Goal: Communication & Community: Answer question/provide support

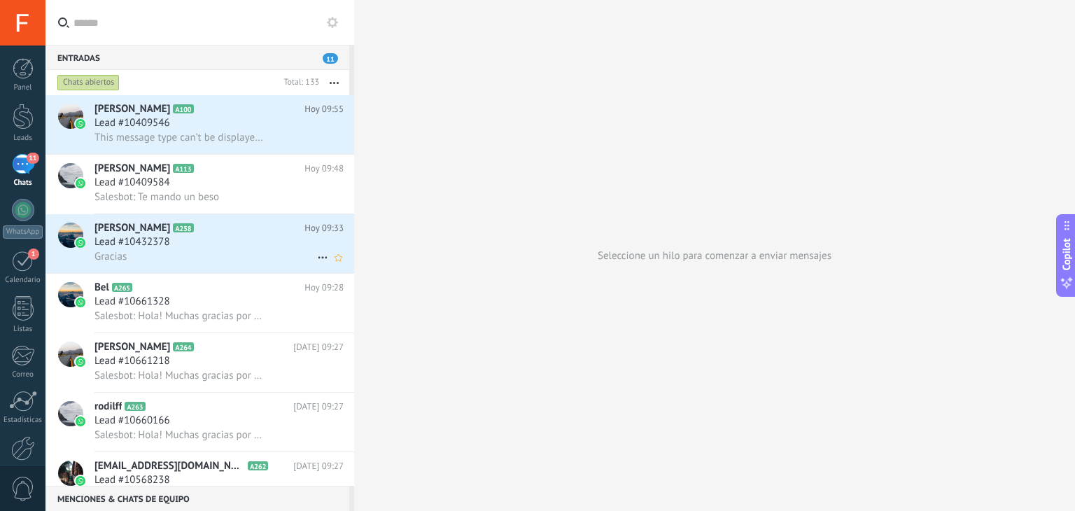
click at [201, 248] on div "Lead #10432378" at bounding box center [218, 242] width 249 height 14
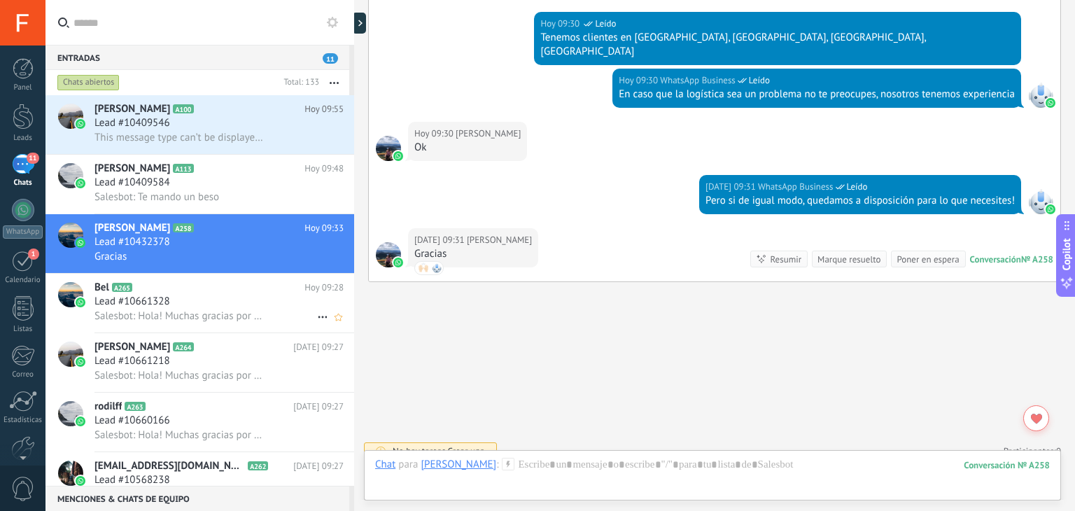
click at [195, 305] on div "Lead #10661328" at bounding box center [218, 302] width 249 height 14
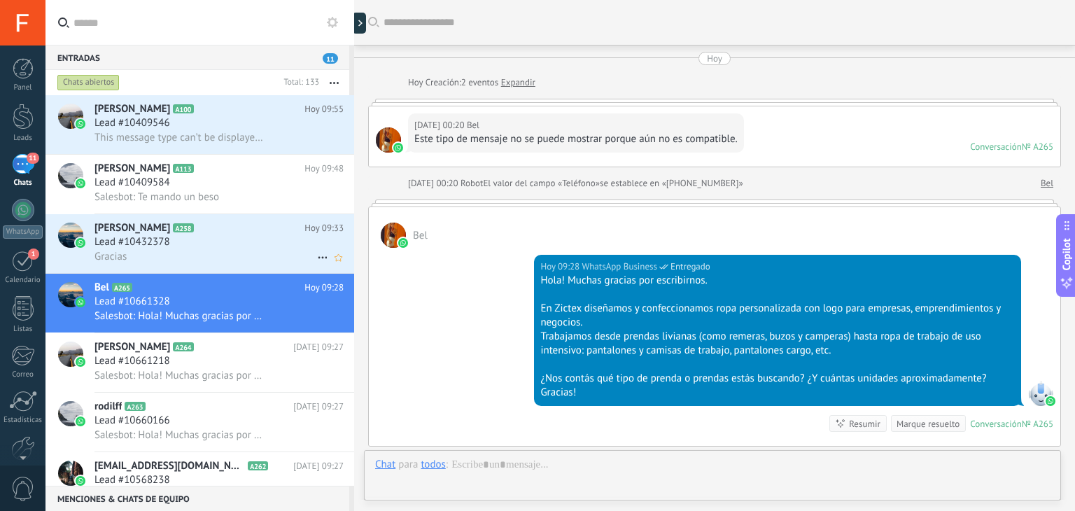
scroll to position [178, 0]
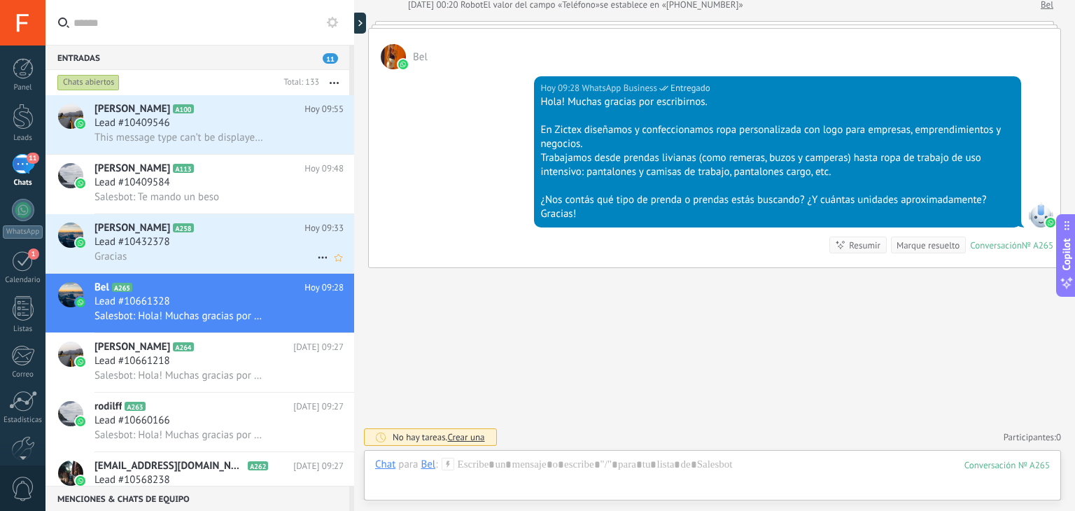
click at [282, 249] on div "Lead #10432378" at bounding box center [218, 242] width 249 height 14
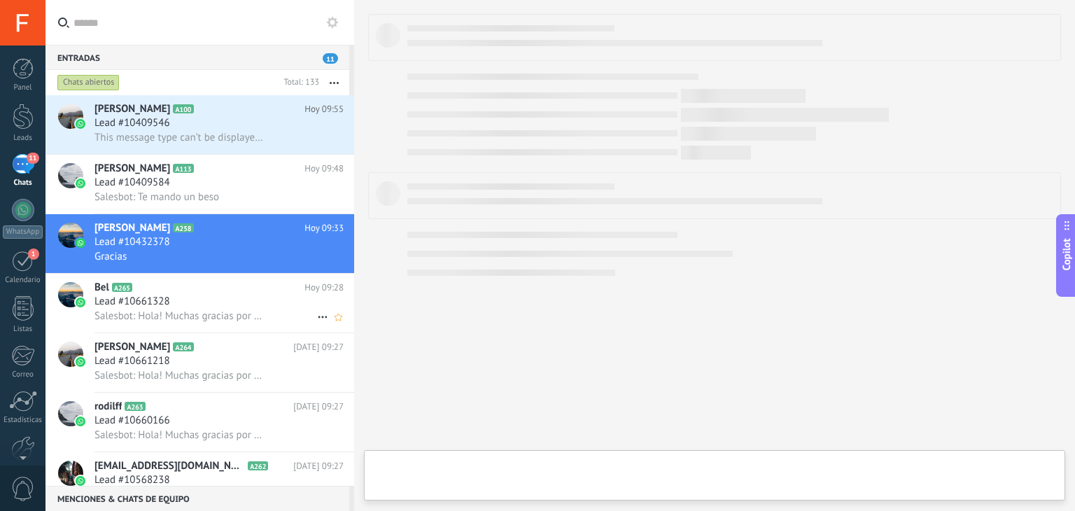
click at [279, 299] on div "Lead #10661328" at bounding box center [218, 302] width 249 height 14
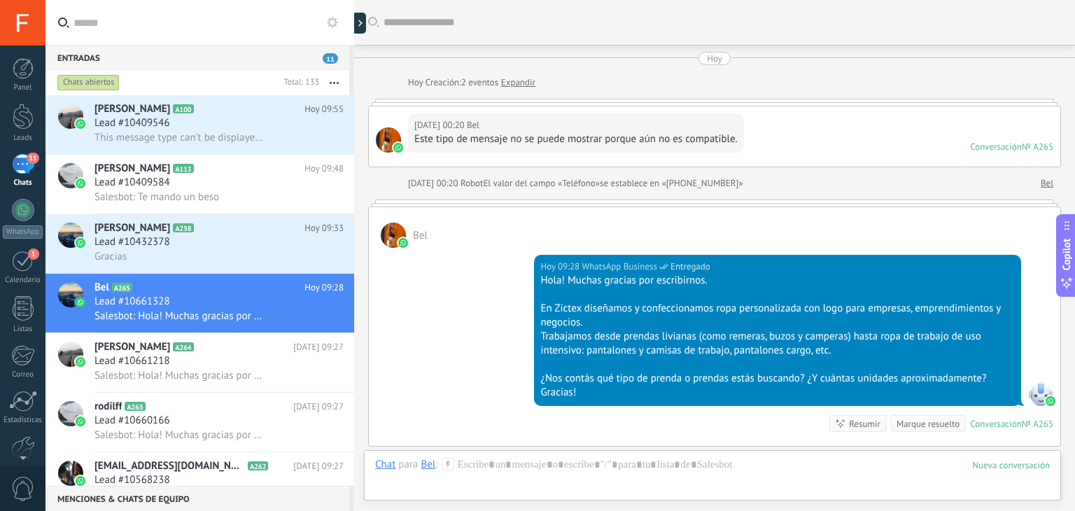
scroll to position [66, 0]
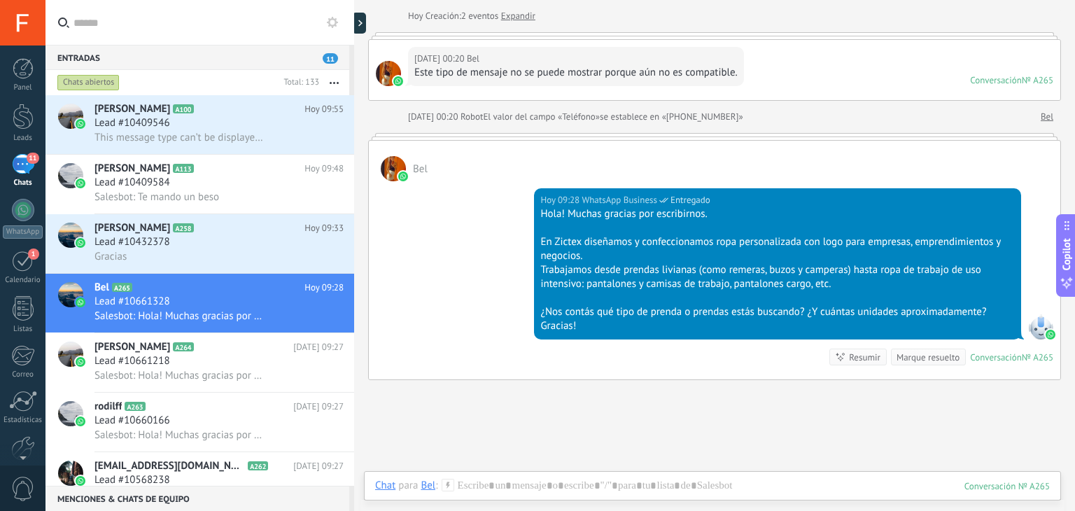
click at [389, 164] on div at bounding box center [393, 168] width 25 height 25
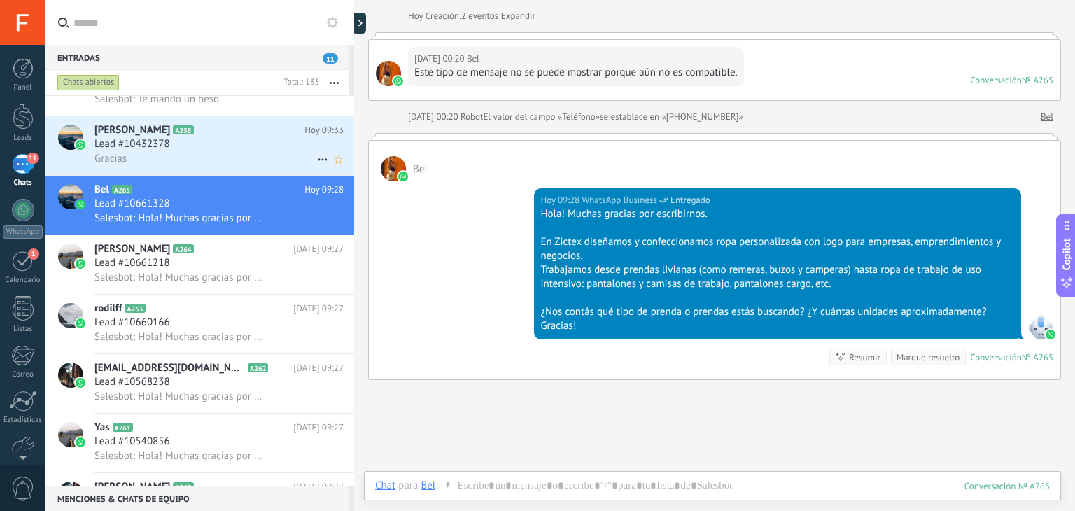
click at [199, 151] on div "Lead #10432378" at bounding box center [218, 144] width 249 height 14
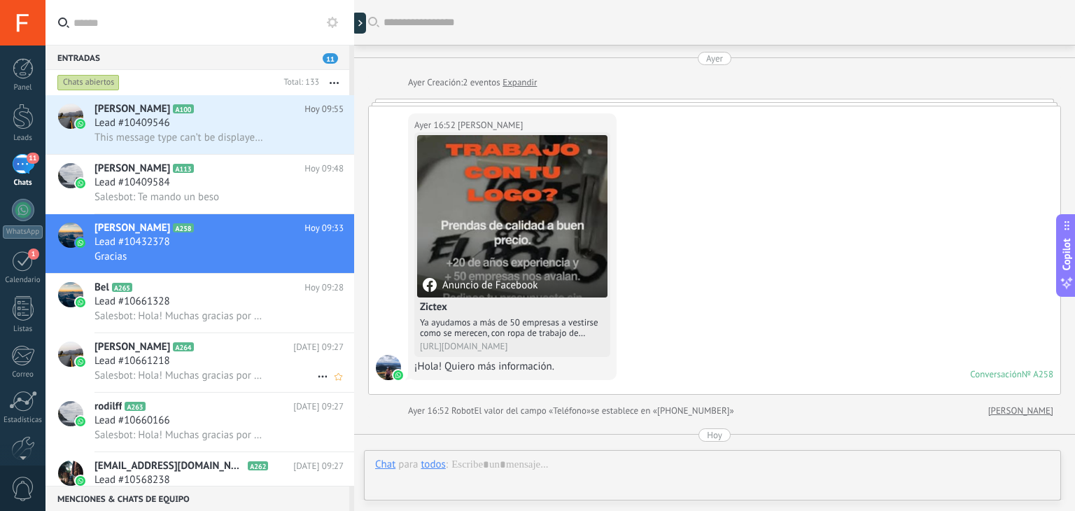
scroll to position [724, 0]
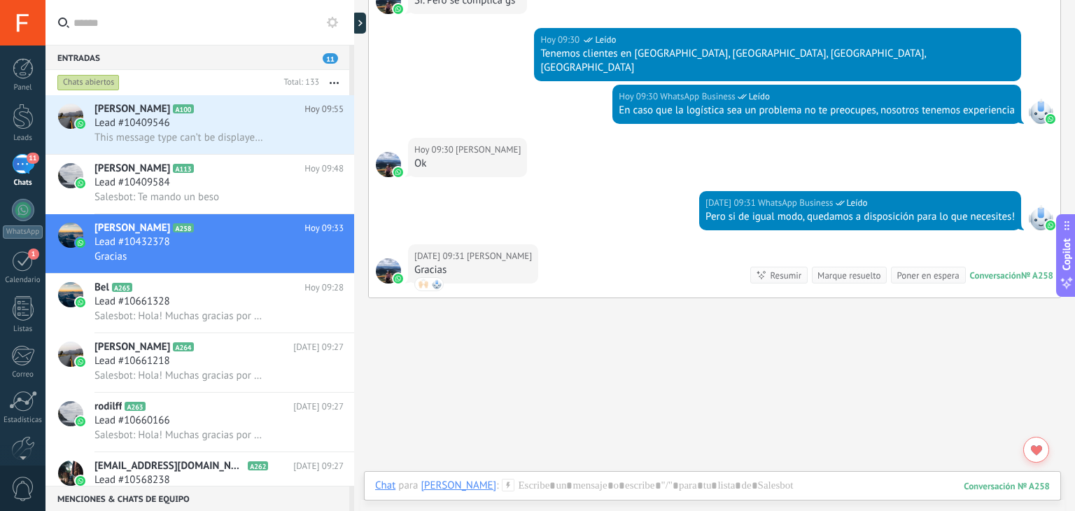
click at [840, 269] on div "Marque resuelto" at bounding box center [848, 275] width 63 height 13
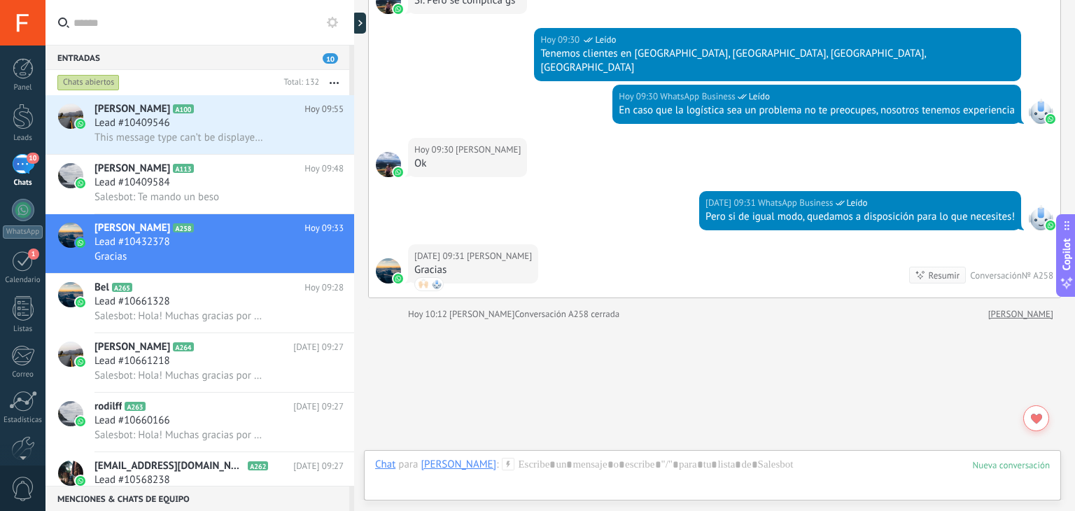
scroll to position [747, 0]
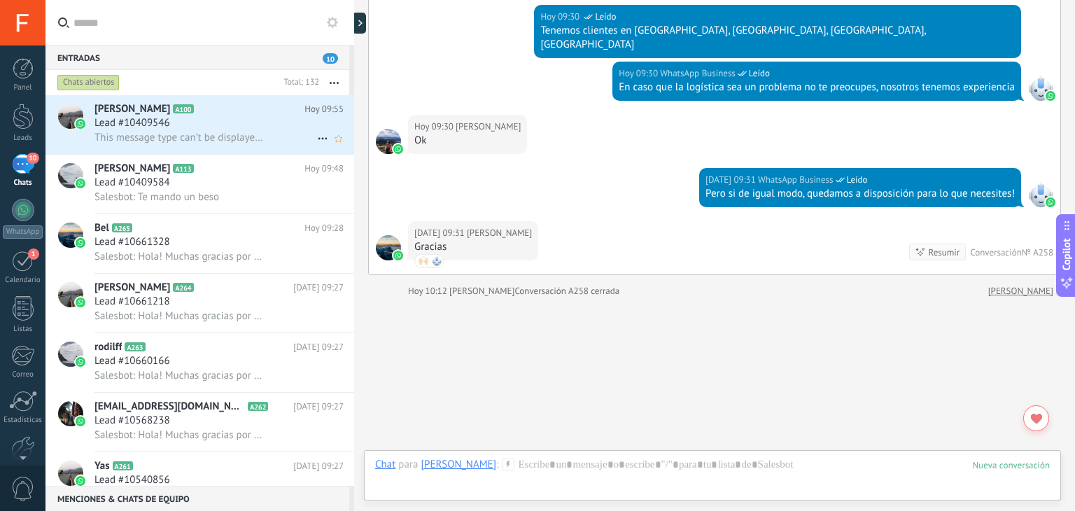
click at [314, 138] on icon at bounding box center [322, 138] width 17 height 17
click at [365, 149] on span "[PERSON_NAME] respondió" at bounding box center [398, 147] width 122 height 28
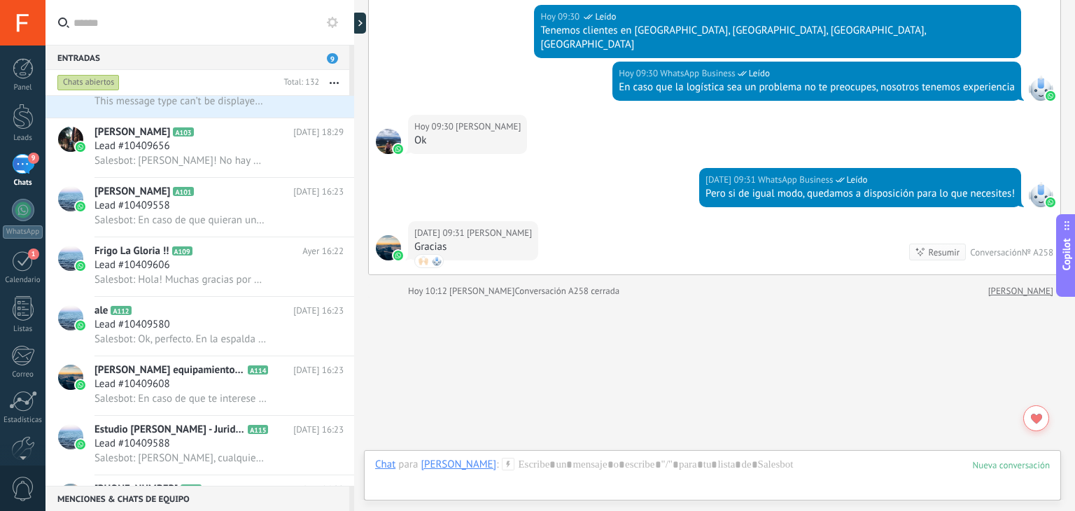
scroll to position [467, 0]
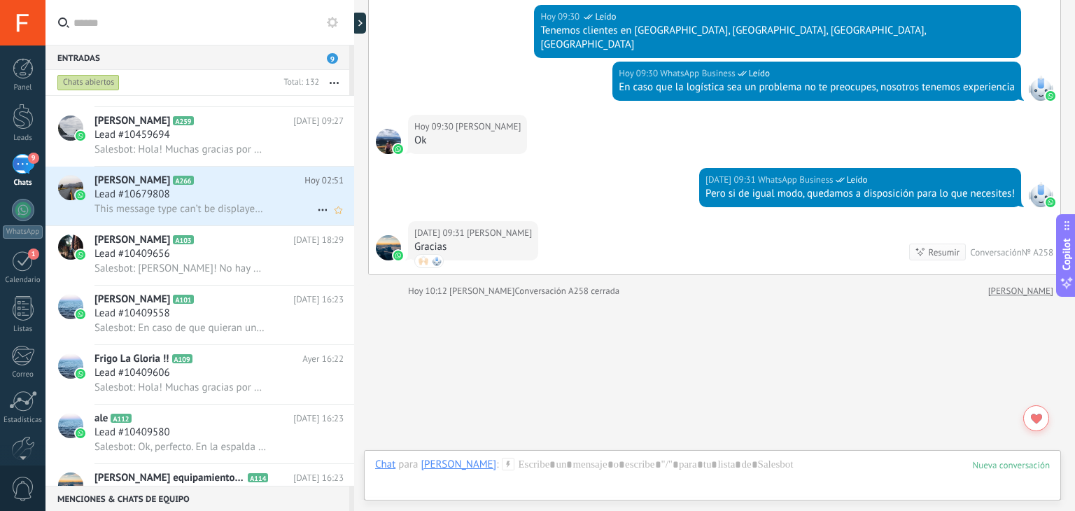
click at [270, 216] on div "This message type can’t be displayed because it’s not supported yet." at bounding box center [218, 209] width 249 height 15
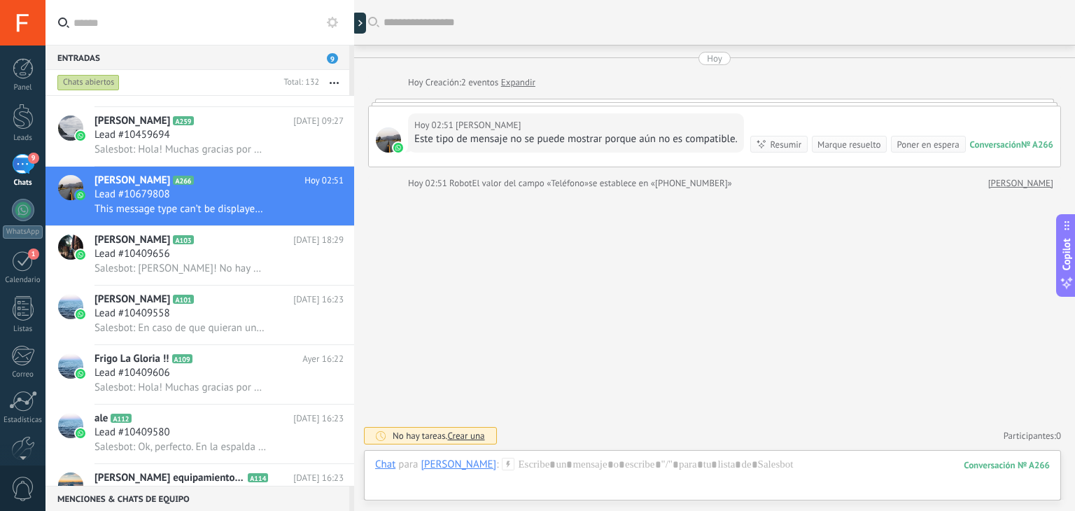
click at [517, 77] on link "Expandir" at bounding box center [518, 83] width 34 height 14
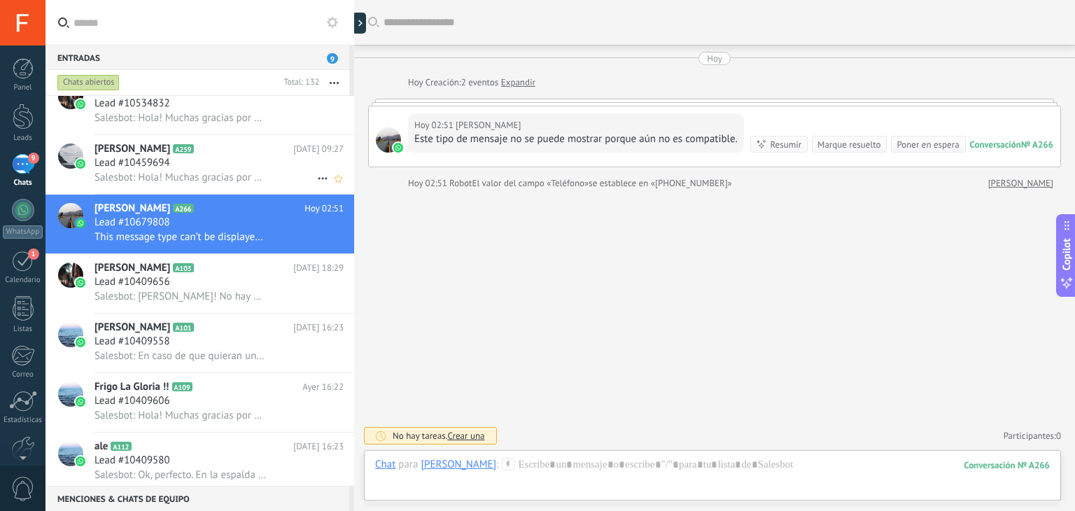
scroll to position [453, 0]
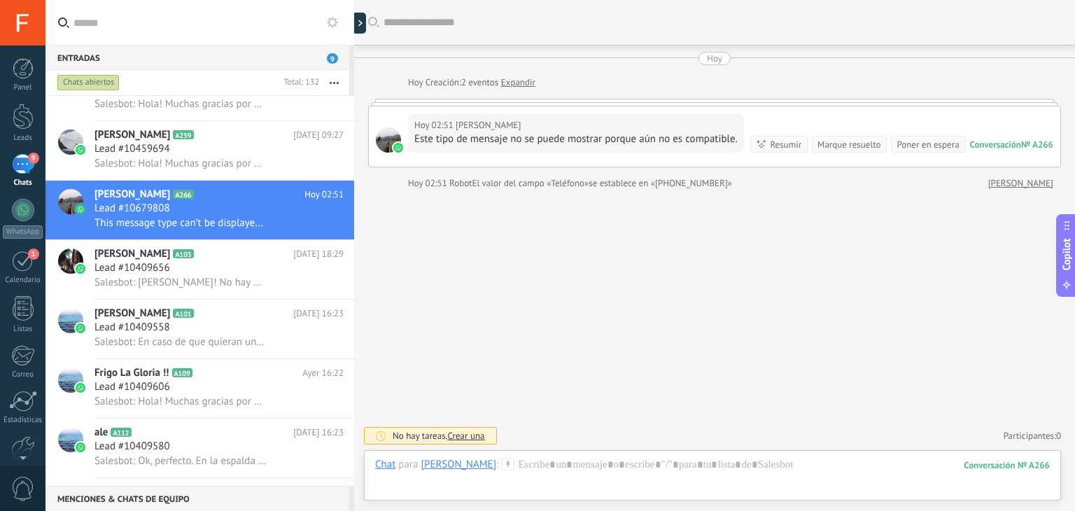
click at [821, 148] on div "Marque resuelto" at bounding box center [848, 144] width 63 height 13
click at [821, 139] on div "Marque resuelto" at bounding box center [848, 144] width 63 height 13
click at [838, 139] on div "Marque resuelto" at bounding box center [848, 144] width 63 height 13
click at [851, 146] on div "Marque resuelto" at bounding box center [848, 144] width 63 height 13
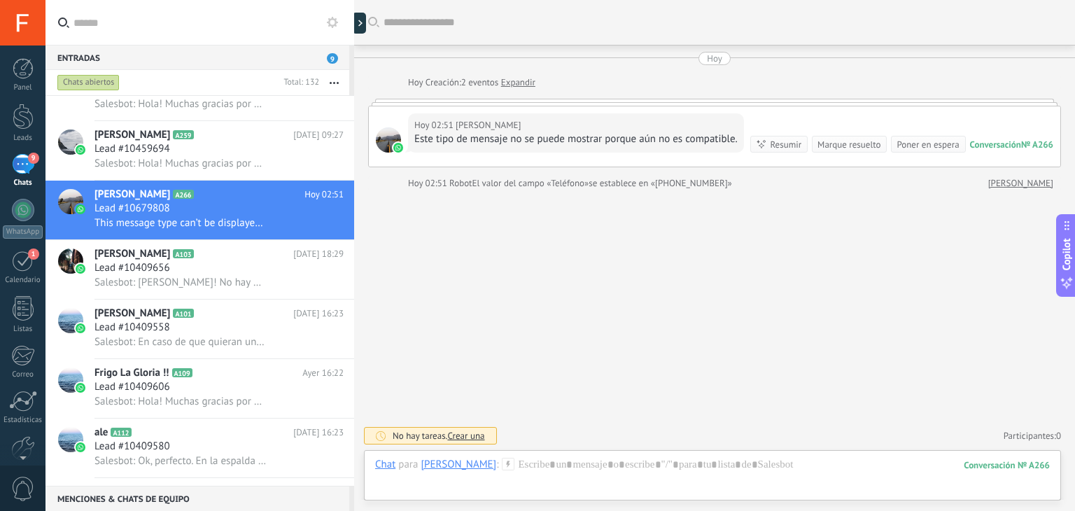
click at [830, 252] on div "Buscar Carga más Hoy Hoy Creación: 2 eventos Expandir Hoy 02:51 Hugo Rafael Est…" at bounding box center [714, 255] width 721 height 511
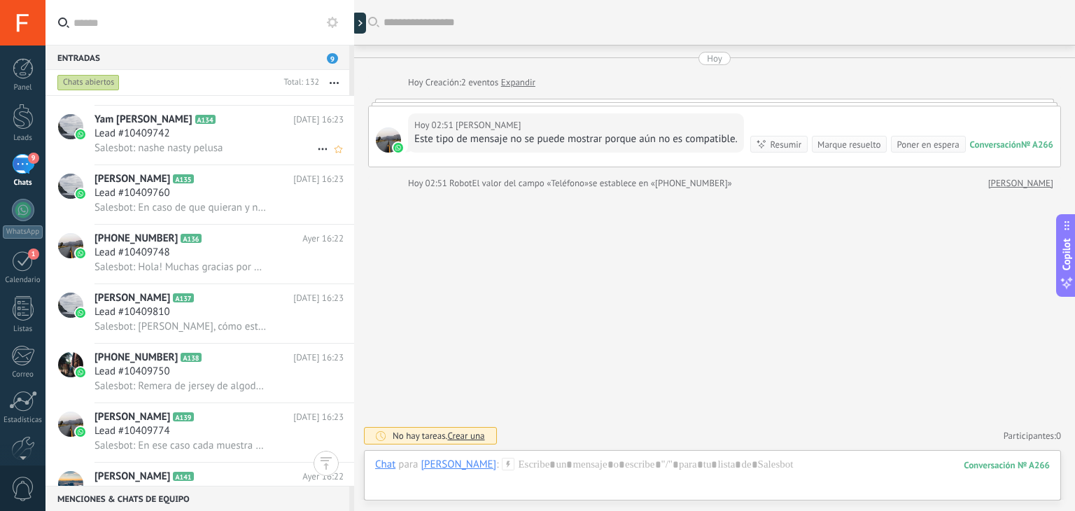
scroll to position [1923, 0]
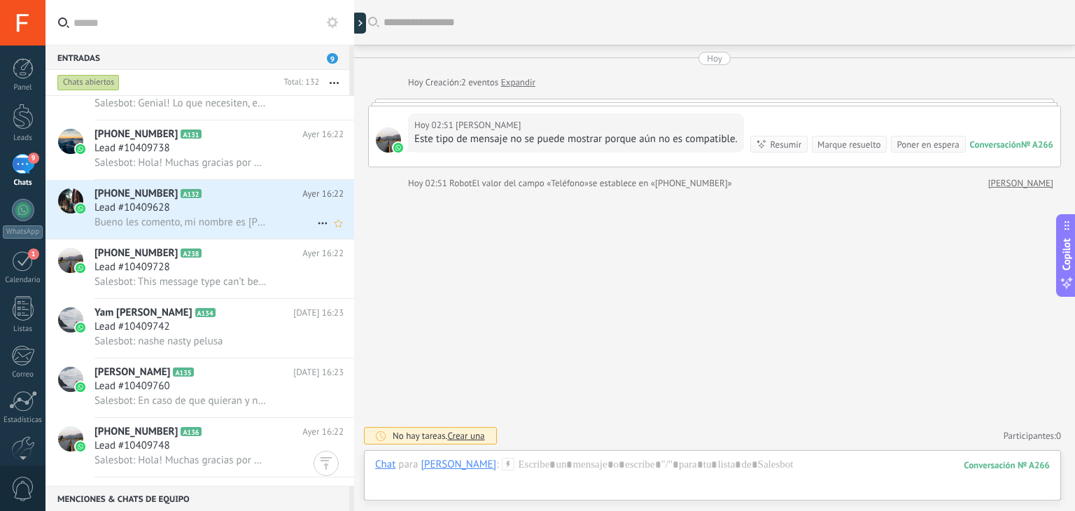
click at [252, 210] on div "Lead #10409628" at bounding box center [218, 208] width 249 height 14
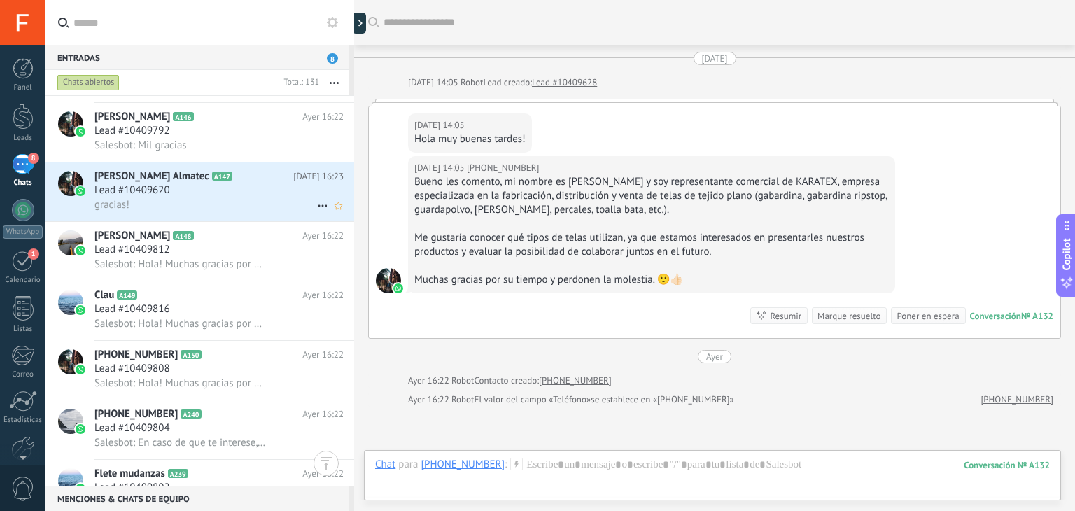
scroll to position [2723, 0]
click at [232, 212] on div "gracias!" at bounding box center [218, 204] width 249 height 15
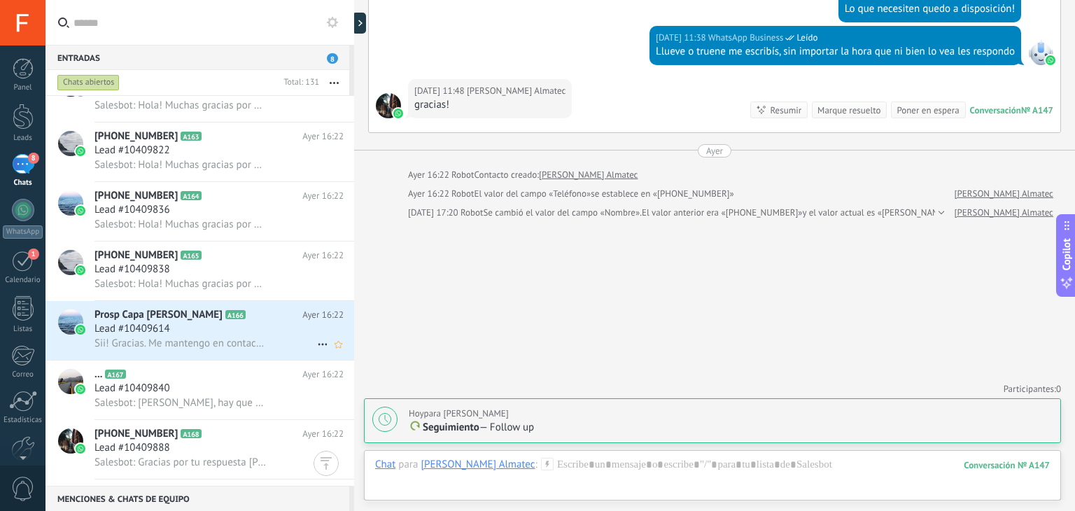
scroll to position [3586, 0]
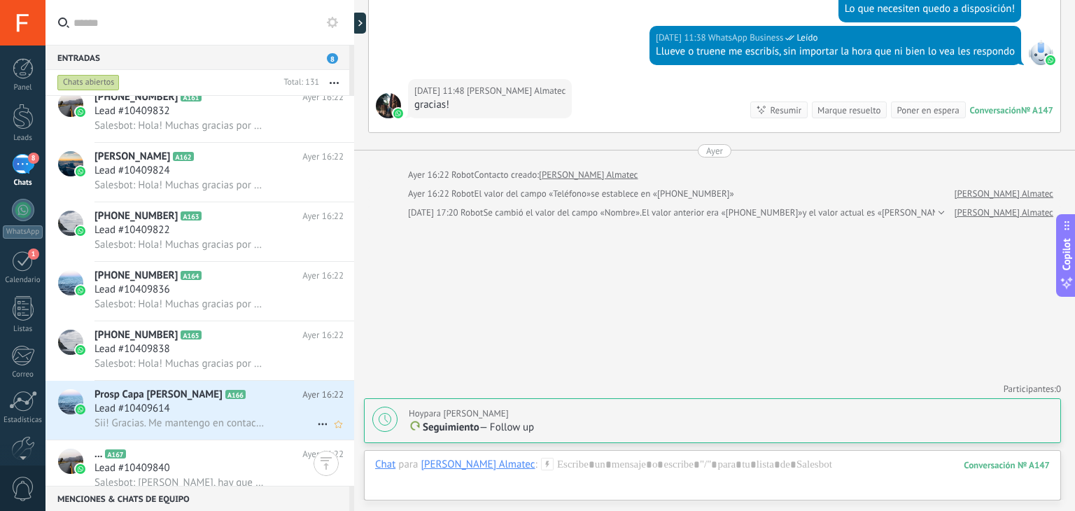
click at [213, 416] on div "Lead #10409614" at bounding box center [218, 409] width 249 height 14
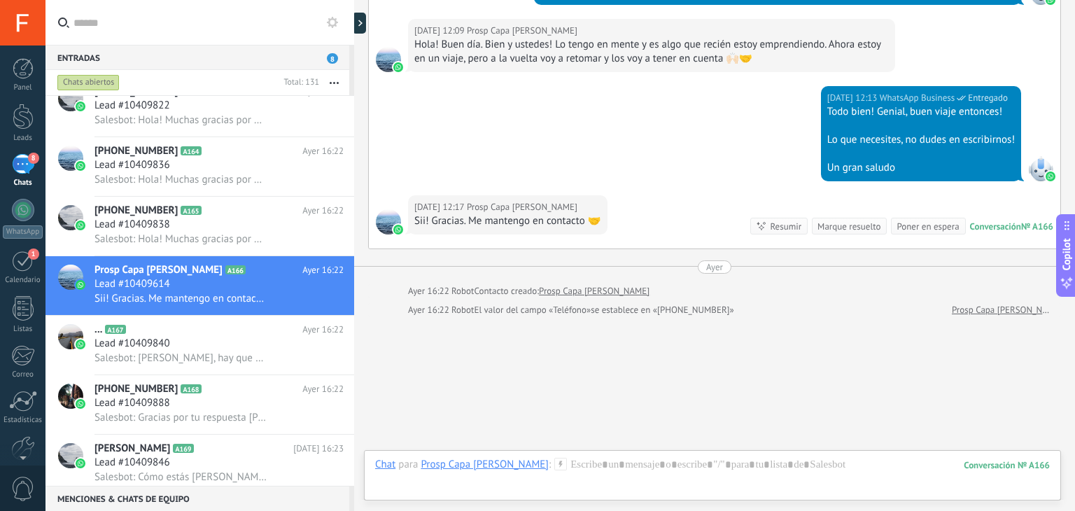
scroll to position [1752, 0]
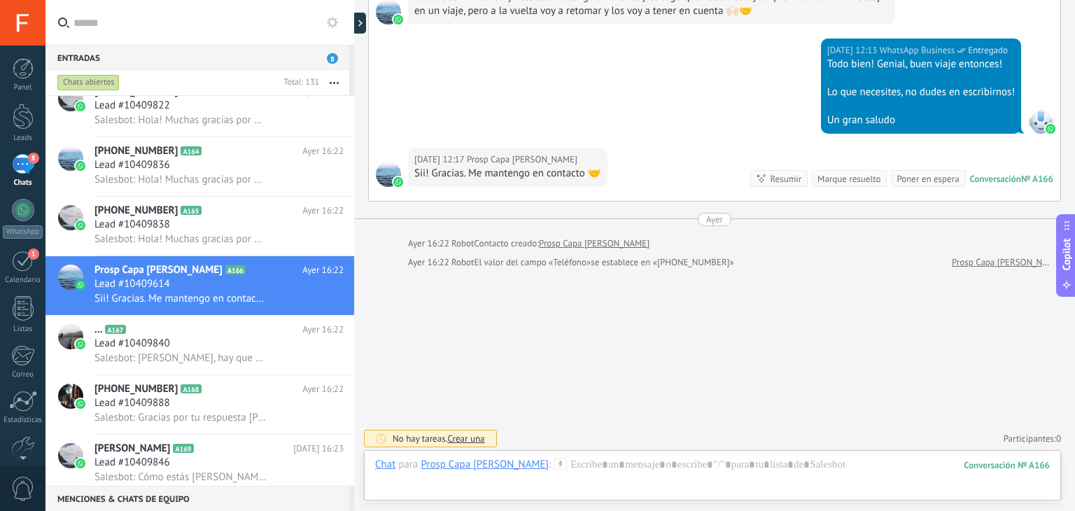
click at [469, 435] on span "Crear una" at bounding box center [465, 438] width 37 height 12
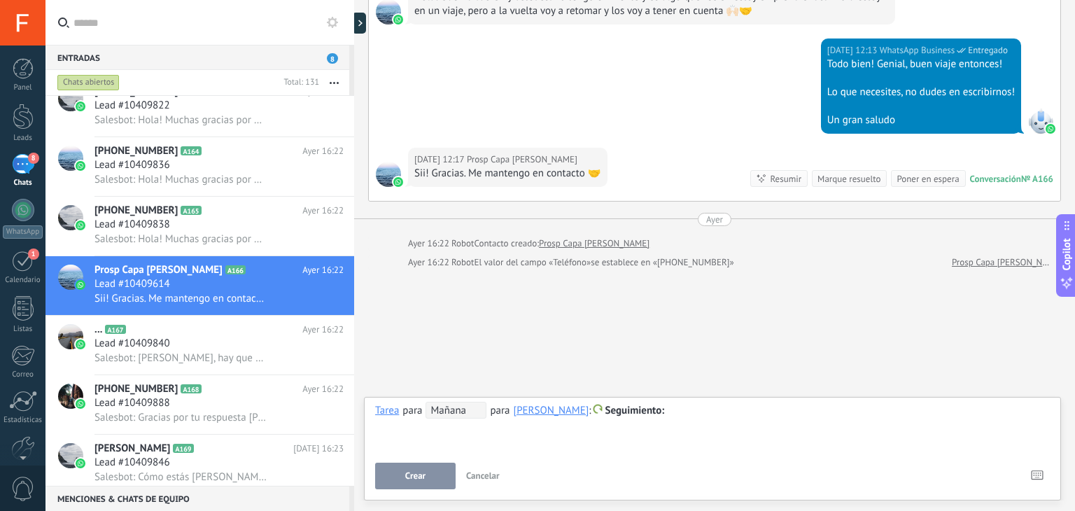
click at [458, 414] on span "Mañana" at bounding box center [455, 410] width 61 height 17
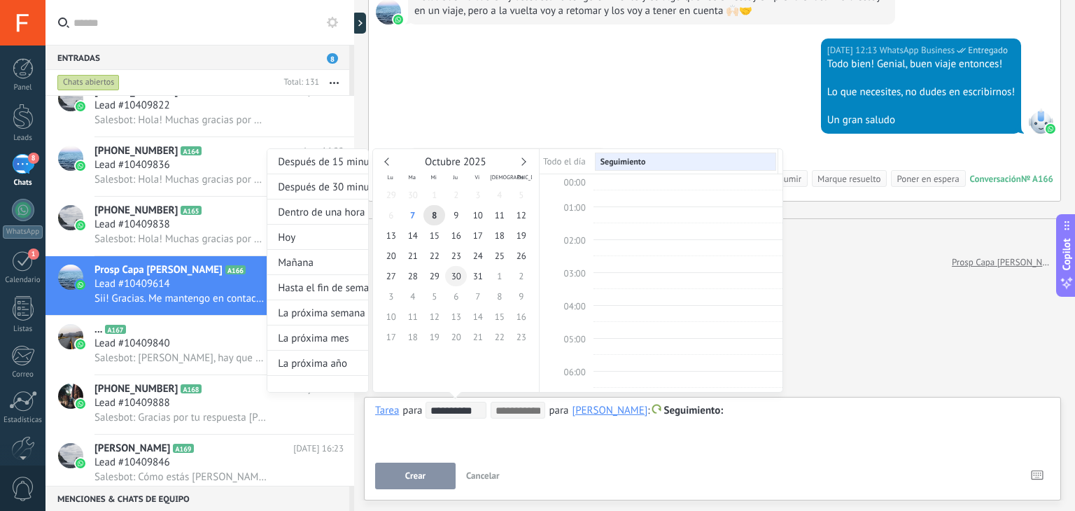
scroll to position [262, 0]
click at [521, 260] on span "26" at bounding box center [521, 256] width 22 height 20
type input "**********"
click at [392, 279] on span "27" at bounding box center [391, 276] width 22 height 20
click at [737, 414] on div "**********" at bounding box center [525, 283] width 516 height 270
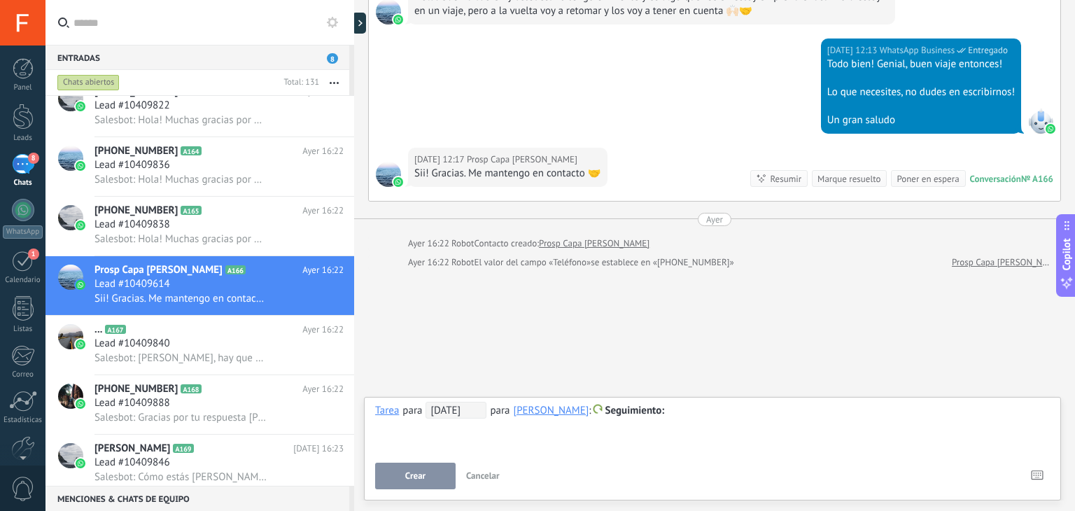
click at [723, 412] on div at bounding box center [712, 410] width 674 height 17
click at [412, 472] on span "Crear" at bounding box center [415, 476] width 20 height 10
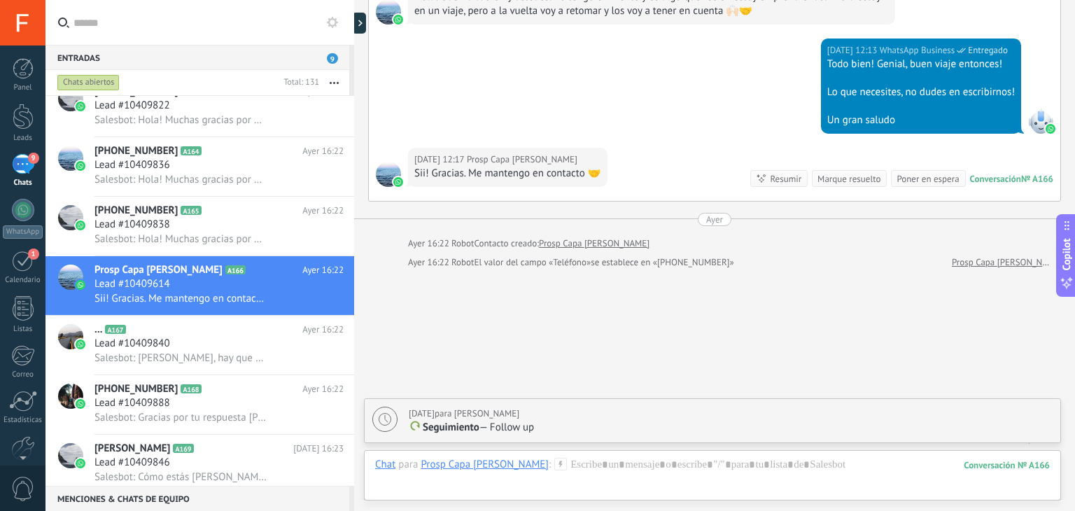
scroll to position [1800, 0]
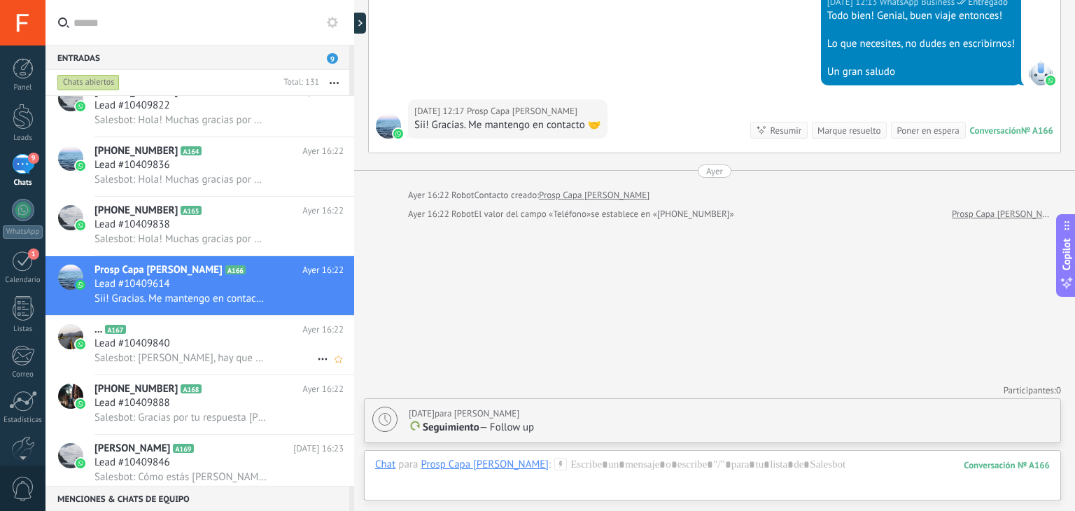
click at [179, 336] on h2 "... A167" at bounding box center [198, 330] width 208 height 14
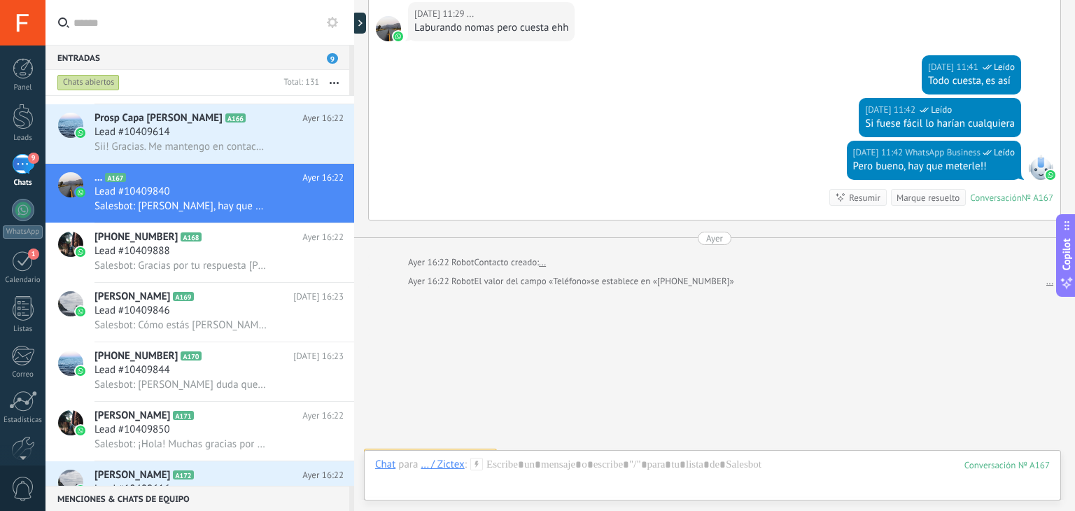
scroll to position [2430, 0]
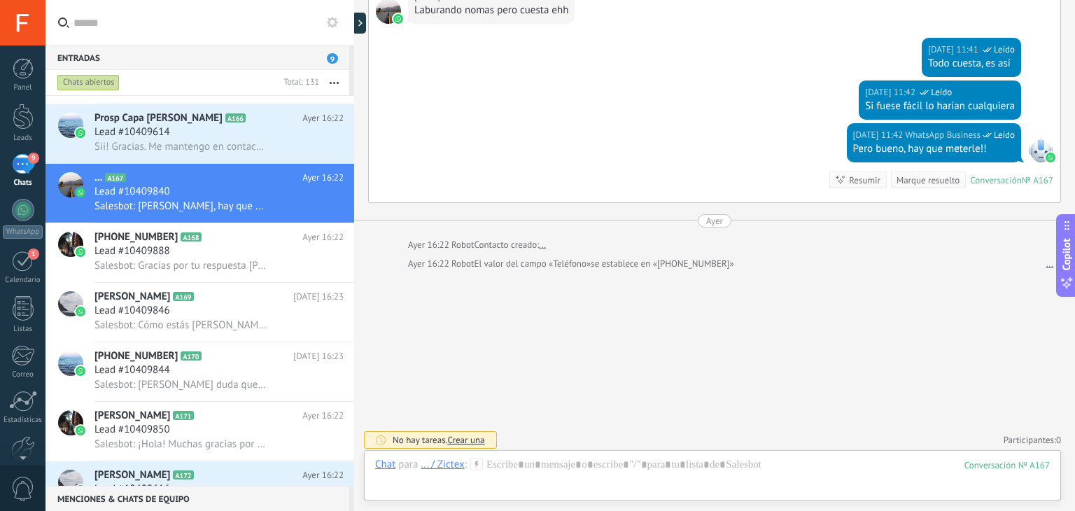
click at [465, 437] on span "Crear una" at bounding box center [465, 440] width 37 height 12
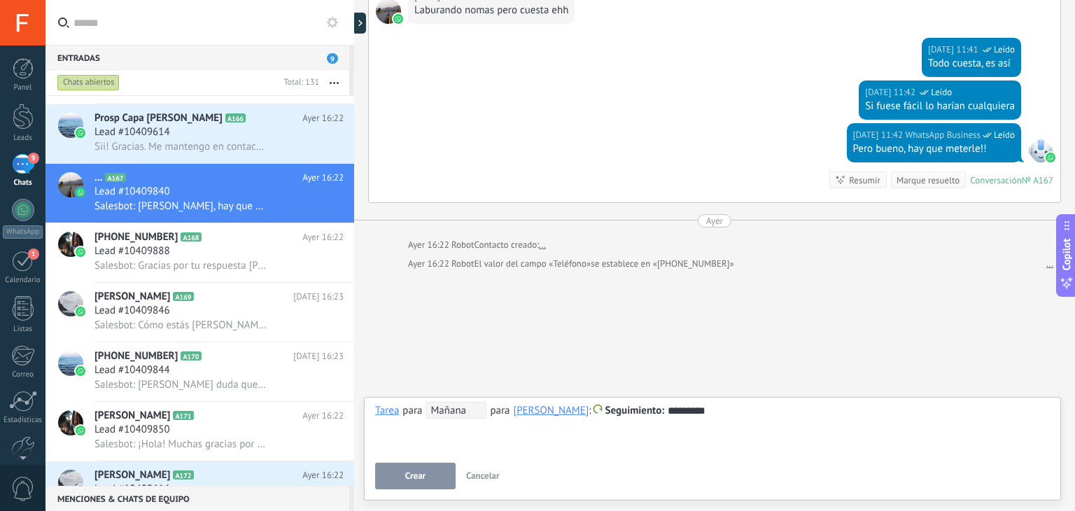
click at [456, 411] on span "Mañana" at bounding box center [455, 410] width 61 height 17
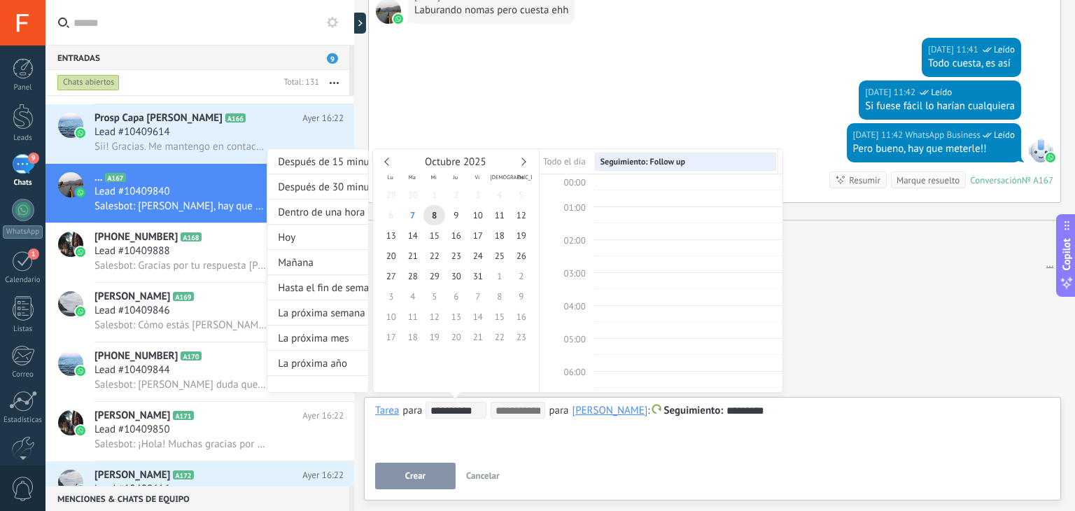
scroll to position [262, 0]
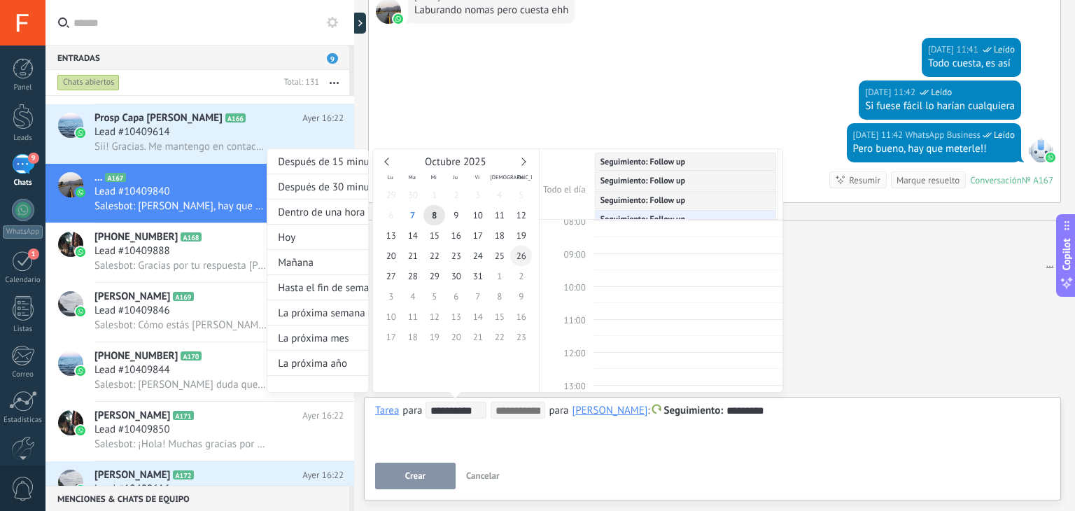
click at [525, 258] on span "26" at bounding box center [521, 256] width 22 height 20
type input "**********"
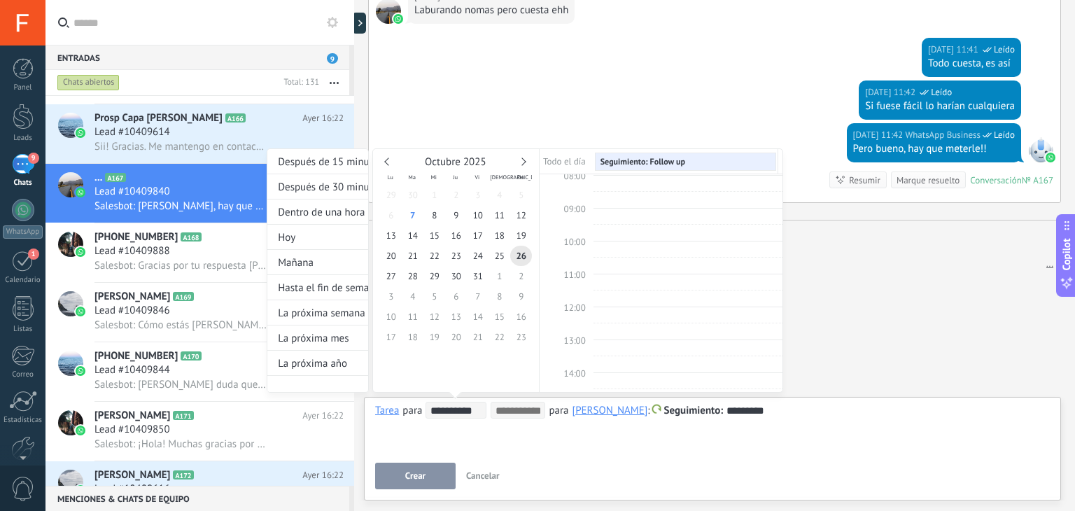
click at [406, 465] on div at bounding box center [537, 255] width 1075 height 511
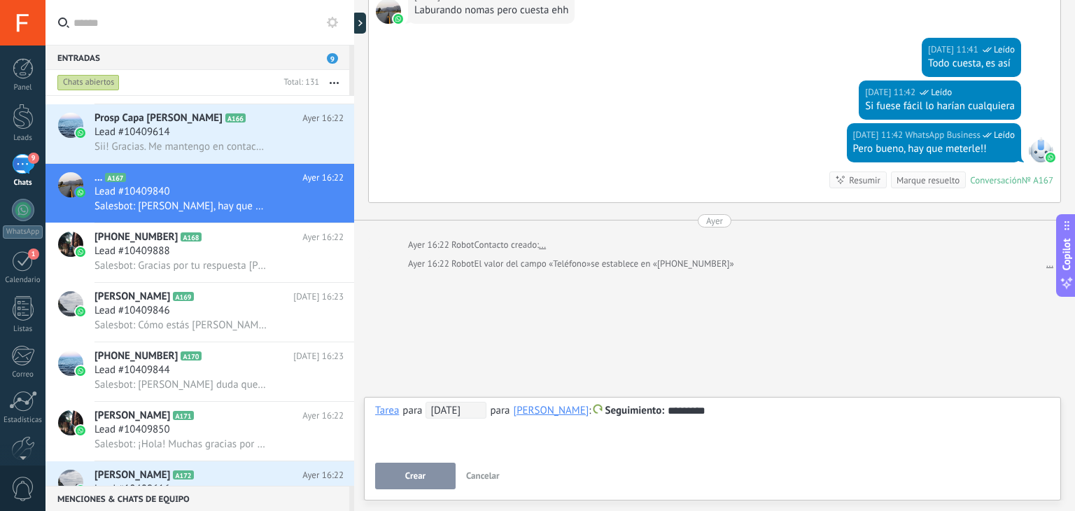
click at [419, 474] on span "Crear" at bounding box center [415, 476] width 20 height 10
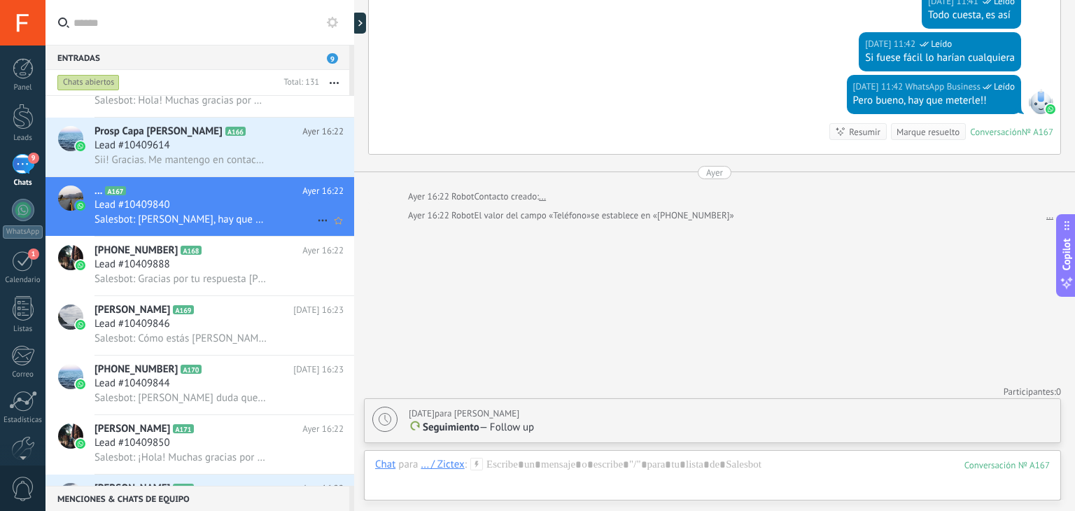
scroll to position [3778, 0]
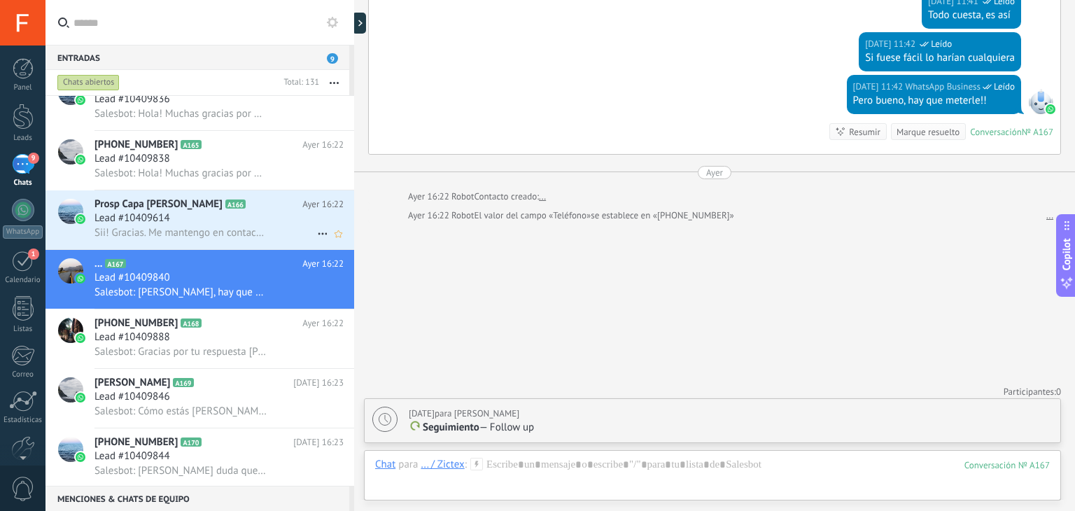
click at [266, 233] on h3 "Sii! Gracias. Me mantengo en contacto 🤝" at bounding box center [183, 233] width 179 height 14
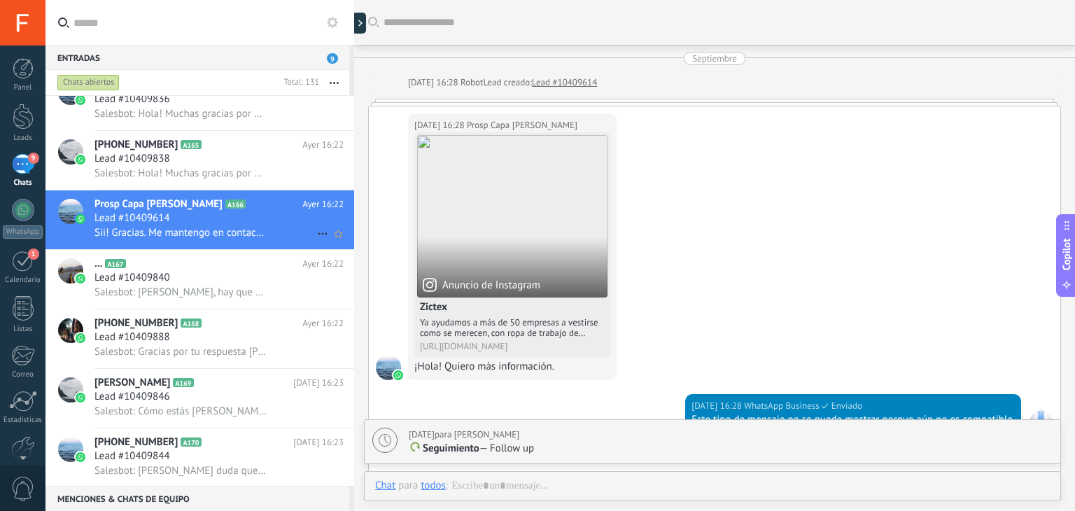
click at [314, 239] on icon at bounding box center [322, 233] width 17 height 17
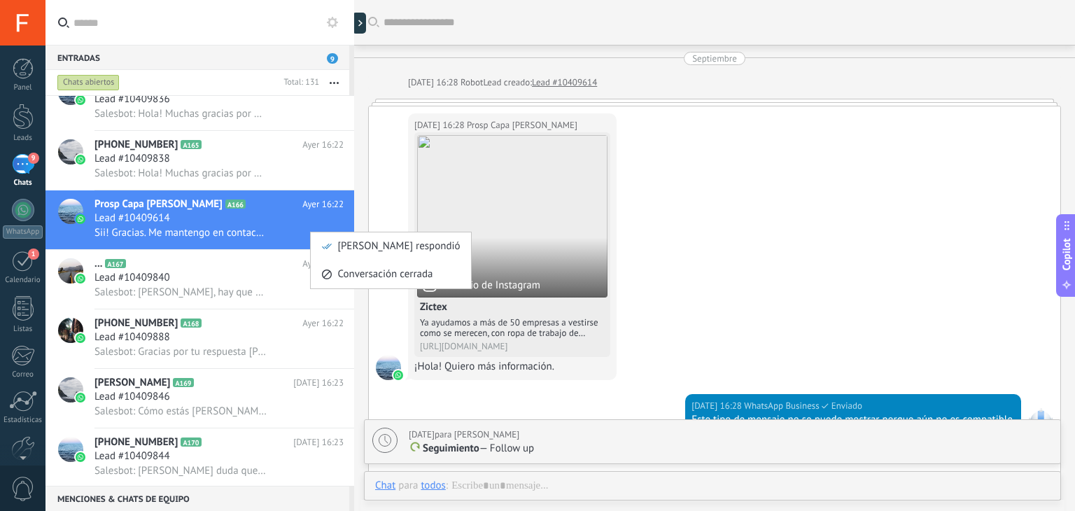
scroll to position [1704, 0]
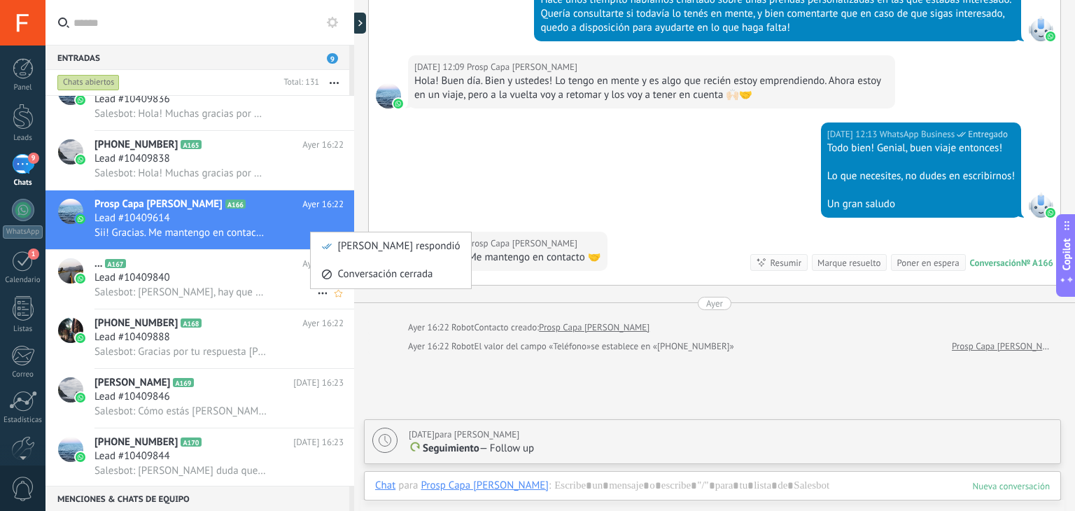
click at [344, 249] on span "[PERSON_NAME] respondió" at bounding box center [398, 246] width 122 height 28
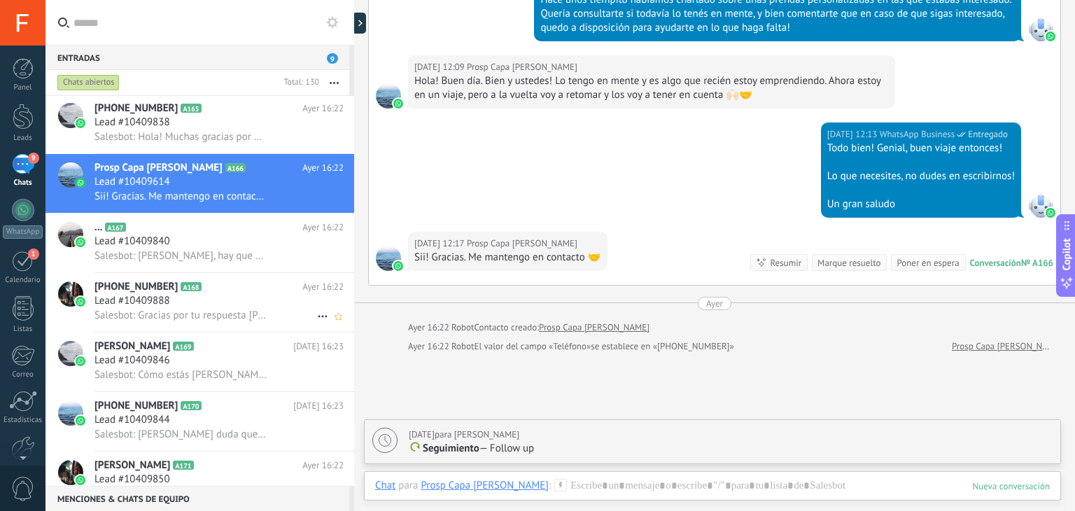
click at [254, 283] on div "+5492257663756 A168 Ayer 16:22 Lead #10409888 Salesbot: Gracias por tu respuest…" at bounding box center [224, 302] width 260 height 59
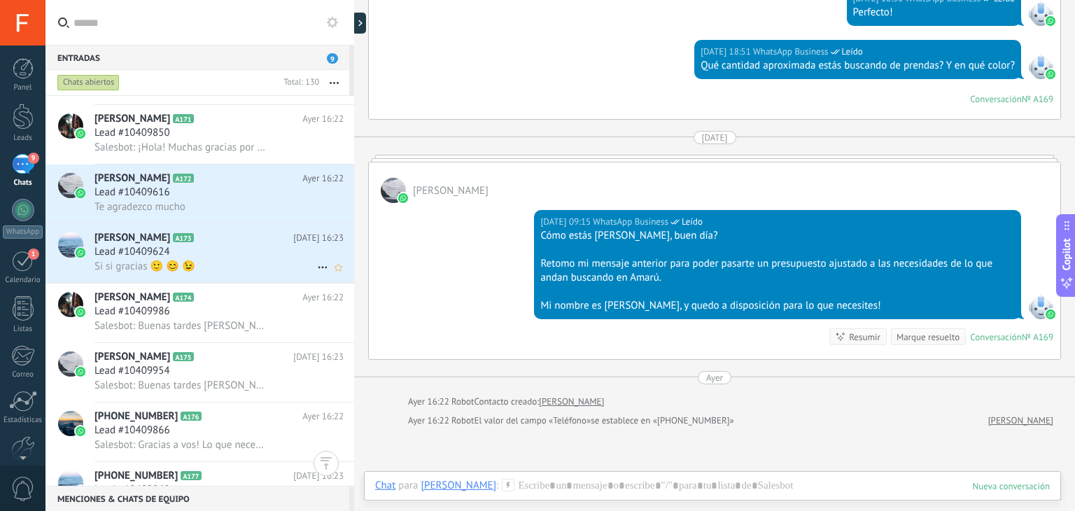
scroll to position [4091, 0]
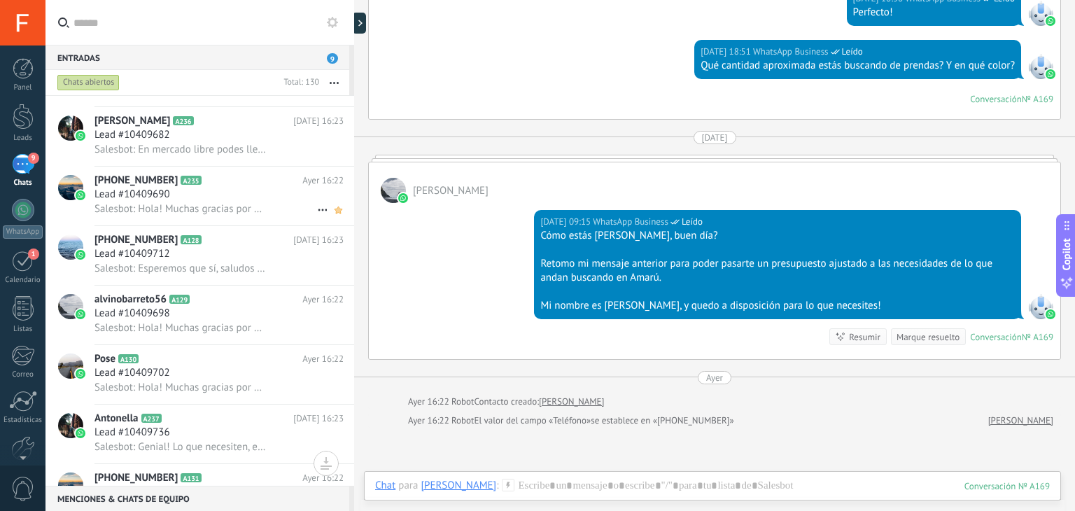
click at [331, 207] on icon at bounding box center [338, 210] width 15 height 17
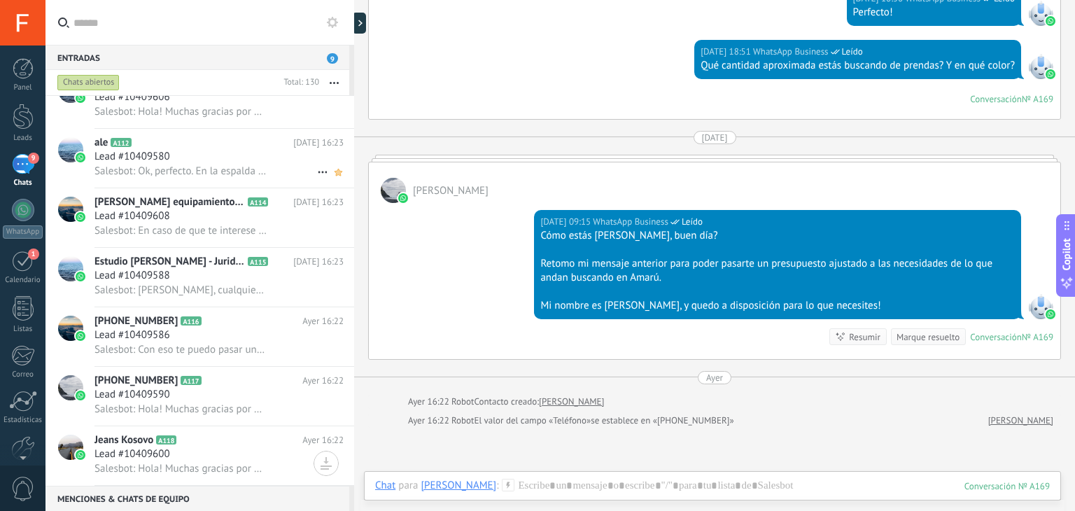
scroll to position [0, 0]
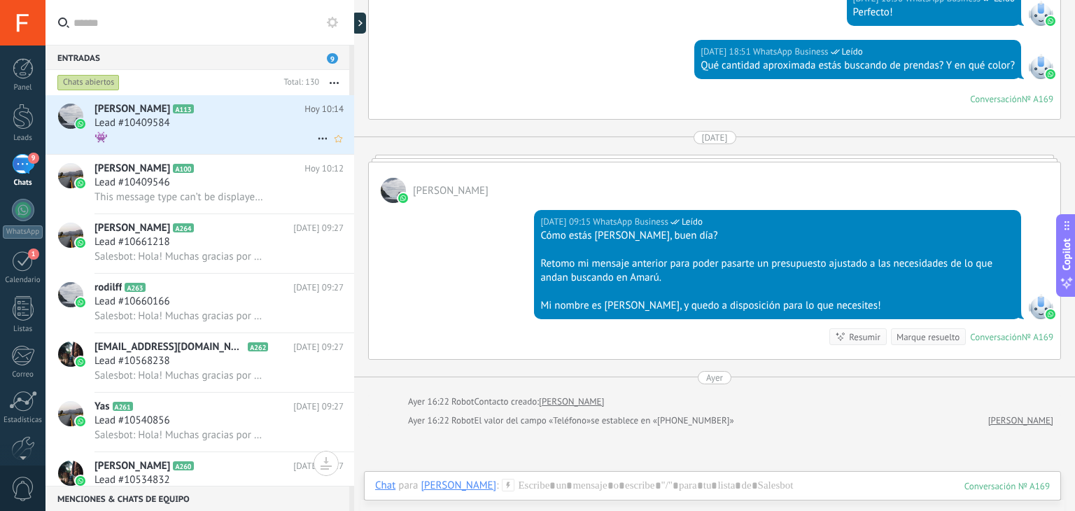
click at [269, 135] on div "👾" at bounding box center [218, 137] width 249 height 15
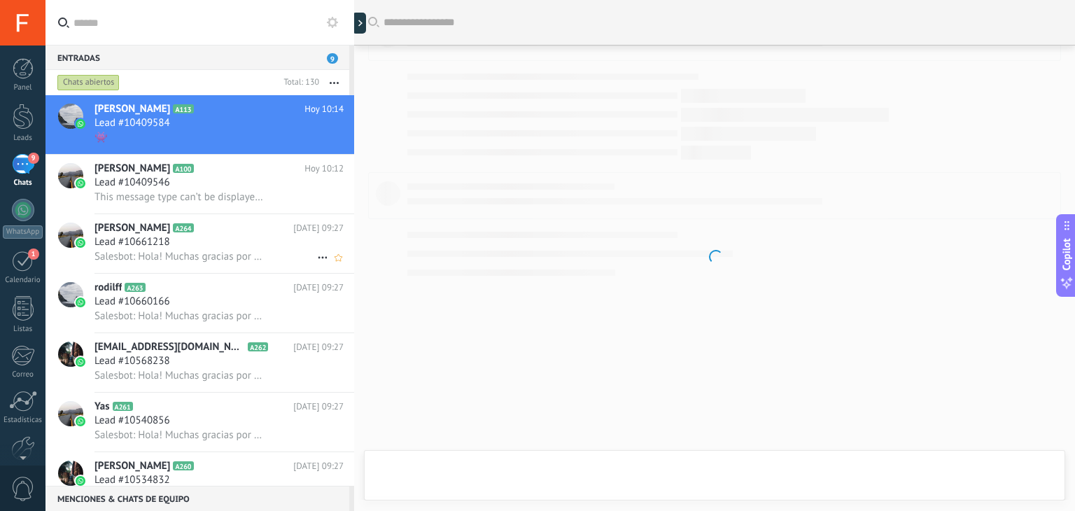
scroll to position [2968, 0]
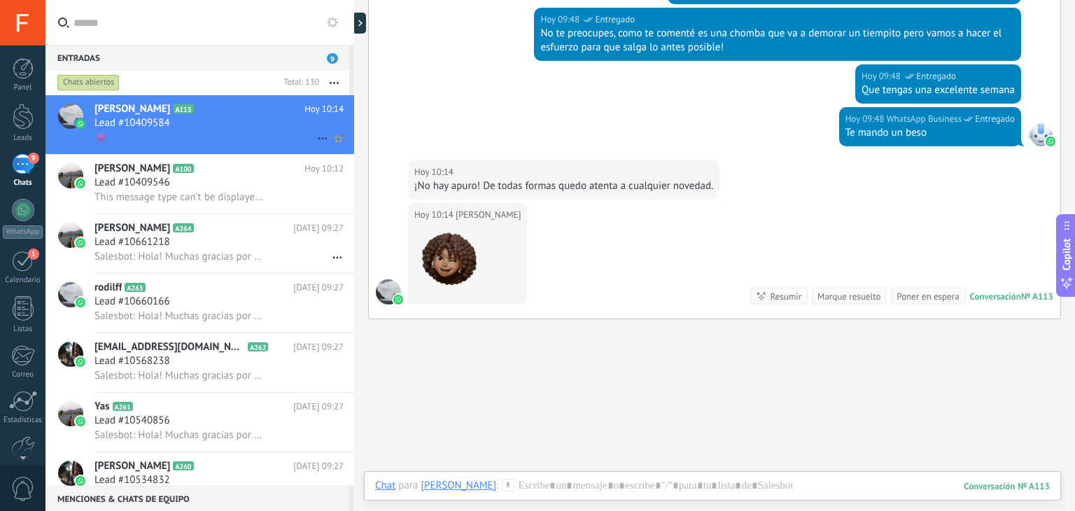
click at [316, 138] on icon at bounding box center [322, 138] width 17 height 17
click at [369, 149] on span "[PERSON_NAME] respondió" at bounding box center [398, 147] width 122 height 28
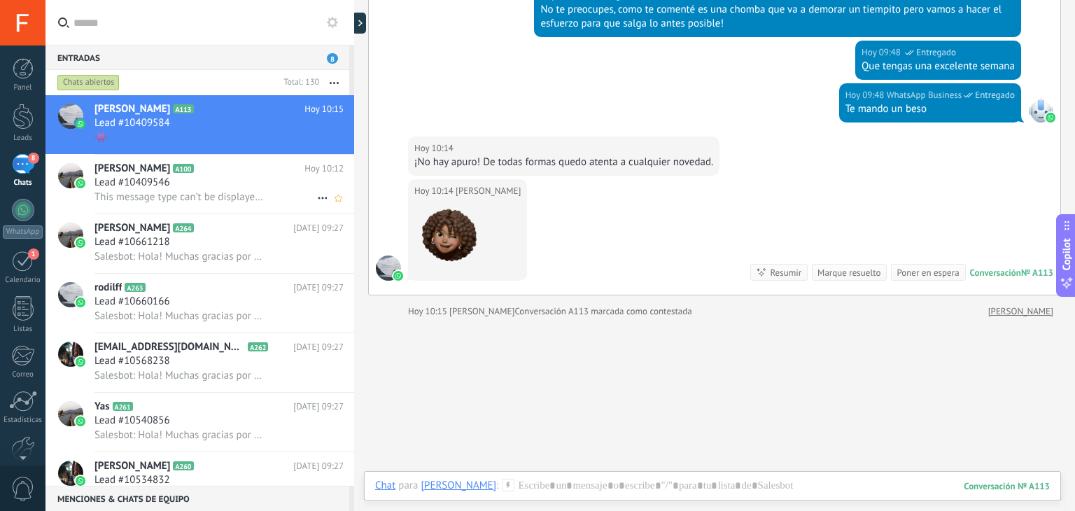
click at [213, 177] on div "Franco A100 Hoy 10:12 Lead #10409546 This message type can’t be displayed becau…" at bounding box center [224, 184] width 260 height 59
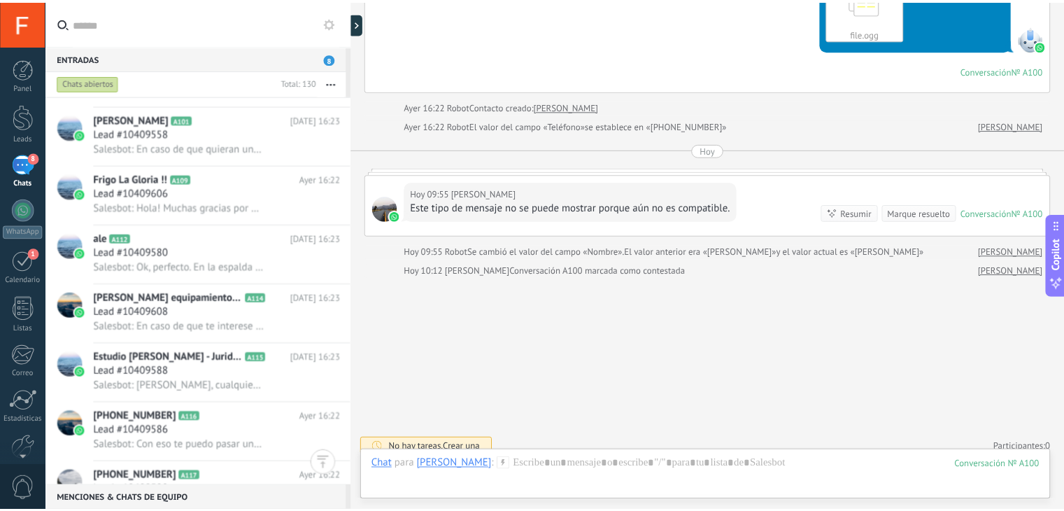
scroll to position [613, 0]
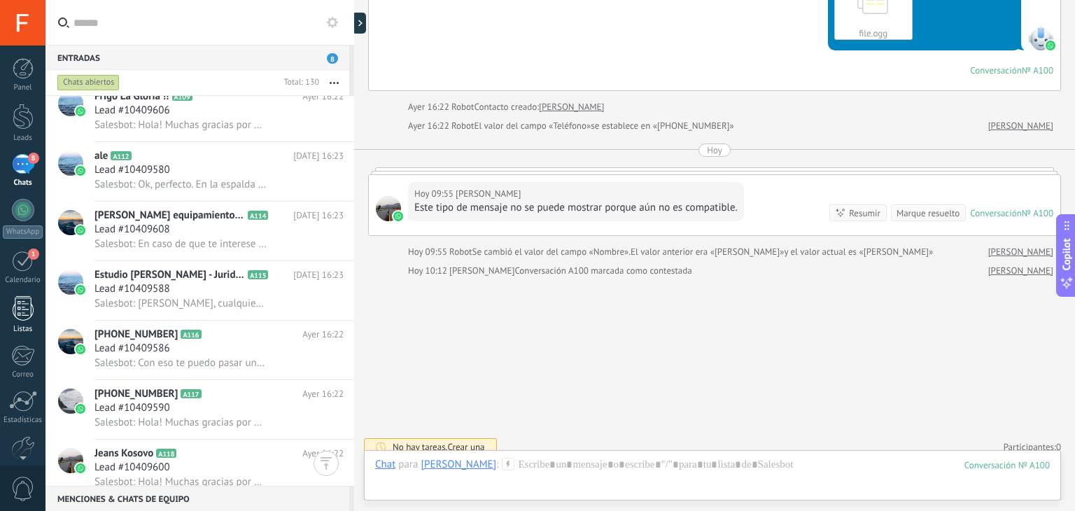
click at [17, 322] on link "Listas" at bounding box center [22, 315] width 45 height 38
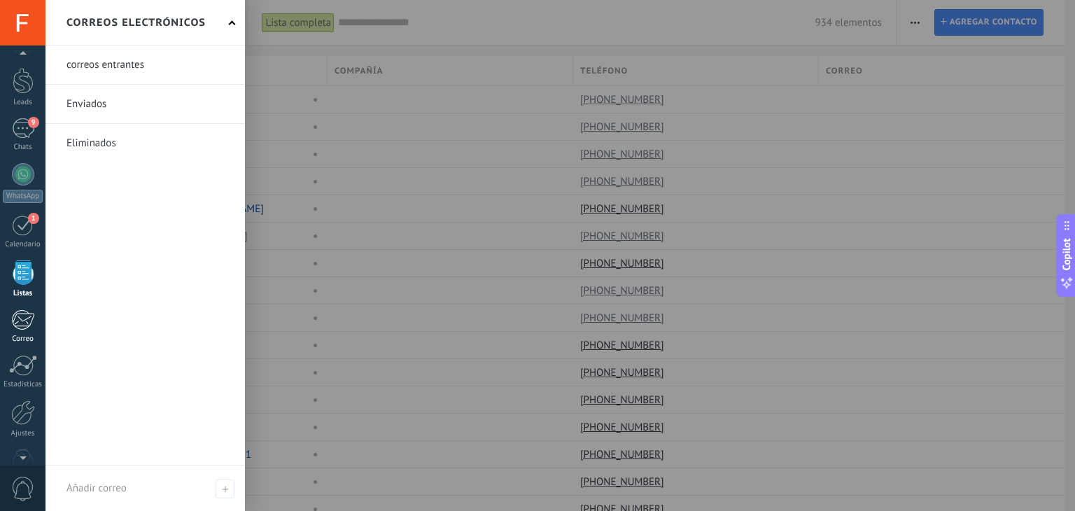
click at [26, 320] on div at bounding box center [22, 319] width 23 height 21
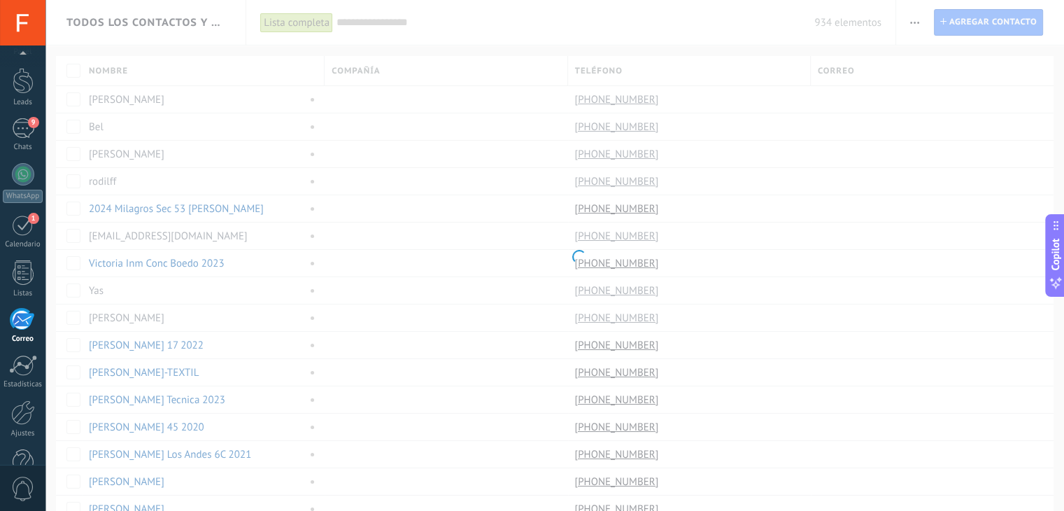
scroll to position [71, 0]
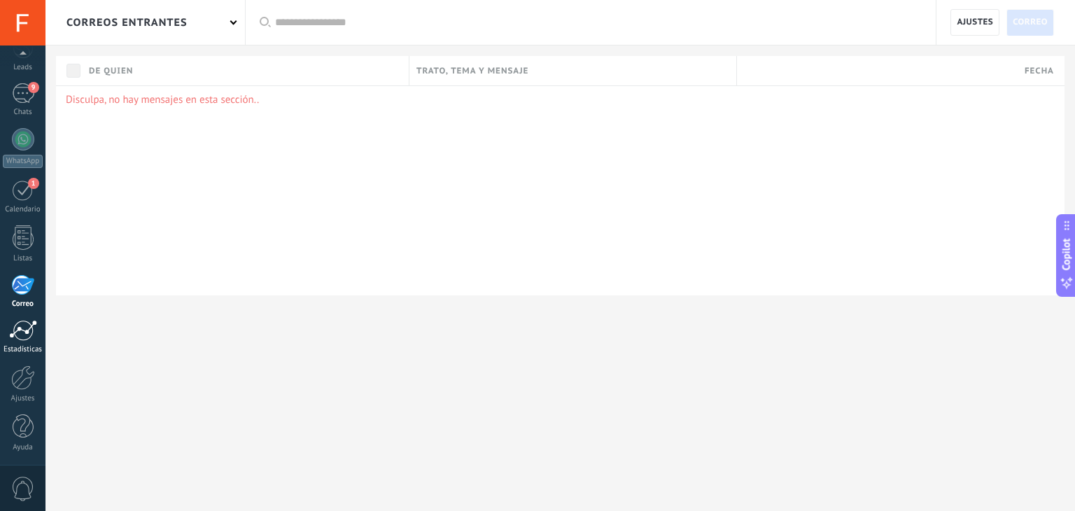
click at [27, 332] on div at bounding box center [23, 330] width 28 height 21
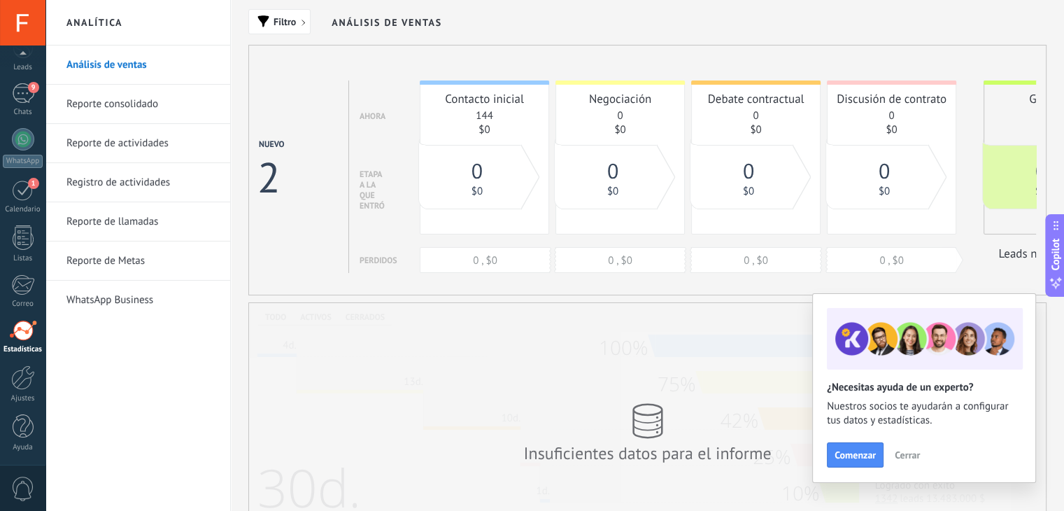
click at [907, 457] on span "Cerrar" at bounding box center [907, 455] width 25 height 10
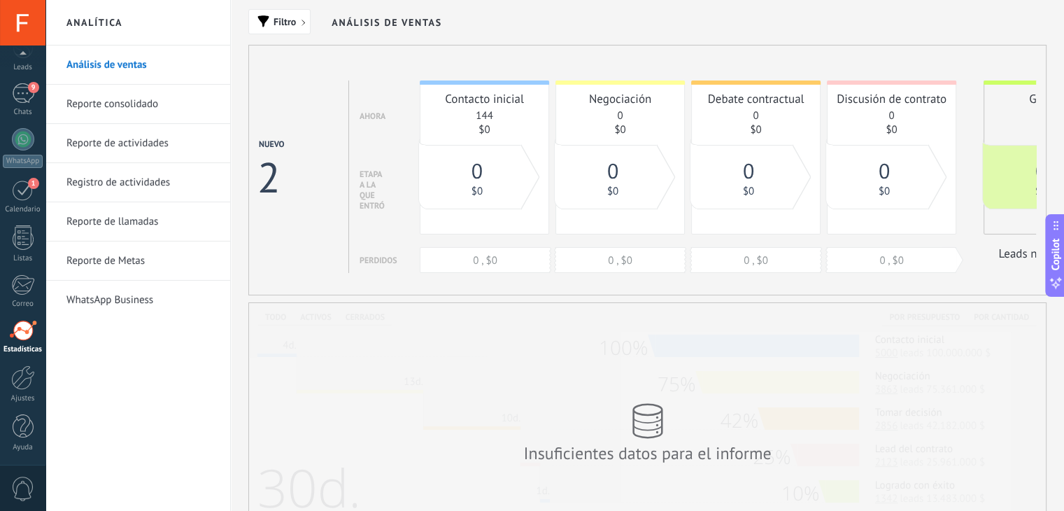
click at [110, 101] on link "Reporte consolidado" at bounding box center [141, 104] width 150 height 39
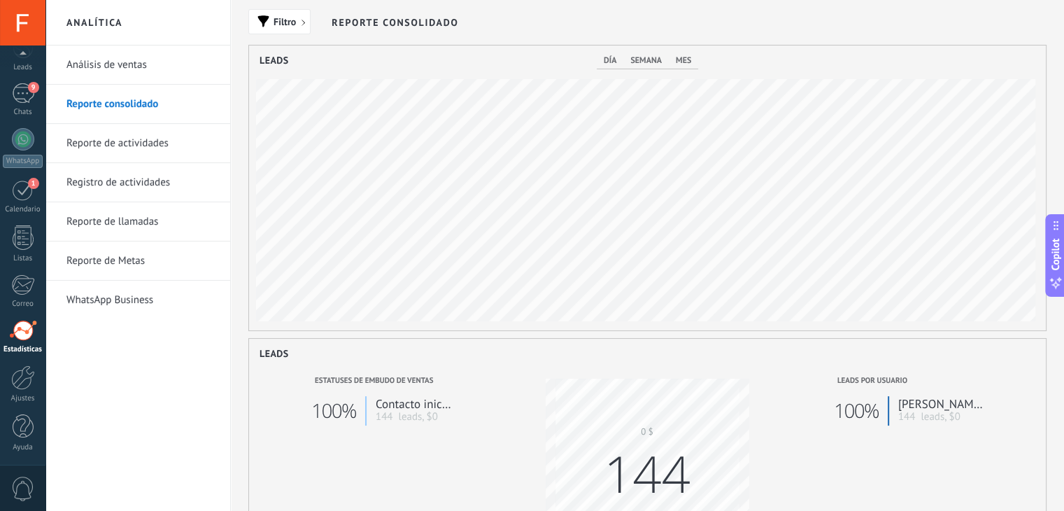
click at [116, 146] on link "Reporte de actividades" at bounding box center [141, 143] width 150 height 39
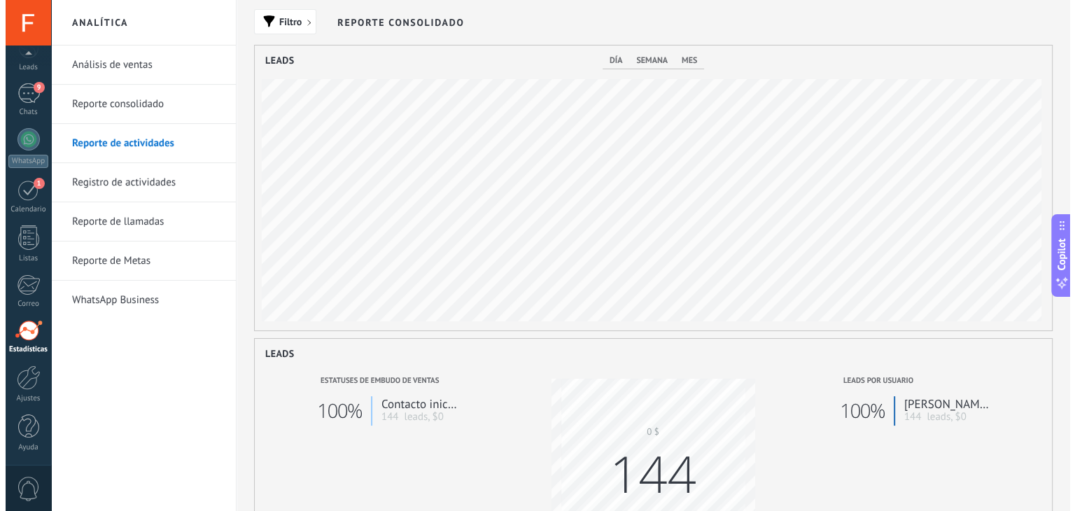
scroll to position [285, 797]
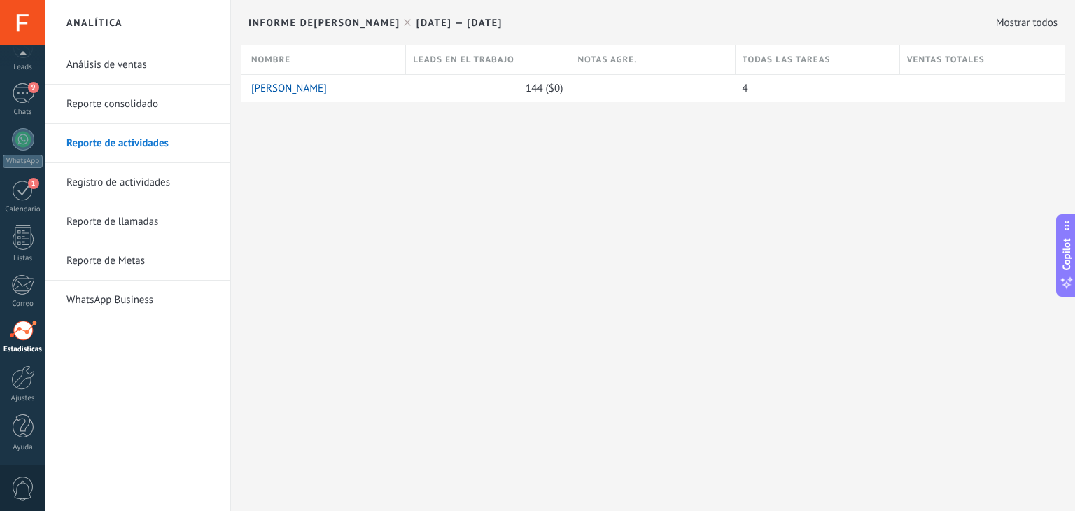
click at [127, 63] on link "Análisis de ventas" at bounding box center [141, 64] width 150 height 39
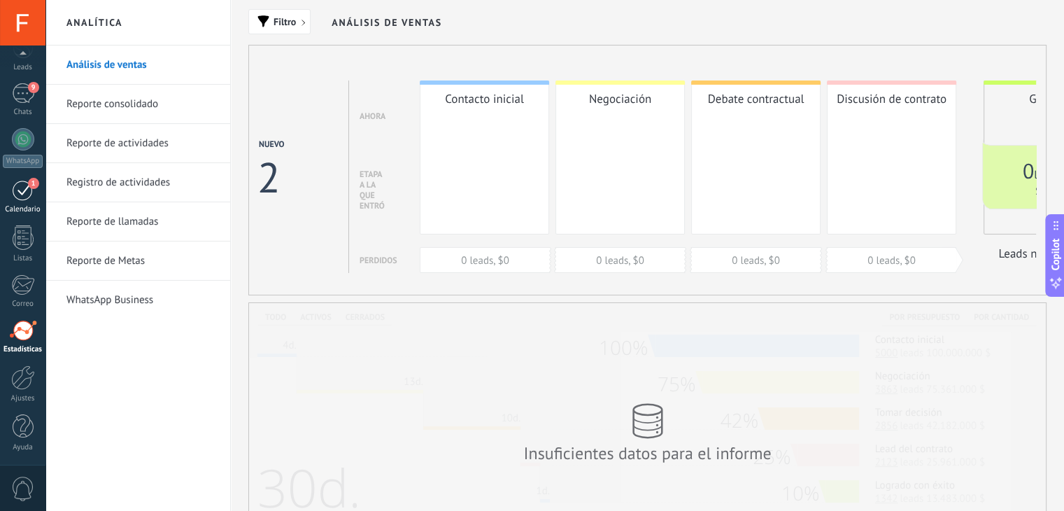
click at [28, 182] on span "1" at bounding box center [33, 183] width 11 height 11
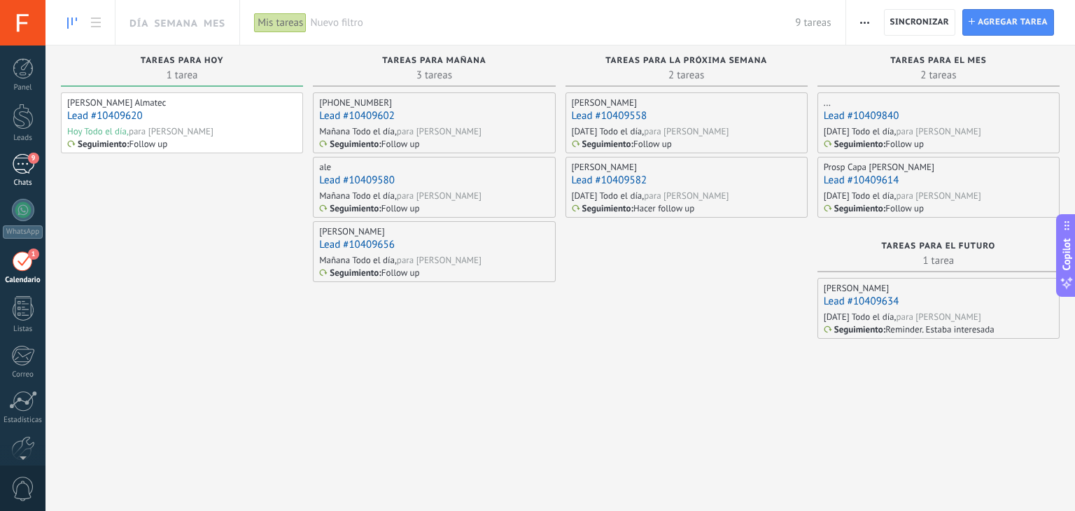
click at [15, 172] on div "9" at bounding box center [23, 164] width 22 height 20
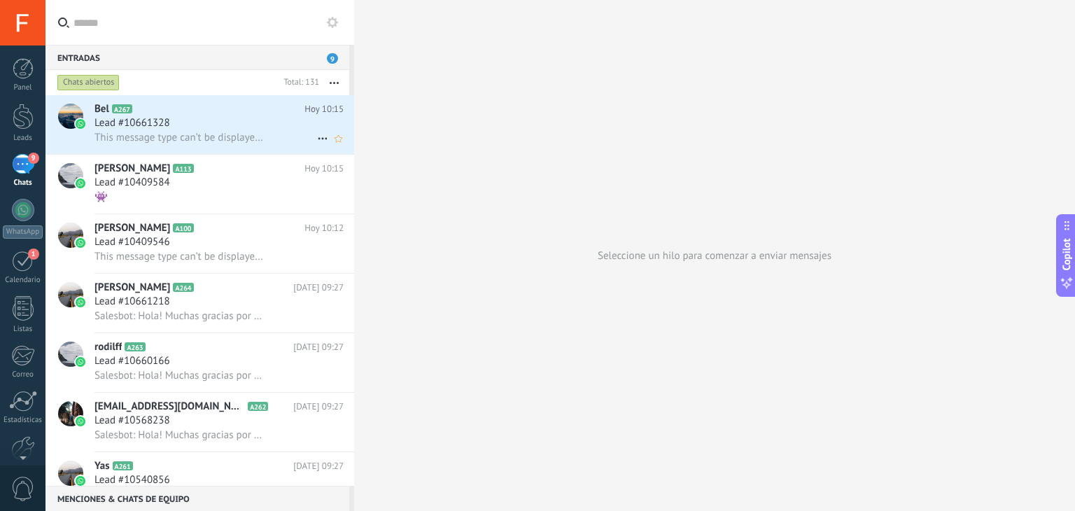
click at [225, 134] on span "This message type can’t be displayed because it’s not supported yet." at bounding box center [180, 137] width 172 height 13
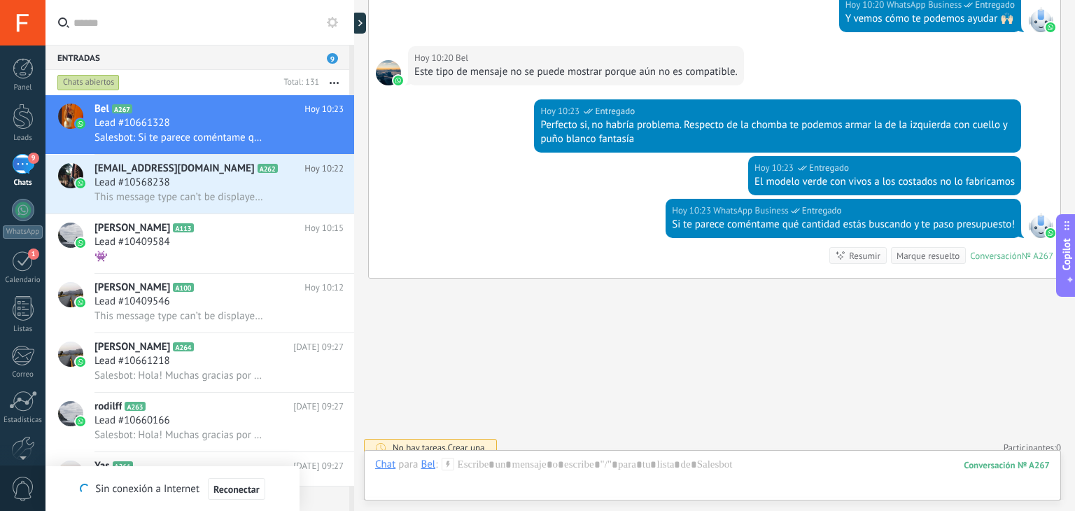
scroll to position [1138, 0]
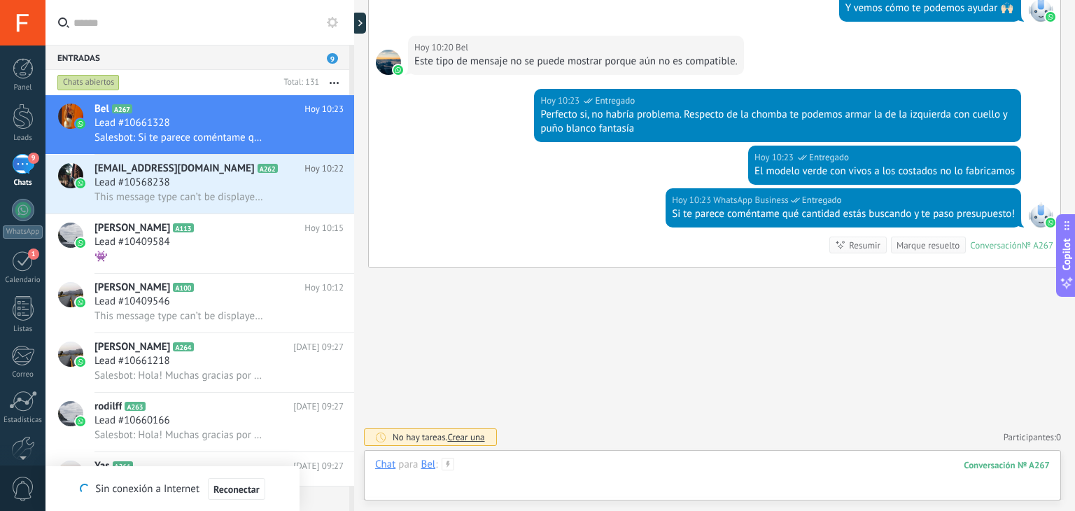
click at [570, 479] on div at bounding box center [712, 479] width 674 height 42
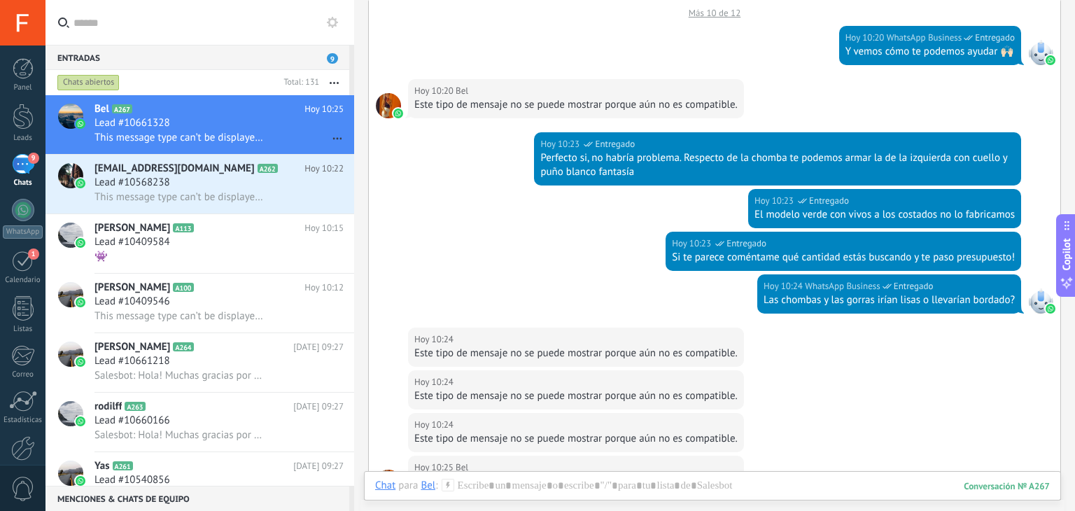
scroll to position [546, 0]
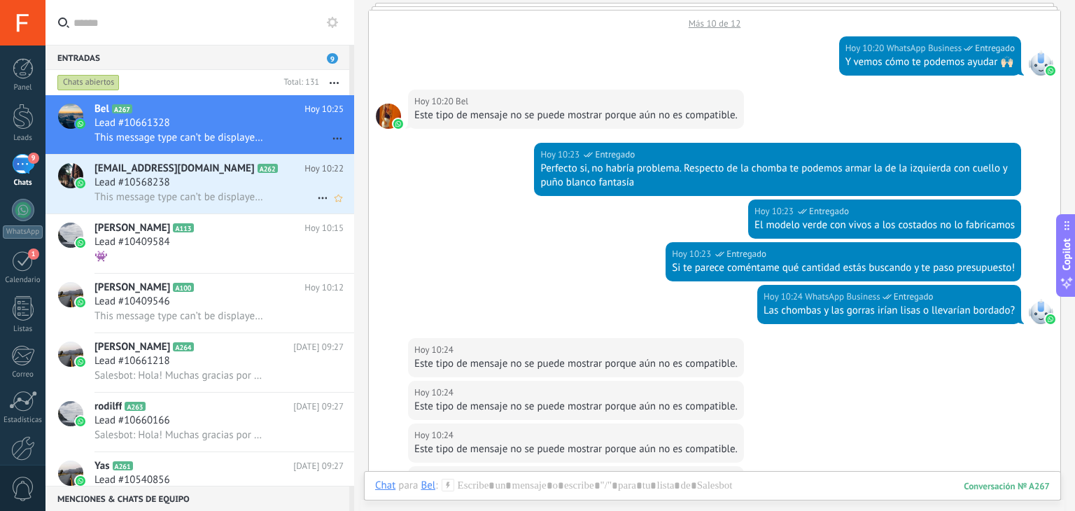
click at [209, 208] on div "Guidoconstruye10@gmail.co A262 Hoy 10:22 Lead #10568238 This message type can’t…" at bounding box center [224, 184] width 260 height 59
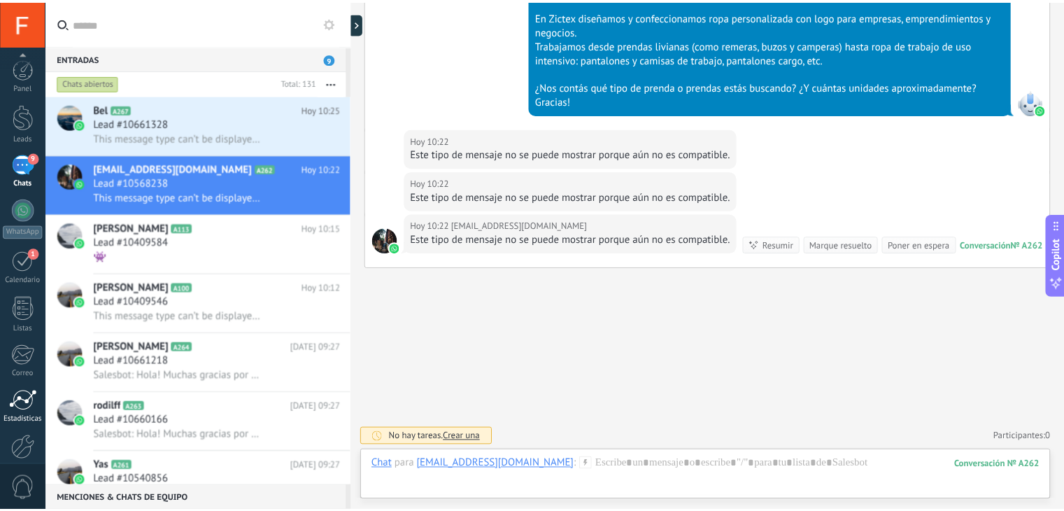
scroll to position [71, 0]
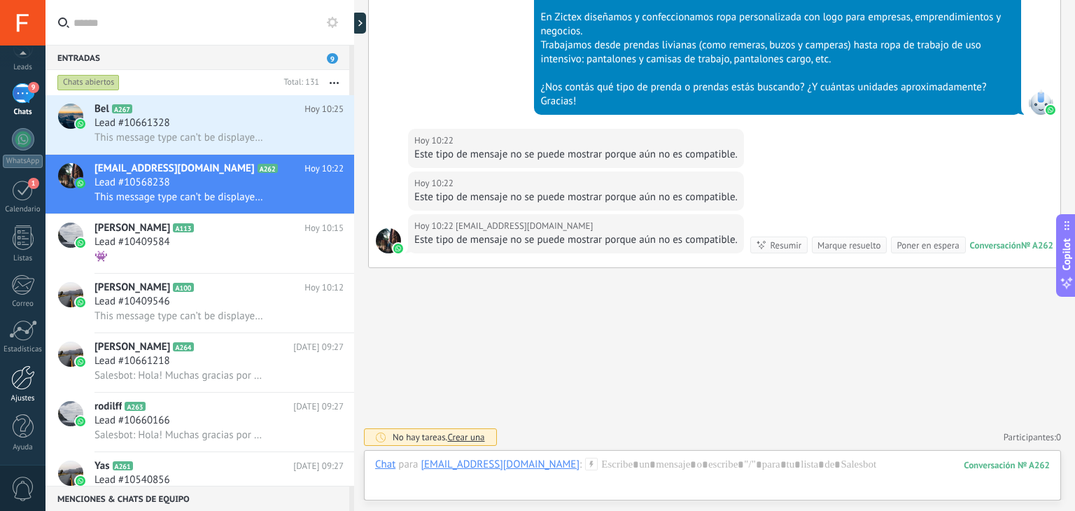
click at [24, 381] on div at bounding box center [23, 377] width 24 height 24
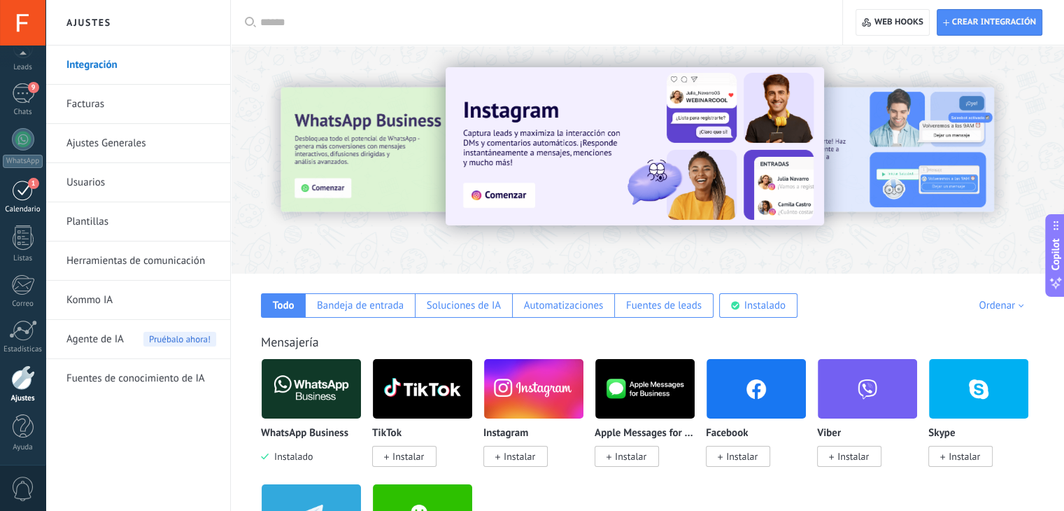
click at [20, 199] on div "1" at bounding box center [23, 190] width 22 height 22
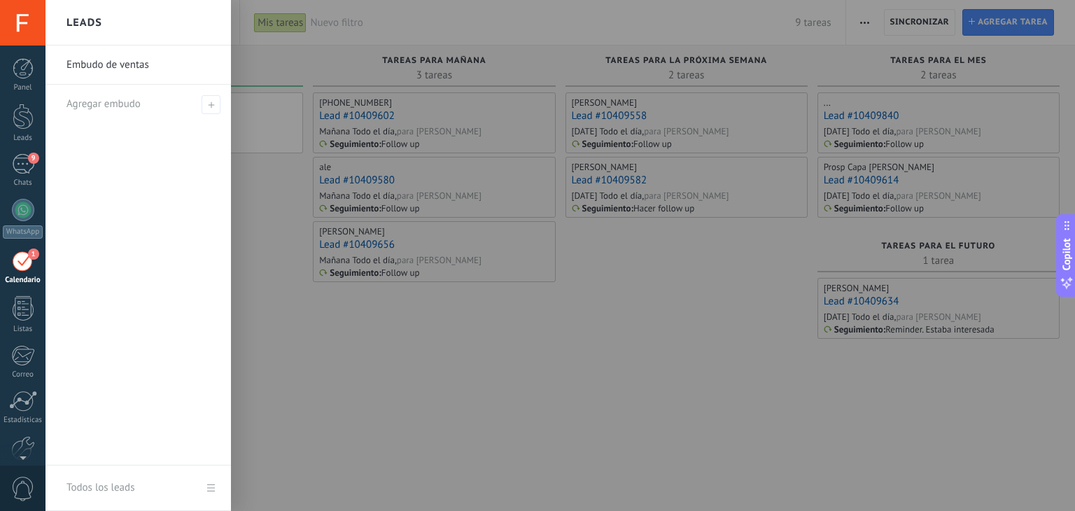
click at [283, 241] on div at bounding box center [582, 255] width 1075 height 511
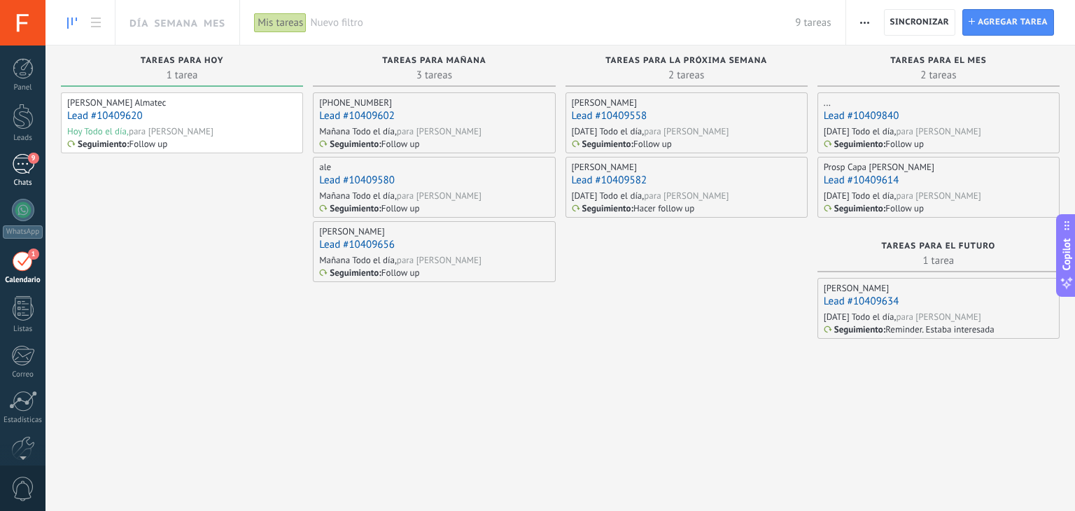
click at [27, 162] on div "9" at bounding box center [23, 164] width 22 height 20
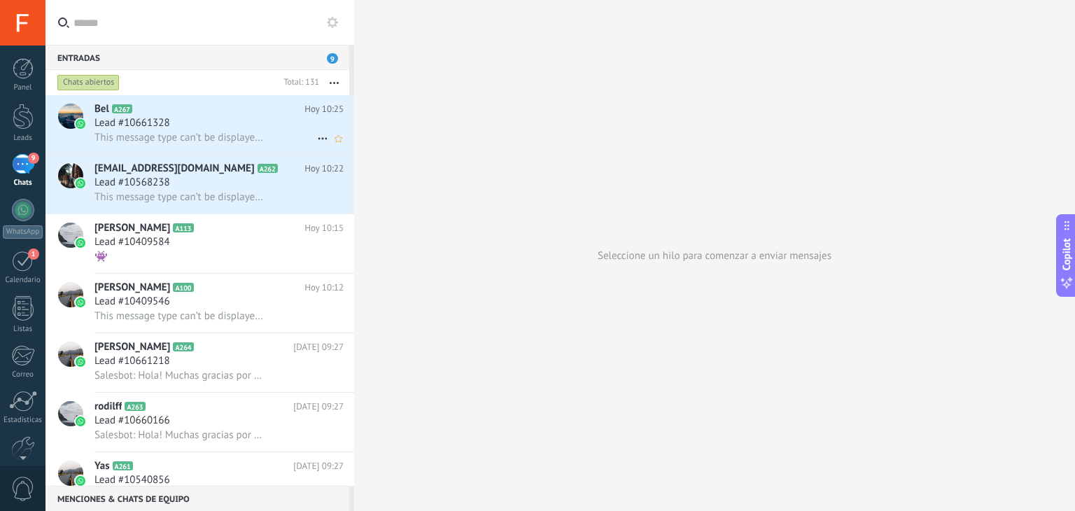
click at [227, 143] on span "This message type can’t be displayed because it’s not supported yet." at bounding box center [180, 137] width 172 height 13
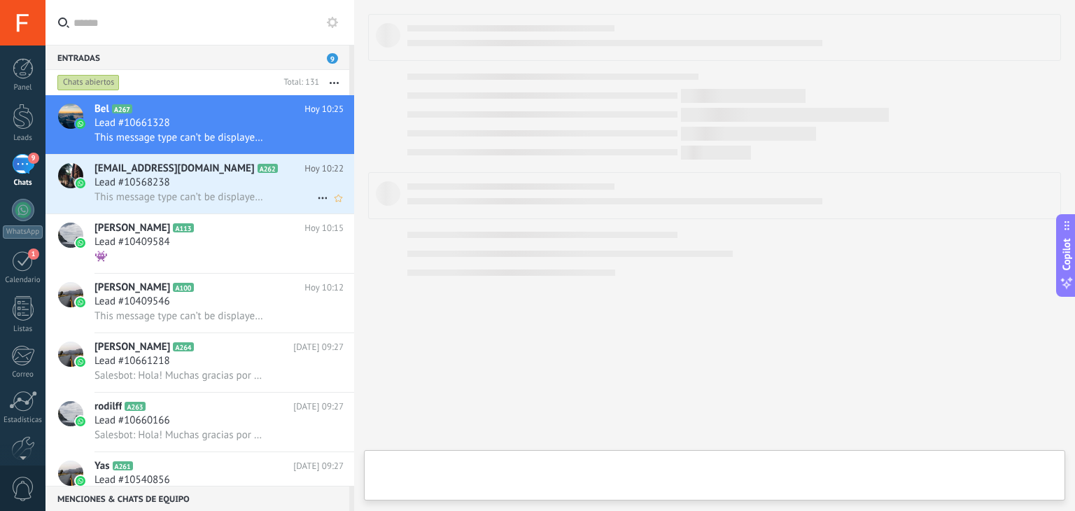
click at [234, 195] on span "This message type can’t be displayed because it’s not supported yet." at bounding box center [180, 196] width 172 height 13
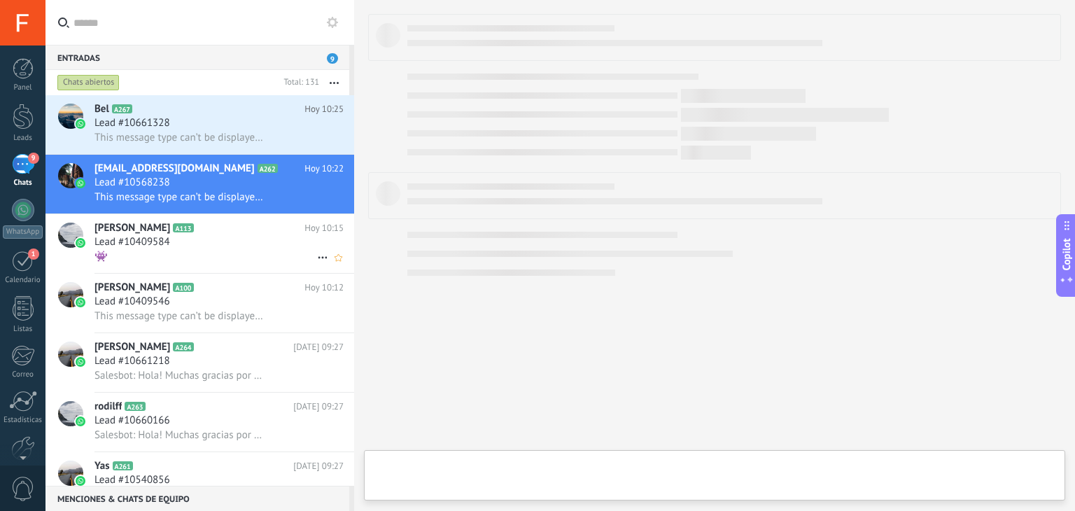
scroll to position [300, 0]
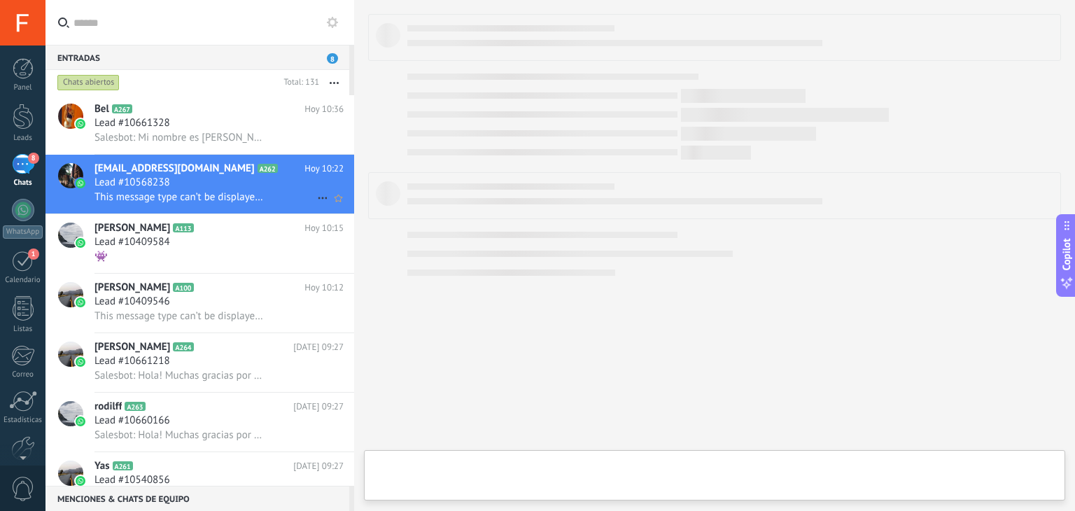
click at [255, 199] on span "This message type can’t be displayed because it’s not supported yet." at bounding box center [180, 196] width 172 height 13
click at [256, 267] on div "Nicole Lobateli A113 Hoy 10:15 Lead #10409584 👾" at bounding box center [224, 243] width 260 height 59
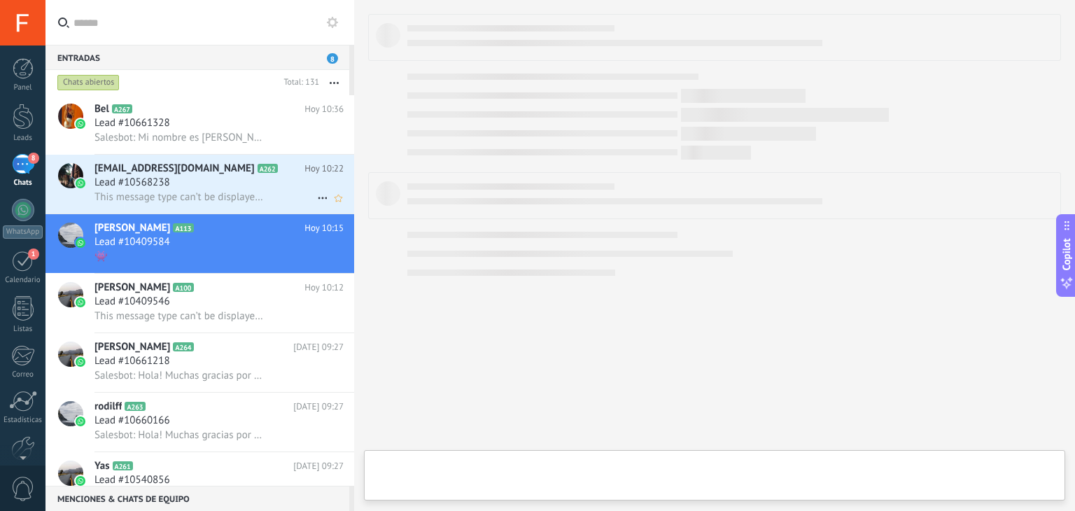
click at [285, 179] on div "Lead #10568238" at bounding box center [218, 183] width 249 height 14
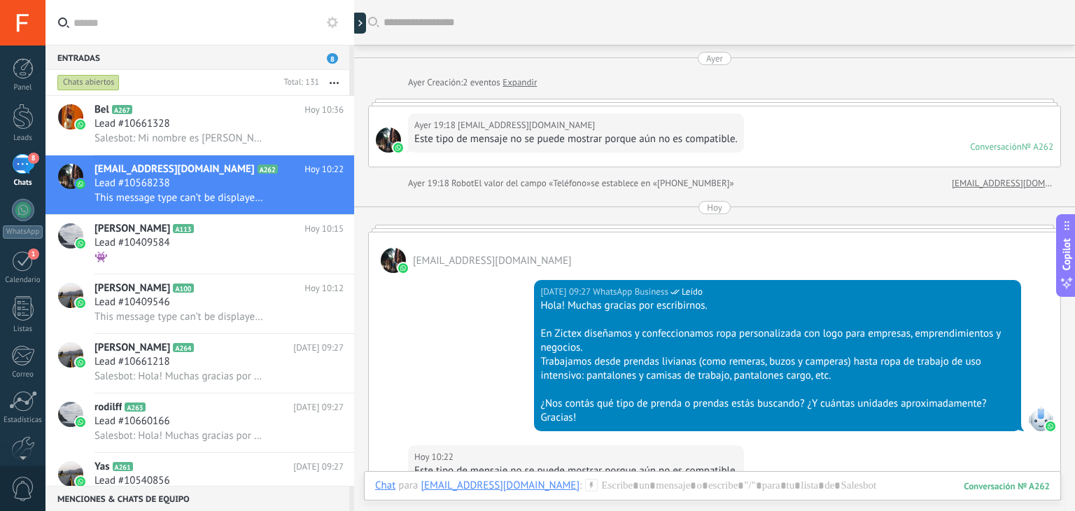
scroll to position [223, 0]
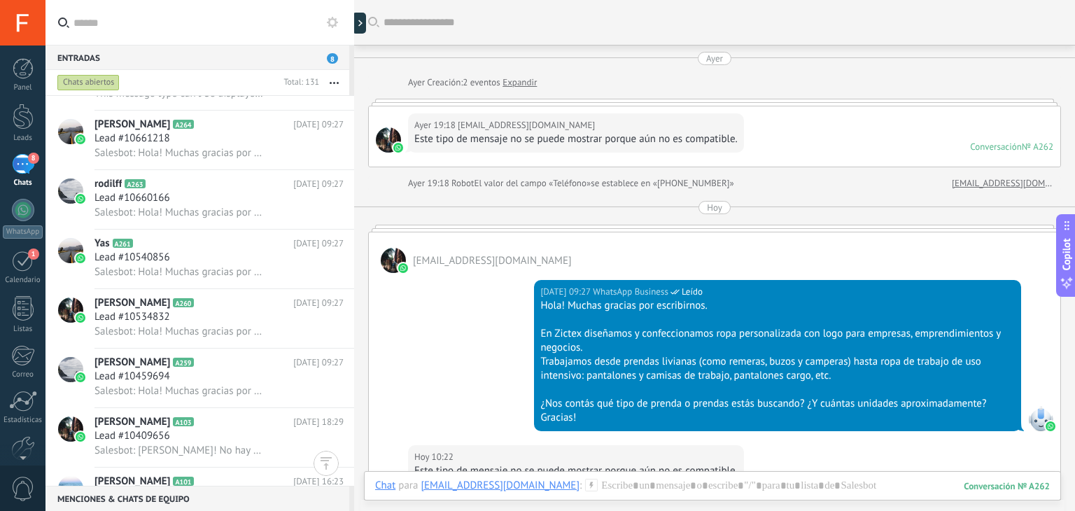
click at [20, 474] on div "0" at bounding box center [22, 488] width 45 height 46
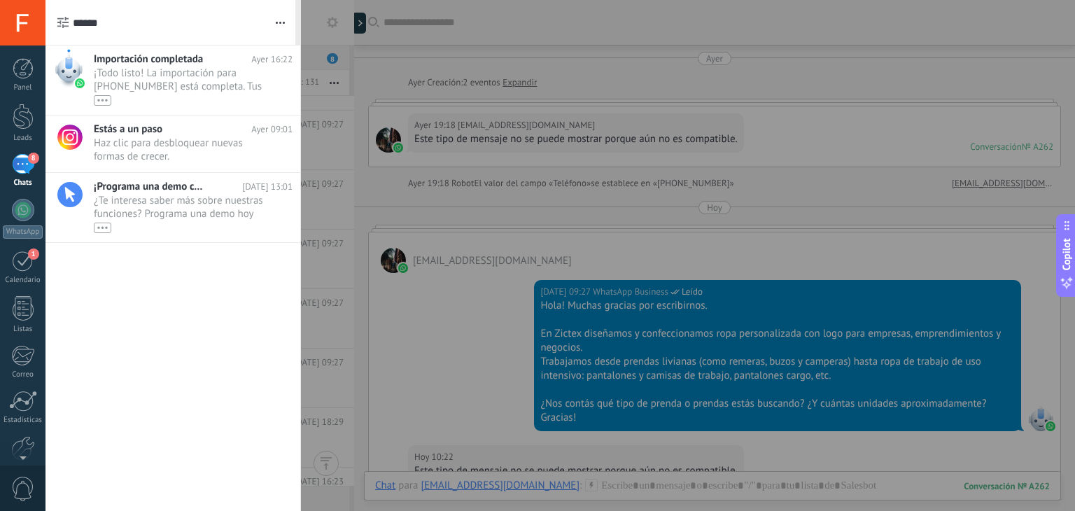
click at [393, 164] on div at bounding box center [537, 255] width 1075 height 511
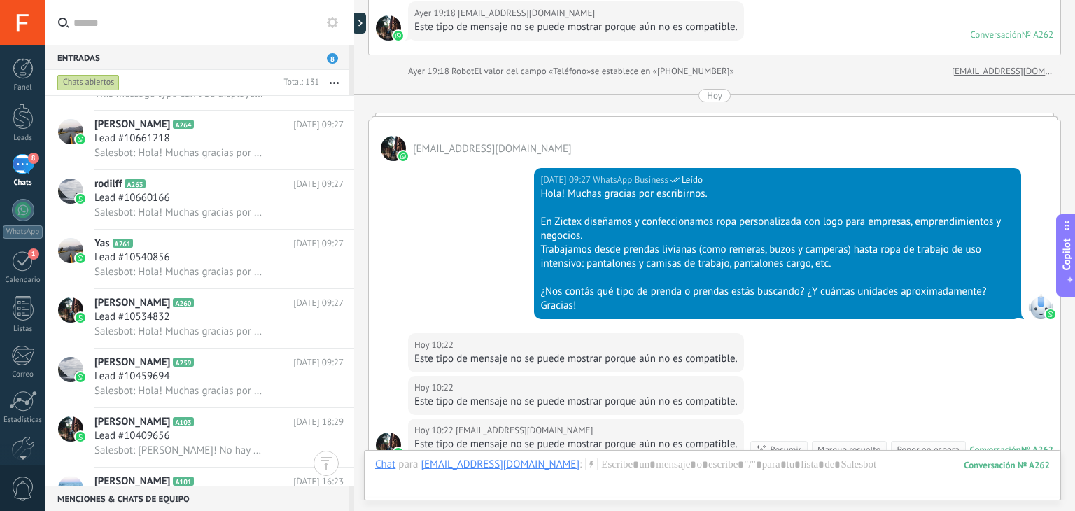
scroll to position [316, 0]
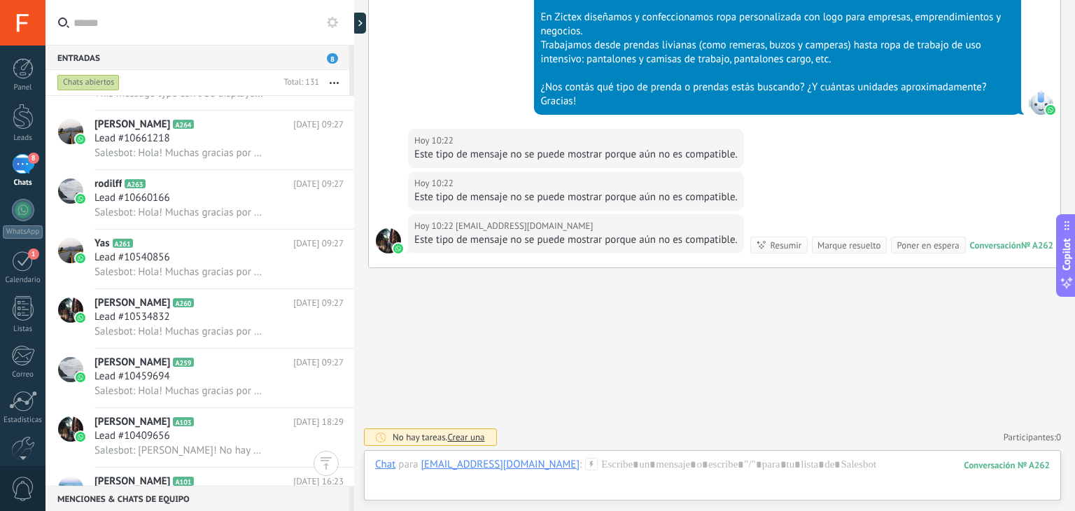
click at [621, 236] on div "Este tipo de mensaje no se puede mostrar porque aún no es compatible." at bounding box center [575, 240] width 323 height 14
click at [1066, 228] on icon at bounding box center [1066, 225] width 11 height 11
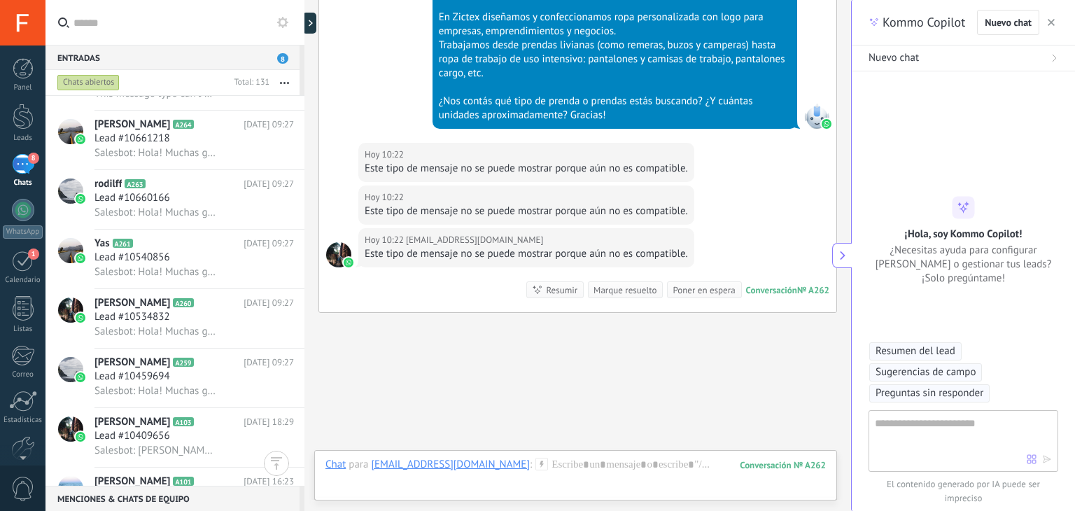
click at [1052, 13] on div "Nuevo chat" at bounding box center [1017, 22] width 81 height 25
click at [1055, 23] on button "button" at bounding box center [1051, 22] width 14 height 17
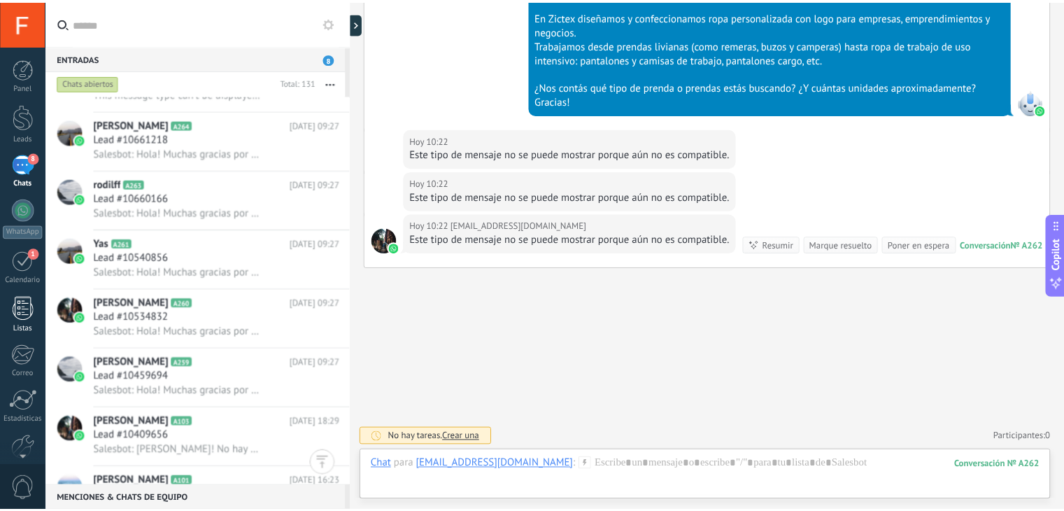
scroll to position [71, 0]
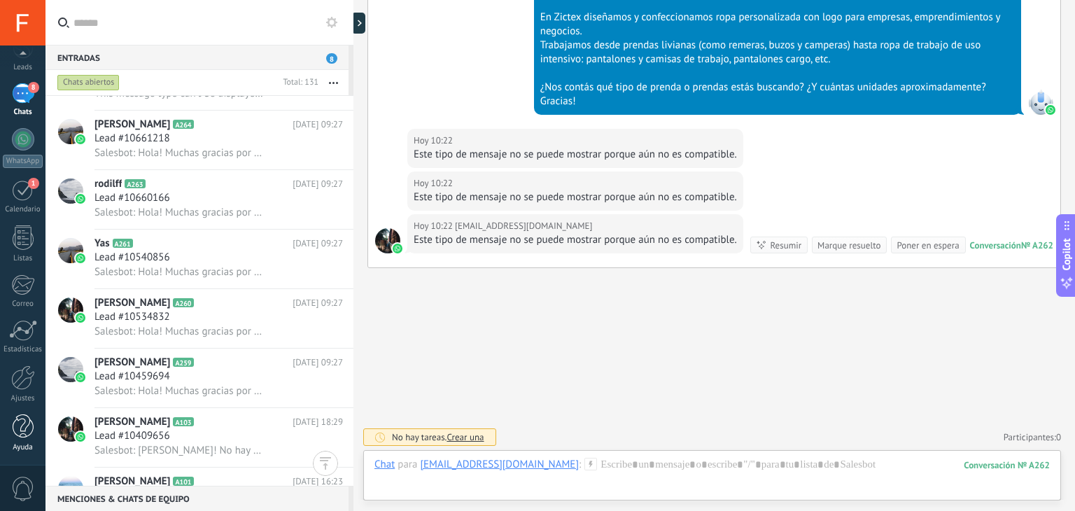
drag, startPoint x: 23, startPoint y: 434, endPoint x: 40, endPoint y: 432, distance: 16.9
click at [23, 434] on div at bounding box center [23, 426] width 21 height 24
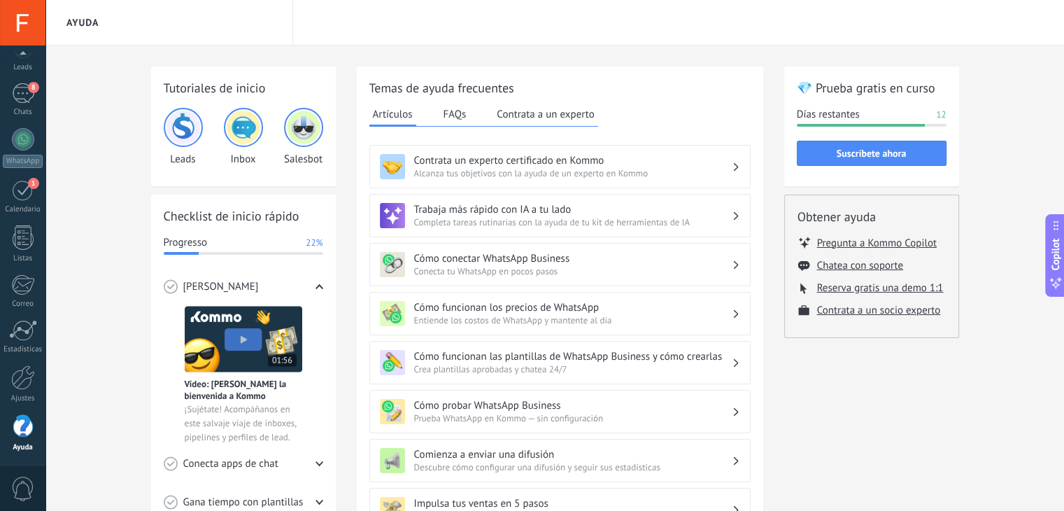
click at [651, 160] on h3 "Contrata un experto certificado en Kommo" at bounding box center [573, 160] width 318 height 13
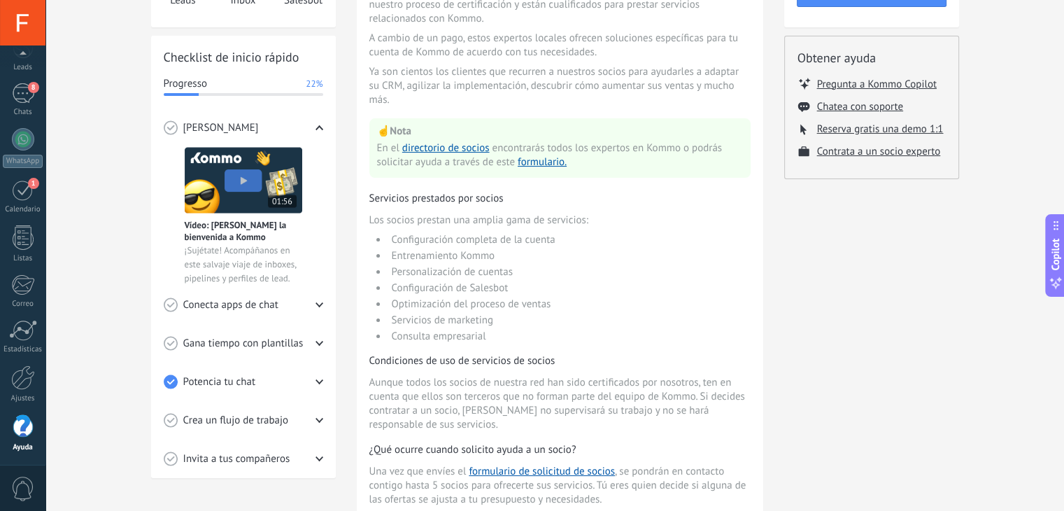
scroll to position [162, 0]
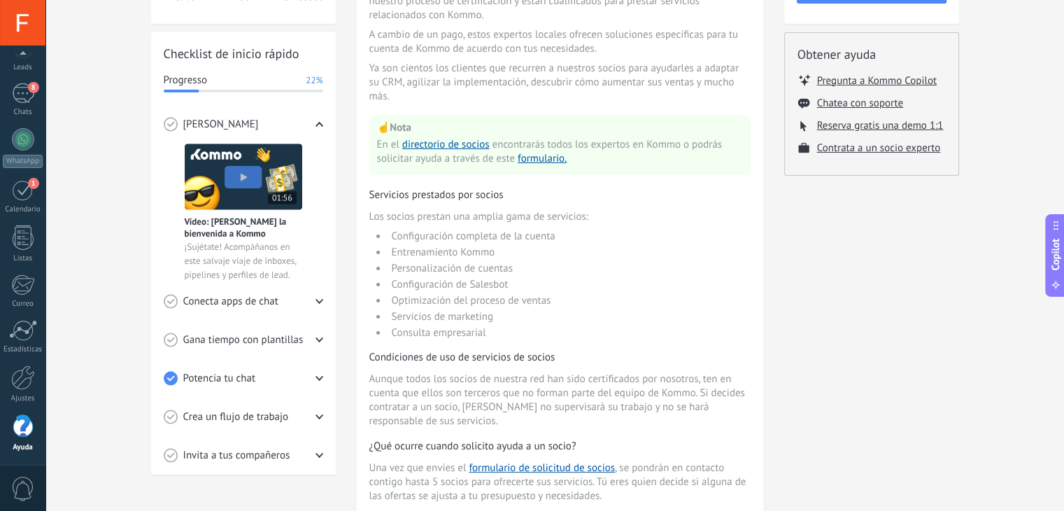
click at [320, 306] on div "Conecta apps de chat" at bounding box center [244, 301] width 160 height 38
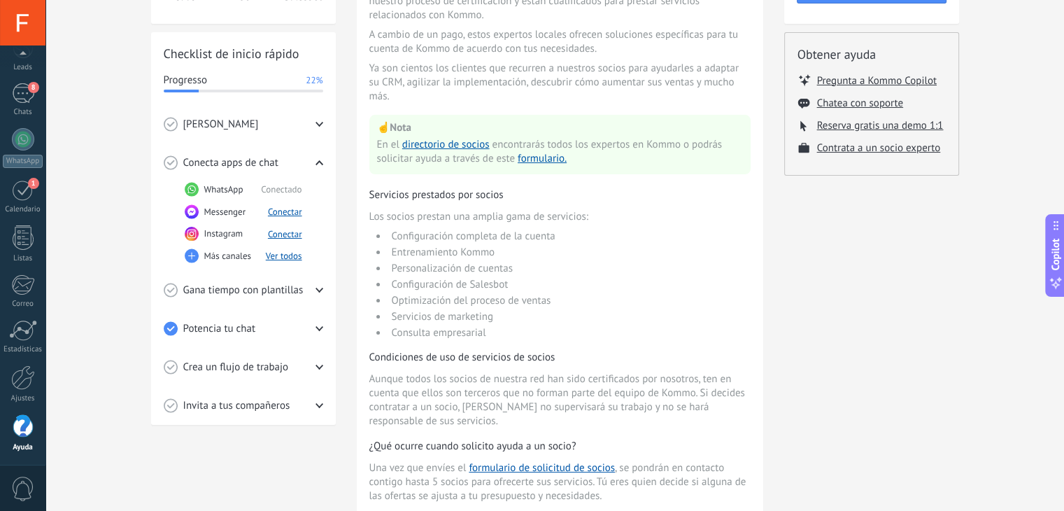
click at [308, 167] on div "Conecta apps de chat" at bounding box center [244, 162] width 160 height 38
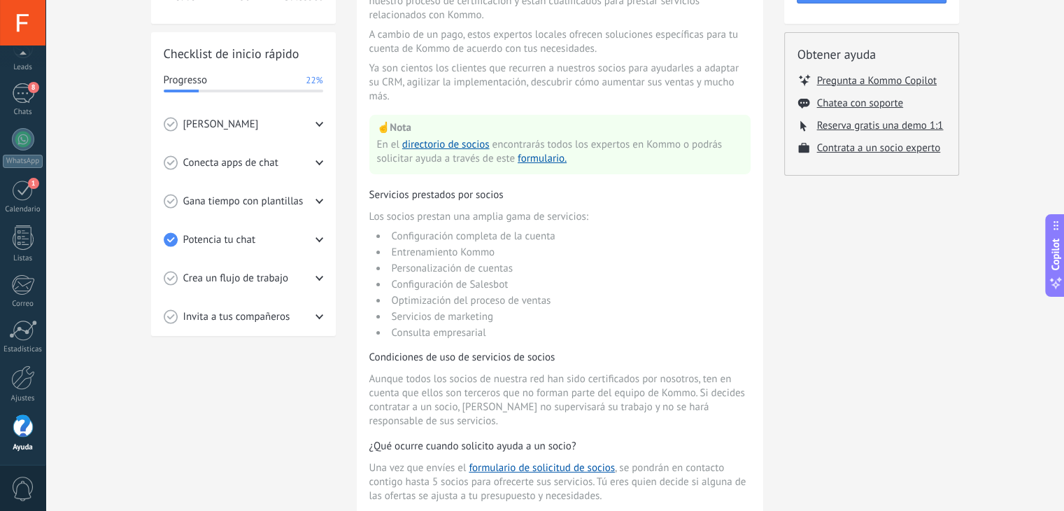
click at [308, 205] on div "Gana tiempo con plantillas" at bounding box center [244, 201] width 160 height 38
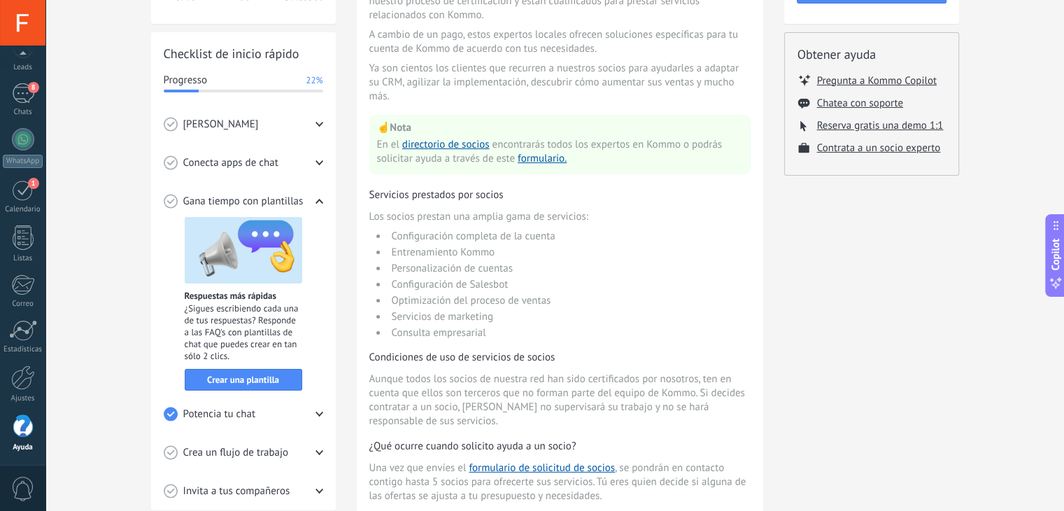
click at [309, 204] on div "Gana tiempo con plantillas" at bounding box center [244, 201] width 160 height 38
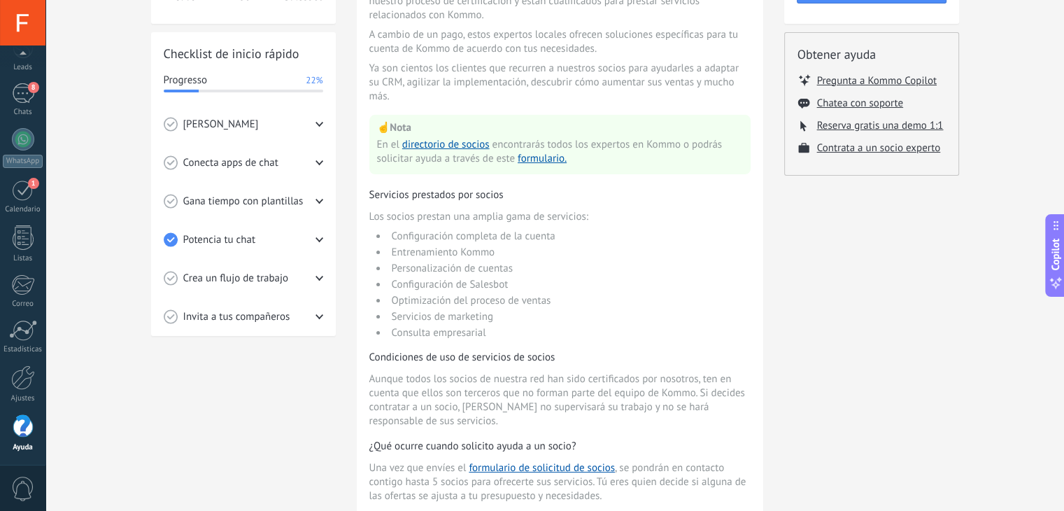
click at [296, 278] on div "Crea un flujo de trabajo" at bounding box center [244, 278] width 160 height 38
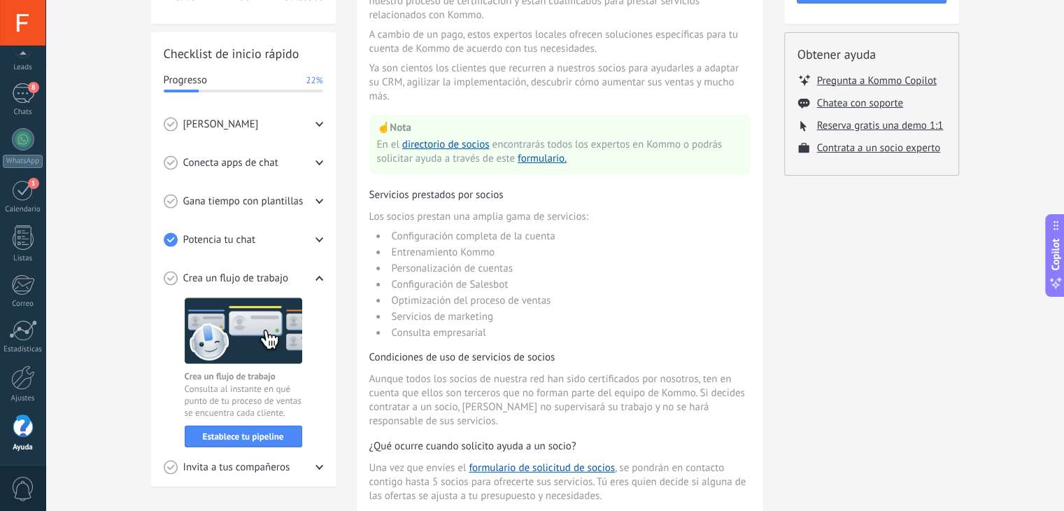
click at [296, 278] on div "Crea un flujo de trabajo" at bounding box center [244, 278] width 160 height 38
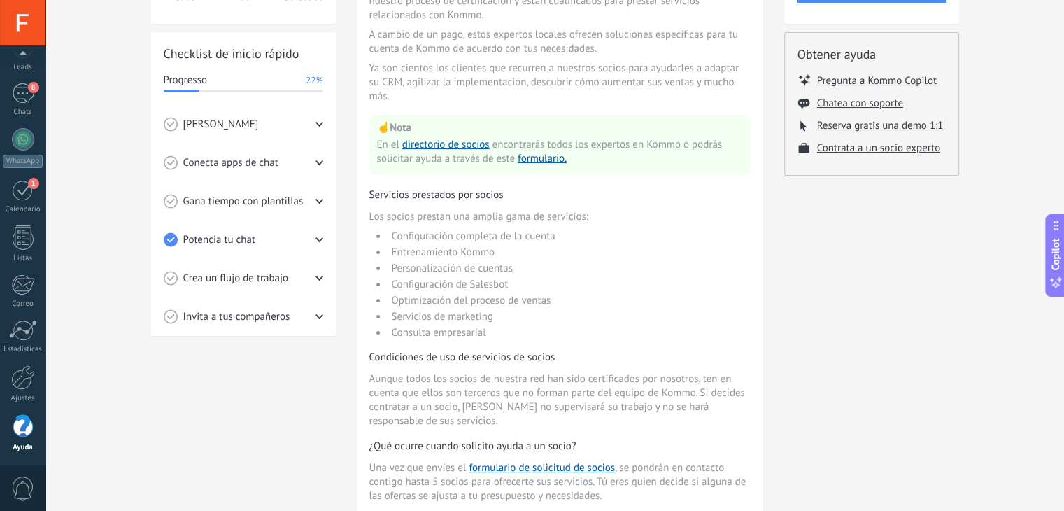
click at [297, 190] on div "Gana tiempo con plantillas" at bounding box center [244, 201] width 160 height 38
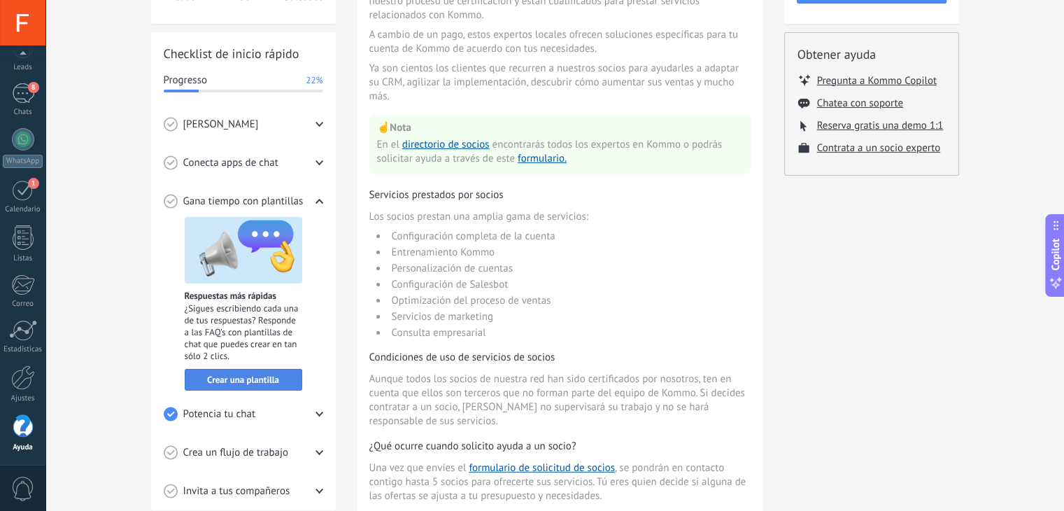
click at [249, 376] on span "Crear una plantilla" at bounding box center [243, 380] width 72 height 10
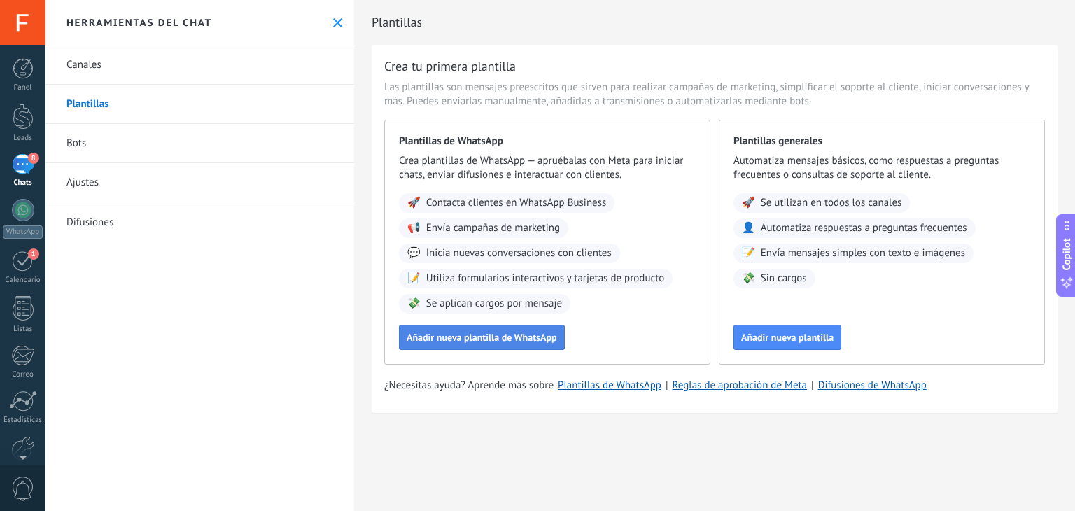
click at [465, 344] on button "Añadir nueva plantilla de WhatsApp" at bounding box center [482, 337] width 166 height 25
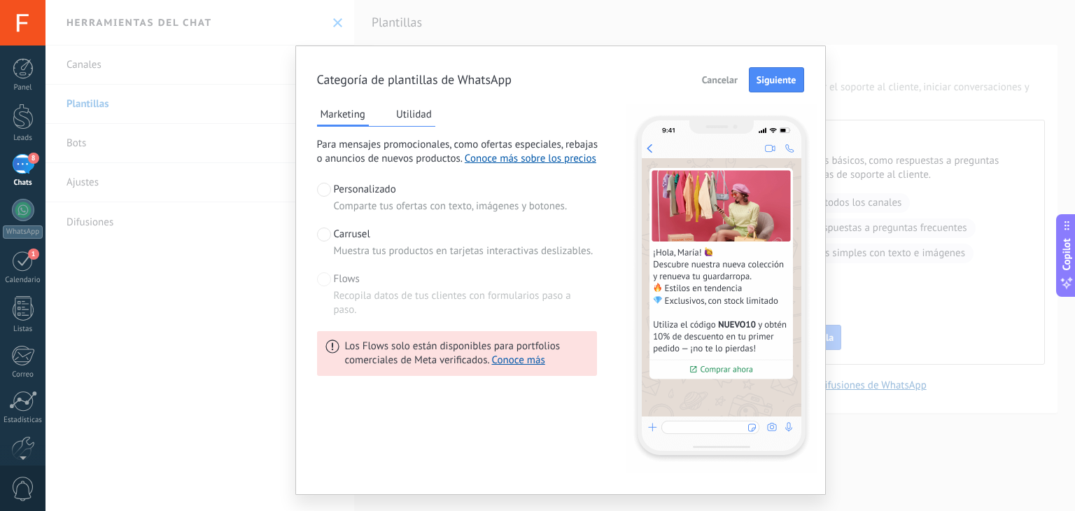
click at [716, 82] on span "Cancelar" at bounding box center [720, 80] width 36 height 10
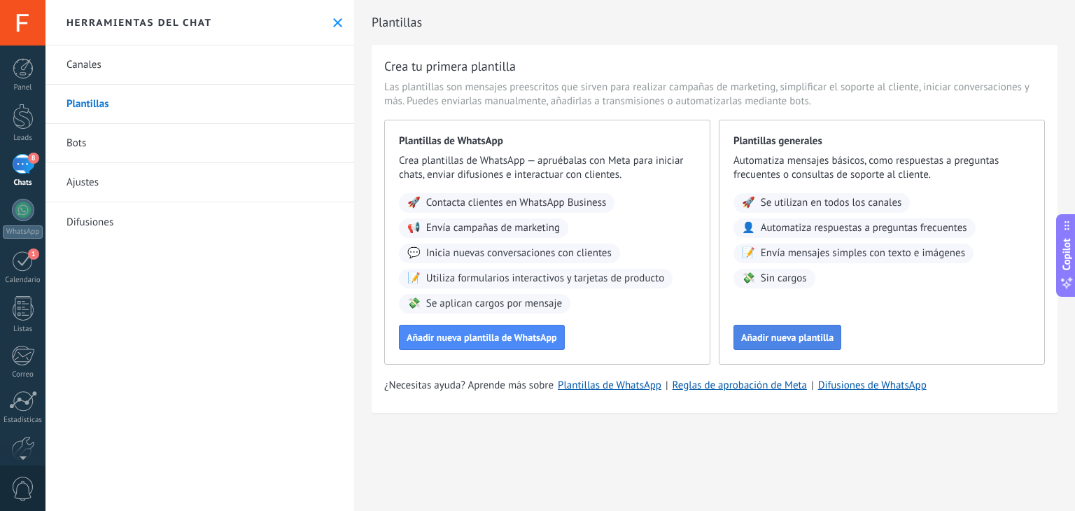
click at [793, 348] on button "Añadir nueva plantilla" at bounding box center [787, 337] width 108 height 25
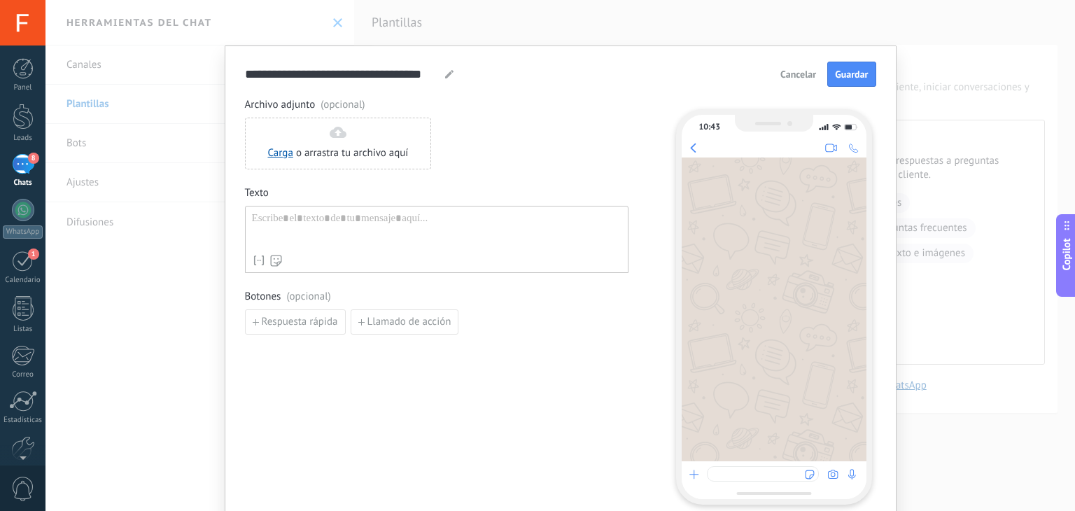
click at [411, 215] on div at bounding box center [436, 230] width 369 height 36
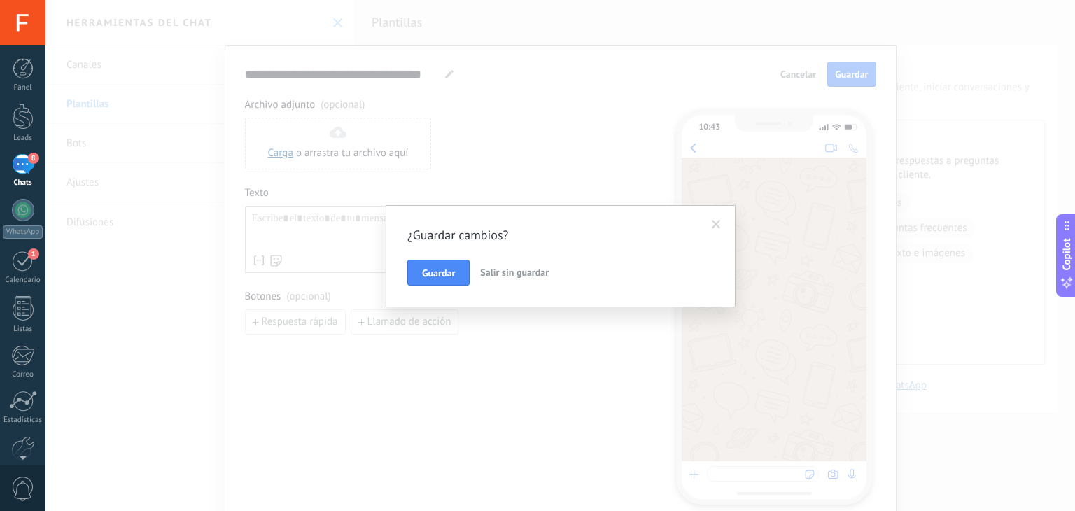
click at [499, 274] on span "Salir sin guardar" at bounding box center [514, 272] width 69 height 13
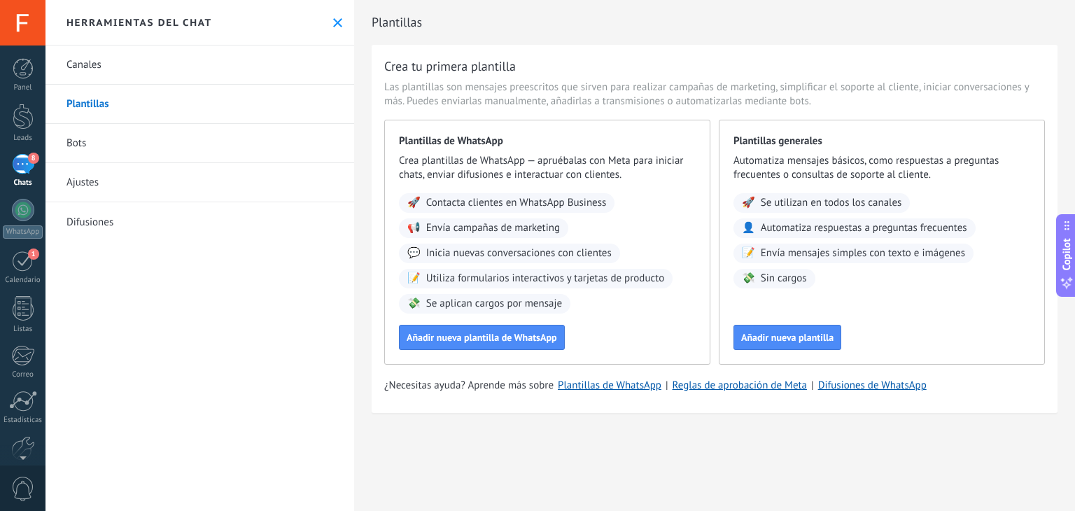
click at [25, 177] on link "8 Chats" at bounding box center [22, 171] width 45 height 34
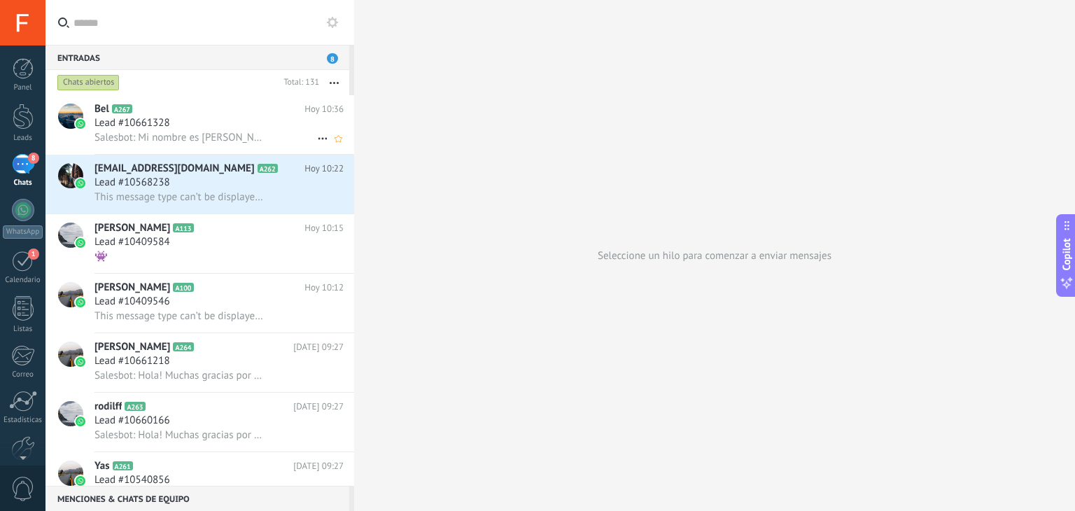
click at [207, 104] on h2 "Bel A267" at bounding box center [199, 109] width 210 height 14
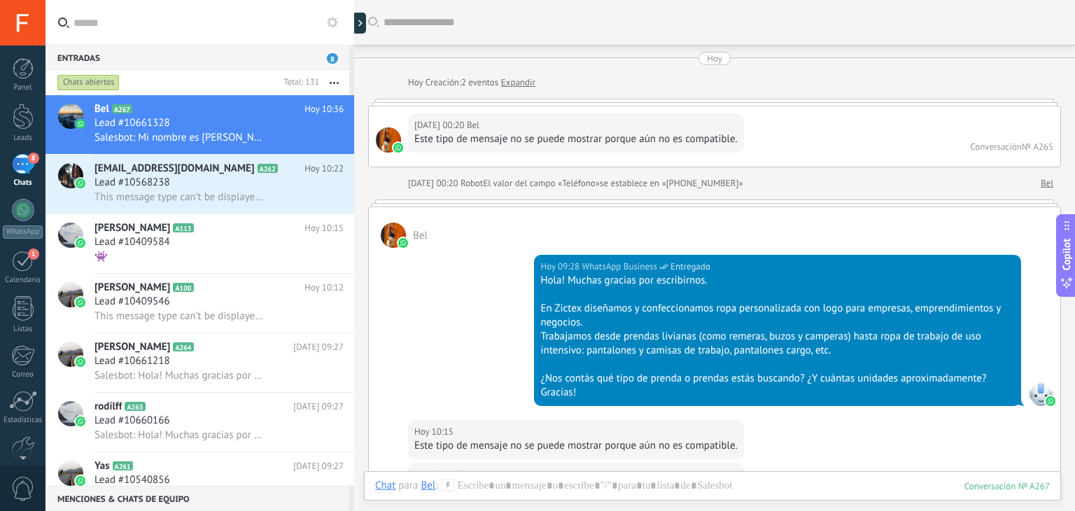
scroll to position [120, 0]
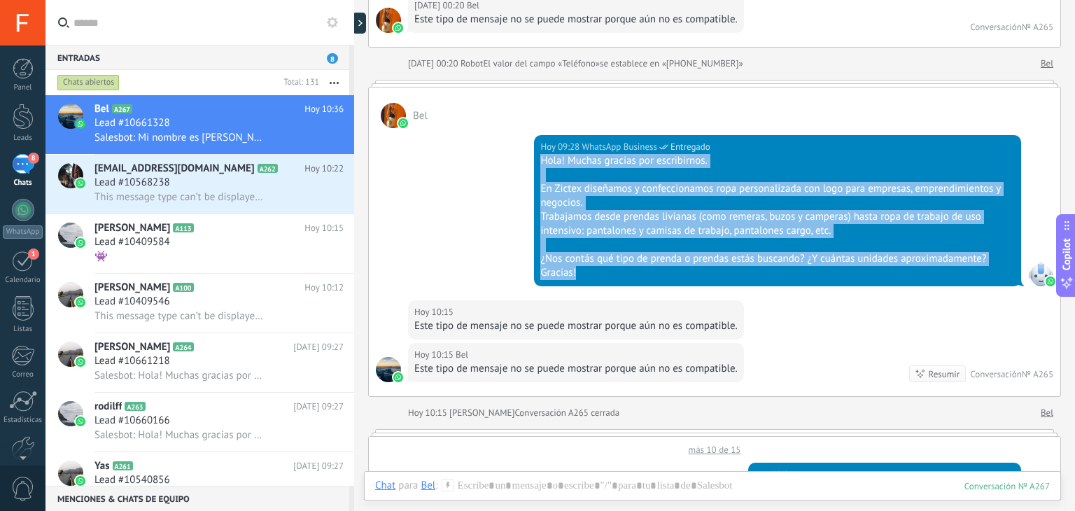
drag, startPoint x: 582, startPoint y: 275, endPoint x: 530, endPoint y: 160, distance: 126.5
click at [530, 160] on div "Hoy 09:28 WhatsApp Business Entregado Hola! Muchas gracias por escribirnos. En …" at bounding box center [714, 214] width 691 height 172
copy div "Hola! Muchas gracias por escribirnos. En Zictex diseñamos y confeccionamos ropa…"
click at [491, 176] on div "Hoy 09:28 WhatsApp Business Entregado Hola! Muchas gracias por escribirnos. En …" at bounding box center [714, 214] width 691 height 172
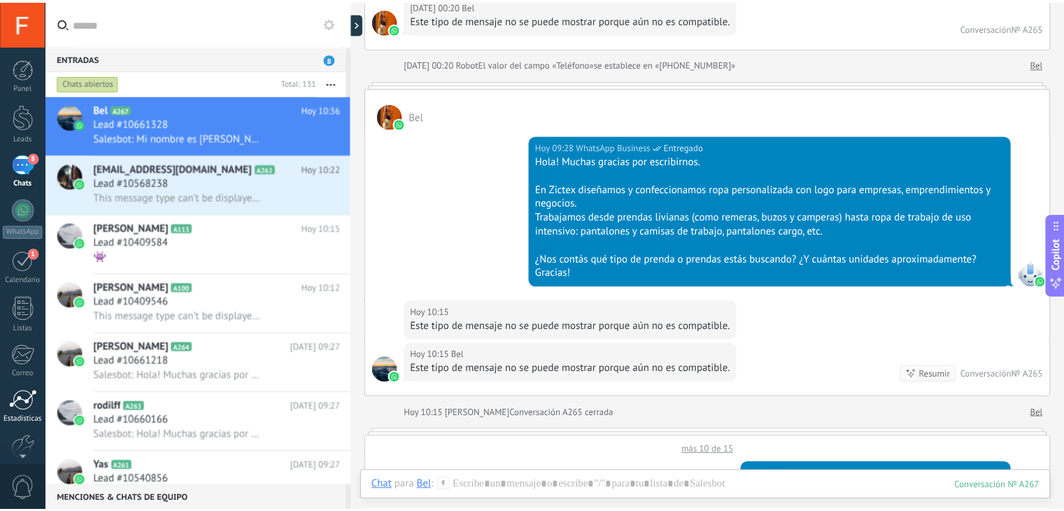
scroll to position [71, 0]
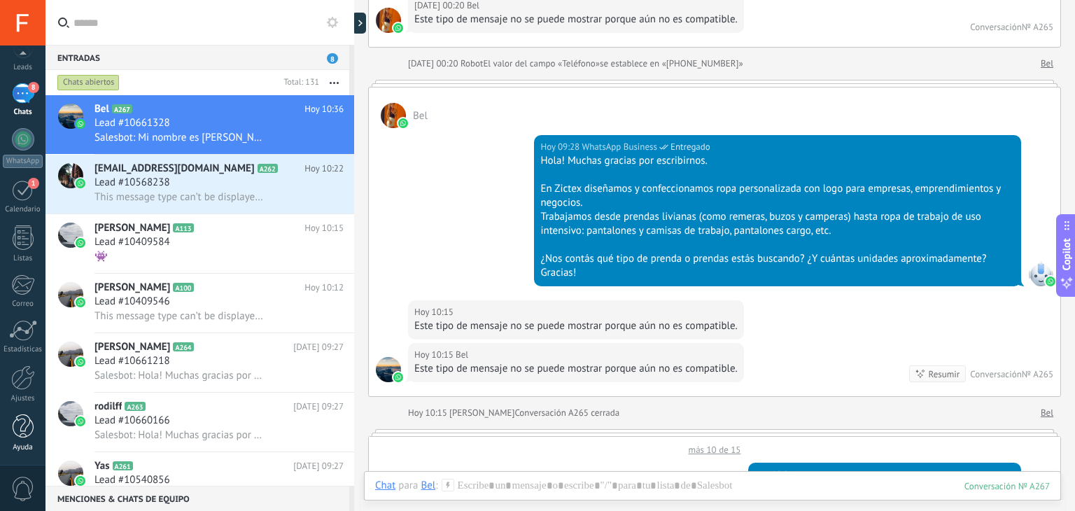
click at [23, 429] on div at bounding box center [23, 426] width 21 height 24
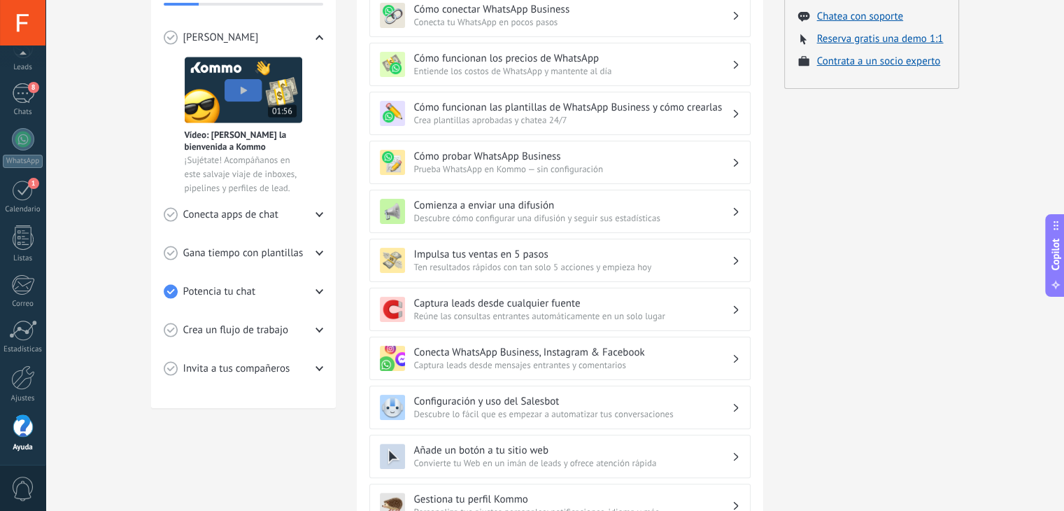
scroll to position [263, 0]
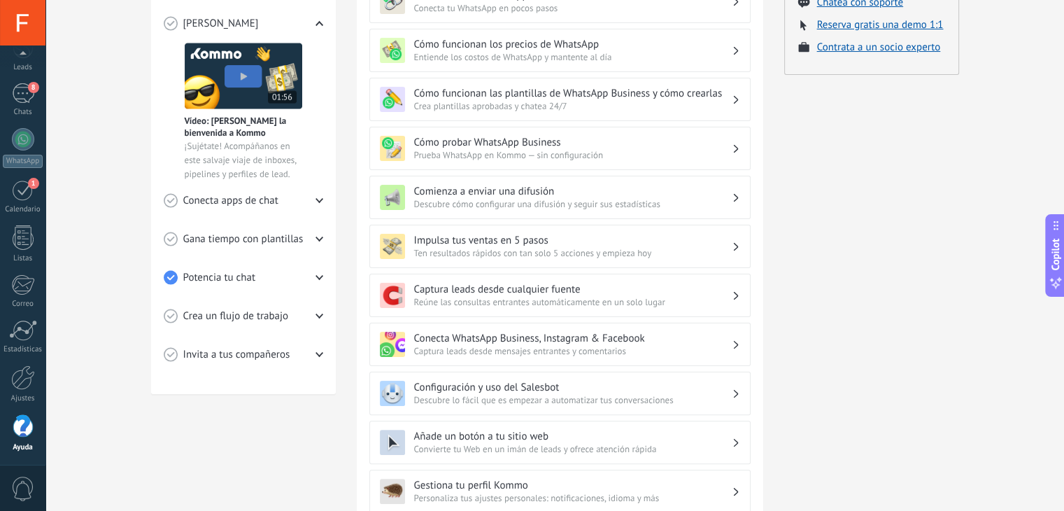
click at [320, 231] on div "Gana tiempo con plantillas" at bounding box center [244, 239] width 160 height 38
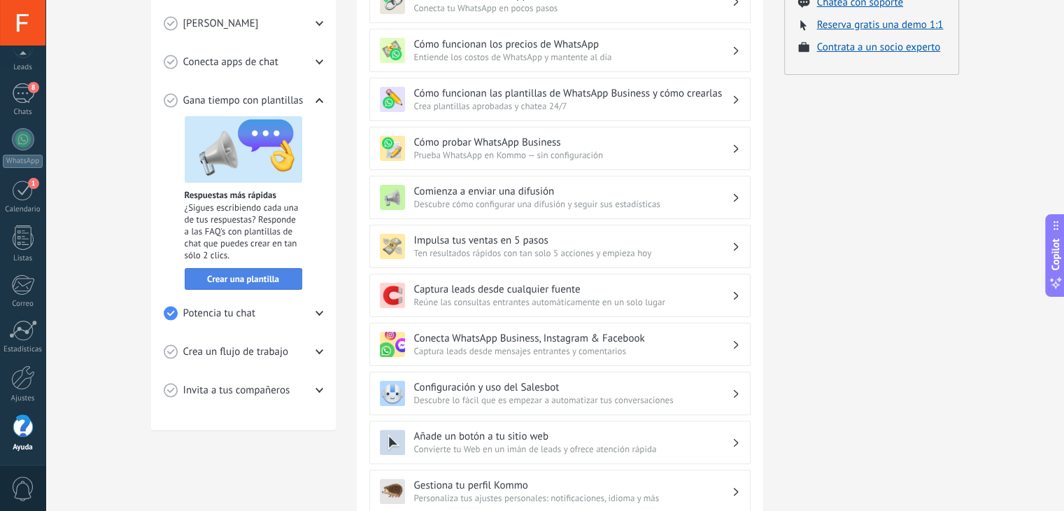
click at [264, 275] on span "Crear una plantilla" at bounding box center [243, 279] width 72 height 10
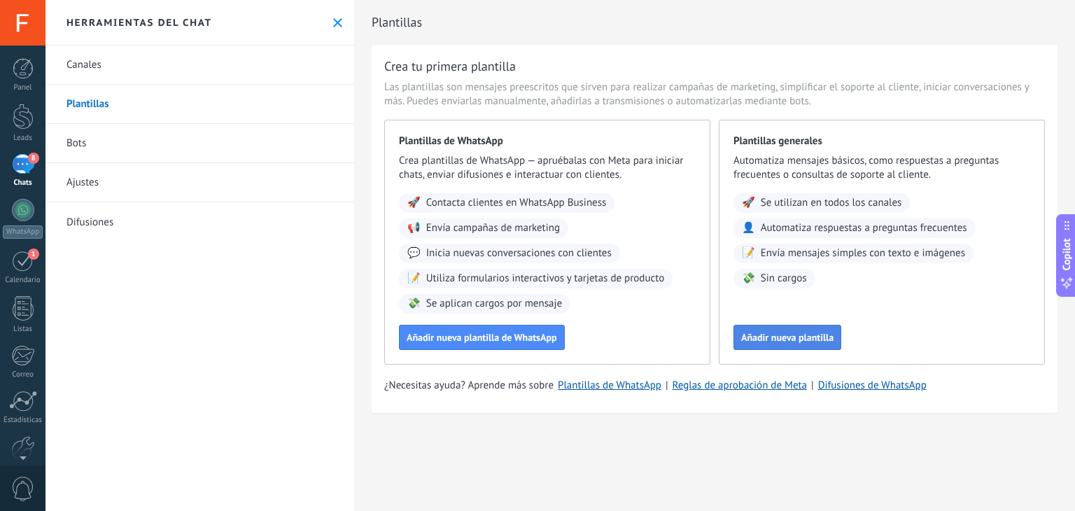
click at [790, 334] on span "Añadir nueva plantilla" at bounding box center [787, 337] width 92 height 10
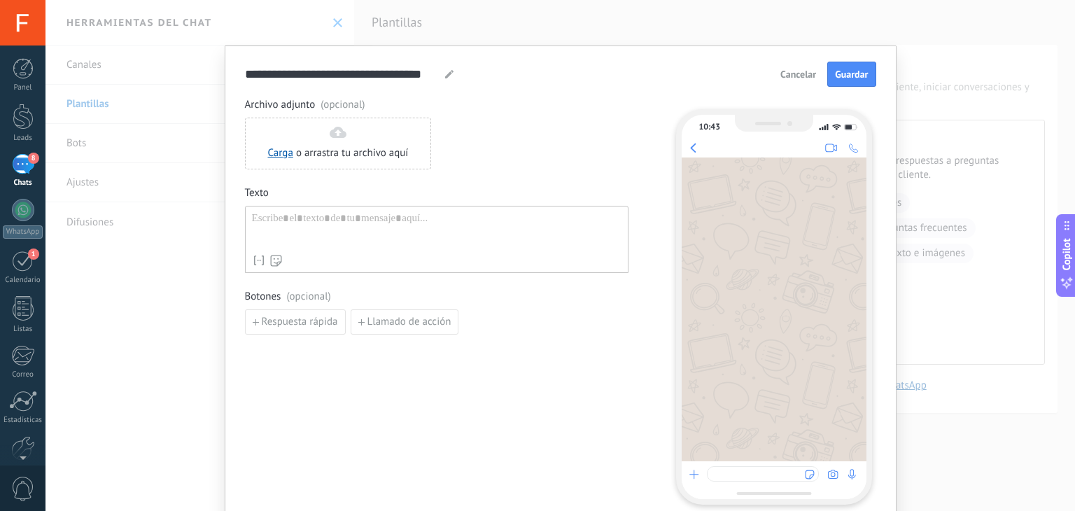
click at [356, 227] on div at bounding box center [436, 230] width 369 height 36
paste div
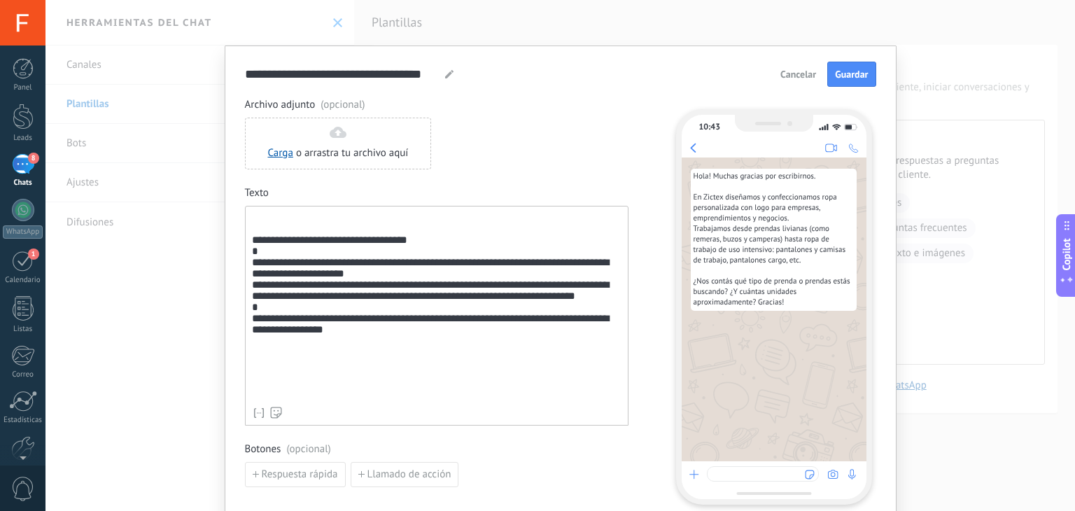
click at [252, 248] on div "**********" at bounding box center [436, 306] width 369 height 188
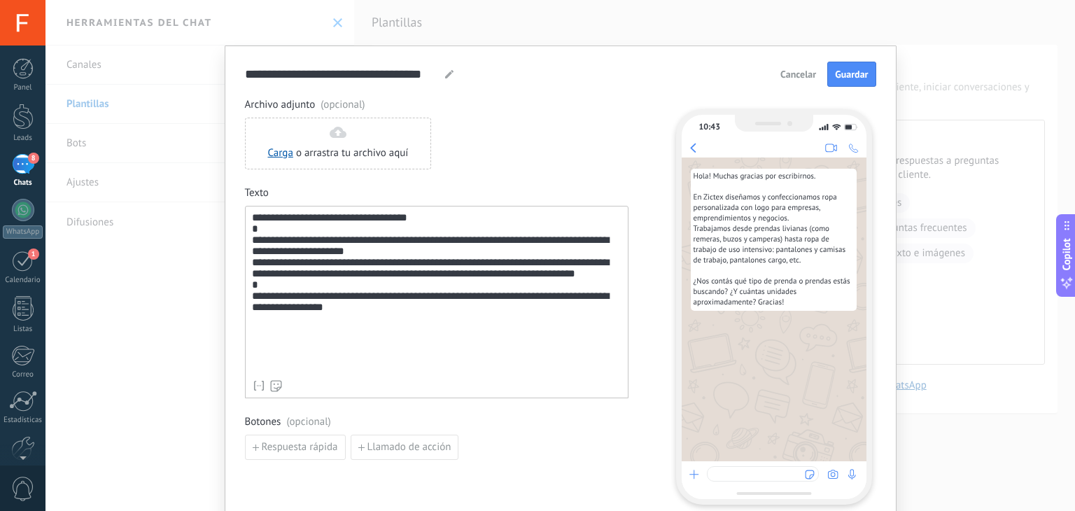
click at [261, 351] on div "**********" at bounding box center [436, 292] width 369 height 161
click at [445, 75] on use at bounding box center [449, 74] width 8 height 8
click at [379, 74] on input "**********" at bounding box center [342, 74] width 195 height 16
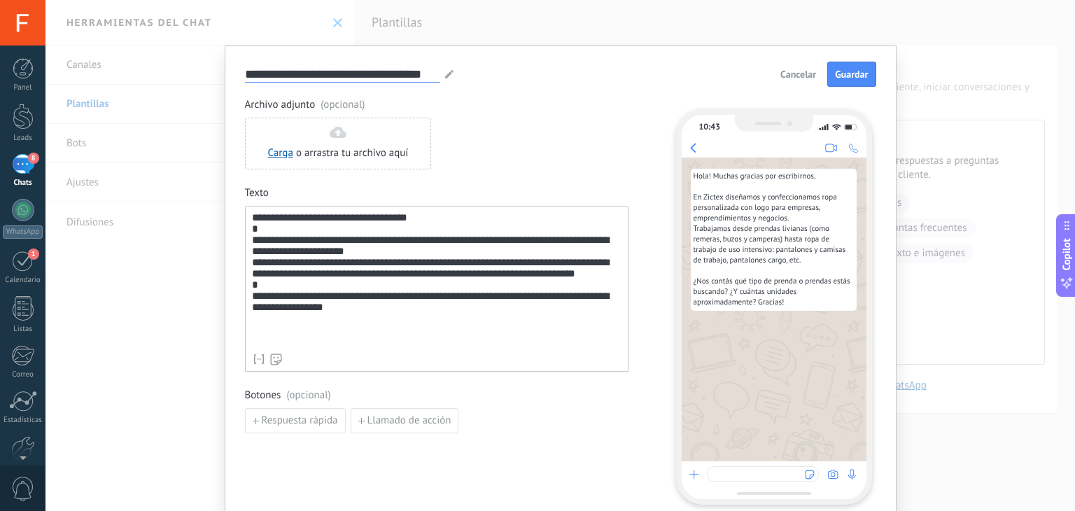
type input "*"
type input "**********"
click at [854, 73] on span "Guardar" at bounding box center [851, 74] width 33 height 10
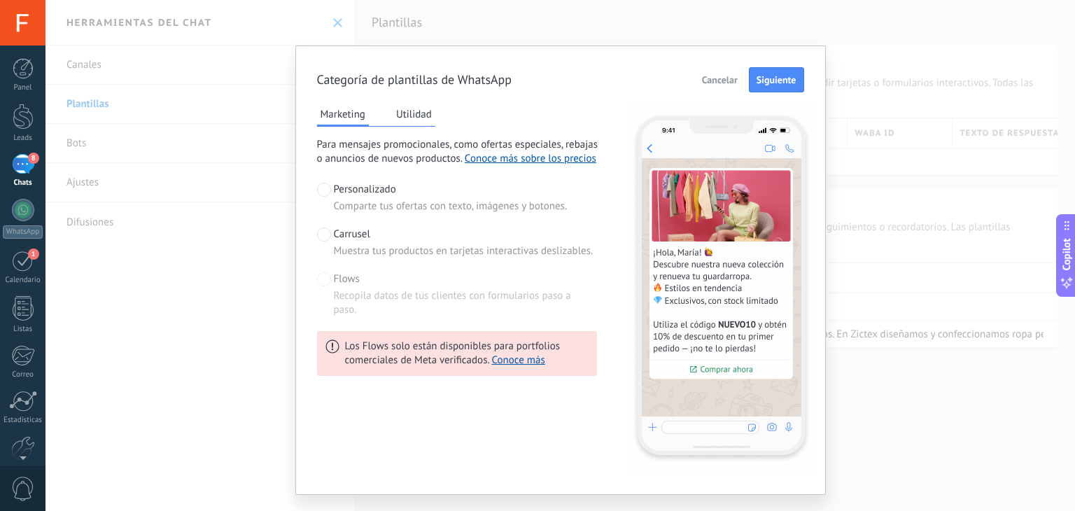
click at [721, 85] on span "Cancelar" at bounding box center [720, 80] width 36 height 10
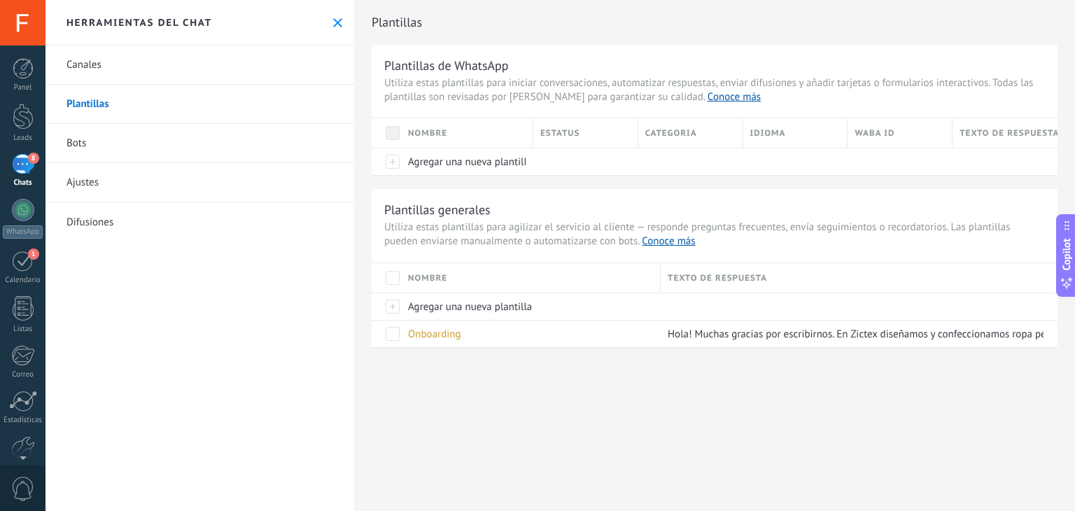
click at [27, 167] on div "8" at bounding box center [23, 164] width 22 height 20
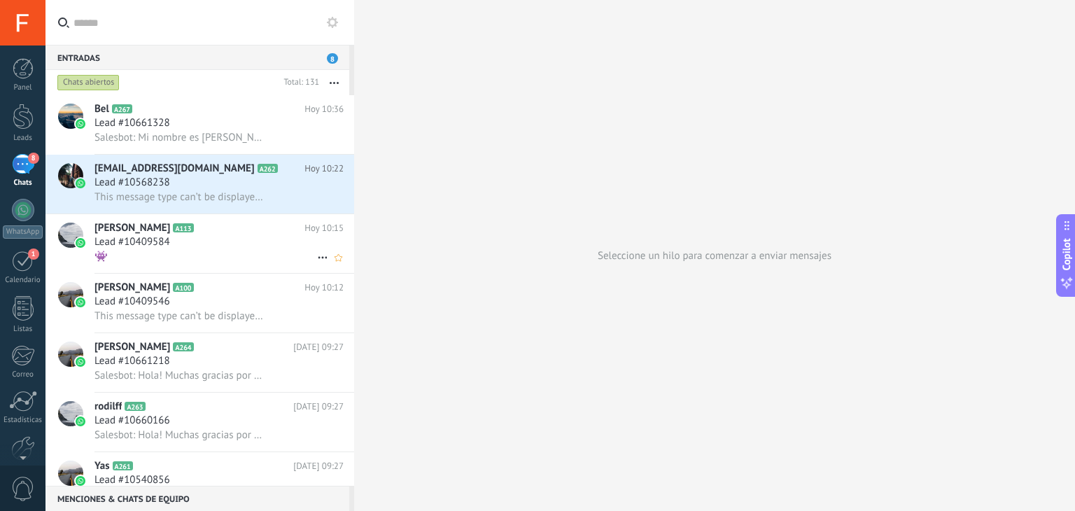
click at [204, 255] on div "👾" at bounding box center [218, 256] width 249 height 15
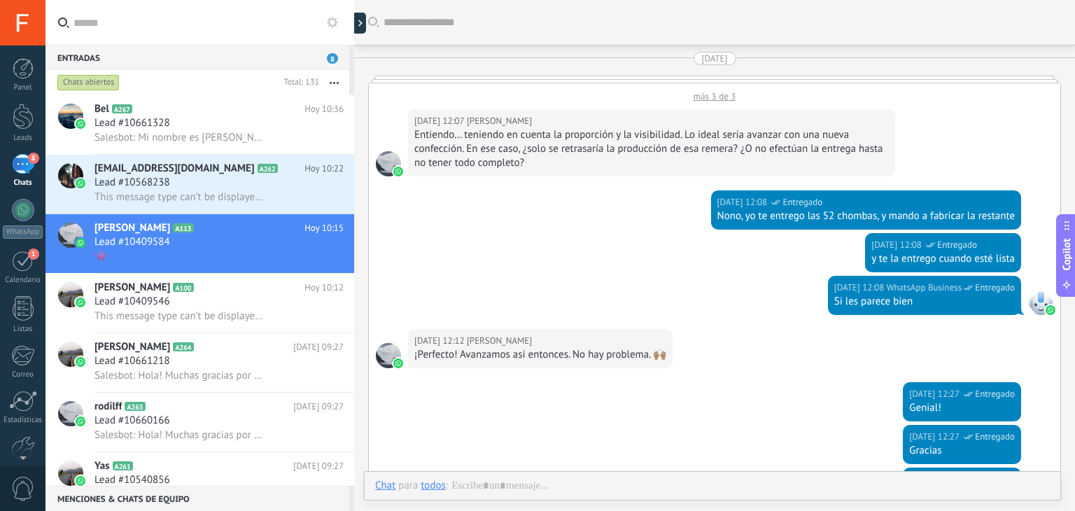
scroll to position [2968, 0]
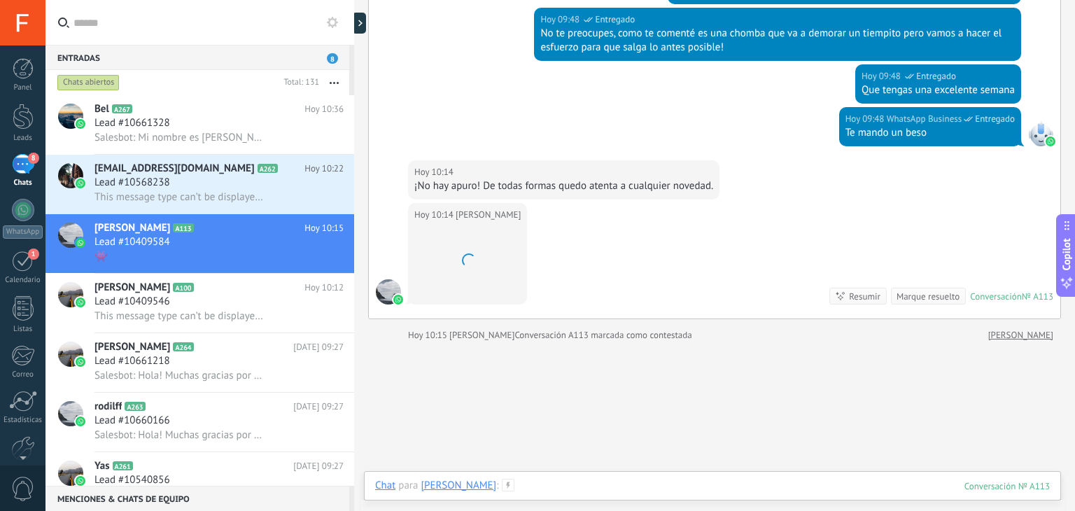
click at [526, 488] on div at bounding box center [712, 500] width 674 height 42
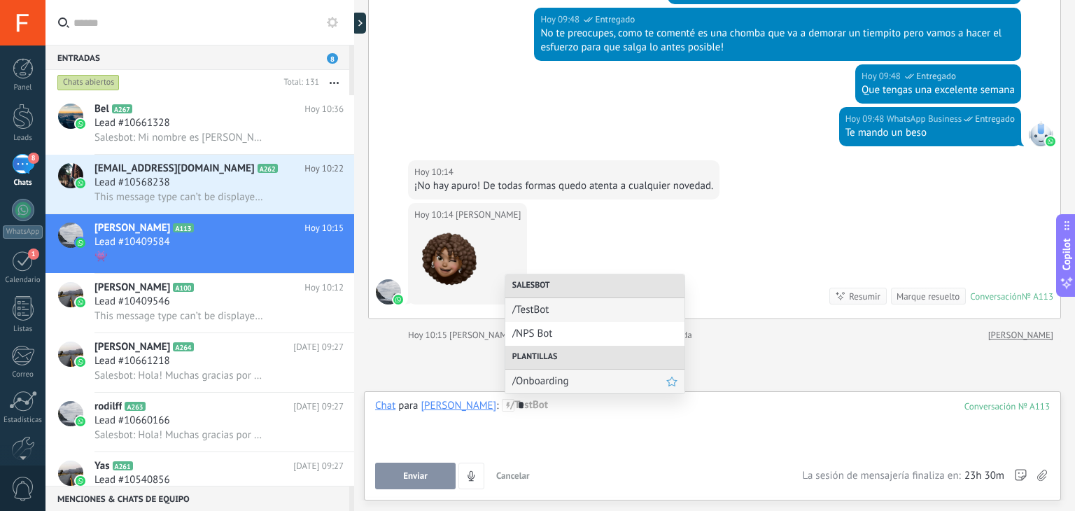
click at [557, 378] on span "/Onboarding" at bounding box center [589, 380] width 154 height 13
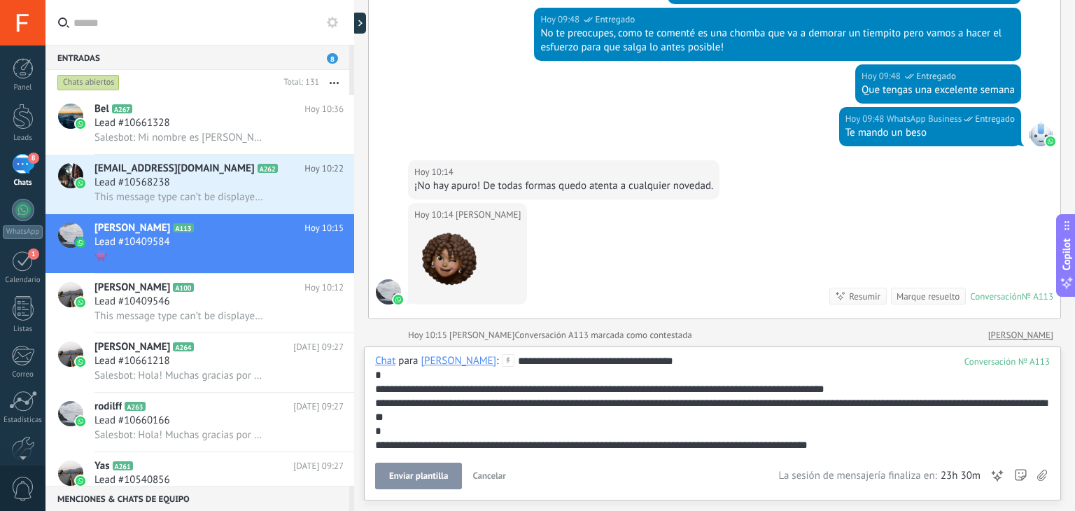
click at [508, 359] on div "**********" at bounding box center [712, 403] width 674 height 98
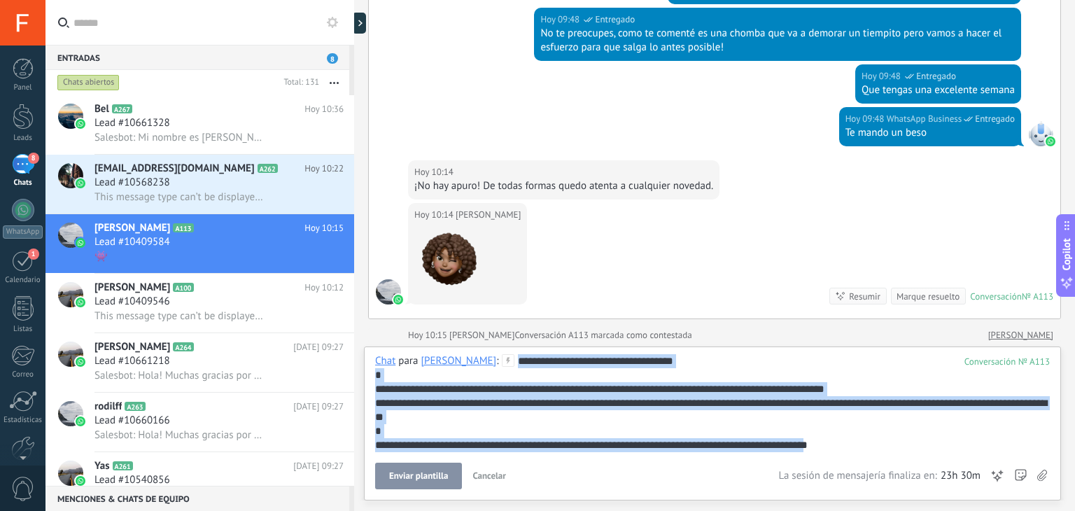
drag, startPoint x: 863, startPoint y: 447, endPoint x: 481, endPoint y: 342, distance: 396.2
click at [481, 342] on div "Buscar Carga más 19/09/2025 más 3 de 3 19/09/2025 12:07 Nicole Lobateli Entiend…" at bounding box center [714, 255] width 721 height 511
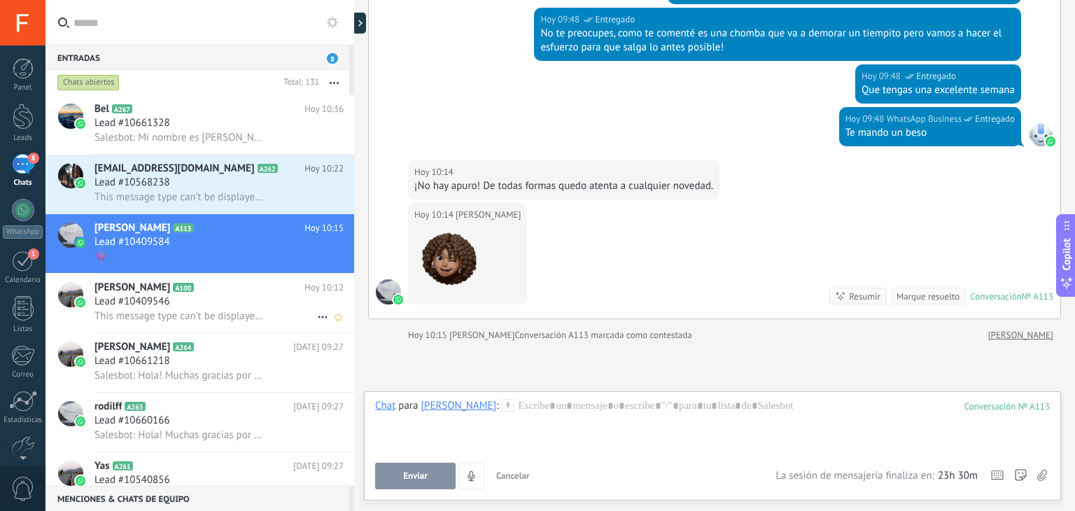
click at [290, 278] on div "Franco A100 Hoy 10:12 Lead #10409546 This message type can’t be displayed becau…" at bounding box center [224, 303] width 260 height 59
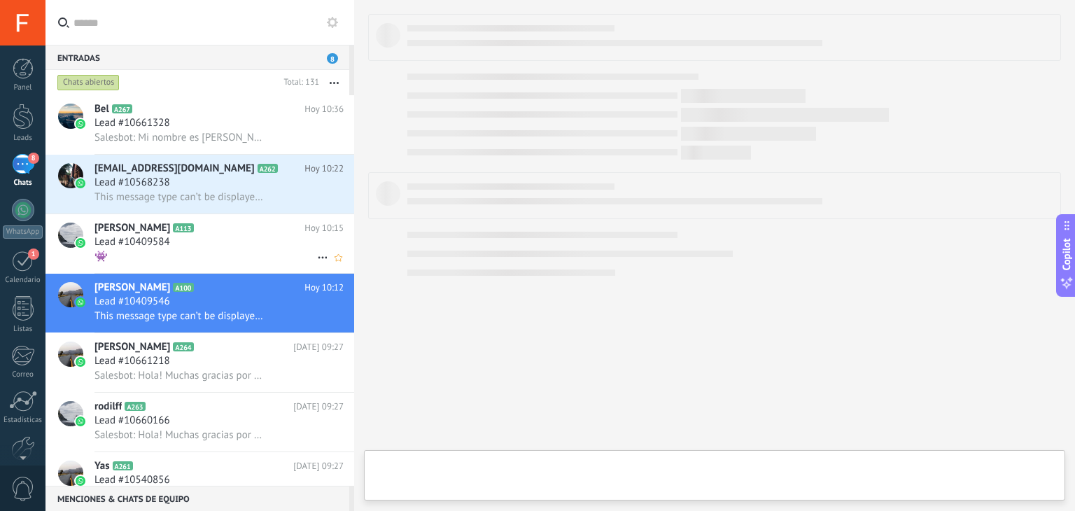
click at [320, 258] on icon at bounding box center [322, 257] width 17 height 17
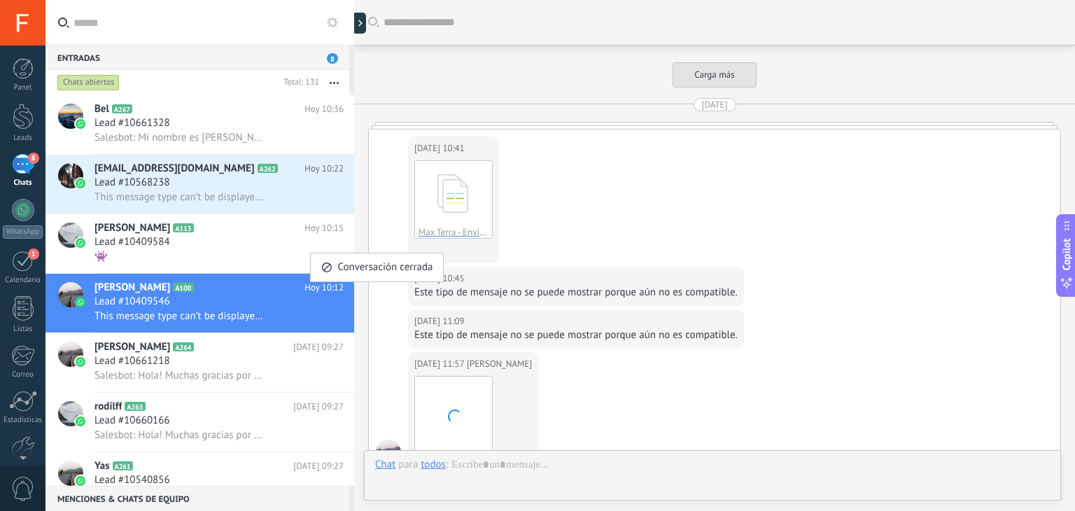
scroll to position [3596, 0]
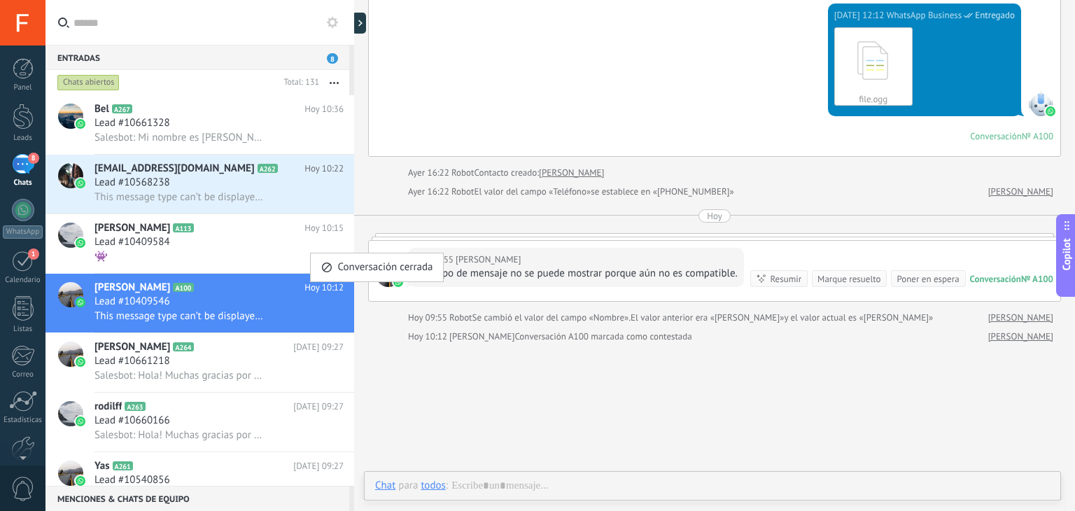
click at [236, 267] on div at bounding box center [537, 255] width 1075 height 511
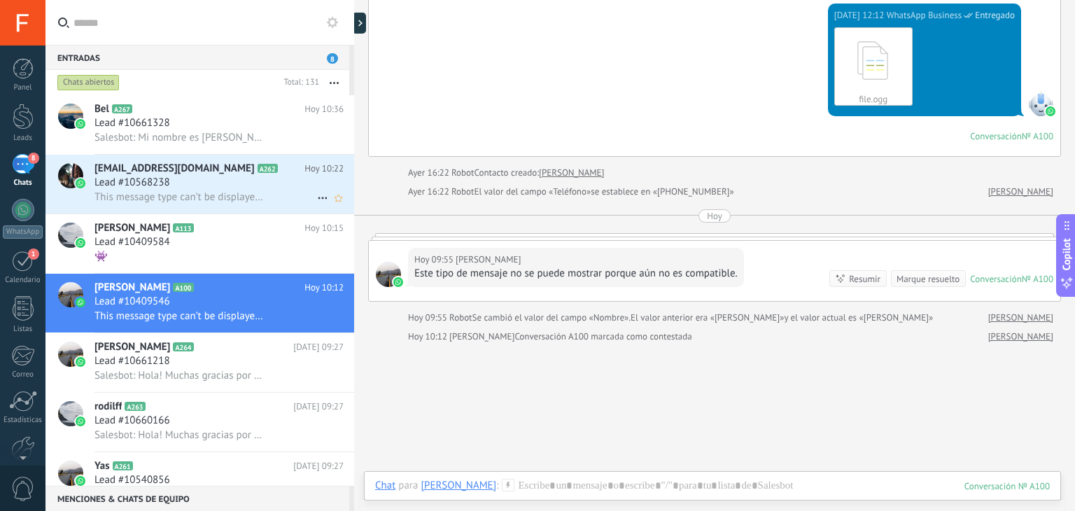
click at [288, 188] on div "Lead #10568238" at bounding box center [218, 183] width 249 height 14
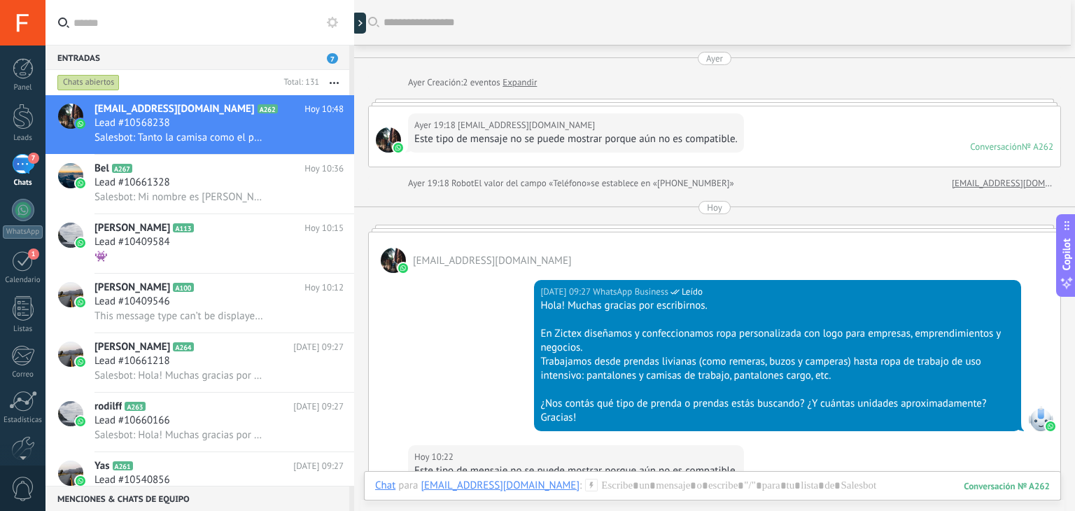
click at [475, 20] on input "text" at bounding box center [719, 22] width 673 height 15
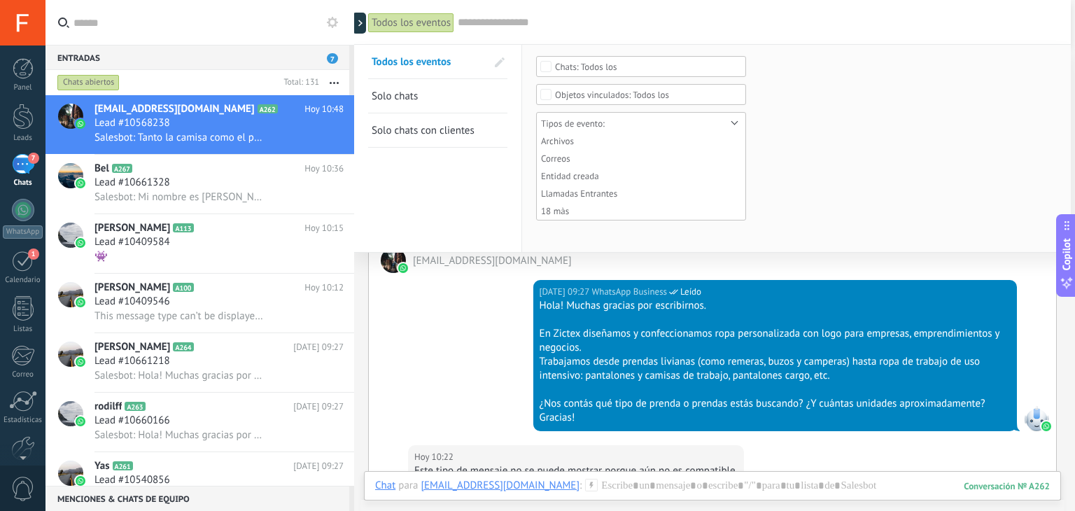
click at [449, 345] on div "Hoy 09:27 WhatsApp Business Leído Hola! Muchas gracias por escribirnos. En Zict…" at bounding box center [712, 359] width 687 height 172
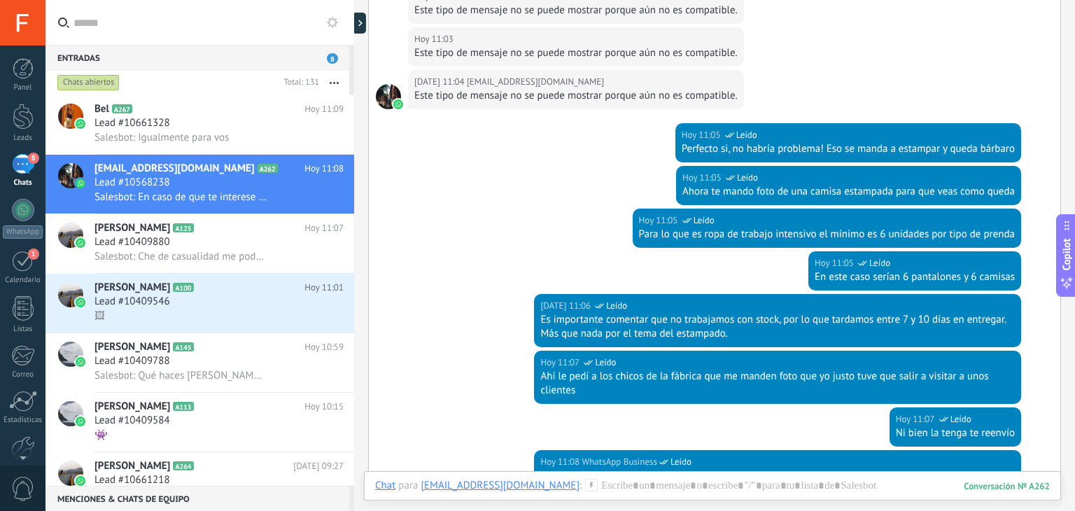
scroll to position [2399, 0]
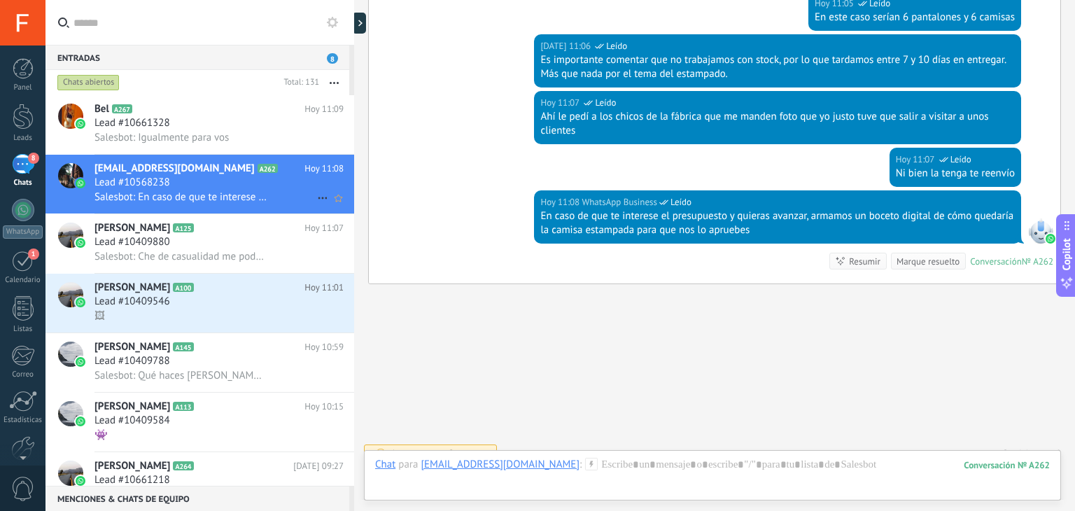
click at [243, 132] on div "Salesbot: Igualmente para vos" at bounding box center [218, 137] width 249 height 15
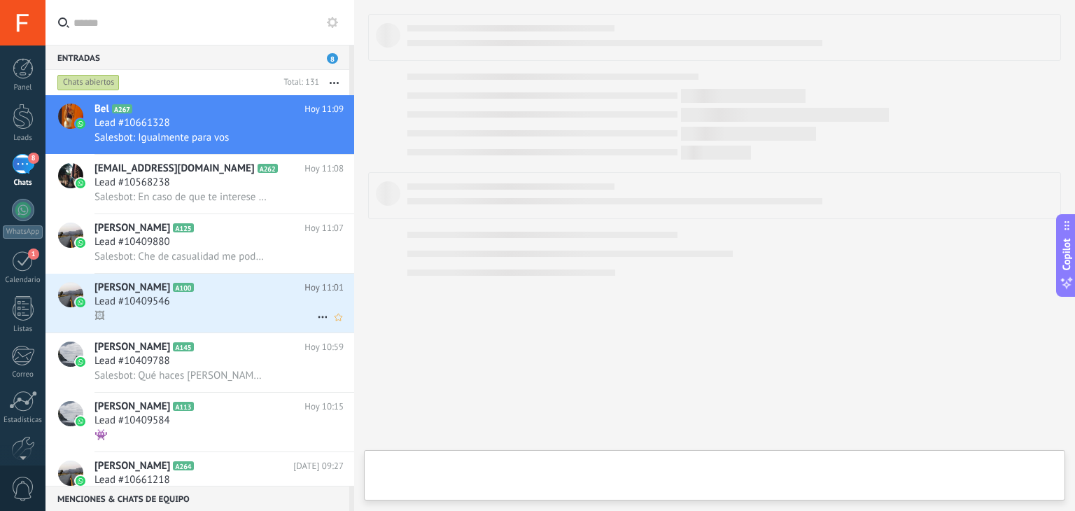
click at [252, 317] on div "🖼" at bounding box center [218, 316] width 249 height 15
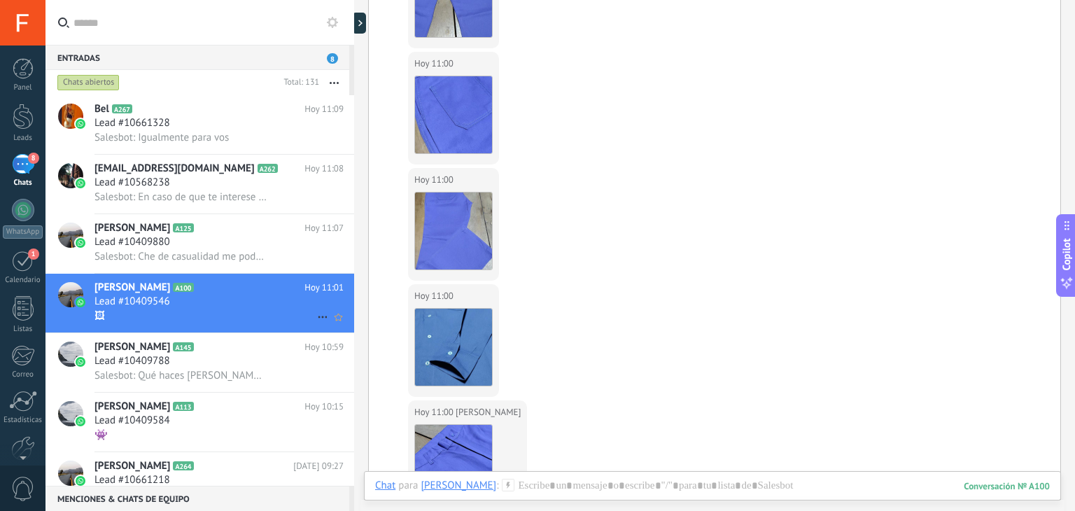
scroll to position [3426, 0]
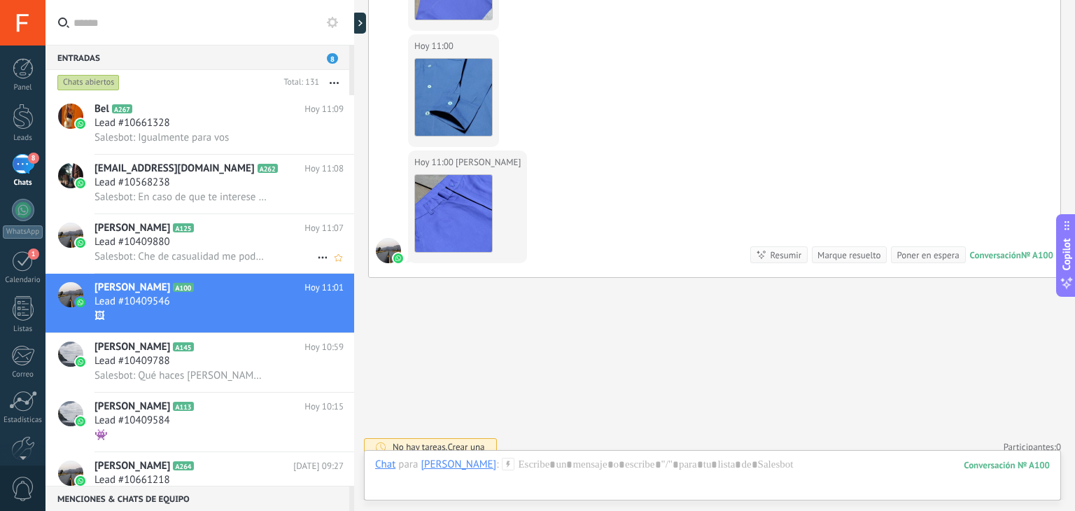
click at [224, 263] on span "Salesbot: Che de casualidad me podrás mandar foto del frente de la camisa de tr…" at bounding box center [180, 256] width 172 height 13
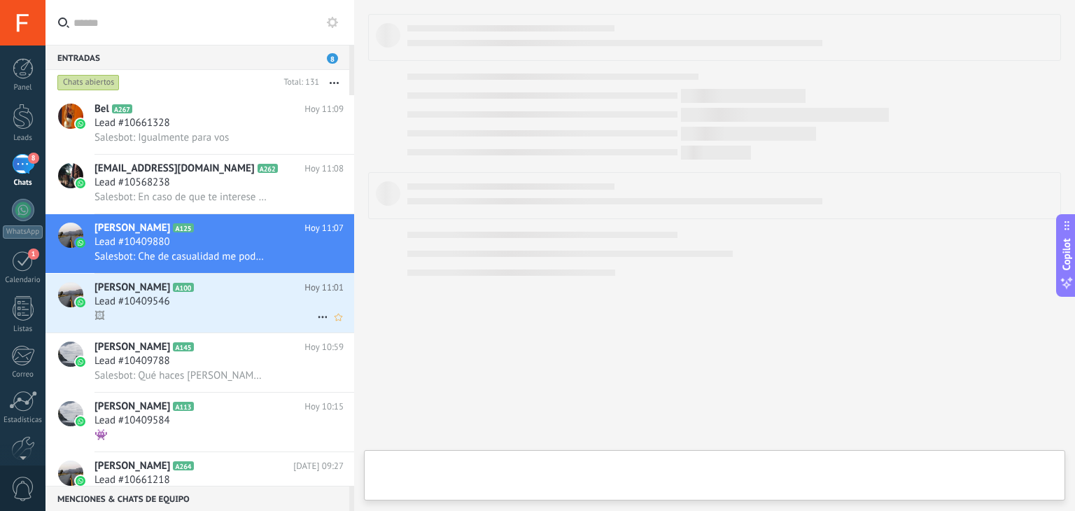
click at [247, 309] on div "Lead #10409546" at bounding box center [218, 302] width 249 height 14
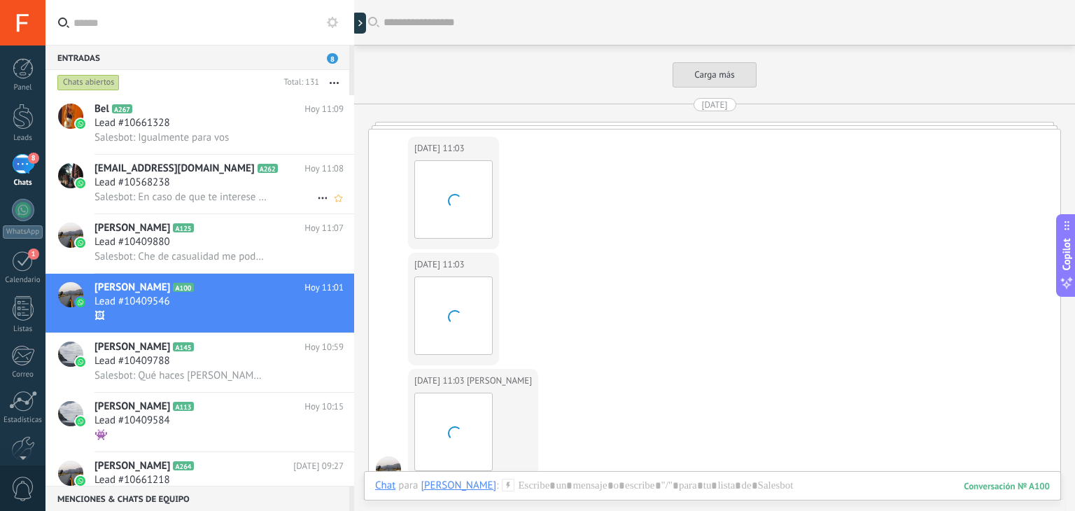
scroll to position [3373, 0]
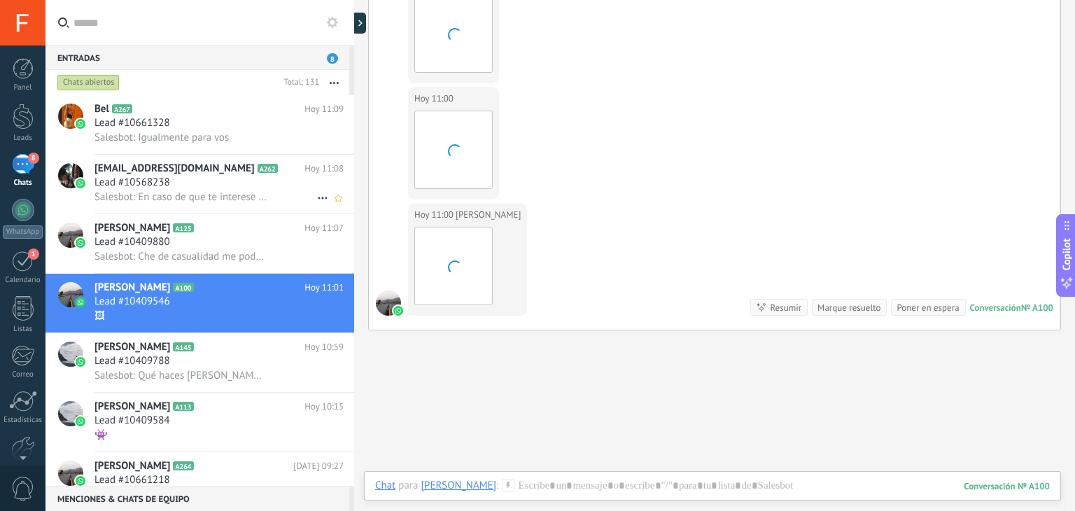
click at [211, 197] on span "Salesbot: En caso de que te interese el presupuesto y quieras avanzar, armamos …" at bounding box center [180, 196] width 172 height 13
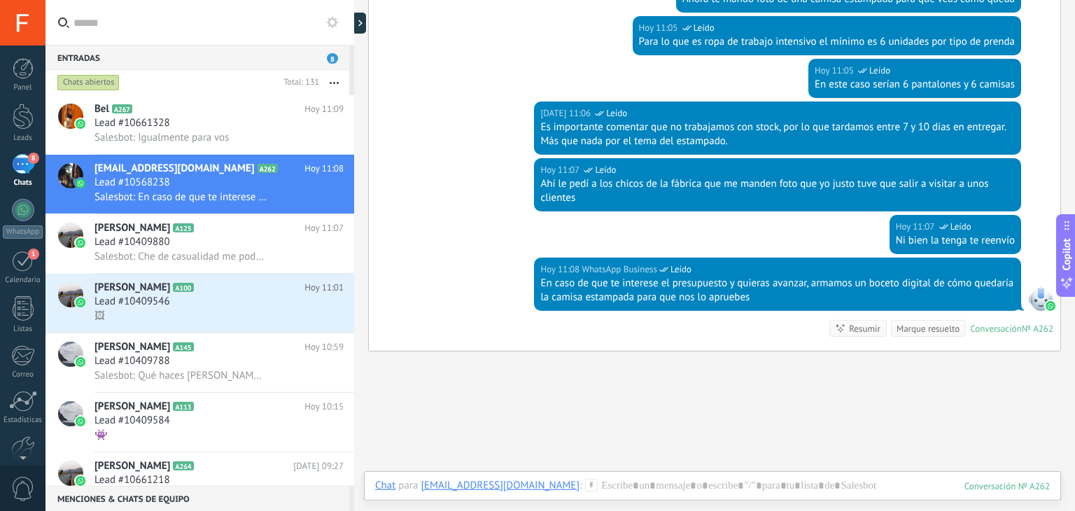
scroll to position [445, 0]
click at [25, 264] on div "1" at bounding box center [23, 261] width 22 height 22
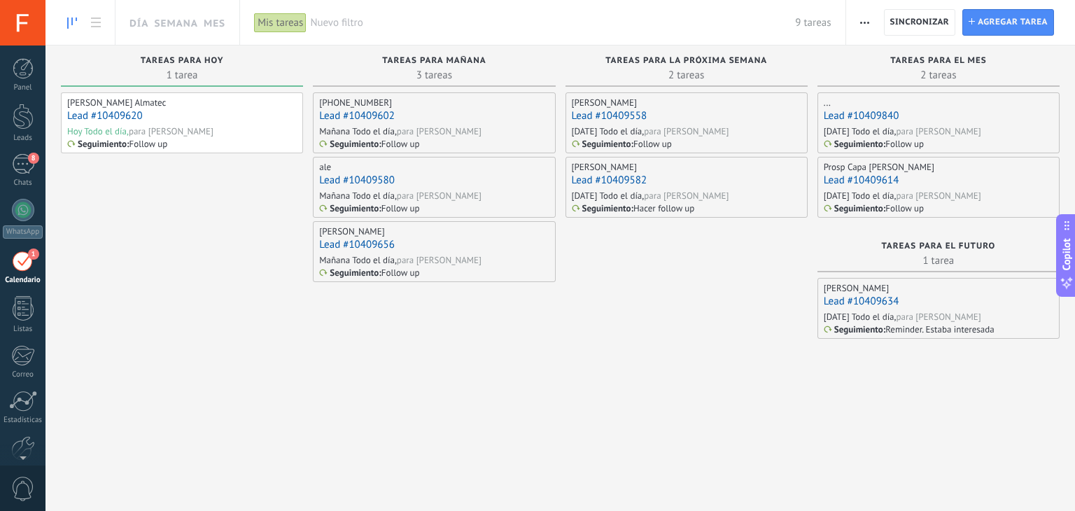
click at [178, 125] on div "para [PERSON_NAME]" at bounding box center [171, 131] width 85 height 12
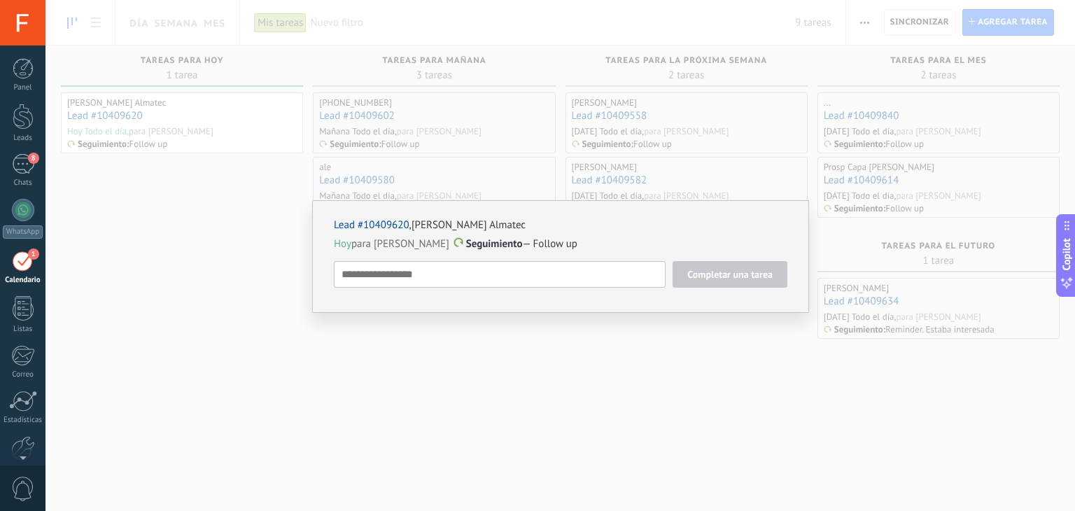
click at [456, 225] on link "[PERSON_NAME] Almatec" at bounding box center [468, 224] width 114 height 13
click at [511, 384] on div "Lead #10409620 , Nicolas Acosta Almatec Hoy para Franco Ziccardi Seguimiento — …" at bounding box center [559, 255] width 1029 height 511
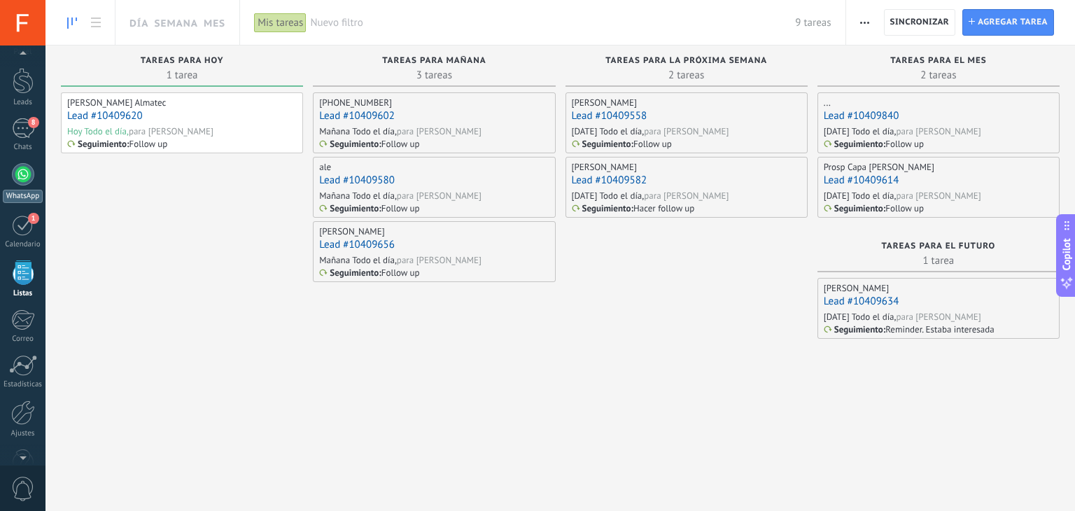
click at [26, 172] on div at bounding box center [23, 174] width 22 height 22
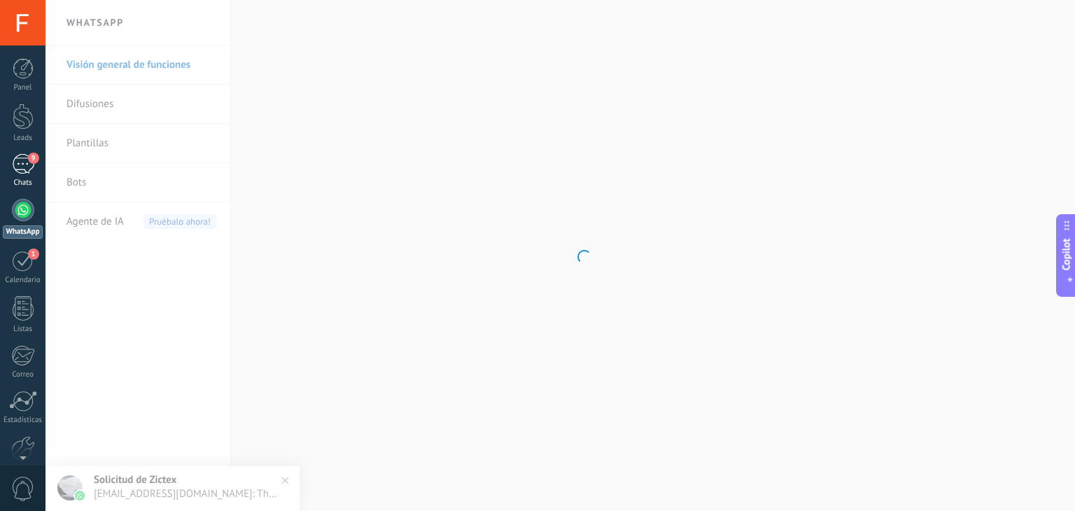
click at [24, 176] on link "9 Chats" at bounding box center [22, 171] width 45 height 34
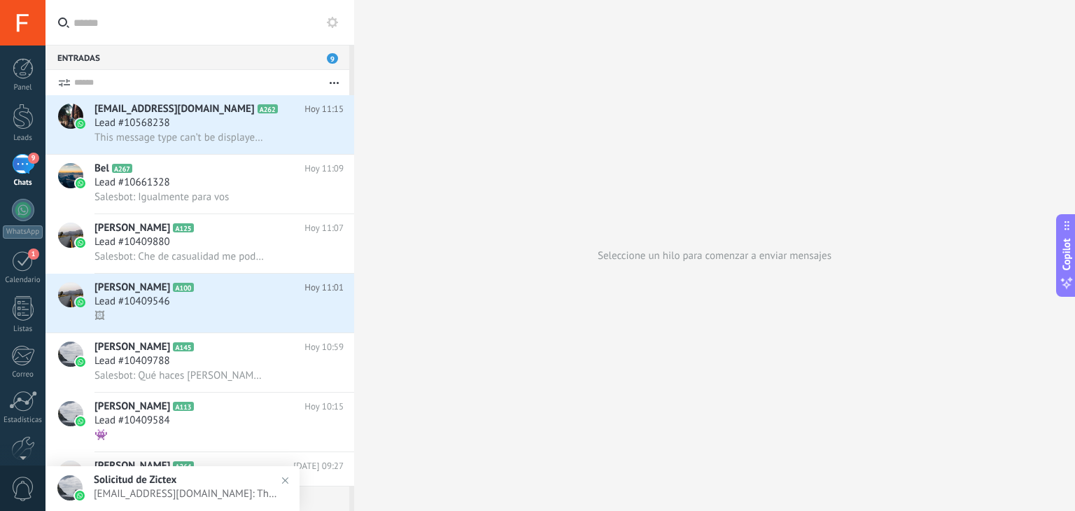
click at [156, 23] on input "text" at bounding box center [207, 22] width 269 height 45
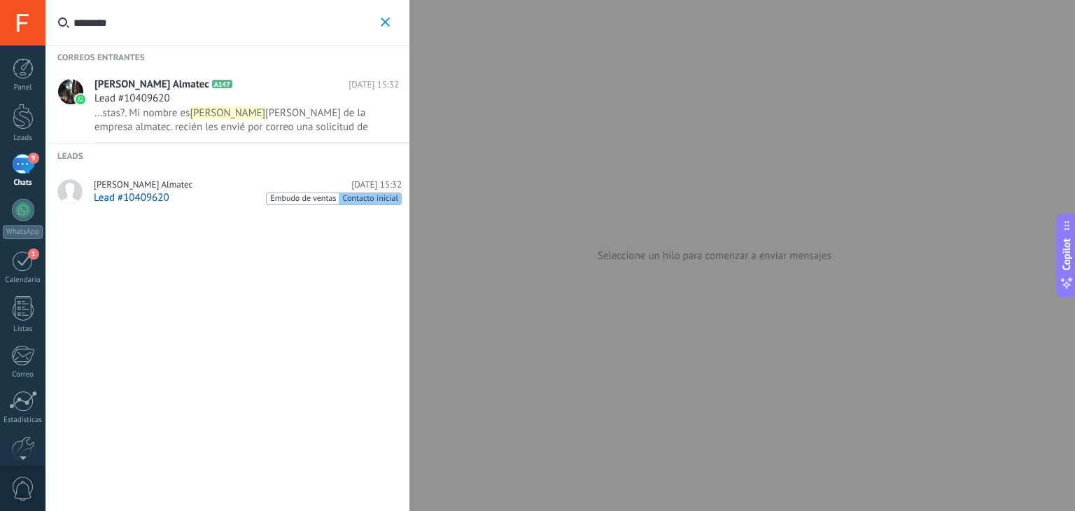
type input "*******"
click at [211, 101] on div "Lead #10409620" at bounding box center [246, 99] width 304 height 14
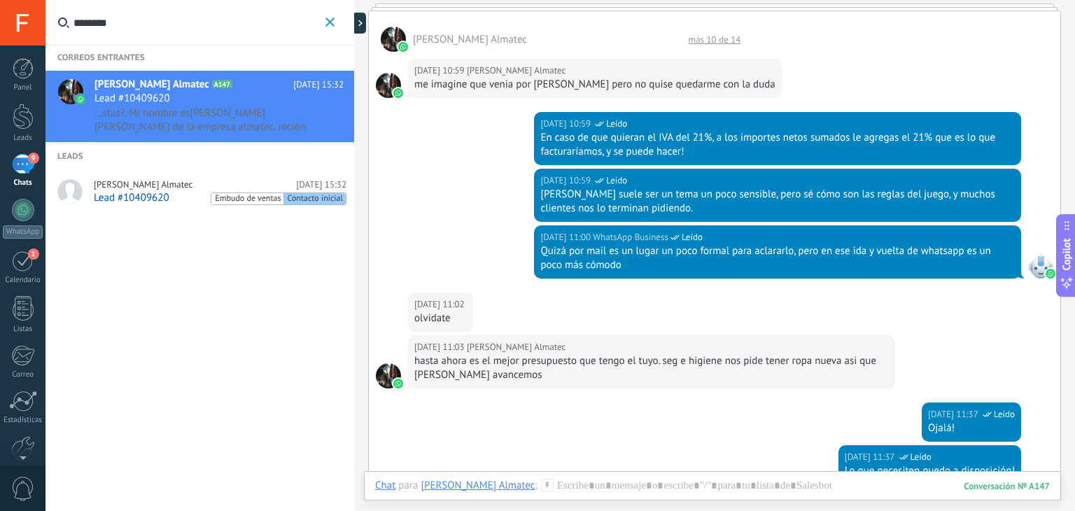
scroll to position [376, 0]
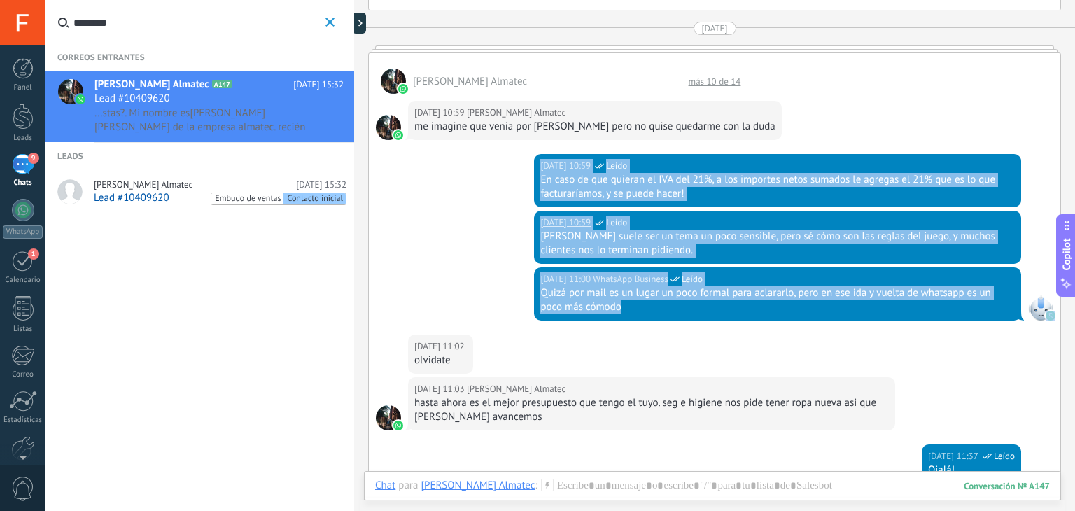
drag, startPoint x: 647, startPoint y: 318, endPoint x: 521, endPoint y: 150, distance: 209.3
click at [521, 150] on div "30/09/2025 10:59 Nicolas Acosta Almatec me imagine que venia por ahi pero no qu…" at bounding box center [714, 365] width 691 height 542
click at [518, 183] on div "30/09/2025 10:59 WhatsApp Business Leído En caso de que quieran el IVA del 21%,…" at bounding box center [714, 182] width 691 height 57
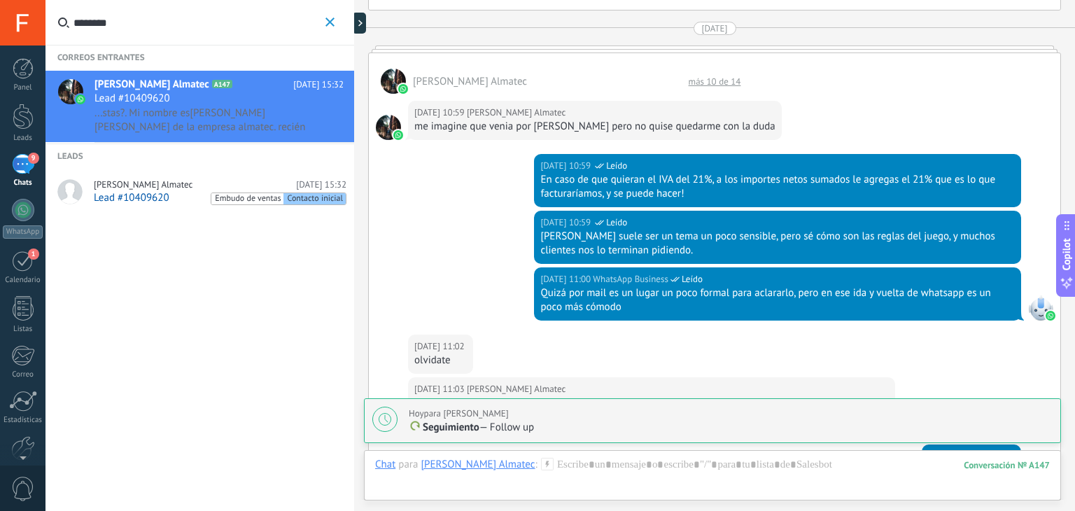
scroll to position [880, 0]
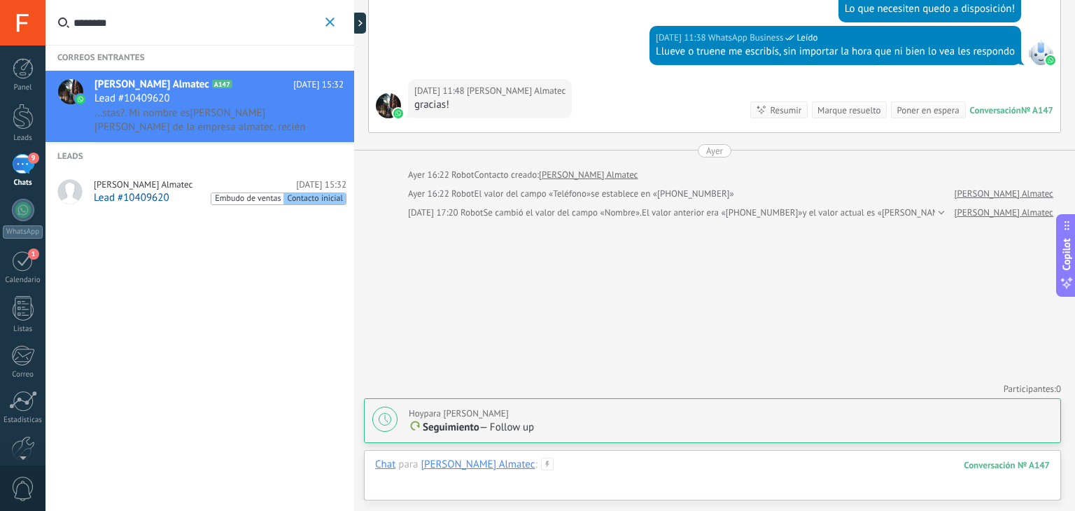
click at [611, 474] on div at bounding box center [712, 479] width 674 height 42
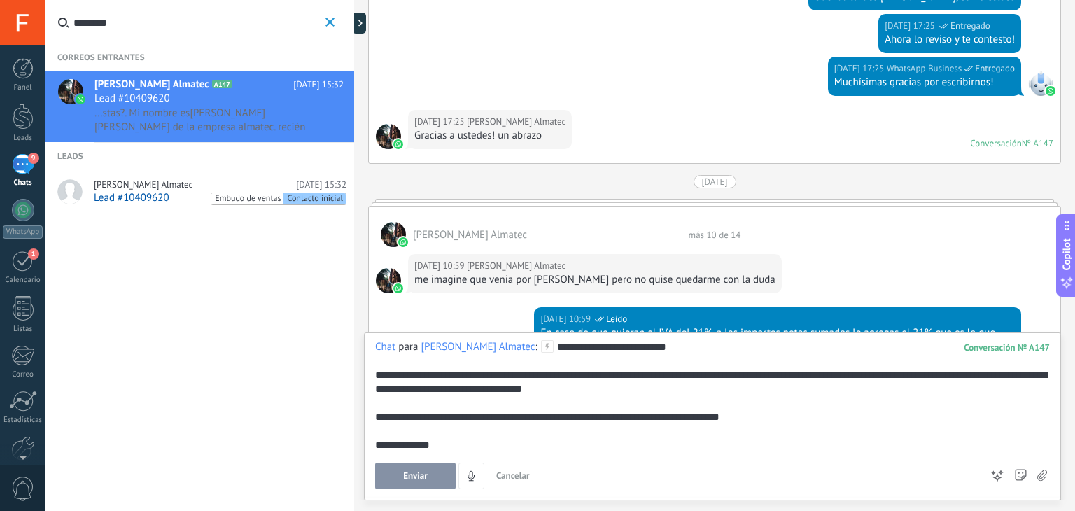
scroll to position [223, 0]
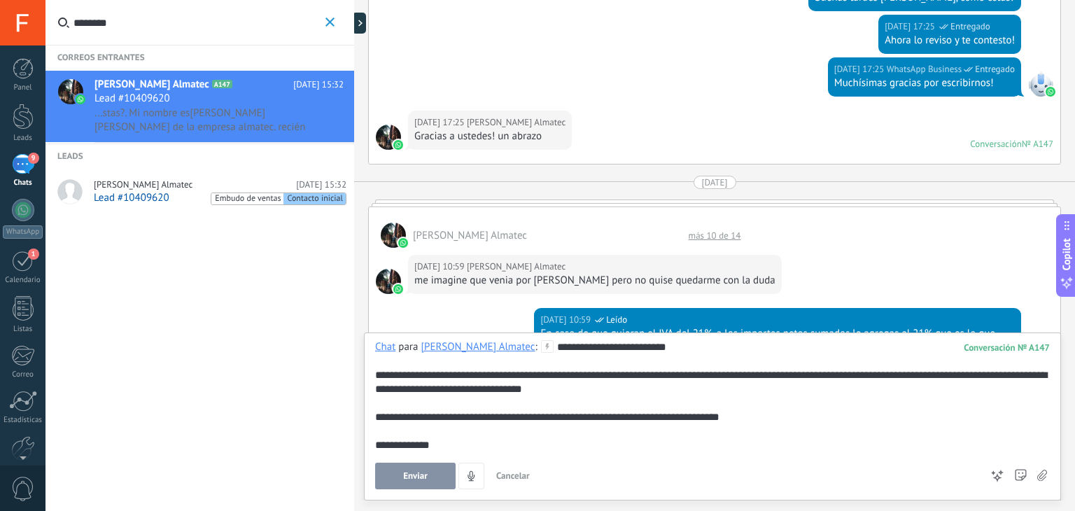
click at [714, 199] on div at bounding box center [714, 202] width 693 height 7
click at [716, 234] on div "más 10 de 14" at bounding box center [714, 235] width 66 height 12
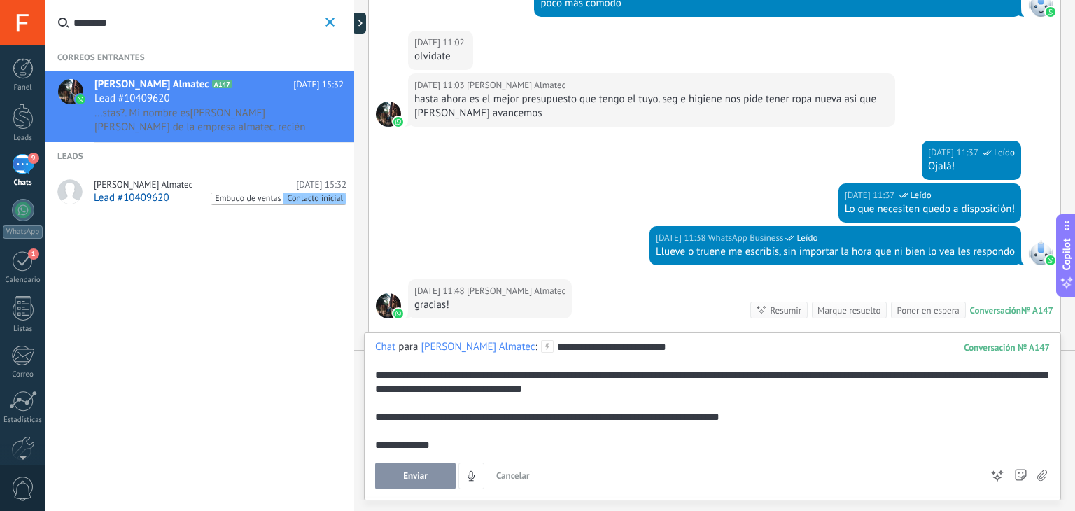
scroll to position [1579, 0]
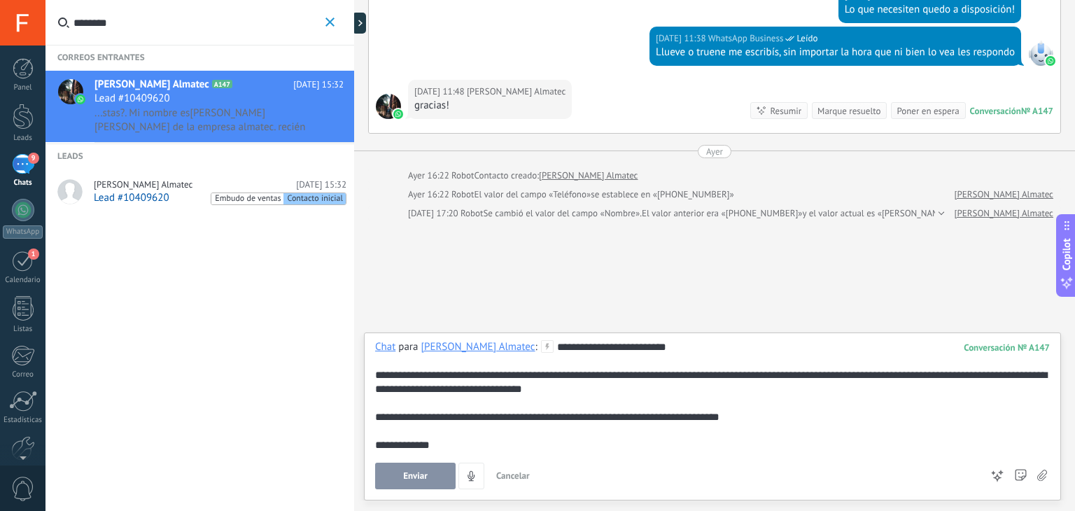
click at [537, 416] on div "**********" at bounding box center [712, 396] width 674 height 112
click at [515, 433] on div "**********" at bounding box center [712, 396] width 674 height 112
click at [487, 457] on div "**********" at bounding box center [712, 414] width 674 height 149
click at [455, 448] on div "**********" at bounding box center [712, 396] width 674 height 112
click at [673, 379] on div "**********" at bounding box center [712, 396] width 674 height 112
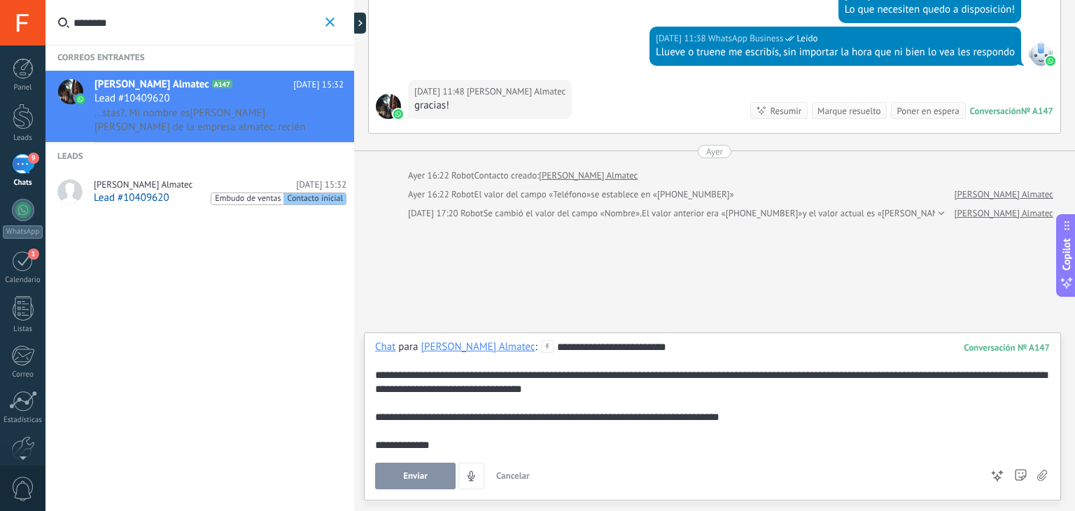
click at [611, 390] on div "**********" at bounding box center [712, 396] width 674 height 112
click at [465, 441] on div "**********" at bounding box center [712, 396] width 674 height 112
click at [380, 416] on div "**********" at bounding box center [712, 396] width 674 height 112
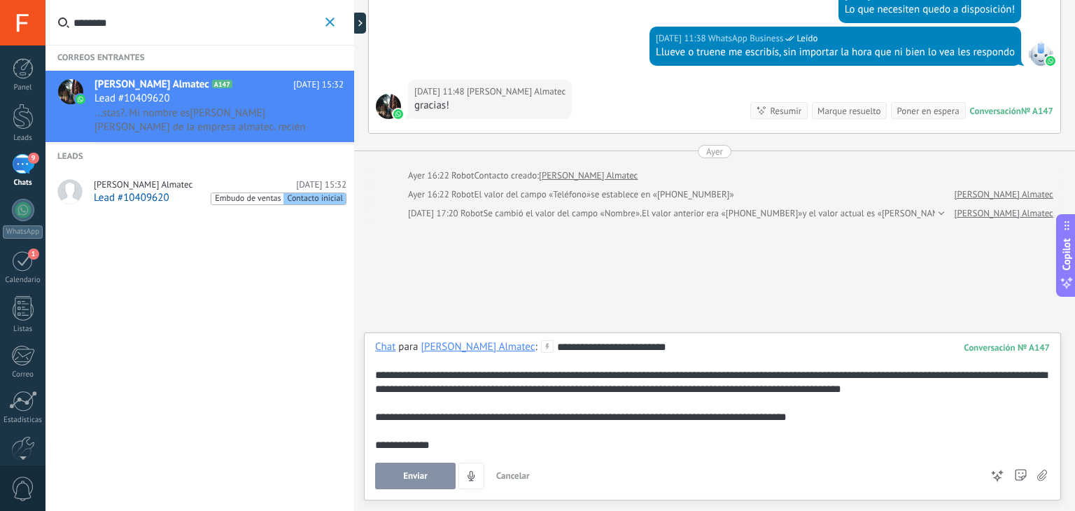
click at [775, 415] on div "**********" at bounding box center [712, 396] width 674 height 112
click at [733, 416] on div "**********" at bounding box center [712, 396] width 674 height 112
click at [446, 443] on div "**********" at bounding box center [712, 396] width 674 height 112
click at [389, 474] on button "Enviar" at bounding box center [415, 475] width 80 height 27
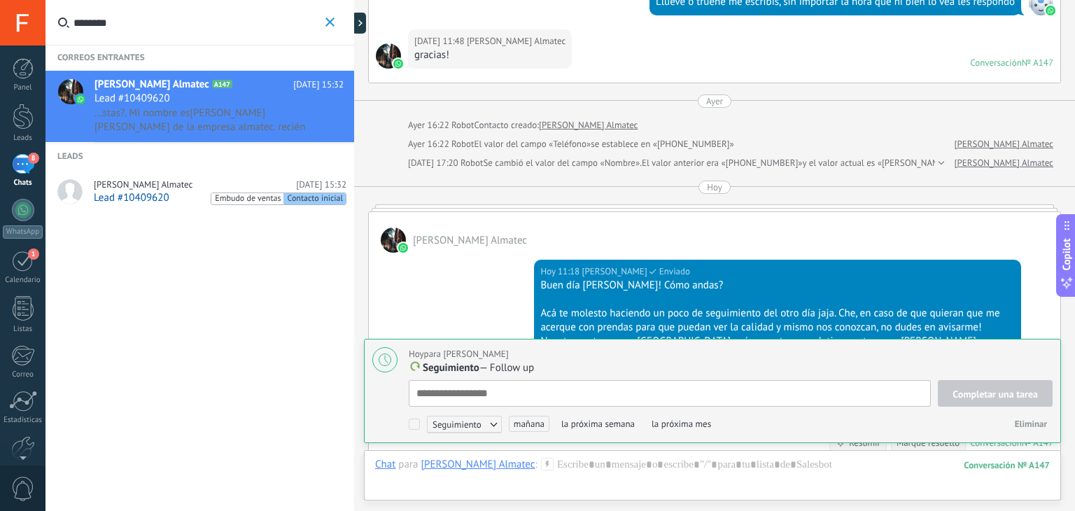
scroll to position [1920, 0]
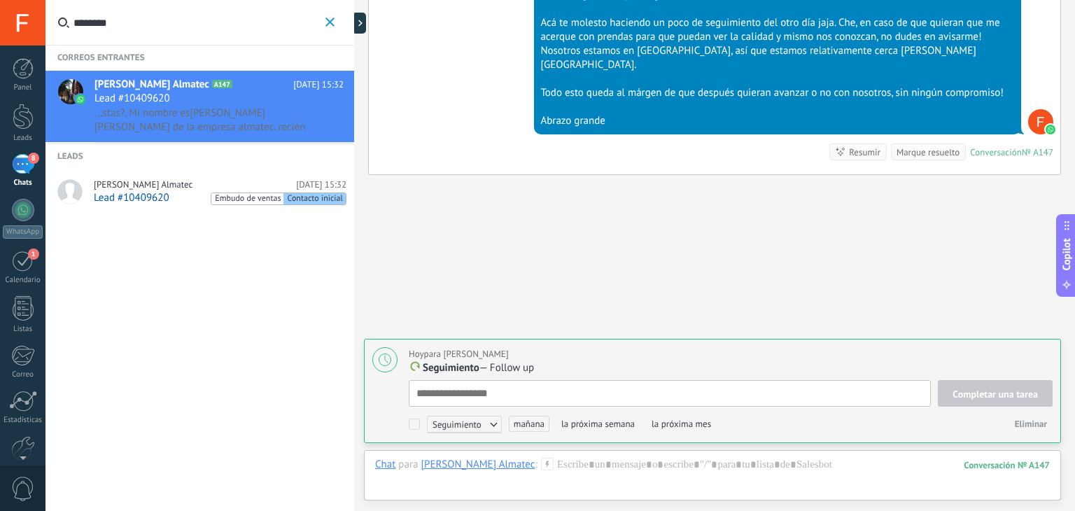
click at [8, 276] on div "Calendario" at bounding box center [23, 280] width 41 height 9
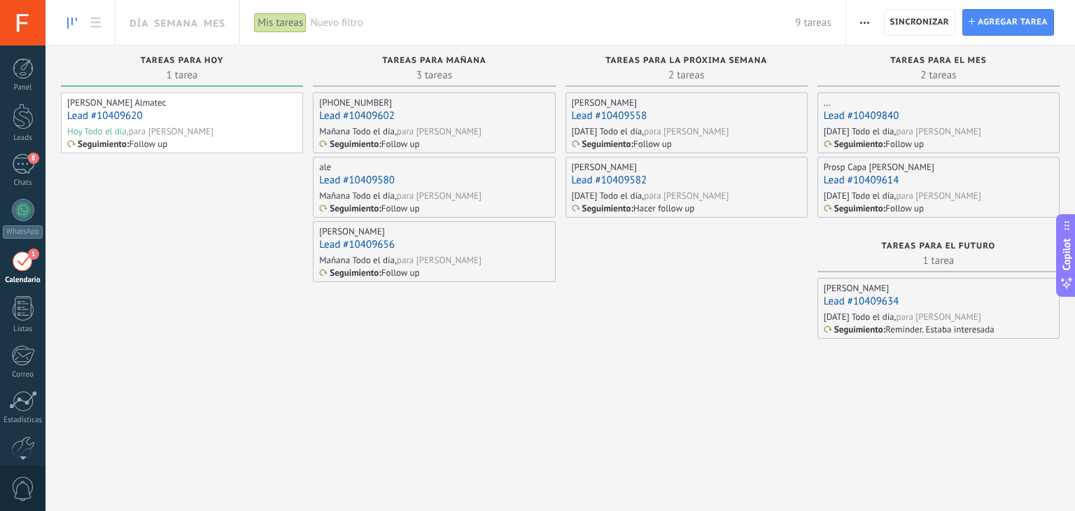
click at [225, 118] on div "Lead #10409620" at bounding box center [181, 116] width 229 height 15
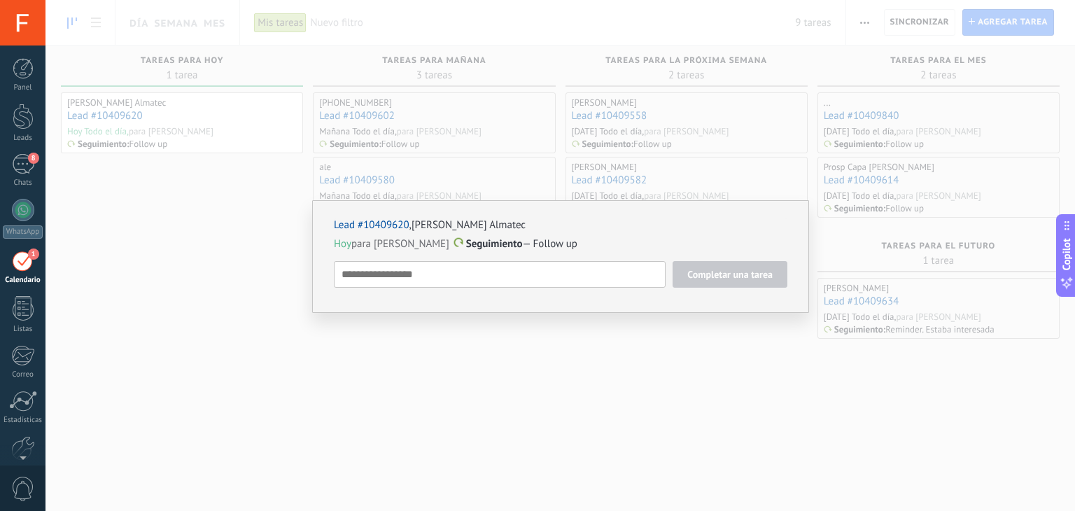
click at [509, 267] on textarea at bounding box center [500, 274] width 332 height 27
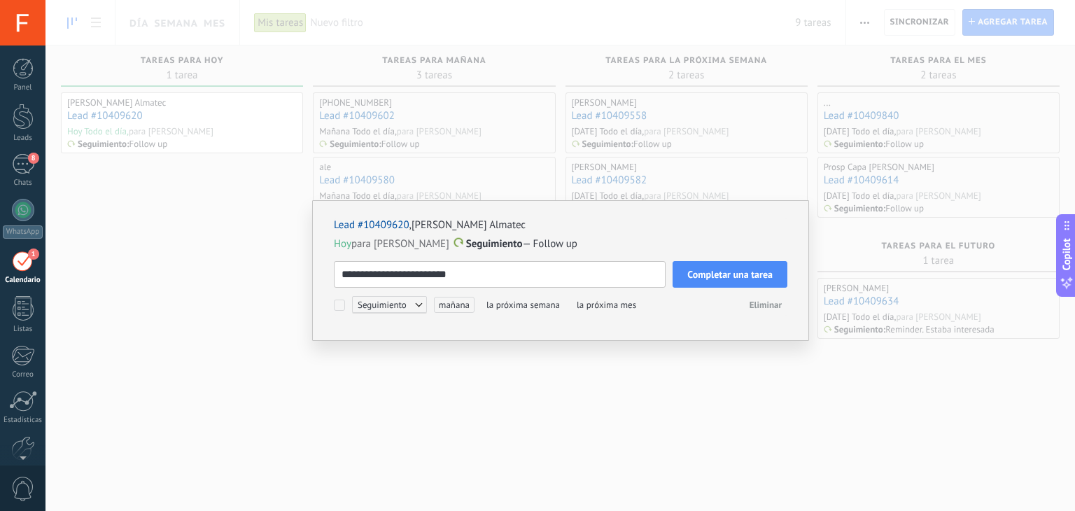
type textarea "**********"
click at [453, 304] on span "mañana" at bounding box center [454, 305] width 41 height 16
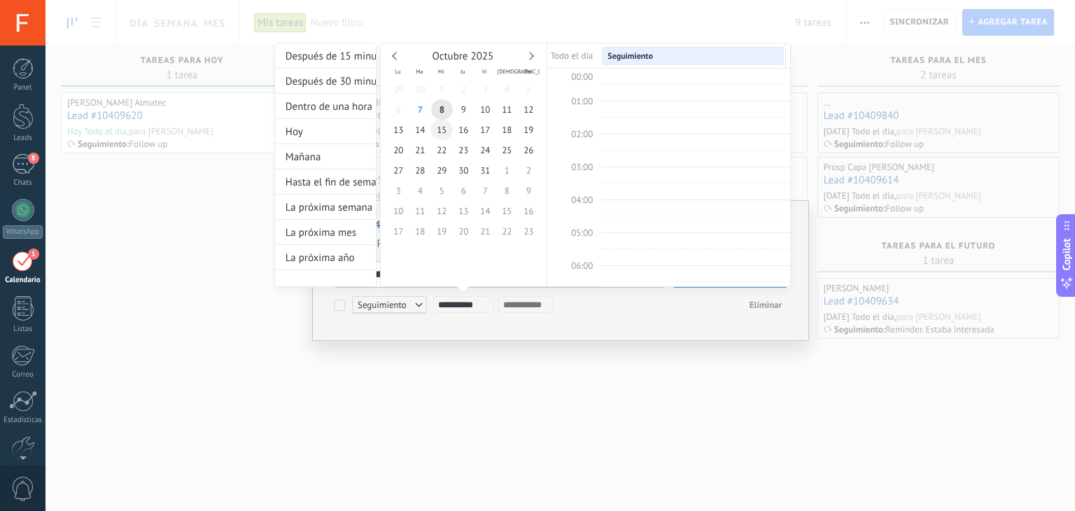
scroll to position [262, 0]
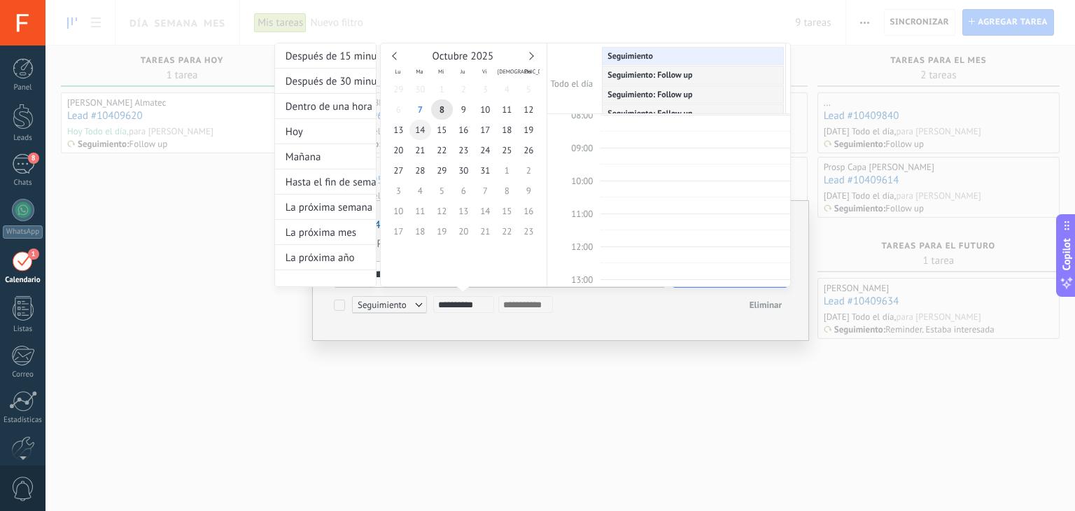
click at [424, 127] on span "14" at bounding box center [420, 130] width 22 height 20
type input "**********"
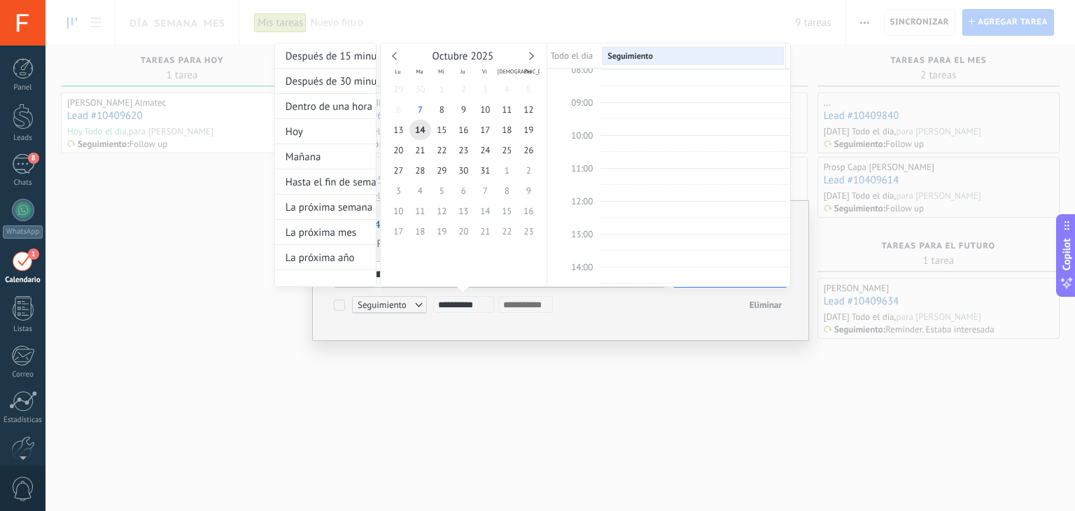
click at [627, 313] on div at bounding box center [537, 255] width 1075 height 511
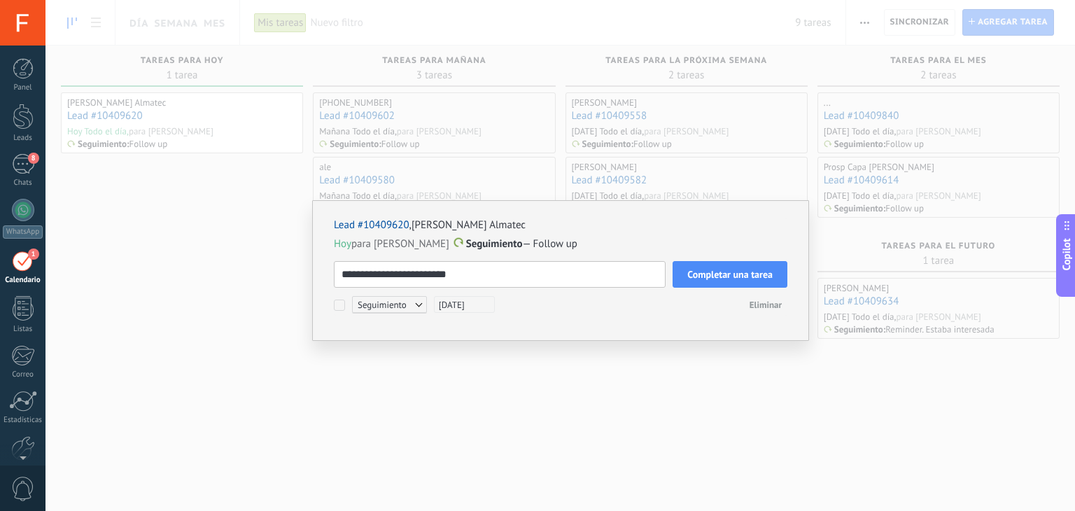
click at [719, 276] on span "Completar una tarea" at bounding box center [729, 274] width 85 height 10
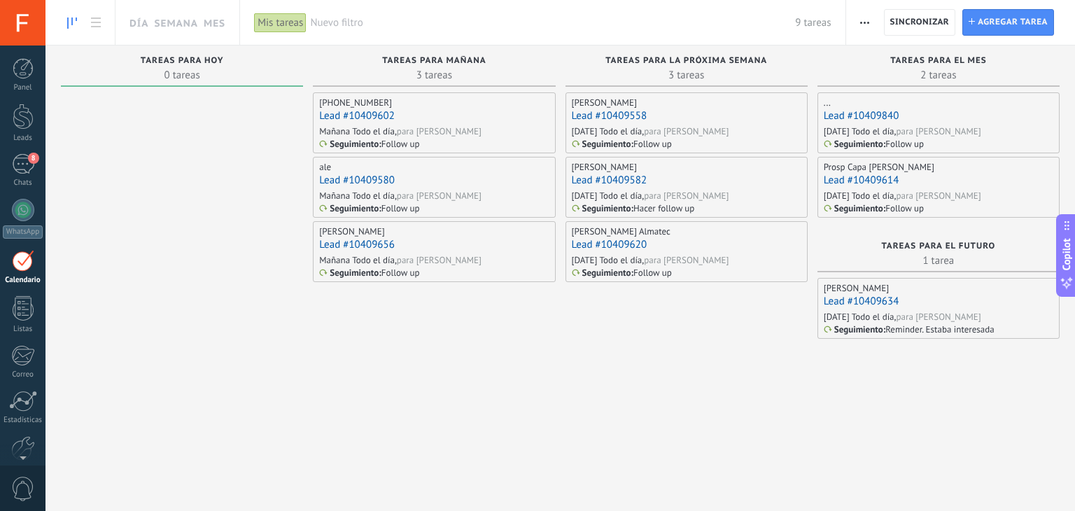
click at [487, 131] on div "Mañana Todo el día, para Franco Ziccardi" at bounding box center [433, 131] width 229 height 12
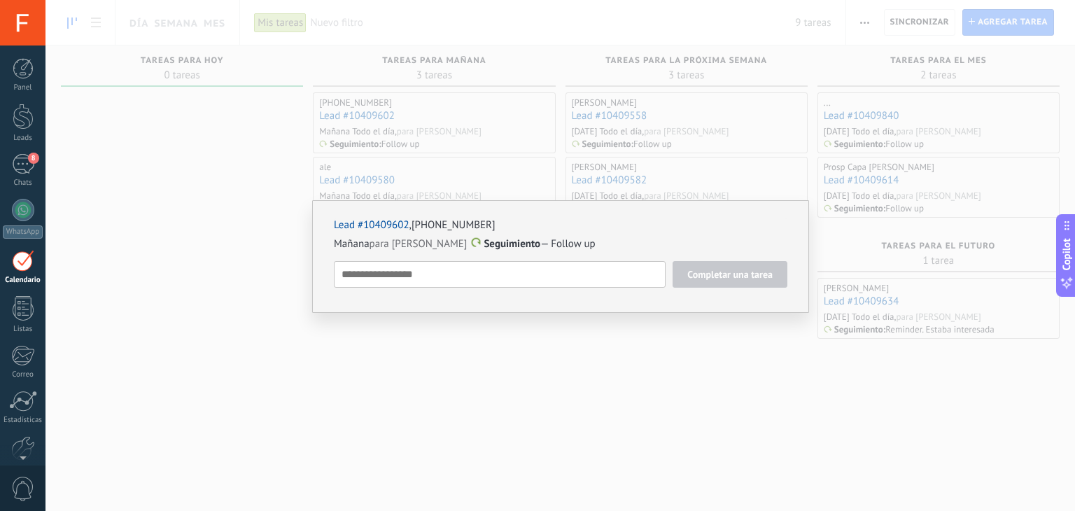
click at [384, 222] on link "Lead #10409602" at bounding box center [372, 224] width 76 height 13
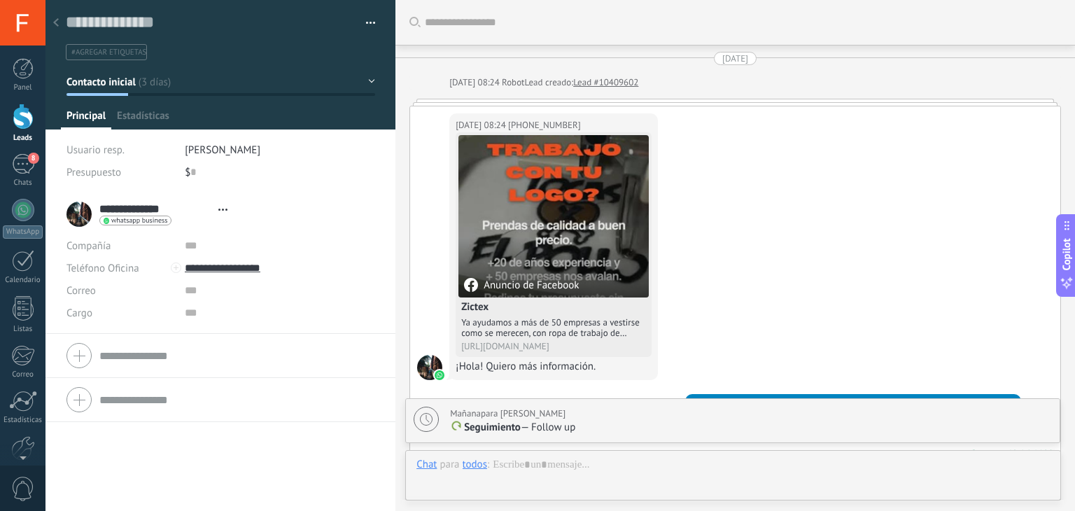
scroll to position [1061, 0]
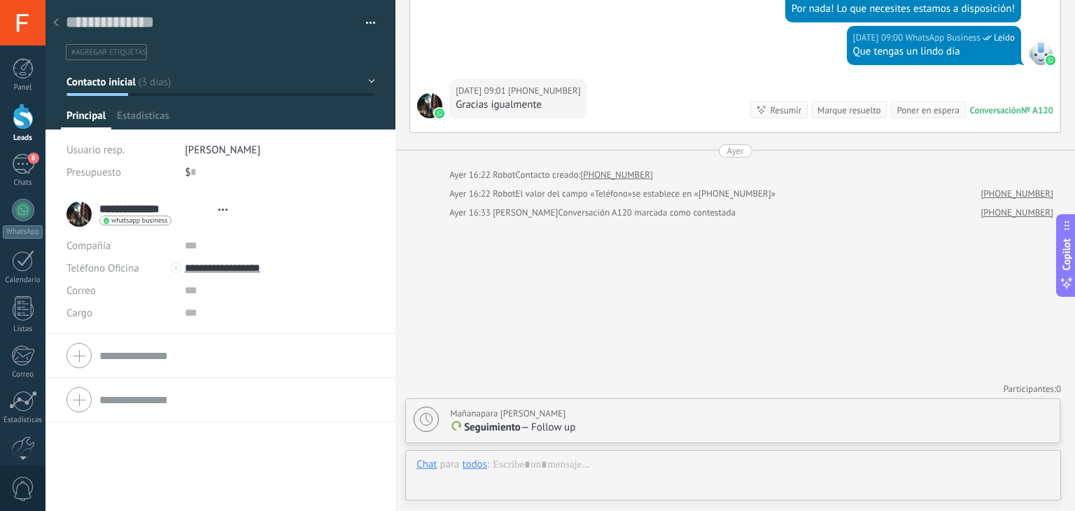
type textarea "**********"
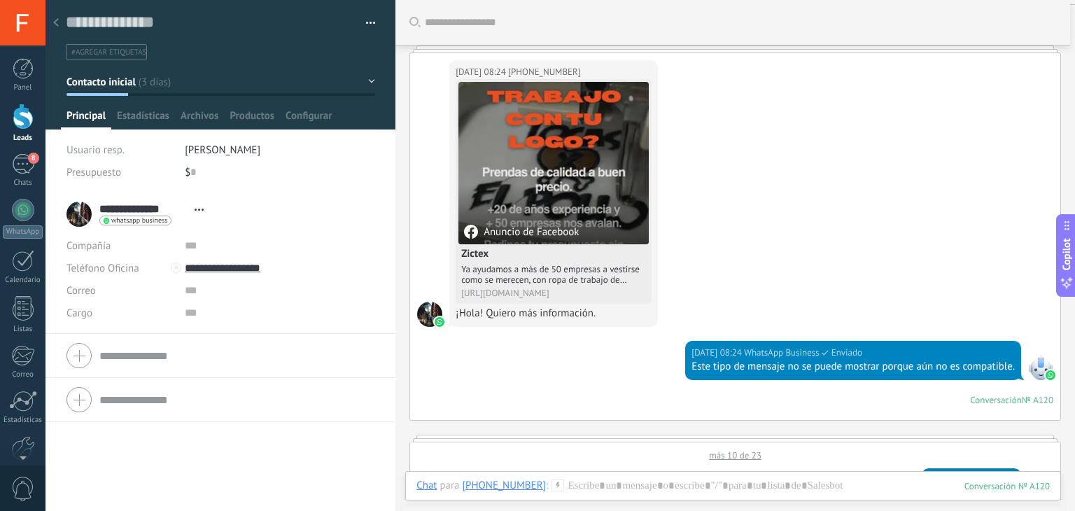
scroll to position [0, 0]
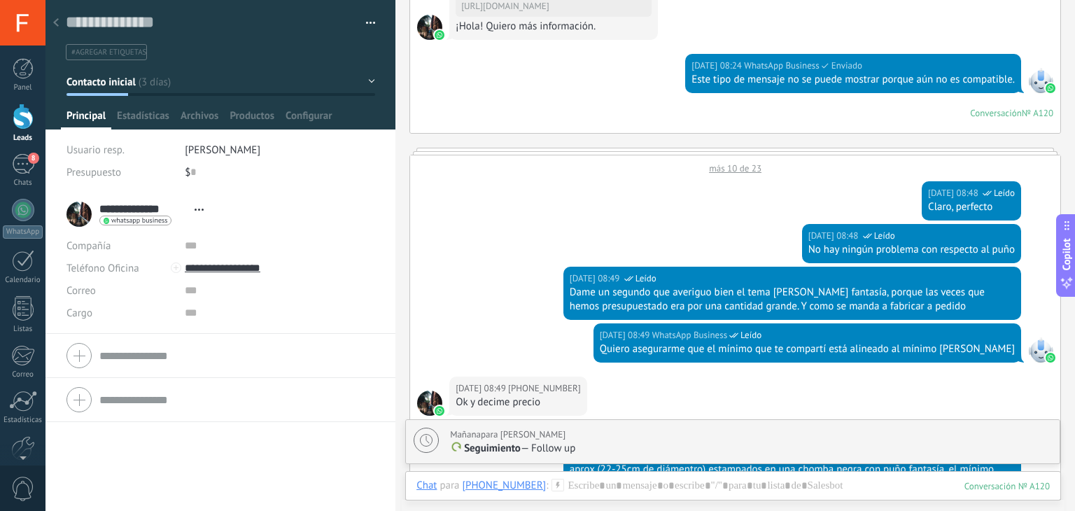
click at [743, 169] on div "más 10 de 23" at bounding box center [735, 164] width 650 height 19
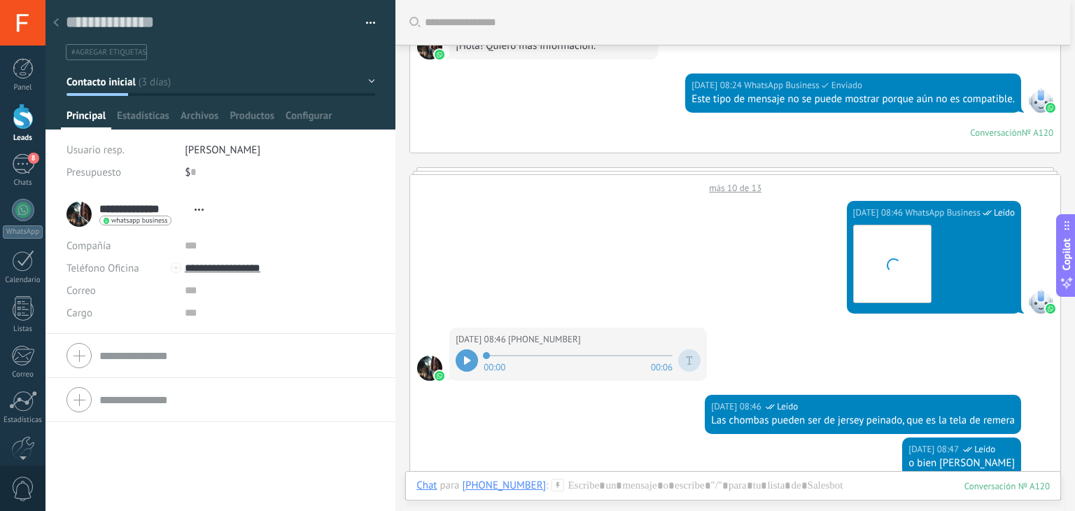
click at [730, 186] on div "más 10 de 13" at bounding box center [735, 184] width 650 height 19
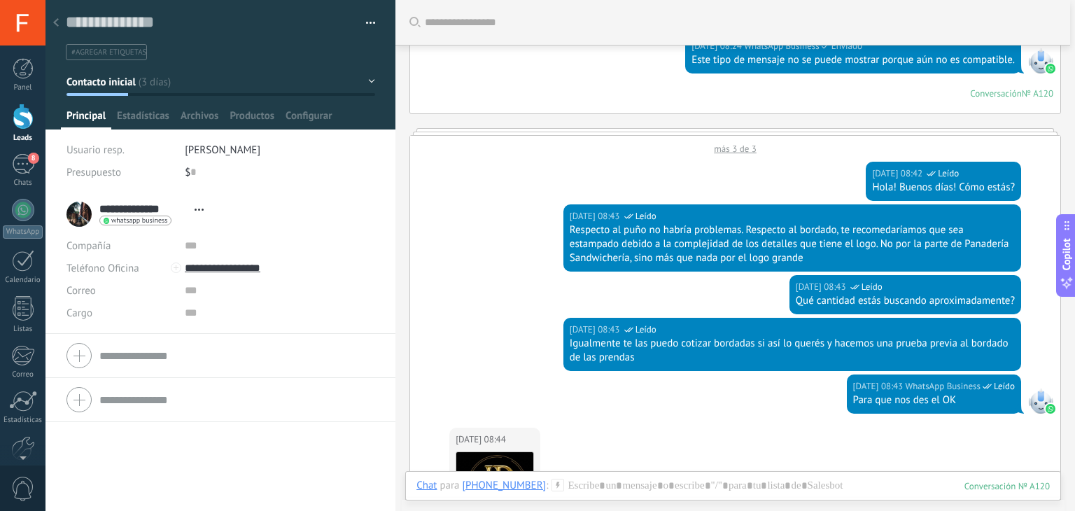
click at [737, 146] on div "más 3 de 3" at bounding box center [735, 145] width 650 height 19
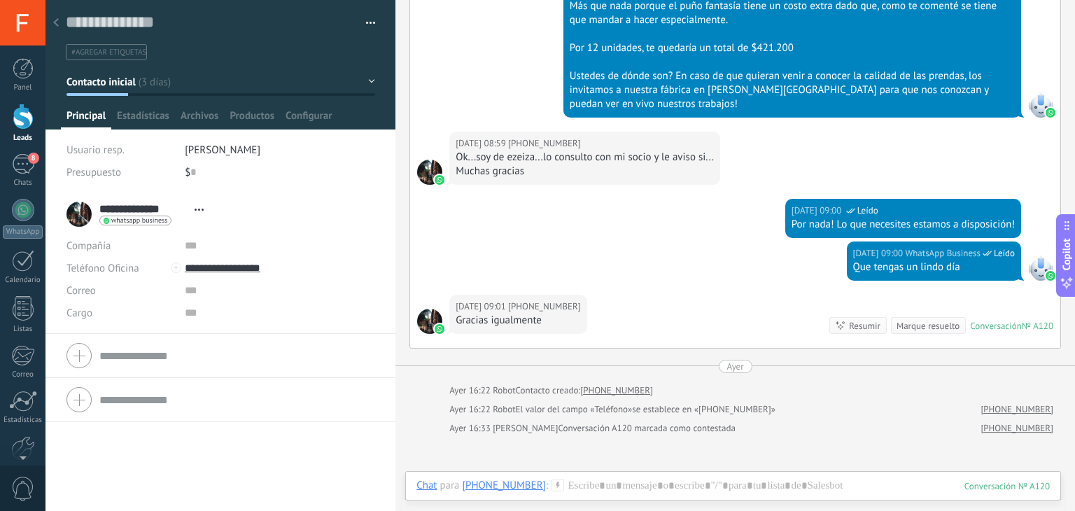
scroll to position [2422, 0]
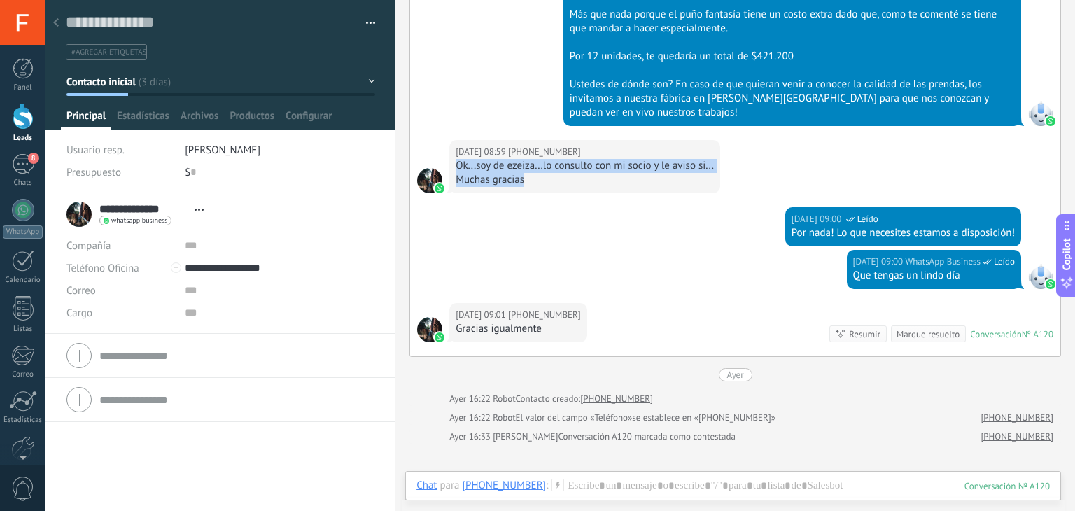
drag, startPoint x: 530, startPoint y: 177, endPoint x: 453, endPoint y: 163, distance: 78.2
click at [453, 163] on div "04/10/2025 08:59 +5491158917310 Ok...soy de ezeiza...lo consulto con mi socio y…" at bounding box center [584, 166] width 271 height 53
drag, startPoint x: 453, startPoint y: 163, endPoint x: 539, endPoint y: 185, distance: 88.9
click at [539, 185] on div "04/10/2025 08:59 +5491158917310 Ok...soy de ezeiza...lo consulto con mi socio y…" at bounding box center [584, 166] width 271 height 53
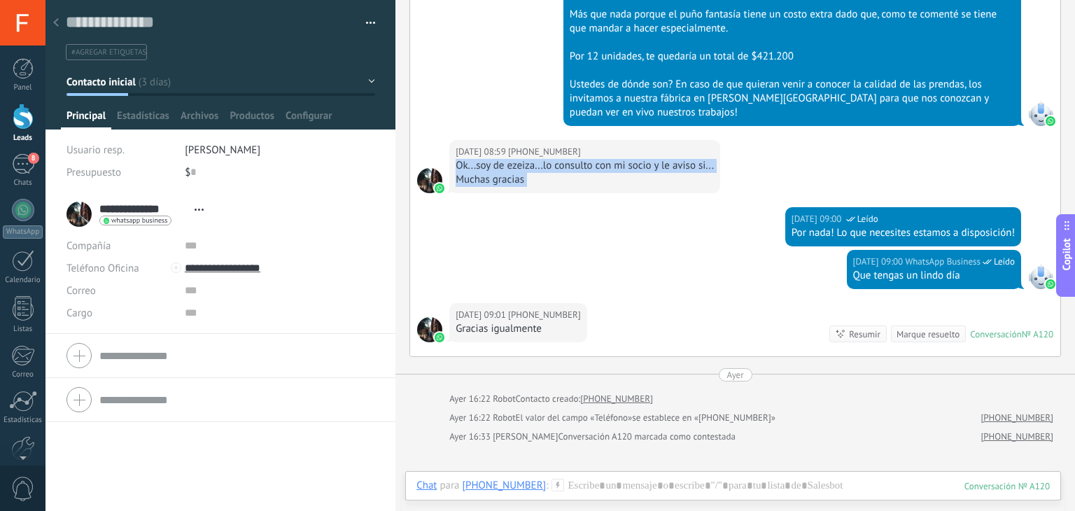
click at [539, 185] on div "04/10/2025 08:59 +5491158917310 Ok...soy de ezeiza...lo consulto con mi socio y…" at bounding box center [584, 166] width 271 height 53
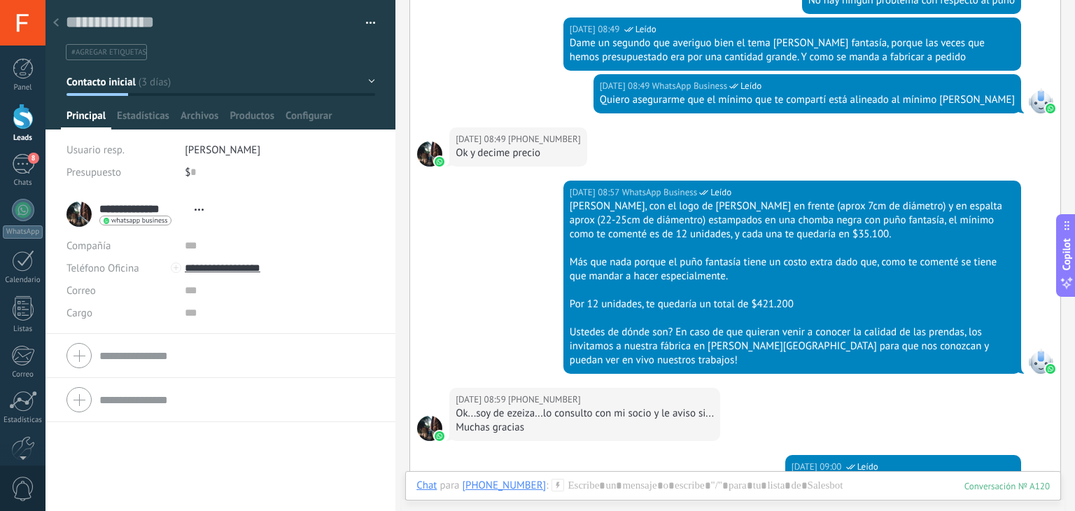
scroll to position [2074, 0]
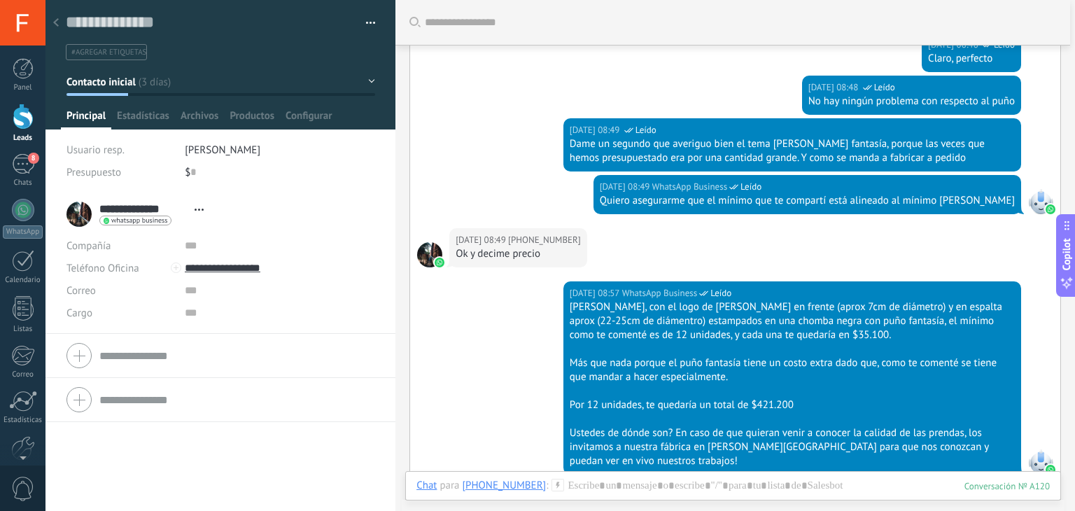
click at [577, 197] on div "04/10/2025 08:49 WhatsApp Business Leído Quiero asegurarme que el mínimo que te…" at bounding box center [735, 201] width 650 height 53
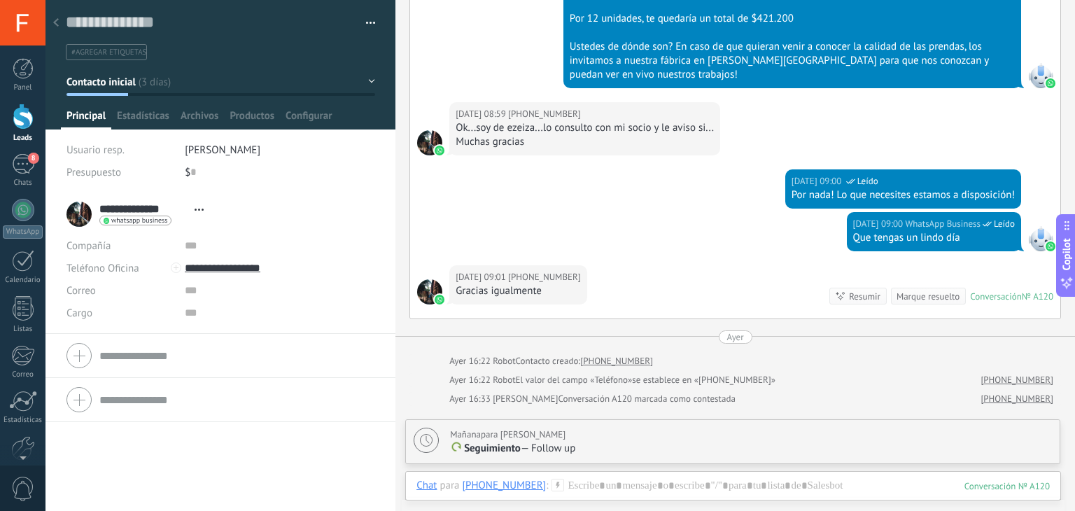
scroll to position [2645, 0]
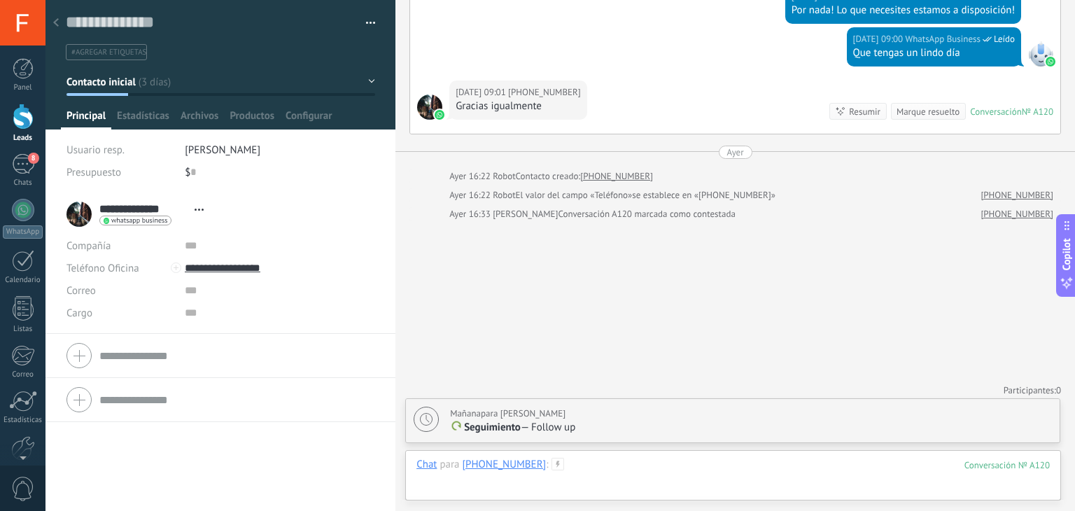
click at [591, 471] on div at bounding box center [732, 479] width 633 height 42
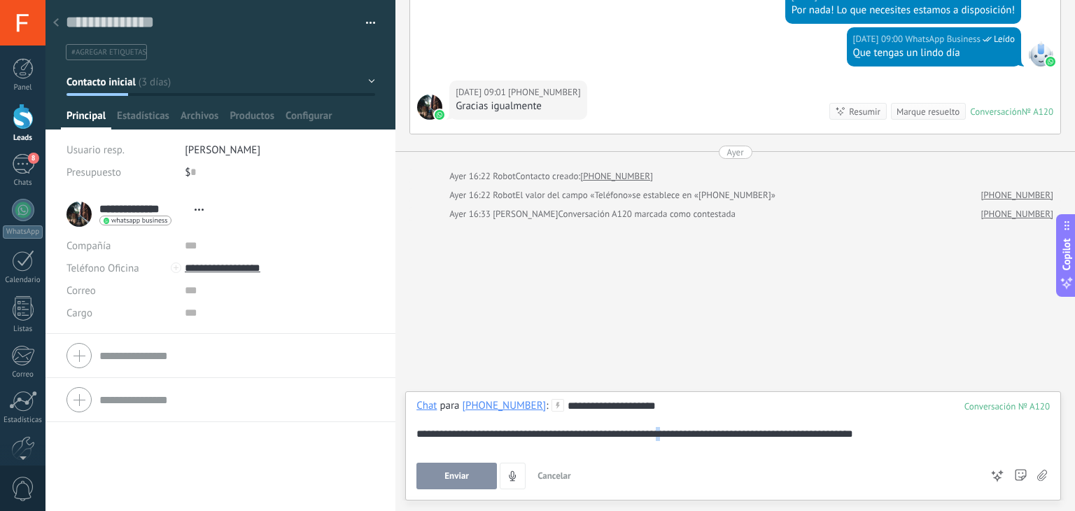
click at [679, 435] on div "**********" at bounding box center [732, 425] width 633 height 53
drag, startPoint x: 679, startPoint y: 435, endPoint x: 731, endPoint y: 439, distance: 52.0
click at [731, 439] on div "**********" at bounding box center [732, 425] width 633 height 53
click at [848, 426] on div "**********" at bounding box center [732, 425] width 633 height 53
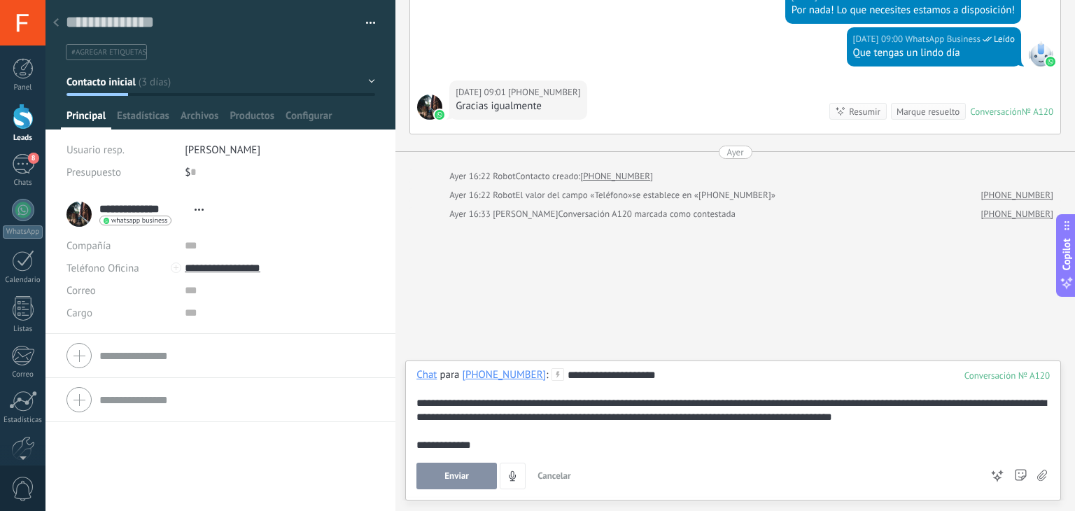
click at [807, 447] on div "**********" at bounding box center [732, 410] width 633 height 84
click at [952, 421] on div "**********" at bounding box center [732, 410] width 633 height 84
click at [814, 416] on div "**********" at bounding box center [732, 410] width 633 height 84
click at [803, 441] on div "**********" at bounding box center [732, 410] width 633 height 84
click at [460, 479] on span "Enviar" at bounding box center [456, 476] width 24 height 10
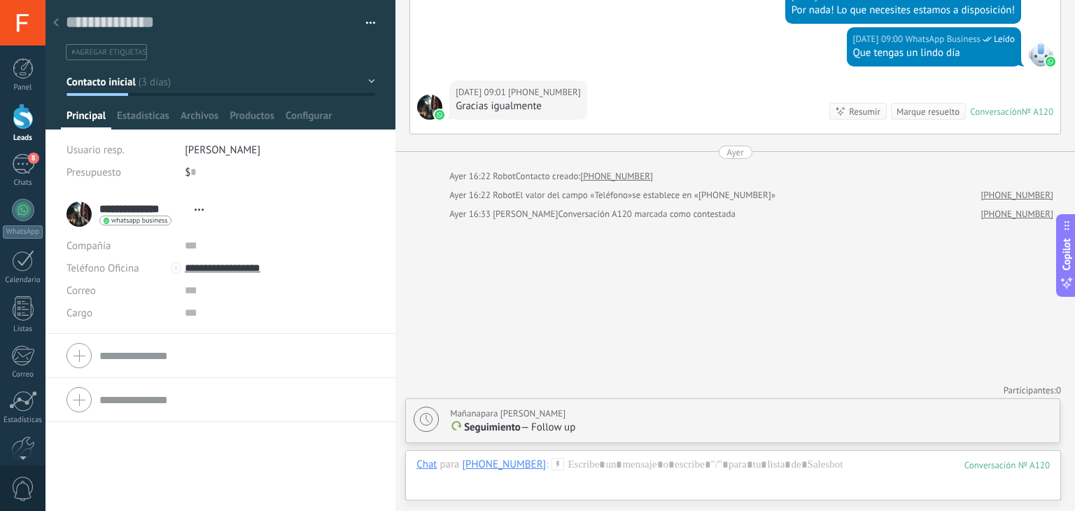
type textarea "**********"
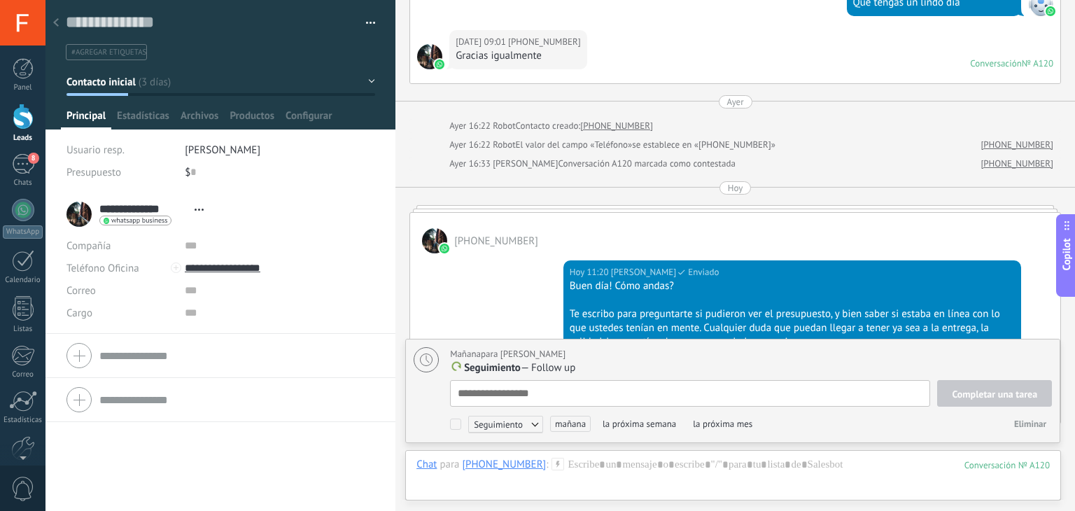
scroll to position [2957, 0]
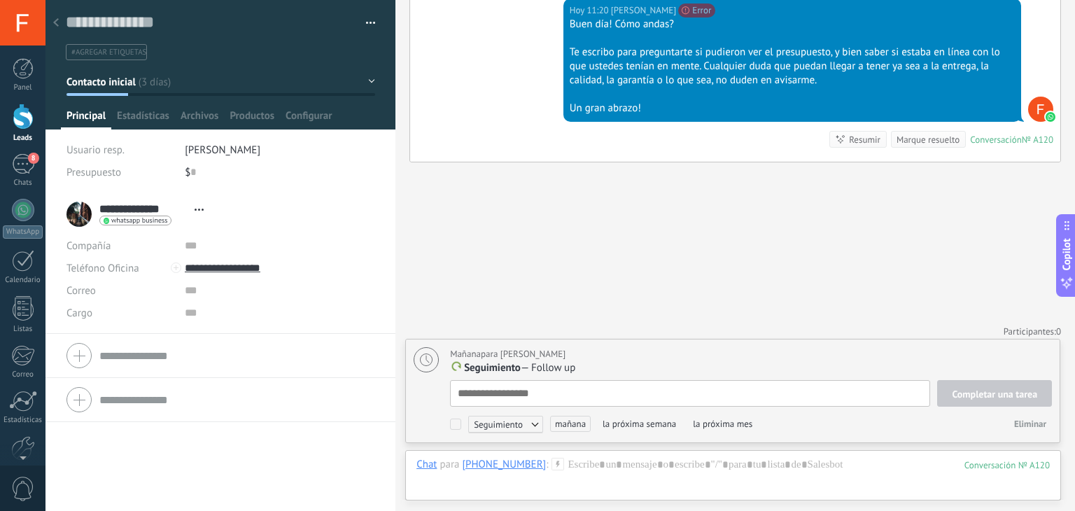
click at [57, 22] on icon at bounding box center [56, 22] width 6 height 8
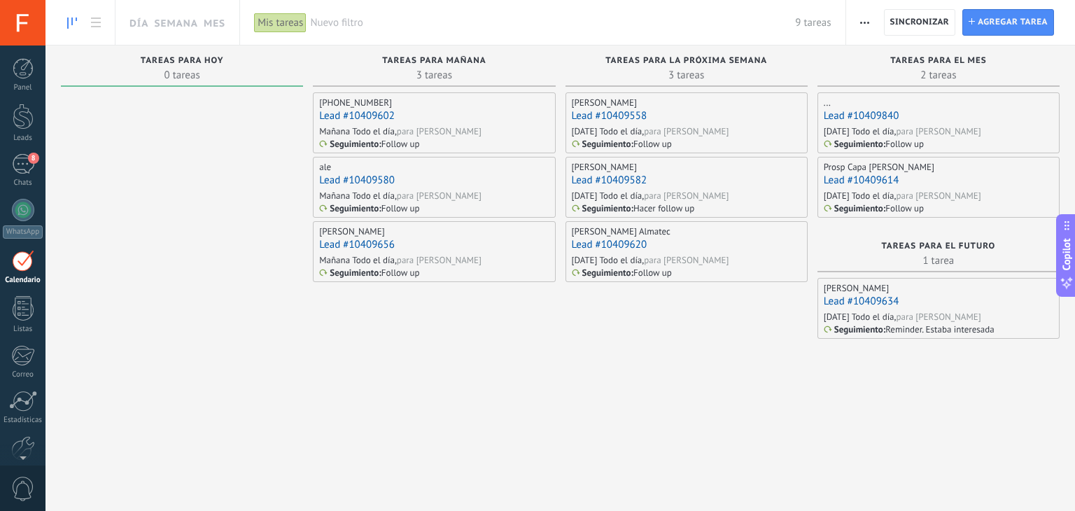
click at [429, 137] on div "+5491158917310 Lead #10409602 Mañana Todo el día, para Franco Ziccardi Seguimie…" at bounding box center [434, 122] width 242 height 61
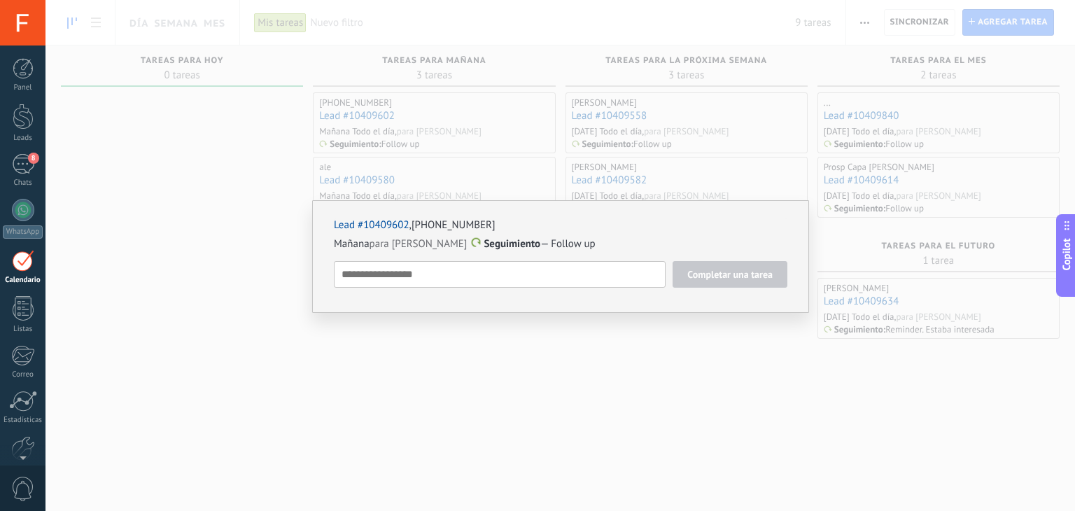
click at [554, 262] on textarea at bounding box center [500, 274] width 332 height 27
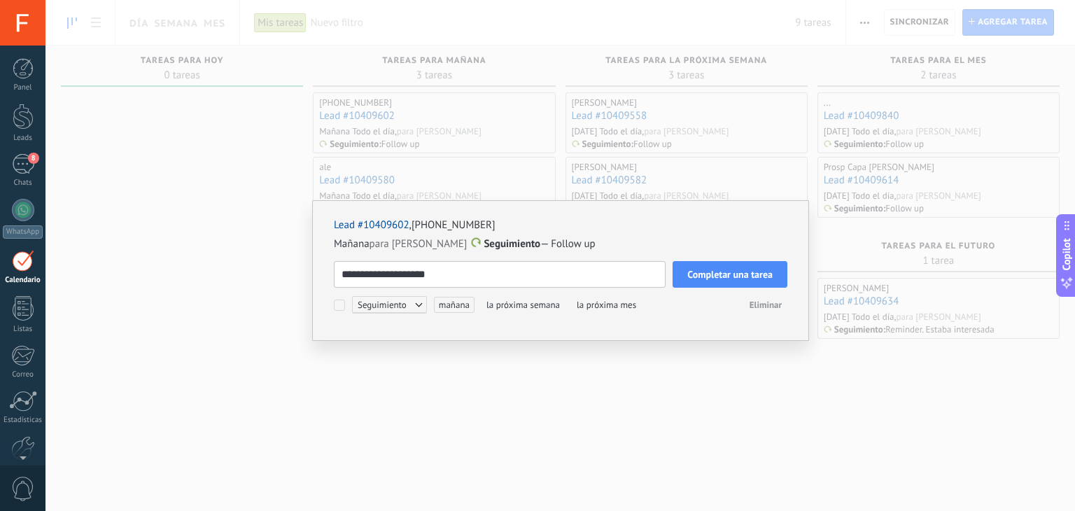
type textarea "**********"
click at [467, 299] on span "mañana" at bounding box center [454, 305] width 41 height 16
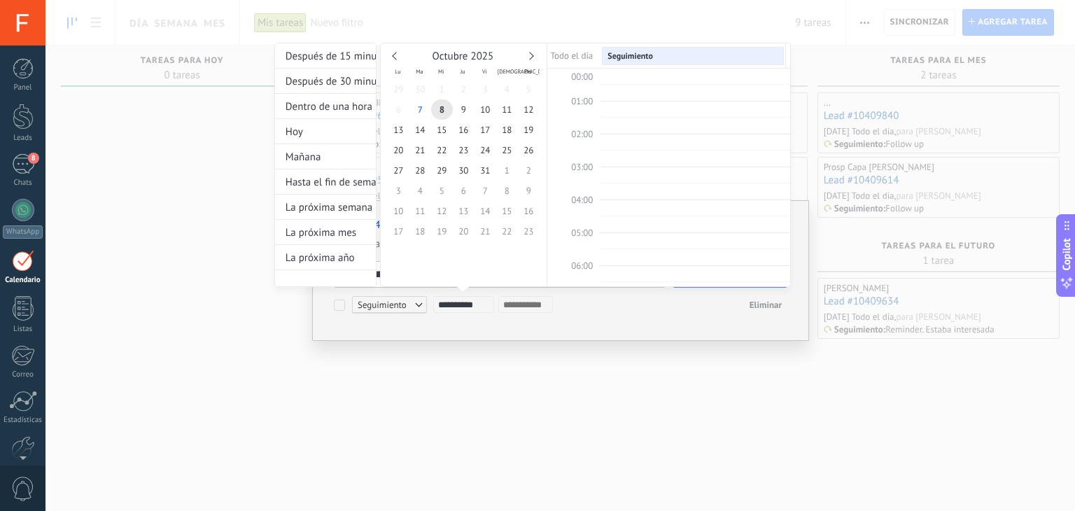
scroll to position [262, 0]
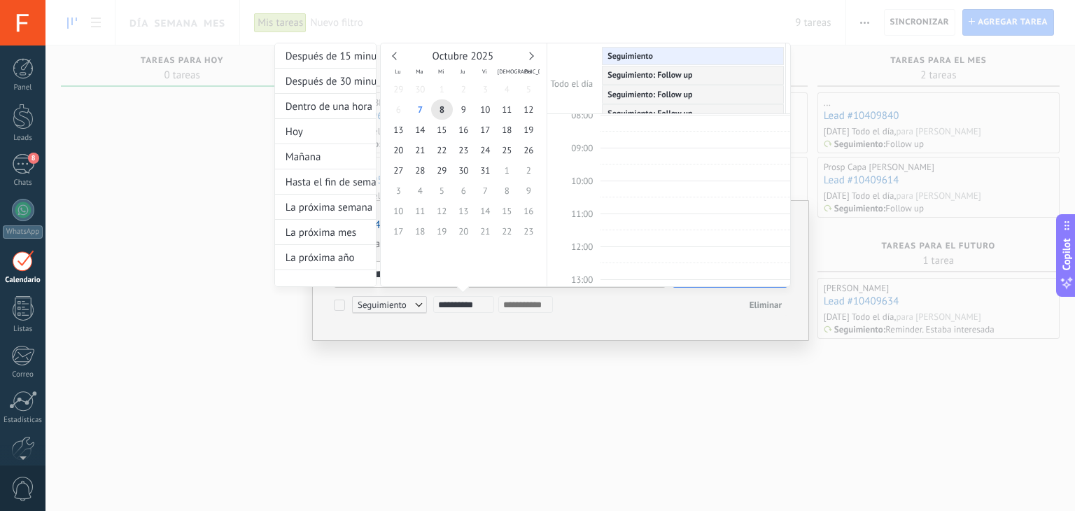
click at [421, 127] on span "14" at bounding box center [420, 130] width 22 height 20
type input "**********"
click at [691, 331] on div at bounding box center [537, 255] width 1075 height 511
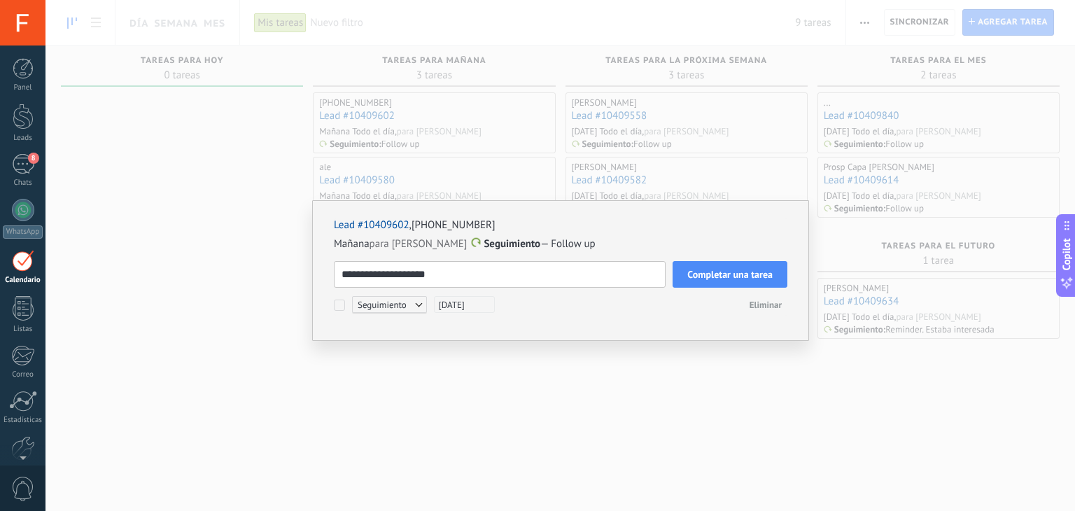
click at [740, 283] on button "Completar una tarea" at bounding box center [729, 274] width 115 height 27
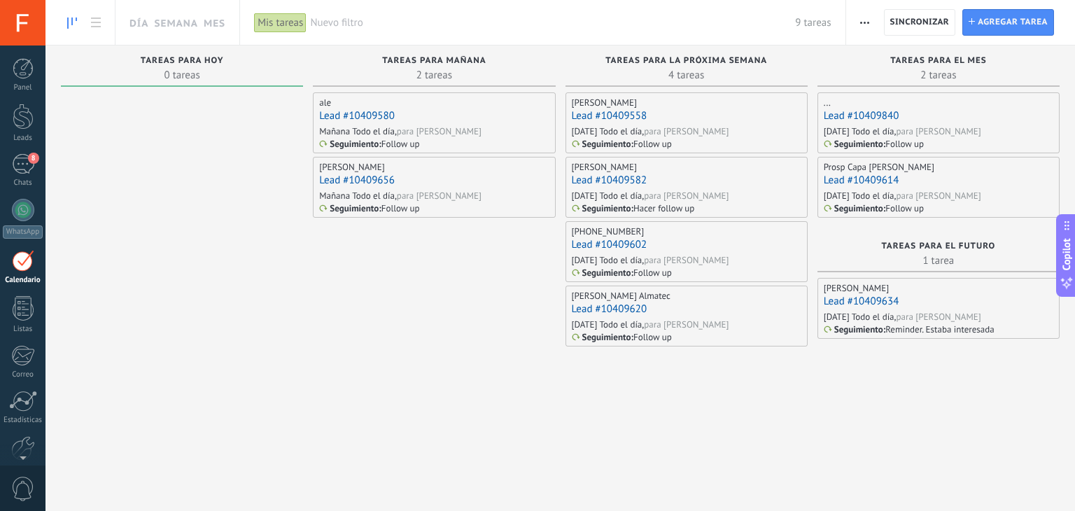
click at [342, 124] on div "ale Lead #10409580 Mañana Todo el día, para Franco Ziccardi Seguimiento : Follo…" at bounding box center [434, 122] width 242 height 61
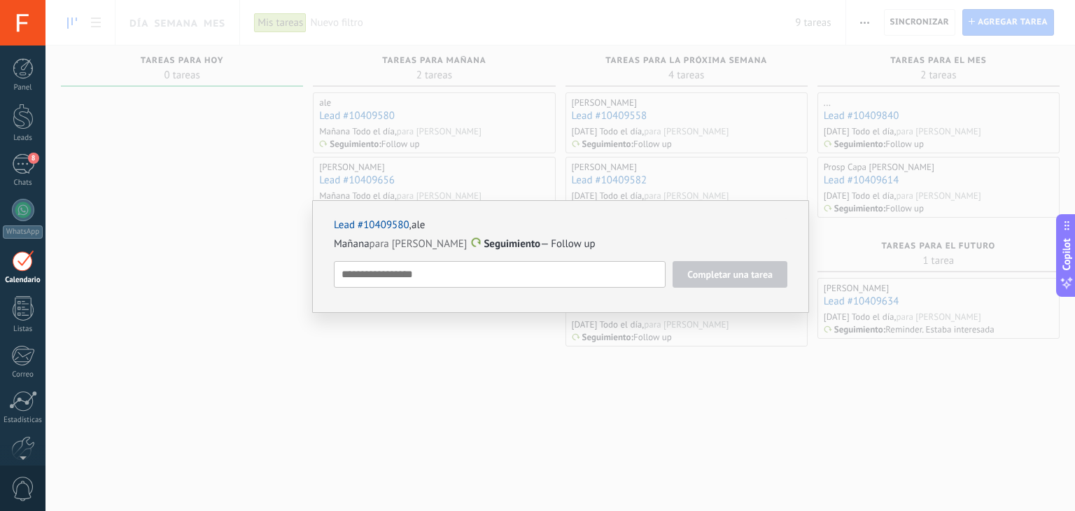
click at [174, 202] on div "Lead #10409580 , ale Mañana para Franco Ziccardi Seguimiento — Follow up Comple…" at bounding box center [559, 255] width 1029 height 511
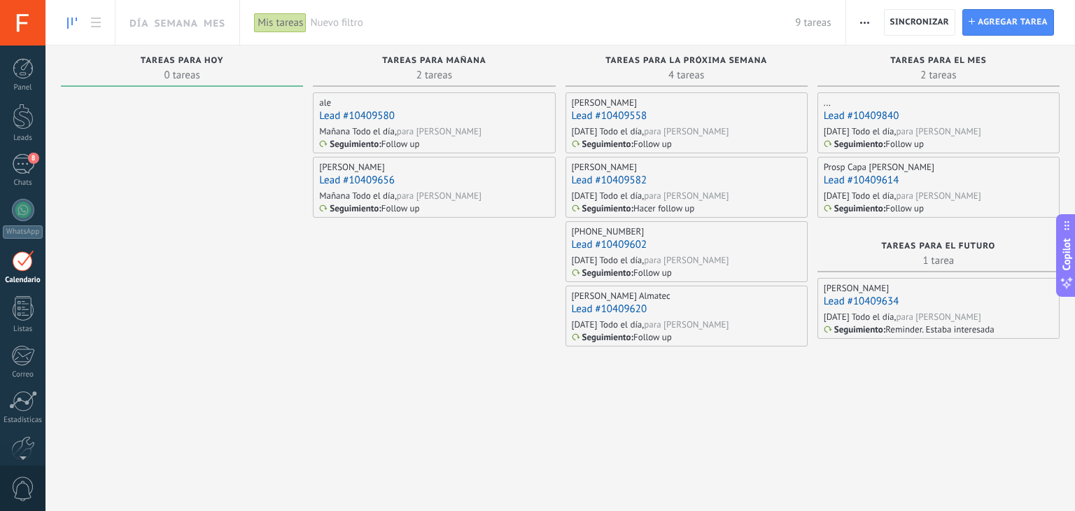
click at [344, 113] on link "Lead #10409580" at bounding box center [357, 115] width 76 height 13
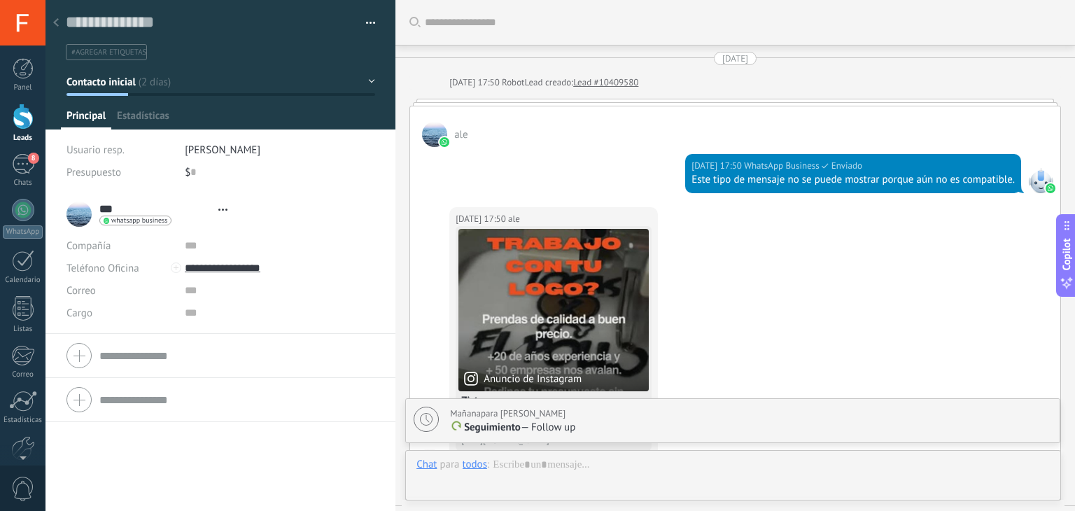
type textarea "**********"
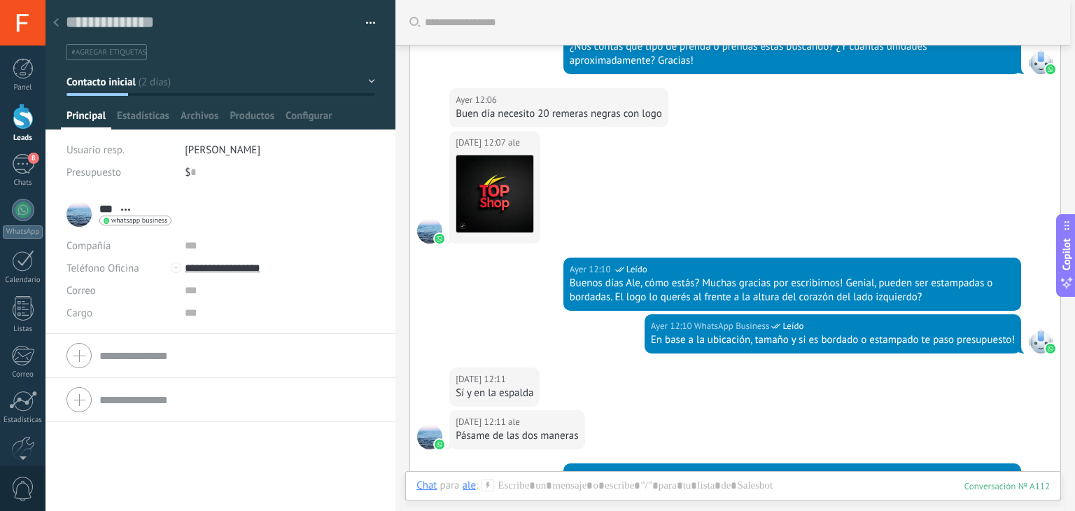
scroll to position [573, 0]
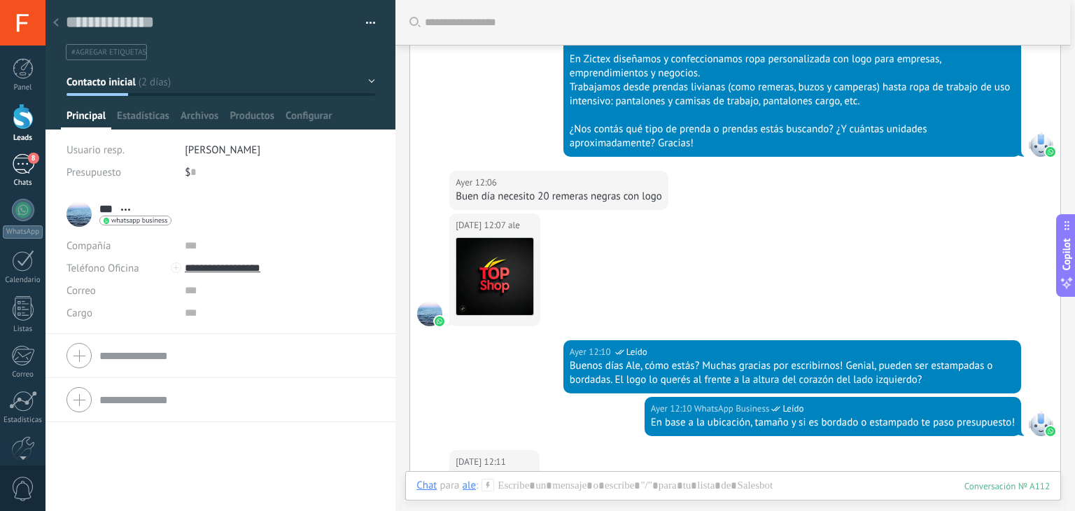
click at [22, 160] on div "8" at bounding box center [23, 164] width 22 height 20
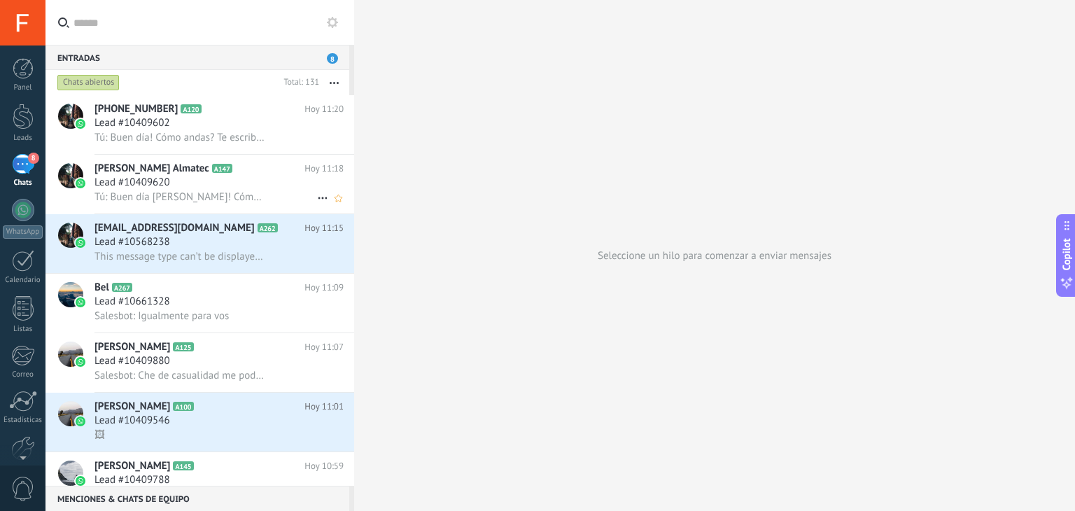
click at [229, 211] on div "Nicolas Acosta Almatec A147 Hoy 11:18 Lead #10409620 Tú: Buen día Nico! Cómo an…" at bounding box center [224, 184] width 260 height 59
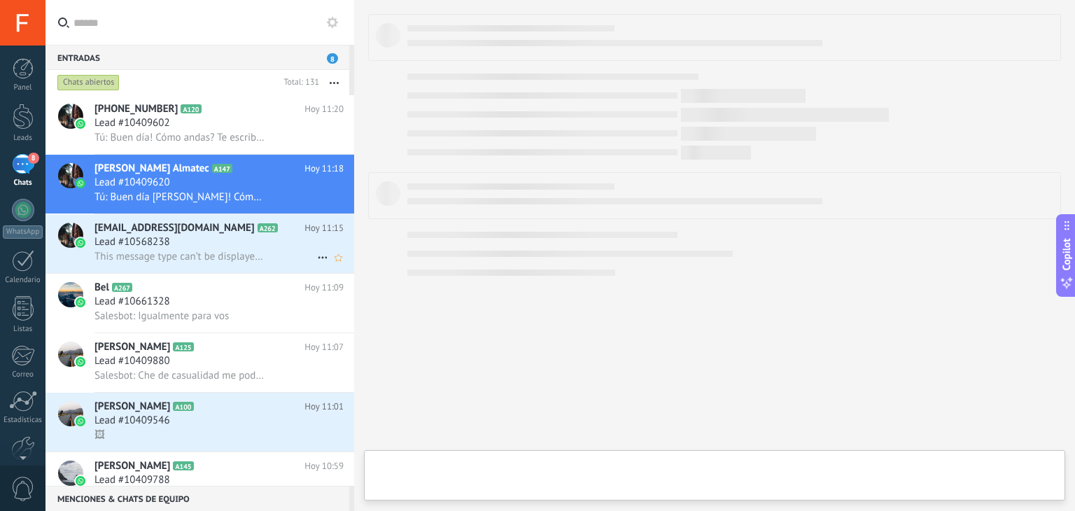
click at [250, 261] on span "This message type can’t be displayed because it’s not supported yet." at bounding box center [180, 256] width 172 height 13
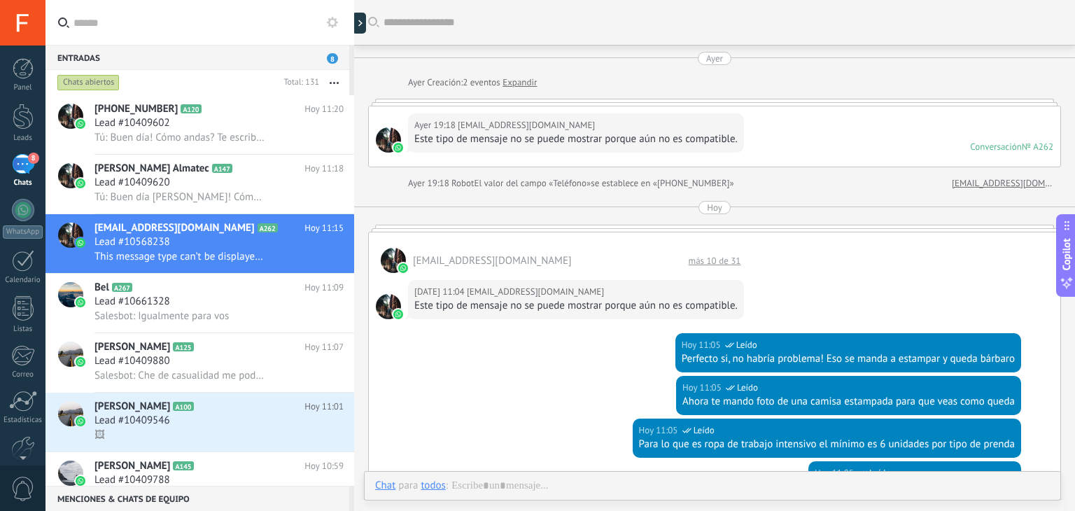
scroll to position [497, 0]
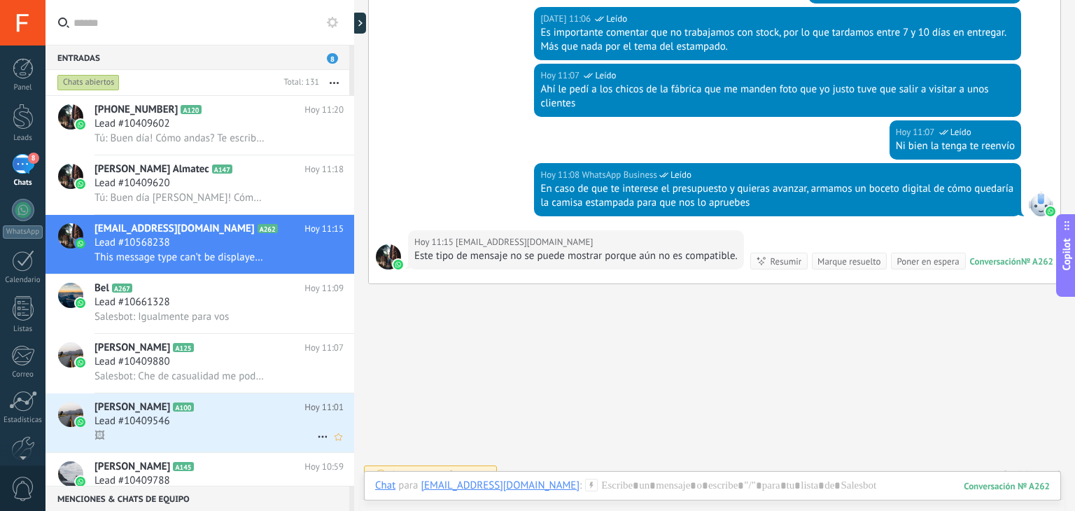
click at [255, 413] on h2 "[PERSON_NAME] A100" at bounding box center [199, 407] width 210 height 14
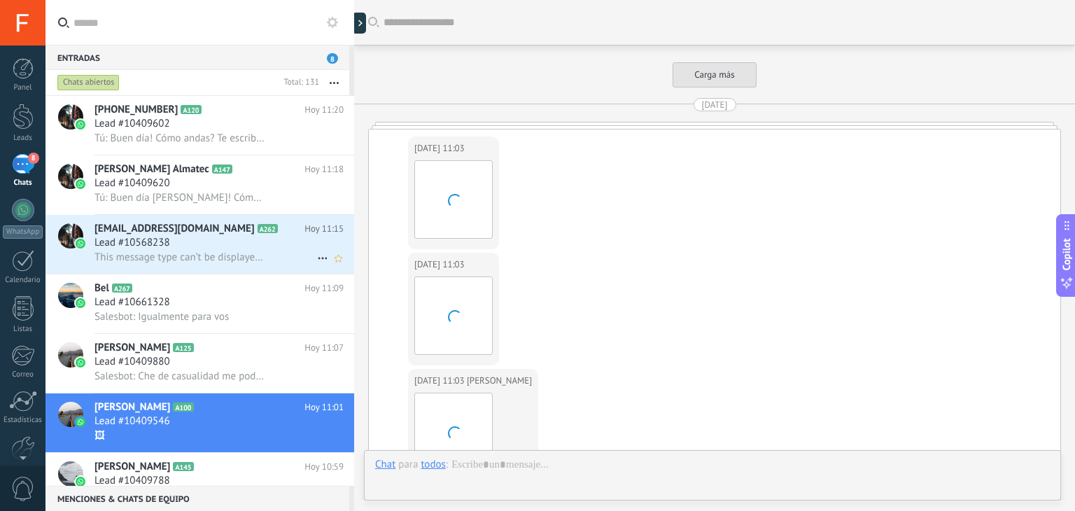
click at [282, 230] on icon at bounding box center [289, 229] width 14 height 14
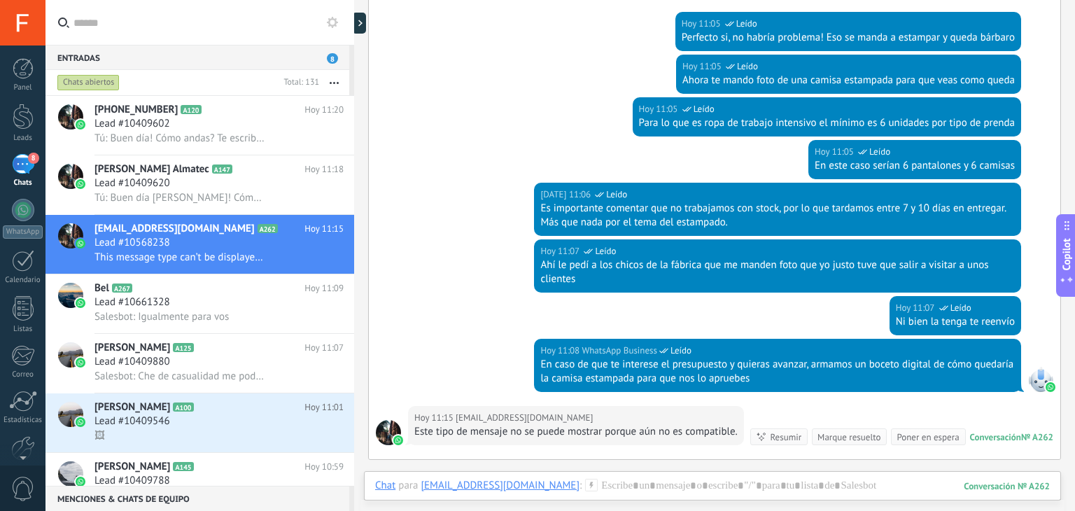
scroll to position [513, 0]
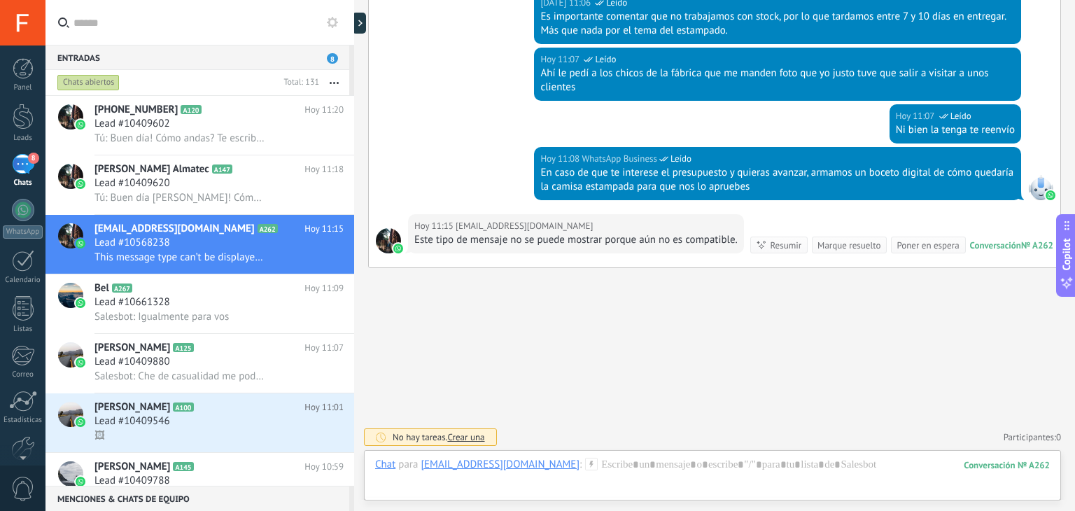
click at [621, 452] on div "Chat Correo Nota Tarea Chat para [EMAIL_ADDRESS][DOMAIN_NAME] : 262 Enviar Canc…" at bounding box center [712, 475] width 697 height 50
click at [0, 0] on div "Enviar Cancelar Rastrear clics en links ? Reducir links largos y rastrear clics…" at bounding box center [0, 0] width 0 height 0
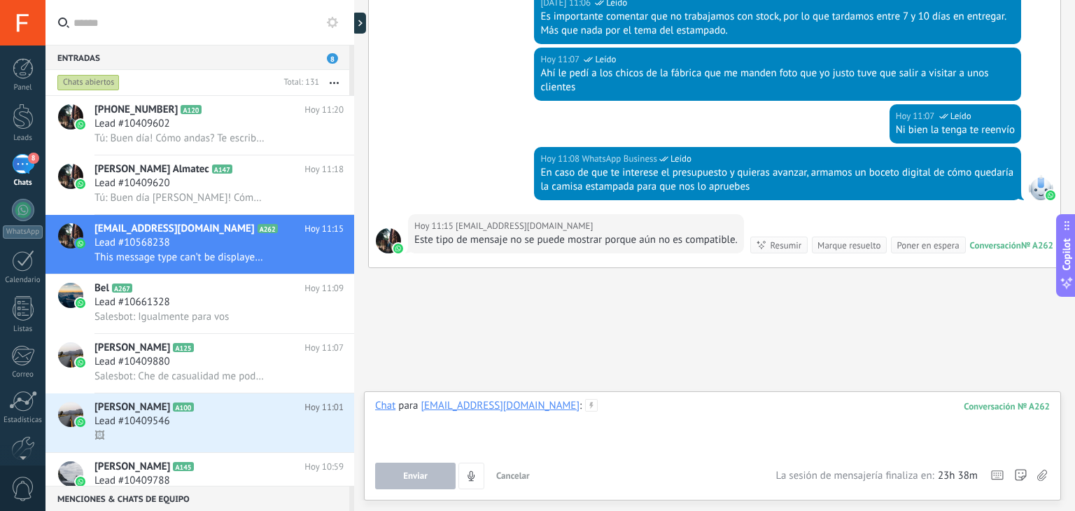
click at [637, 402] on div at bounding box center [712, 425] width 674 height 53
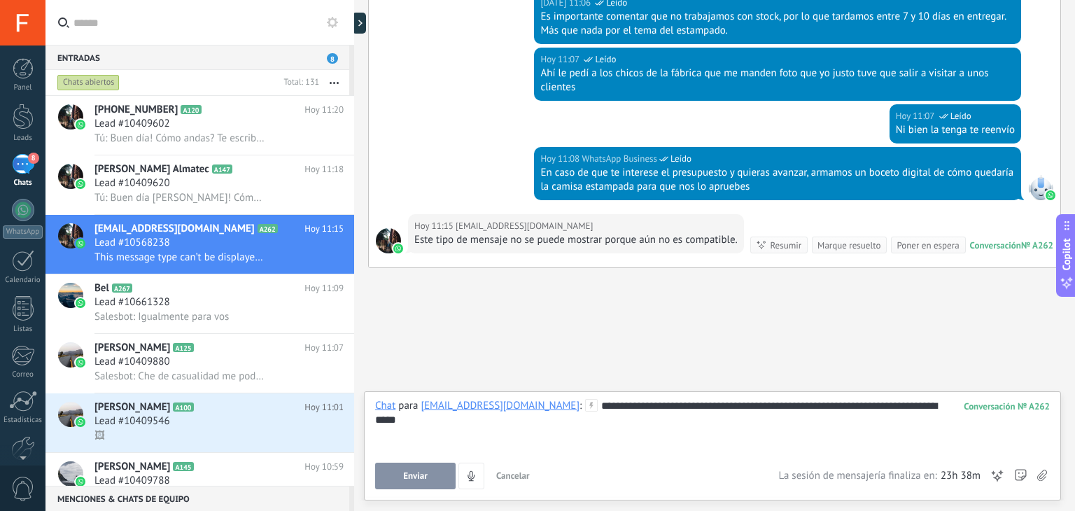
click at [742, 400] on div "**********" at bounding box center [712, 425] width 674 height 53
click at [1045, 483] on label at bounding box center [1041, 475] width 10 height 27
click at [0, 0] on input "file" at bounding box center [0, 0] width 0 height 0
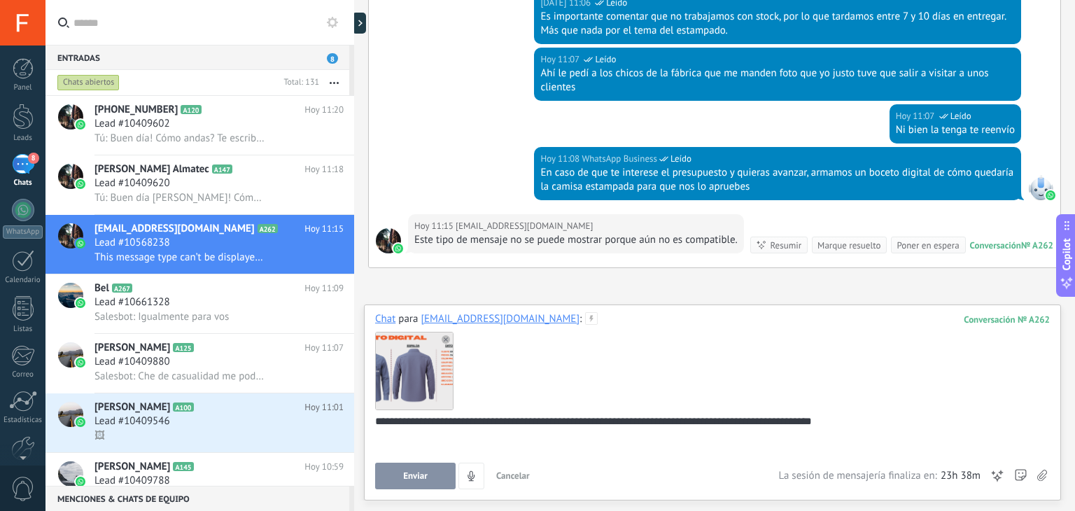
click at [427, 367] on div at bounding box center [413, 370] width 77 height 77
click at [517, 400] on div at bounding box center [712, 370] width 674 height 88
click at [837, 418] on div "**********" at bounding box center [710, 440] width 670 height 53
click at [850, 425] on div "**********" at bounding box center [710, 440] width 670 height 53
click at [409, 477] on span "Enviar" at bounding box center [415, 476] width 24 height 10
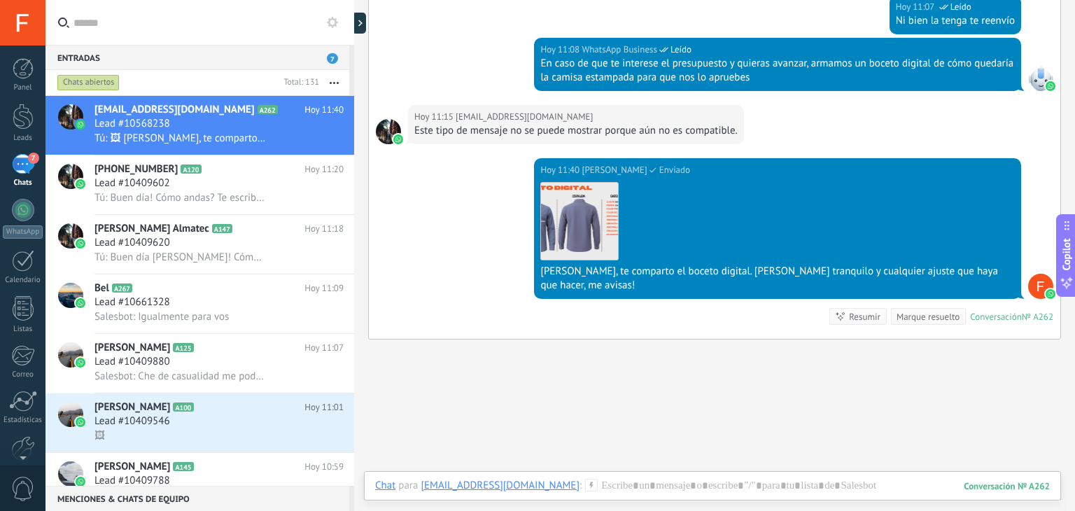
scroll to position [679, 0]
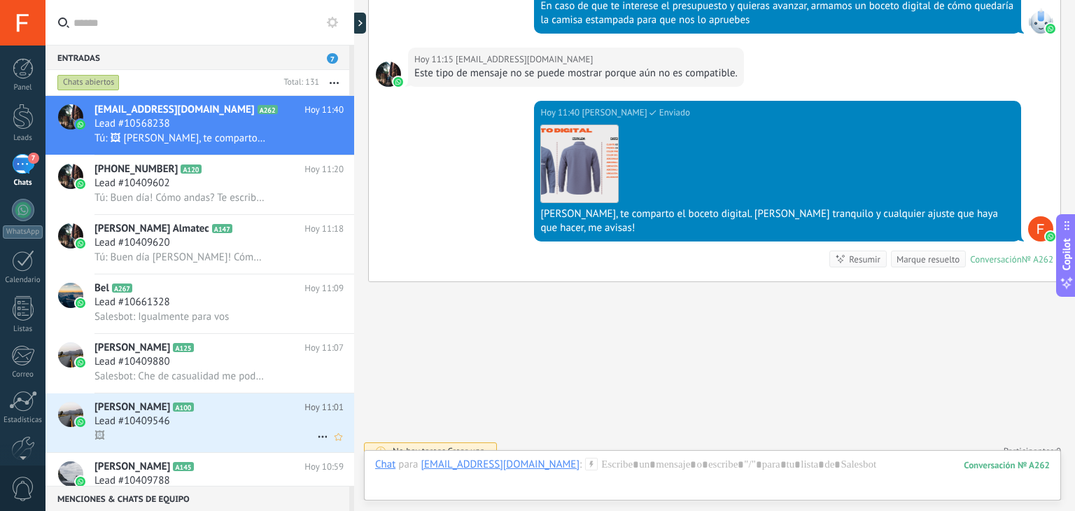
click at [255, 424] on div "Lead #10409546" at bounding box center [218, 421] width 249 height 14
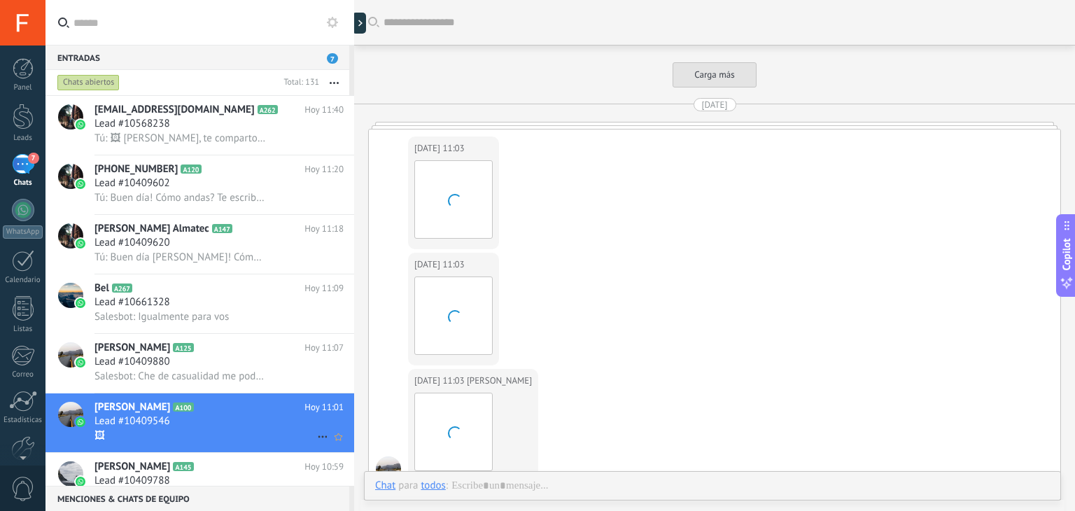
scroll to position [3373, 0]
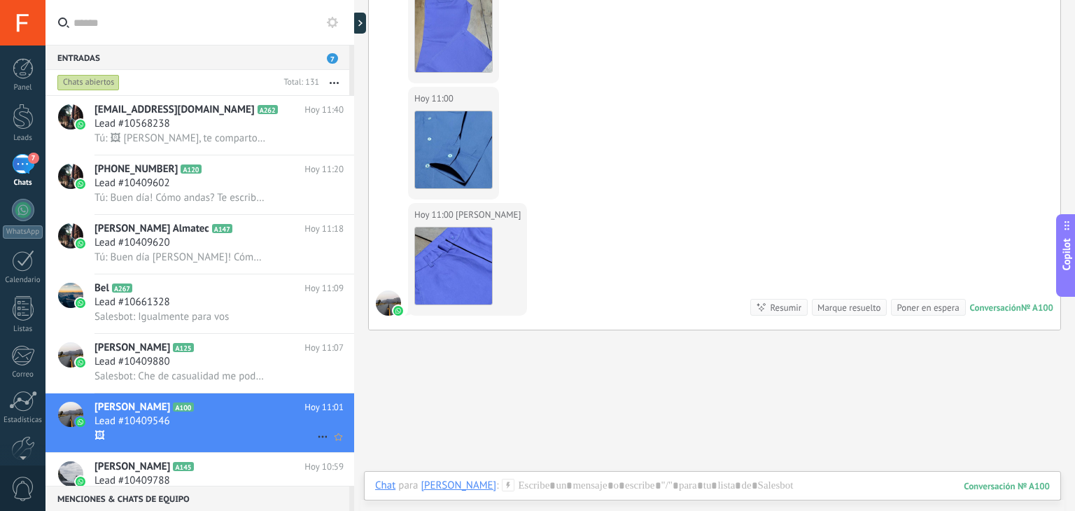
click at [318, 438] on icon at bounding box center [322, 436] width 17 height 17
click at [339, 448] on span "[PERSON_NAME] respondió" at bounding box center [398, 449] width 122 height 28
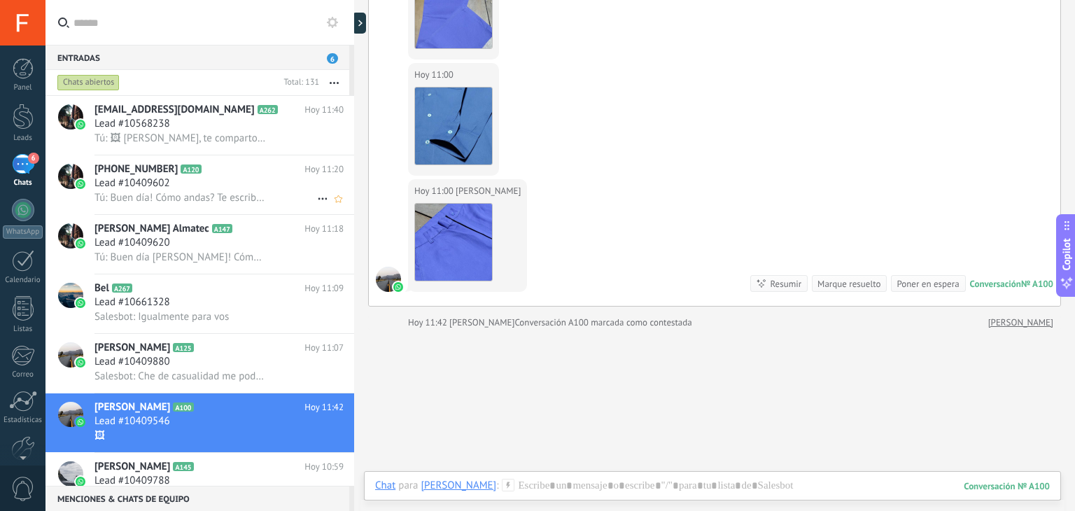
scroll to position [0, 0]
click at [235, 210] on div "[PHONE_NUMBER] A120 [DATE] 11:20 Lead #10409602 Tú: Buen día! Cómo andas? Te es…" at bounding box center [224, 184] width 260 height 59
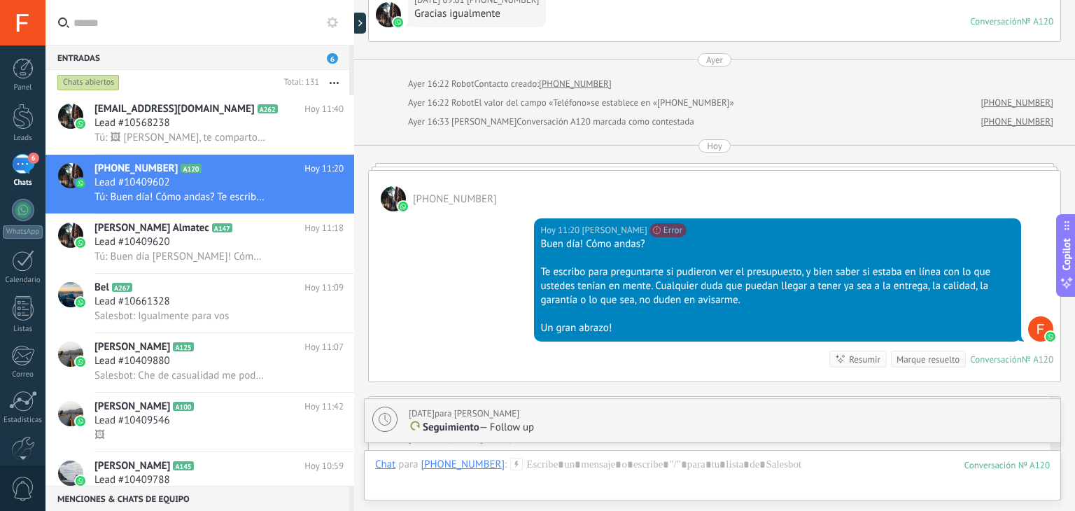
scroll to position [985, 0]
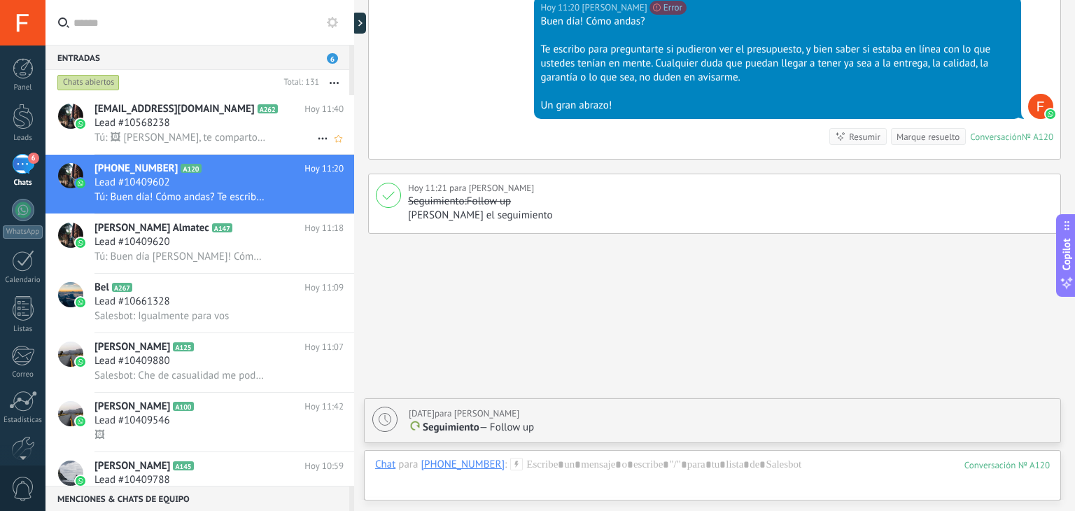
click at [236, 127] on div "Lead #10568238" at bounding box center [218, 123] width 249 height 14
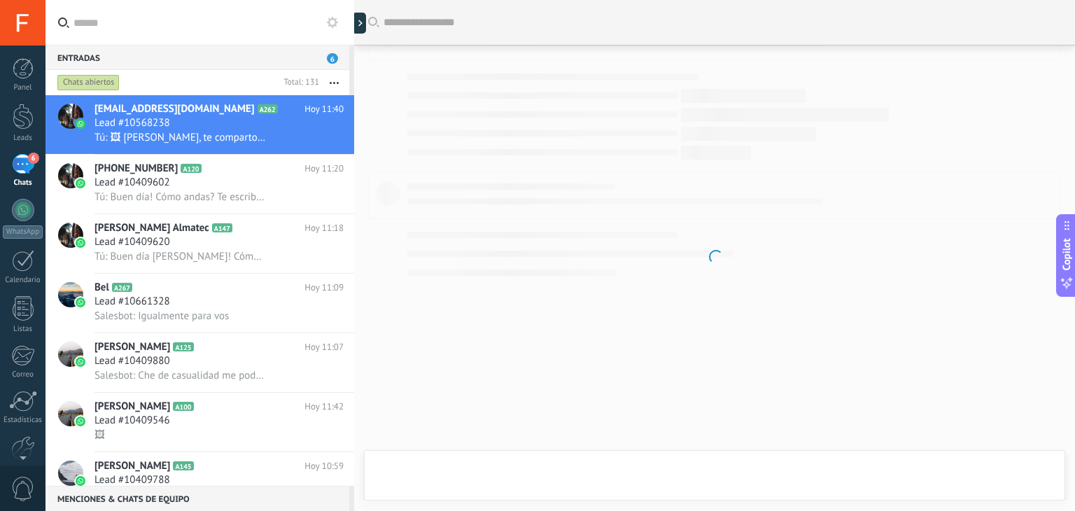
click at [324, 55] on div "Entradas 6" at bounding box center [197, 57] width 304 height 25
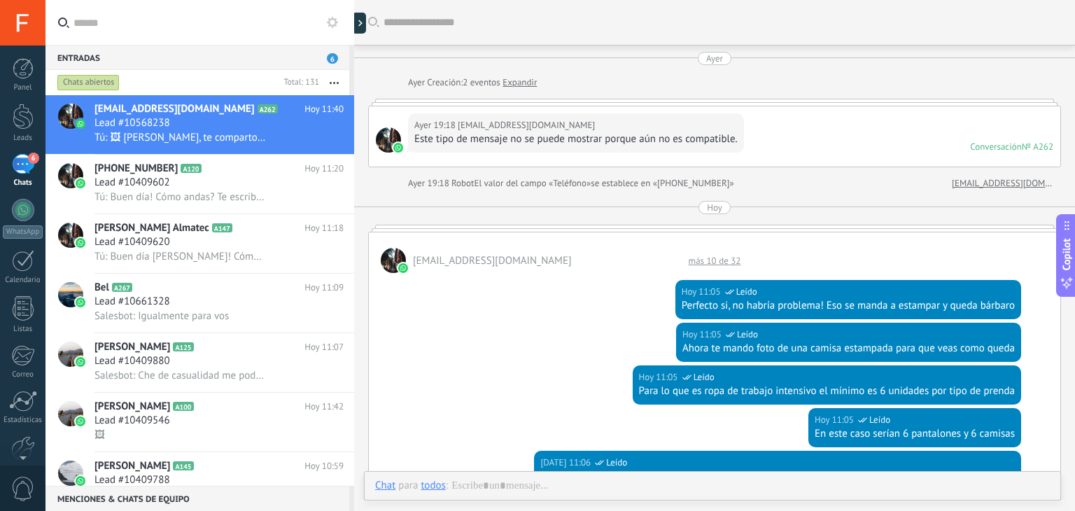
scroll to position [553, 0]
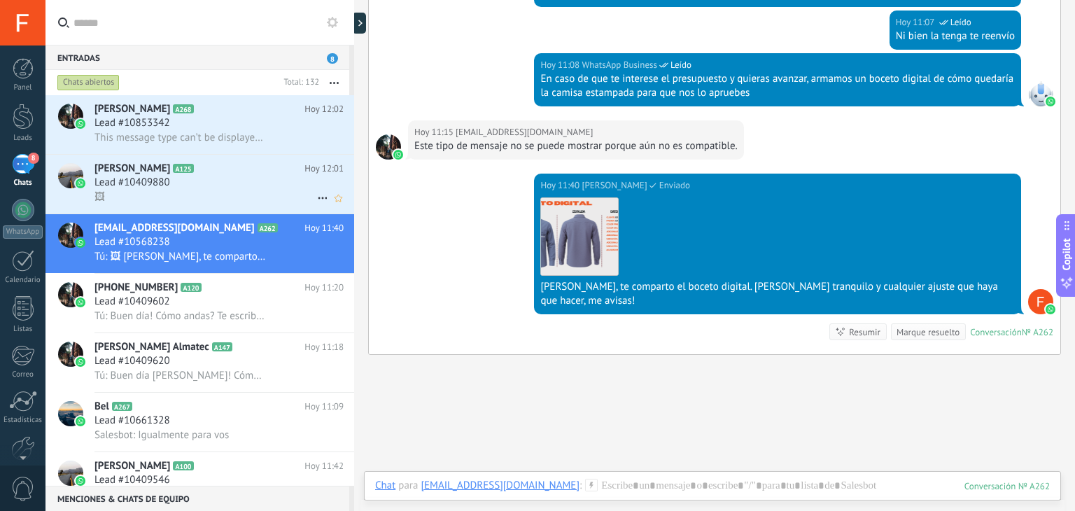
click at [216, 199] on div "🖼" at bounding box center [218, 197] width 249 height 15
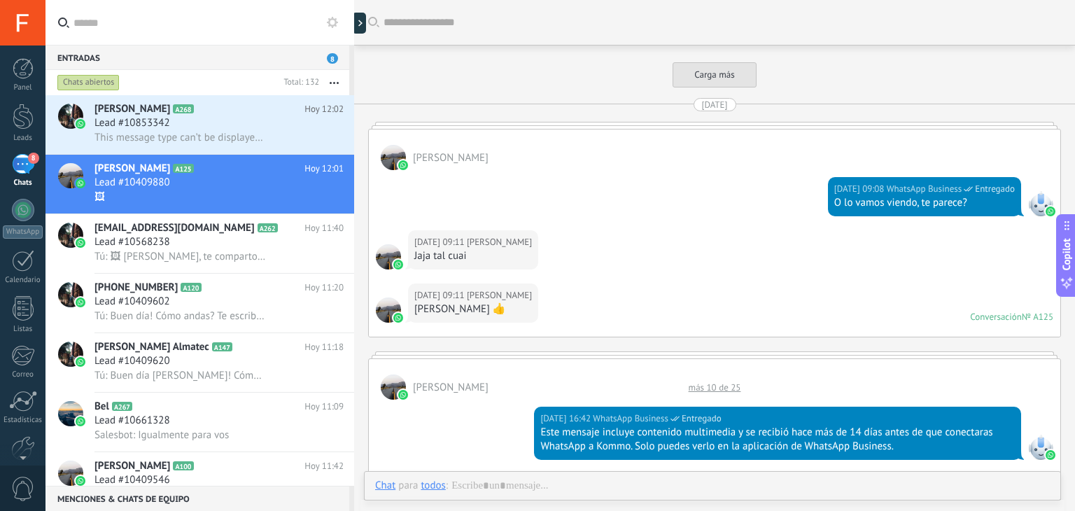
scroll to position [1782, 0]
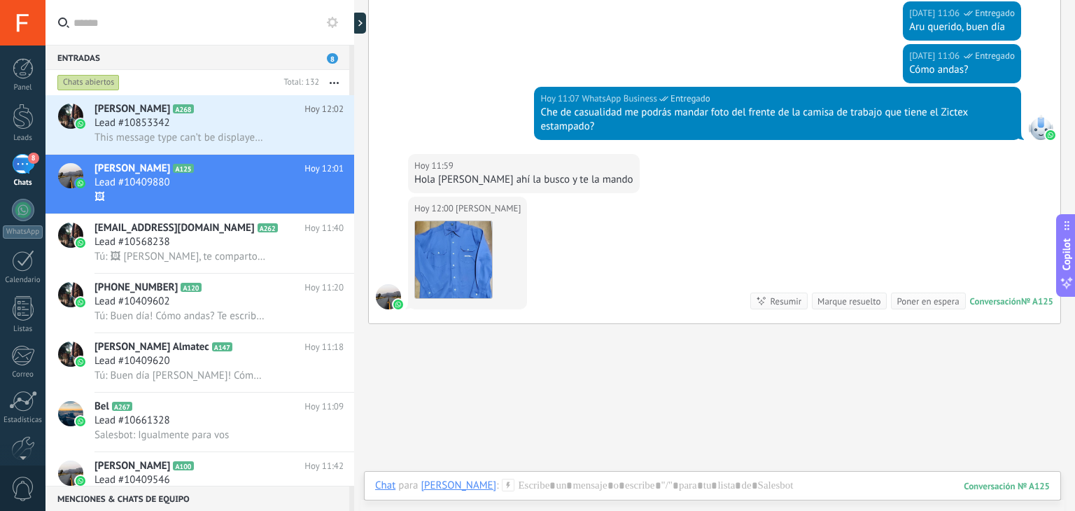
click at [568, 475] on div "Chat Correo Nota Tarea Chat para [PERSON_NAME] : 125 Enviar Cancelar Rastrear c…" at bounding box center [712, 496] width 697 height 50
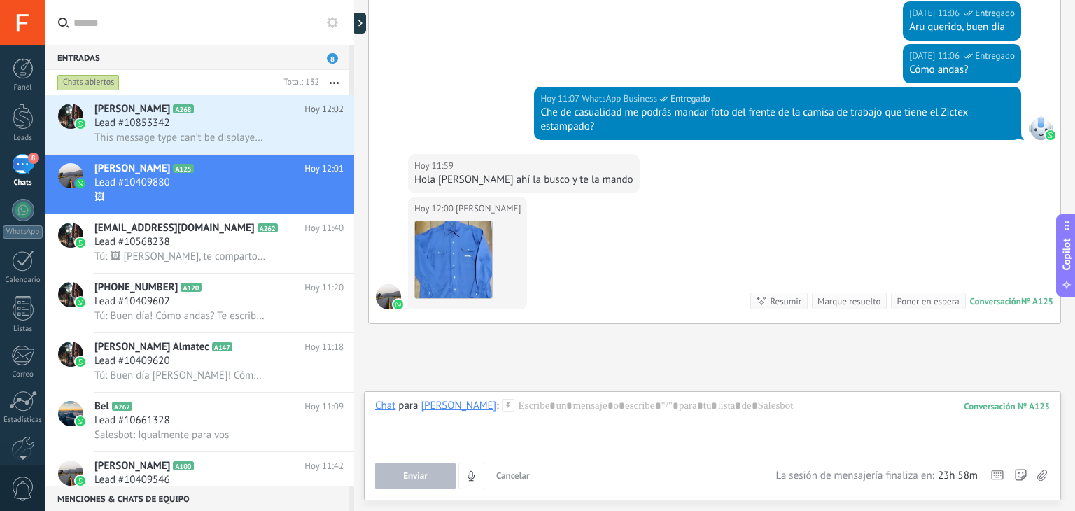
click at [522, 396] on div "Chat Correo Nota Tarea Chat para [PERSON_NAME] : 125 Enviar Cancelar Rastrear c…" at bounding box center [712, 445] width 697 height 109
click at [528, 414] on div at bounding box center [712, 425] width 674 height 53
click at [574, 422] on div at bounding box center [712, 420] width 674 height 14
click at [408, 476] on span "Enviar" at bounding box center [415, 476] width 24 height 10
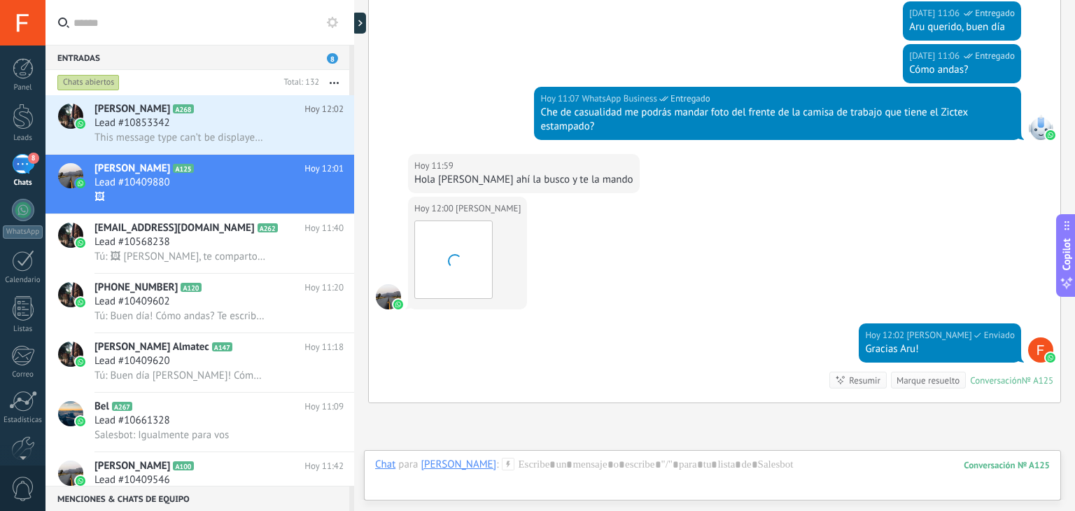
scroll to position [1914, 0]
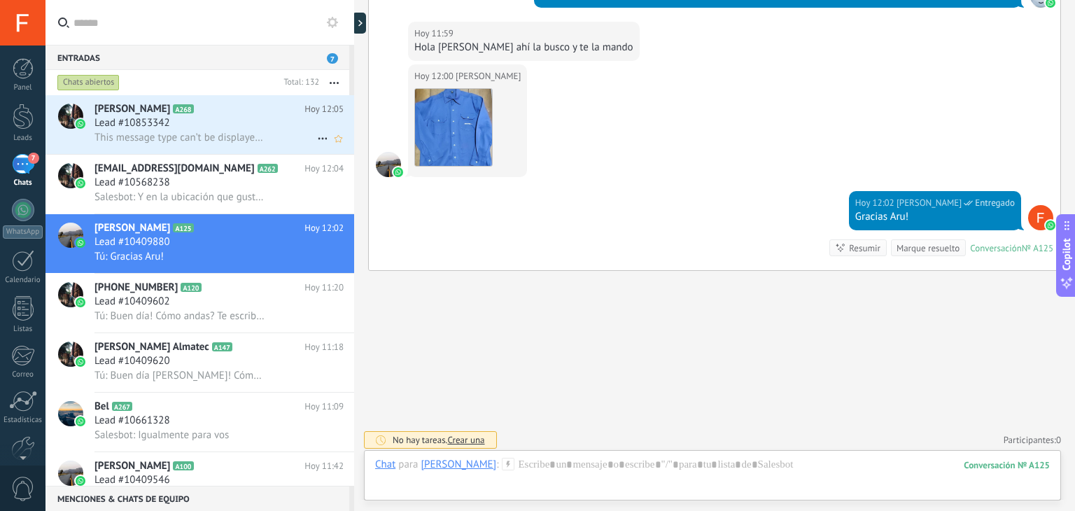
click at [247, 146] on div "[PERSON_NAME] A268 [DATE] 12:05 Lead #10853342 This message type can’t be displ…" at bounding box center [224, 124] width 260 height 59
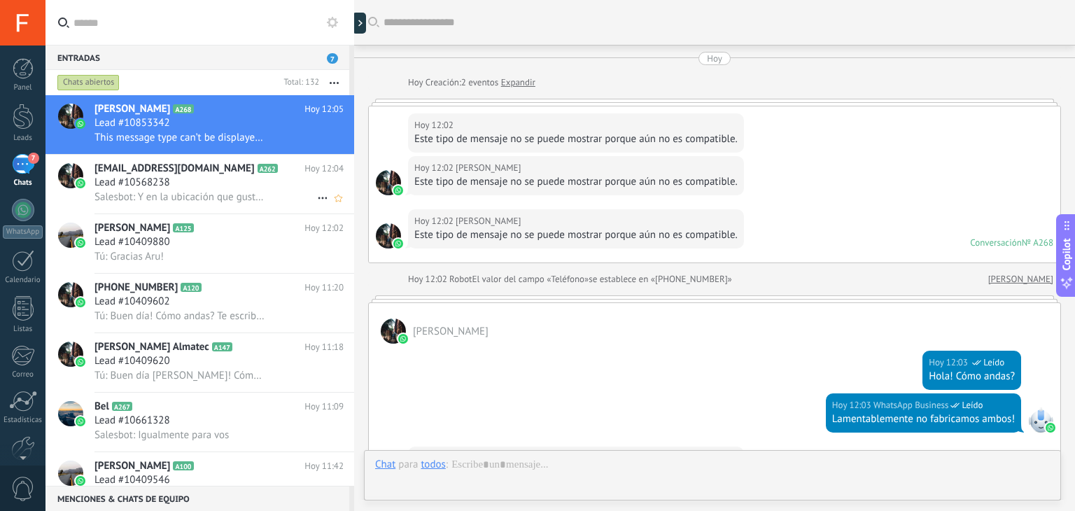
scroll to position [445, 0]
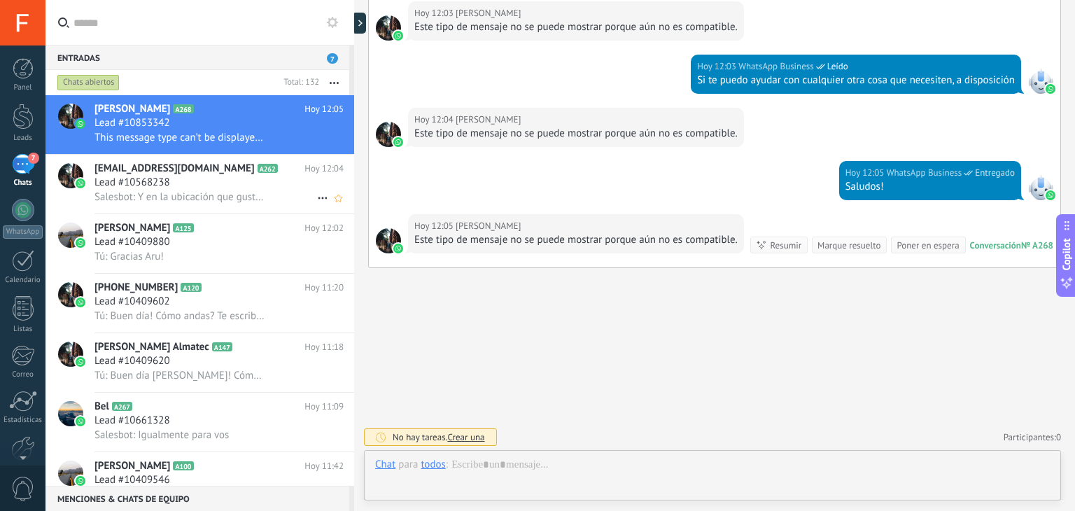
click at [225, 176] on h2 "[EMAIL_ADDRESS][DOMAIN_NAME] A262" at bounding box center [199, 169] width 210 height 14
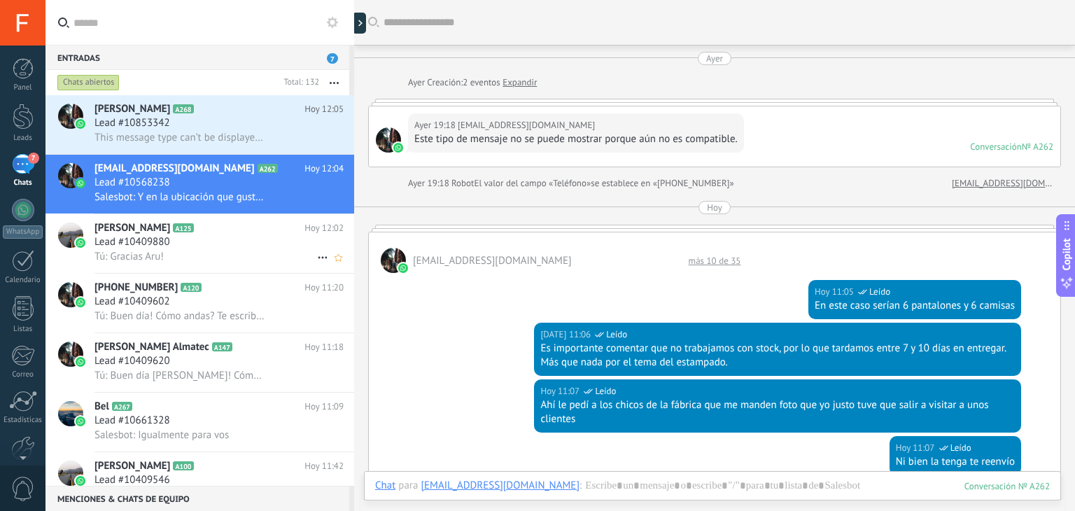
scroll to position [694, 0]
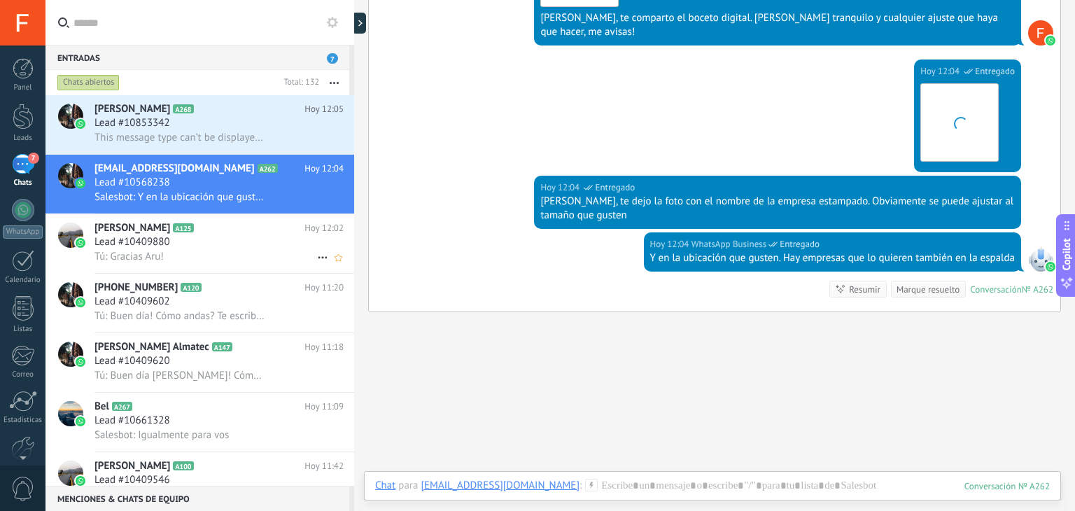
click at [247, 249] on div "Lead #10409880" at bounding box center [218, 242] width 249 height 14
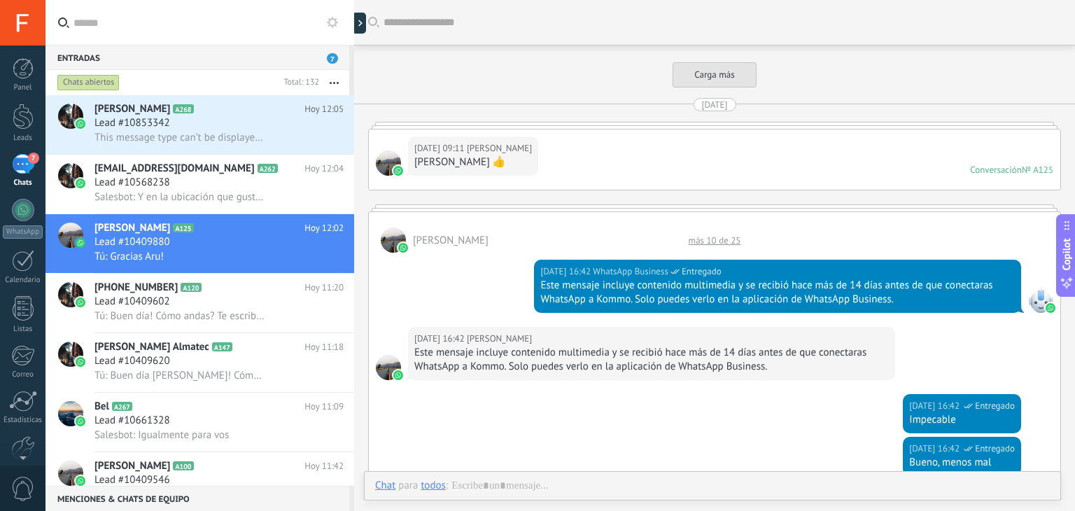
scroll to position [1738, 0]
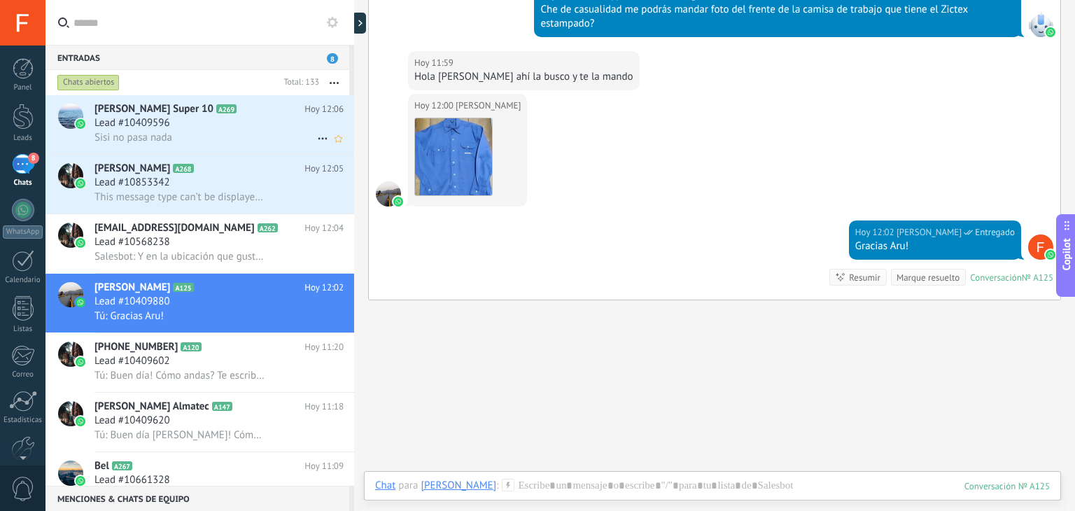
click at [204, 141] on div "Sisi no pasa nada" at bounding box center [218, 137] width 249 height 15
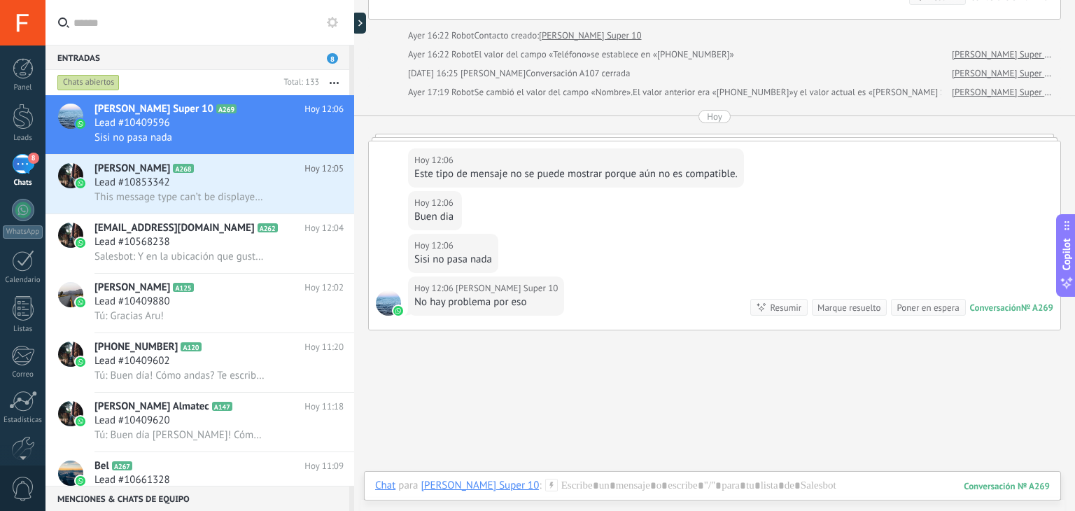
scroll to position [2594, 0]
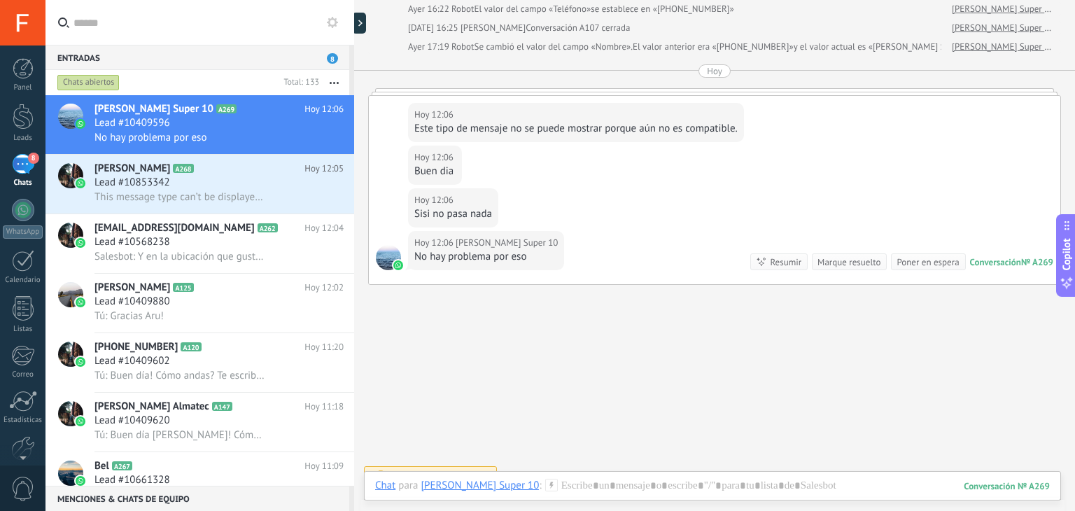
click at [707, 66] on div "Hoy" at bounding box center [714, 70] width 15 height 13
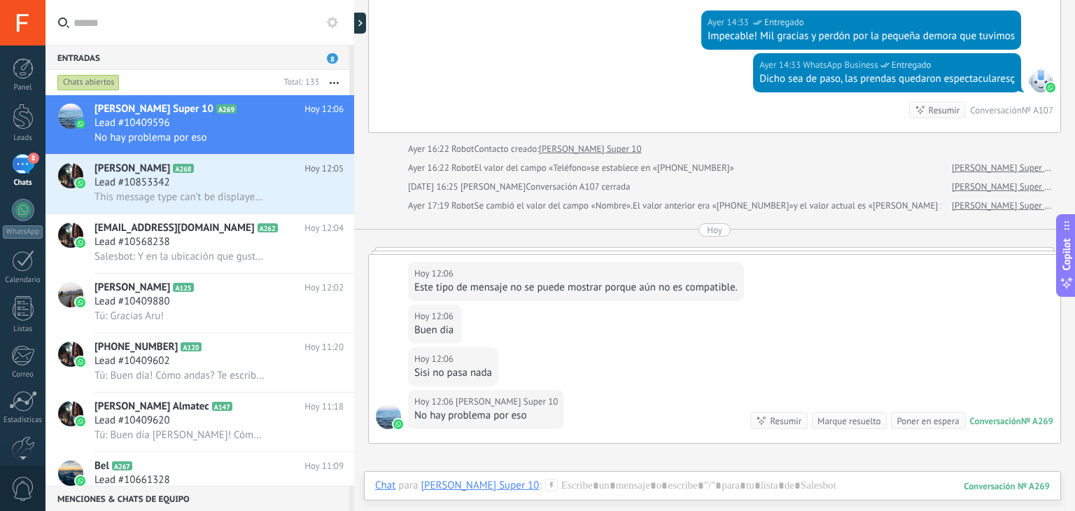
scroll to position [2436, 0]
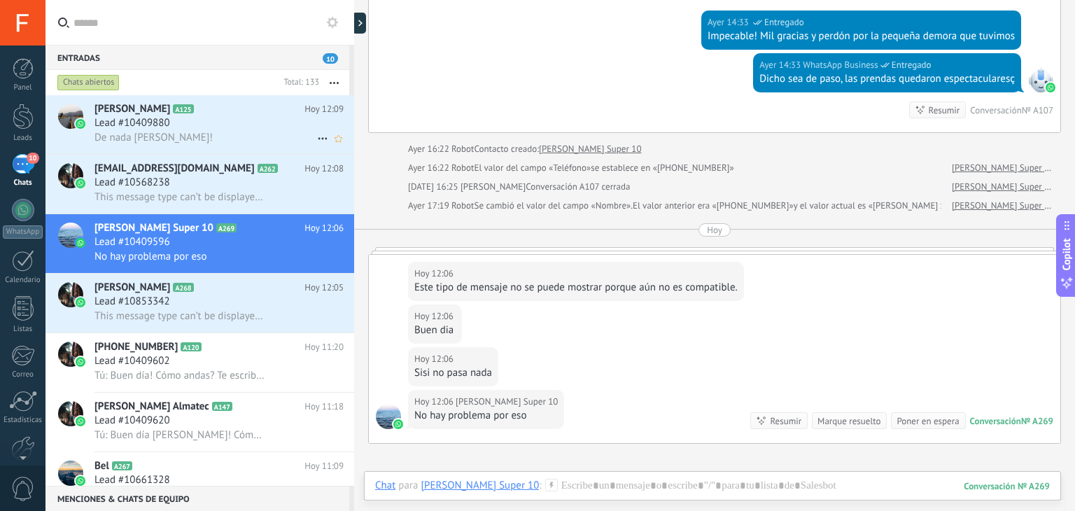
click at [234, 134] on div "De nada [PERSON_NAME]!" at bounding box center [218, 137] width 249 height 15
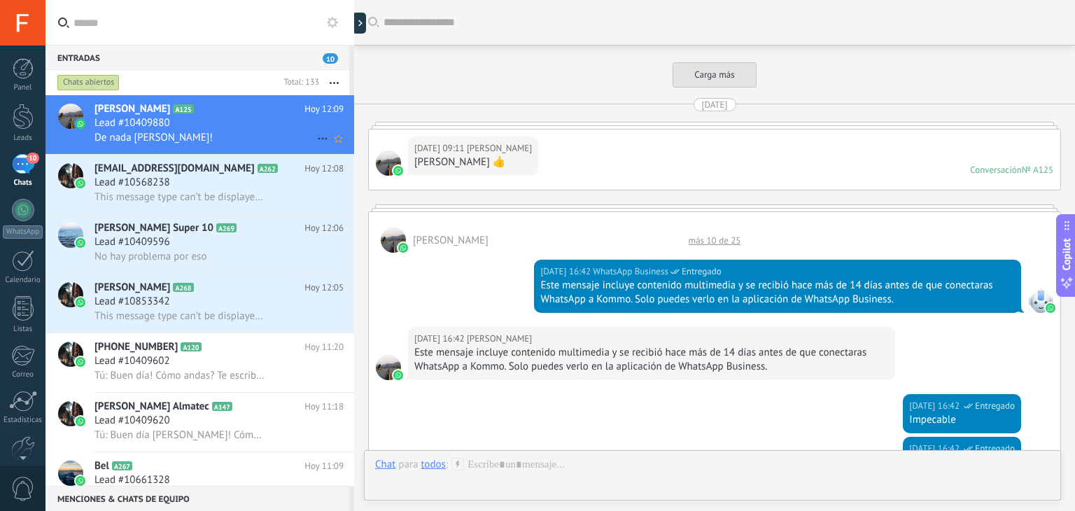
scroll to position [1794, 0]
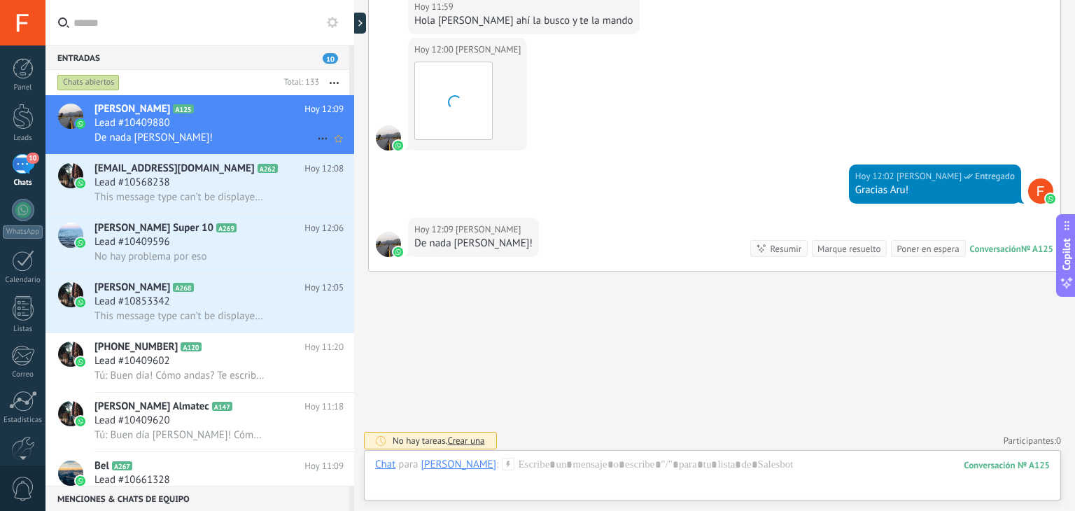
click at [316, 139] on icon at bounding box center [322, 138] width 17 height 17
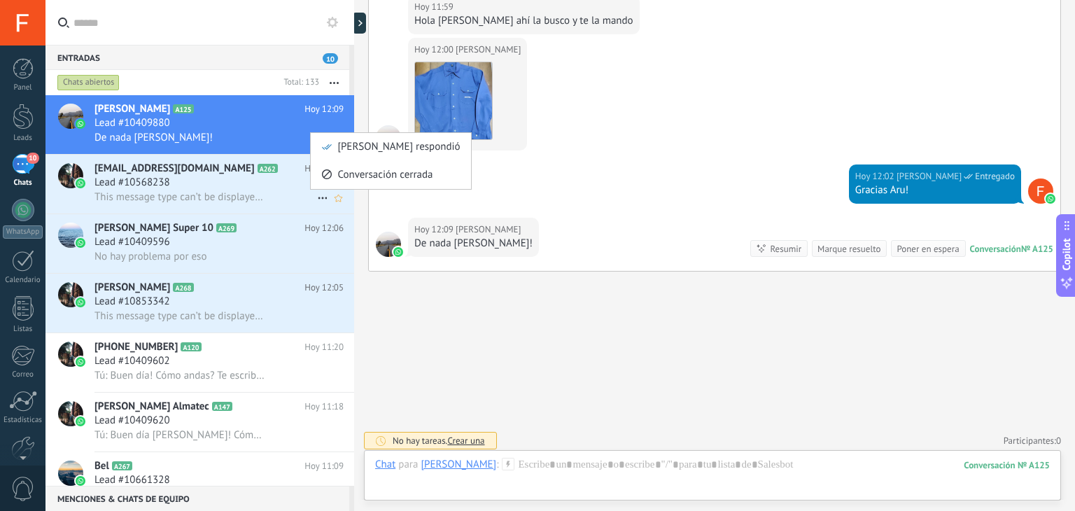
click at [356, 153] on span "[PERSON_NAME] respondió" at bounding box center [398, 147] width 122 height 28
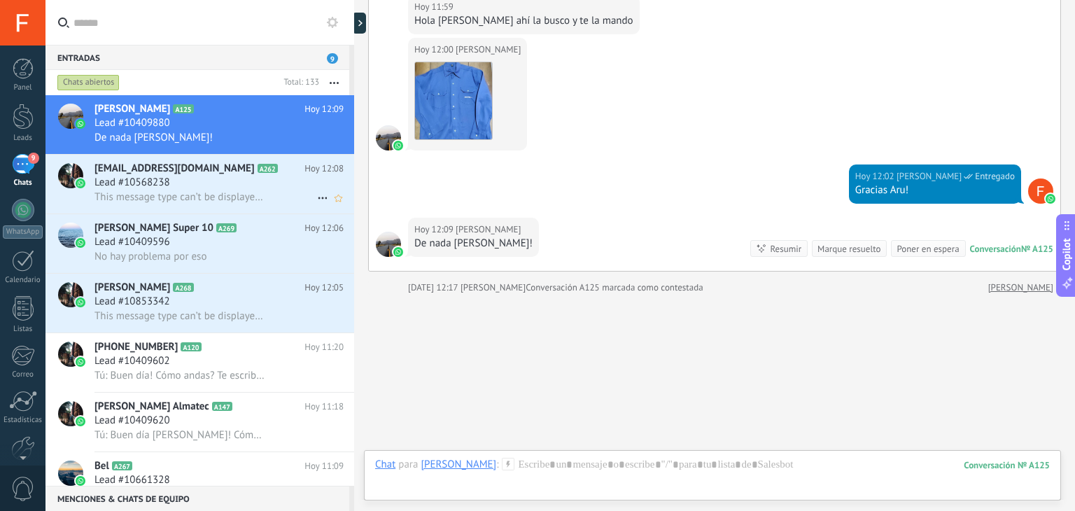
scroll to position [1816, 0]
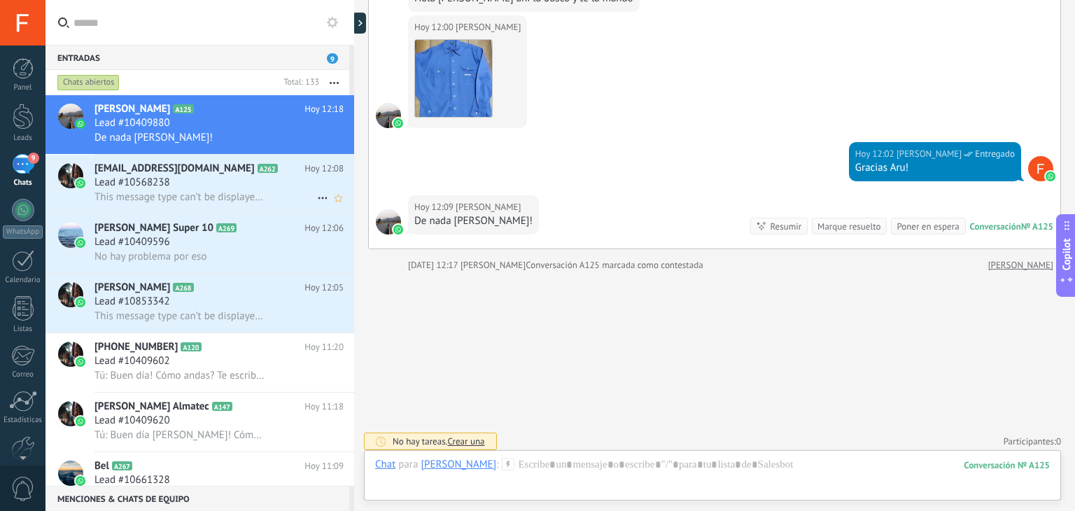
click at [314, 195] on icon at bounding box center [322, 198] width 17 height 17
click at [227, 191] on div at bounding box center [537, 255] width 1075 height 511
click at [291, 194] on div "This message type can’t be displayed because it’s not supported yet." at bounding box center [218, 197] width 249 height 15
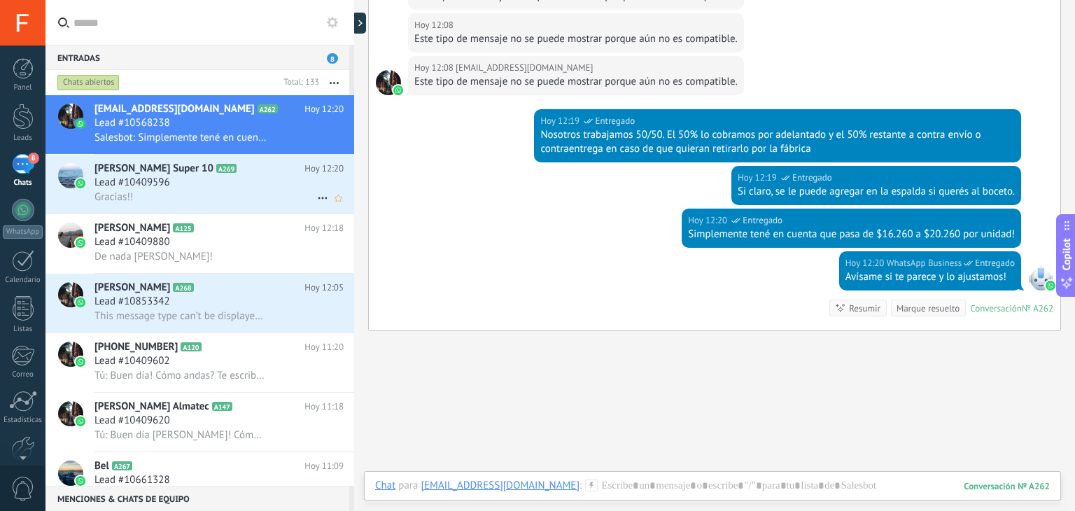
scroll to position [817, 0]
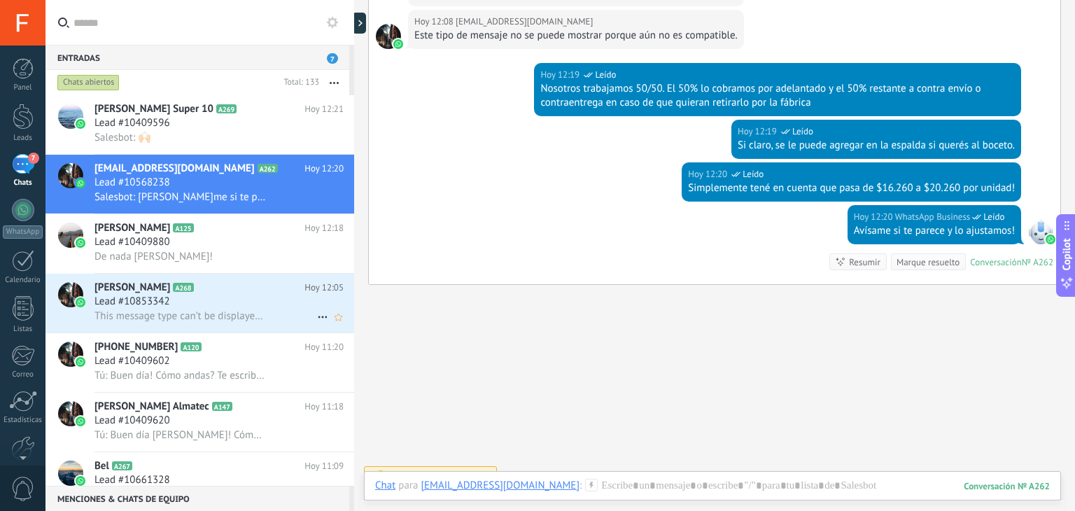
click at [264, 328] on div "[PERSON_NAME] A268 [DATE] 12:05 Lead #10853342 This message type can’t be displ…" at bounding box center [224, 303] width 260 height 59
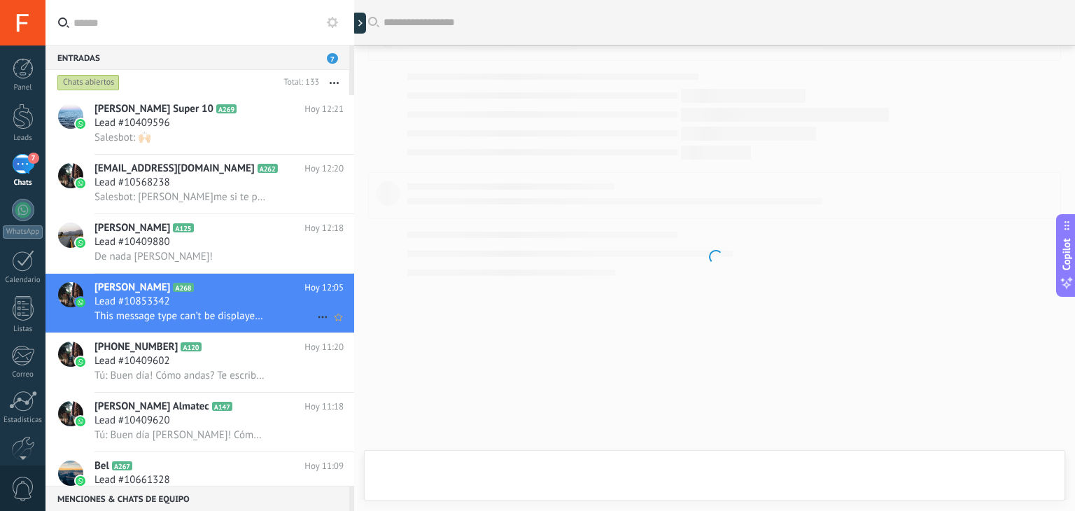
scroll to position [429, 0]
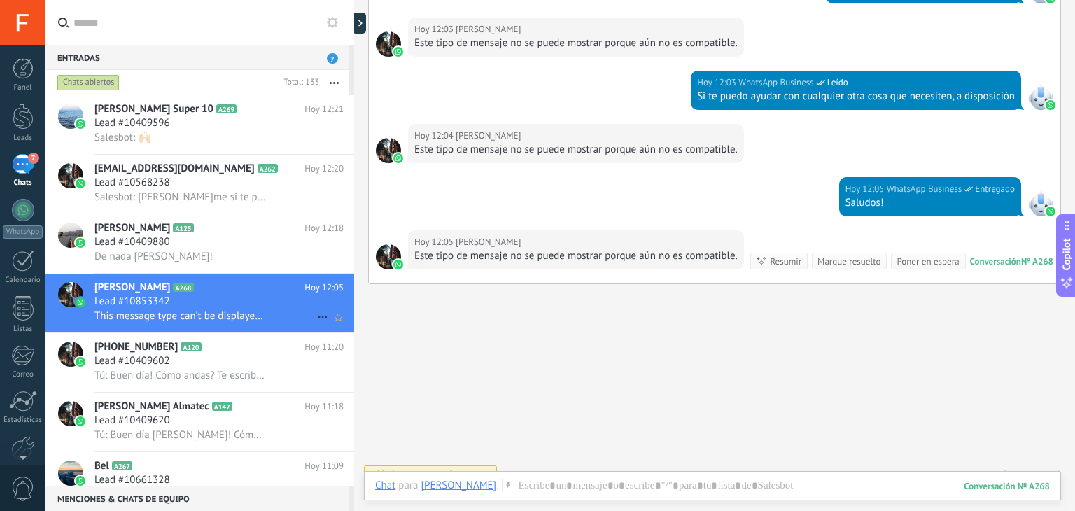
click at [320, 322] on icon at bounding box center [322, 317] width 17 height 17
click at [358, 332] on span "[PERSON_NAME] respondió" at bounding box center [398, 328] width 122 height 28
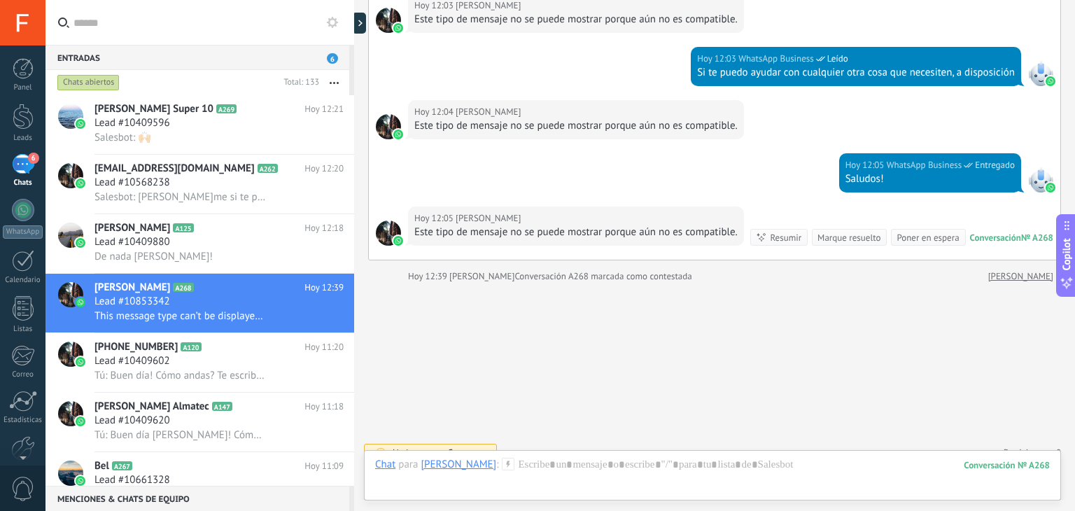
click at [824, 231] on div "Marque resuelto" at bounding box center [848, 237] width 63 height 13
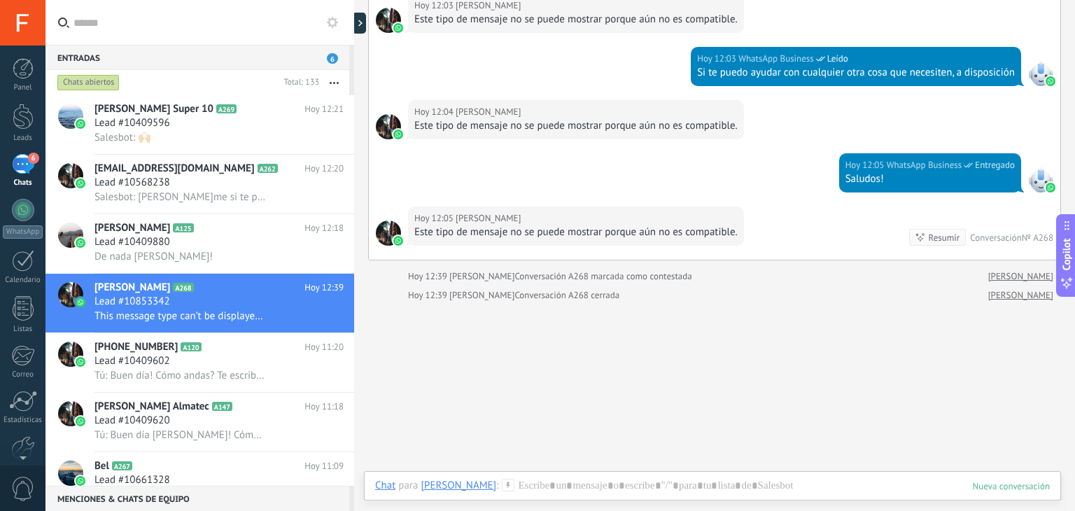
scroll to position [472, 0]
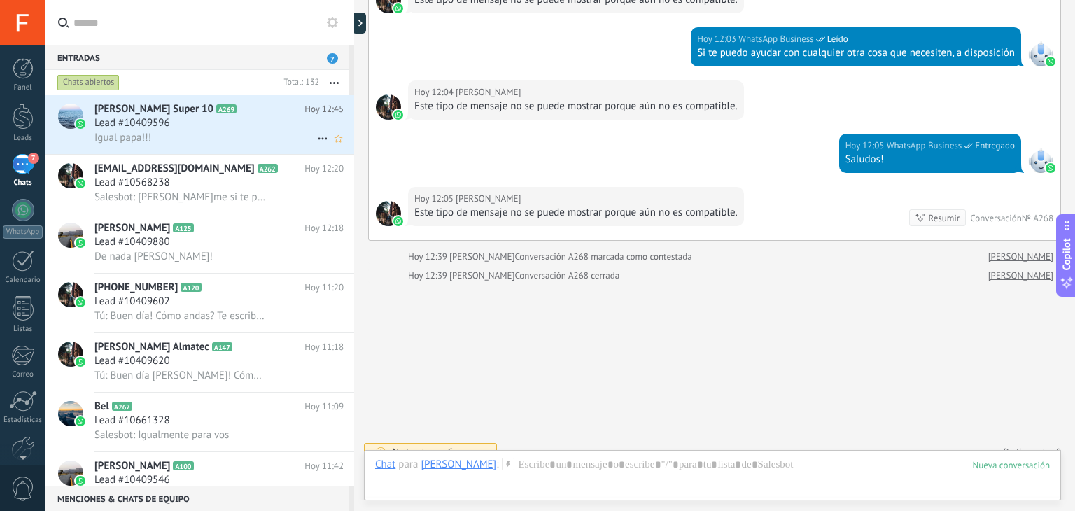
click at [208, 141] on div "Igual papa!!!" at bounding box center [218, 137] width 249 height 15
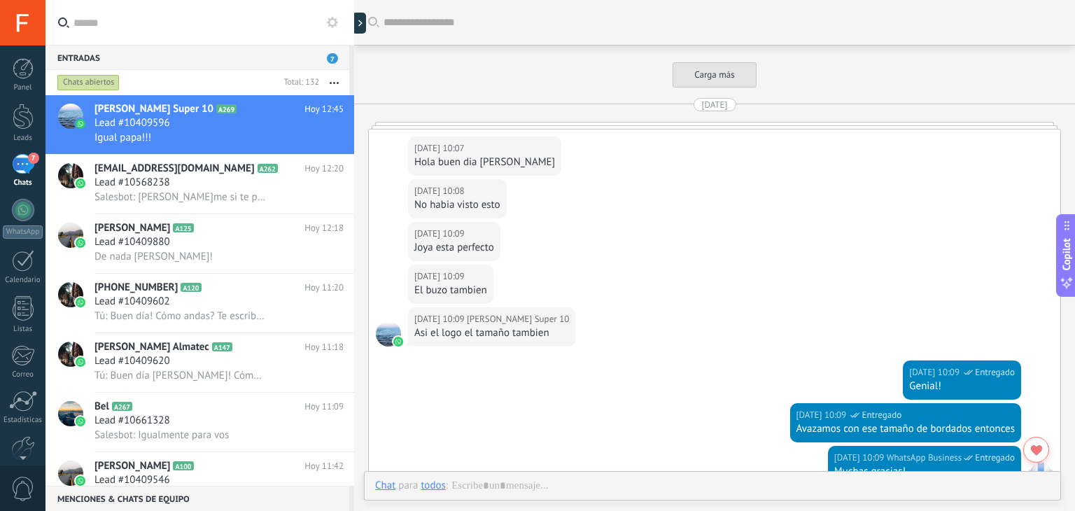
scroll to position [2578, 0]
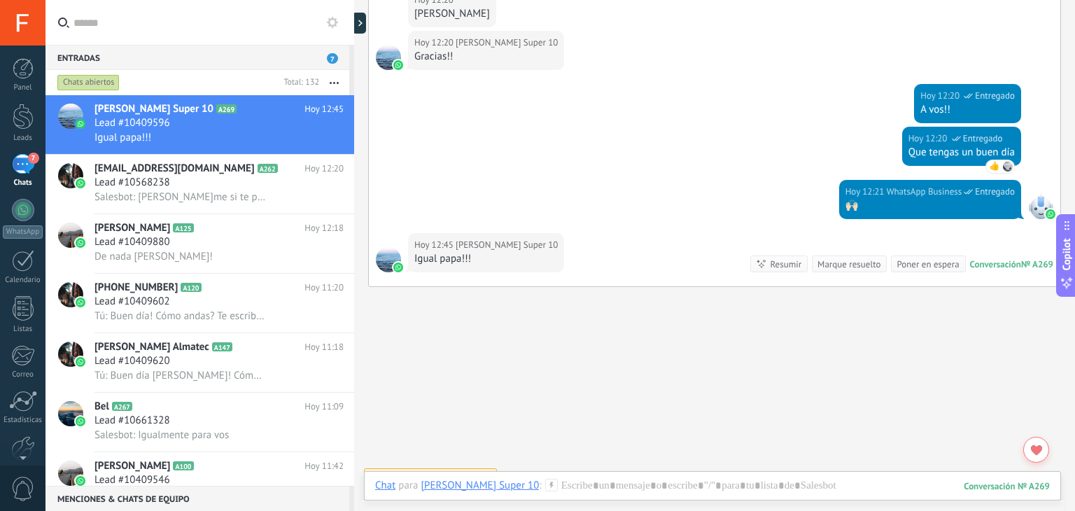
click at [500, 260] on div "Igual papa!!!" at bounding box center [485, 259] width 143 height 14
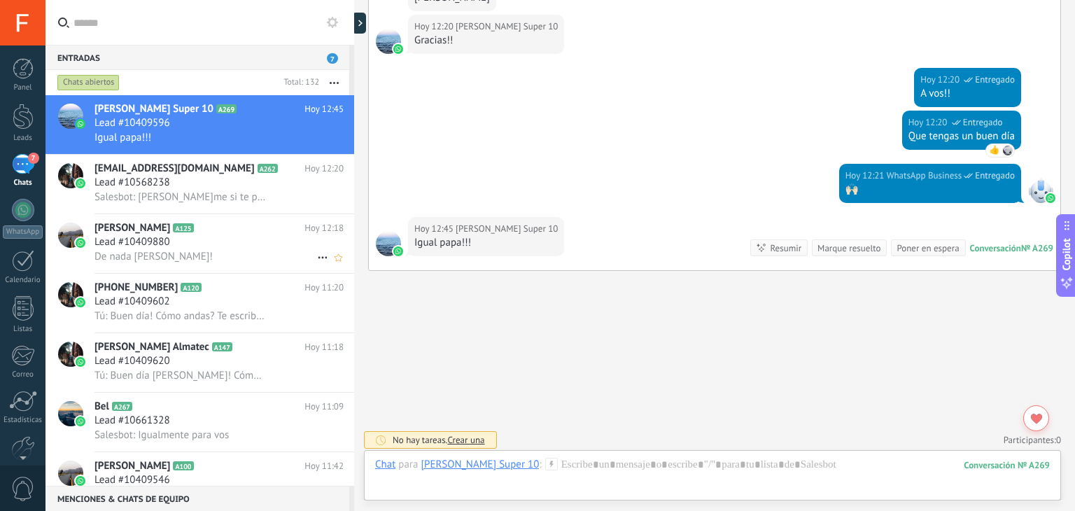
click at [249, 255] on div "De nada [PERSON_NAME]!" at bounding box center [218, 256] width 249 height 15
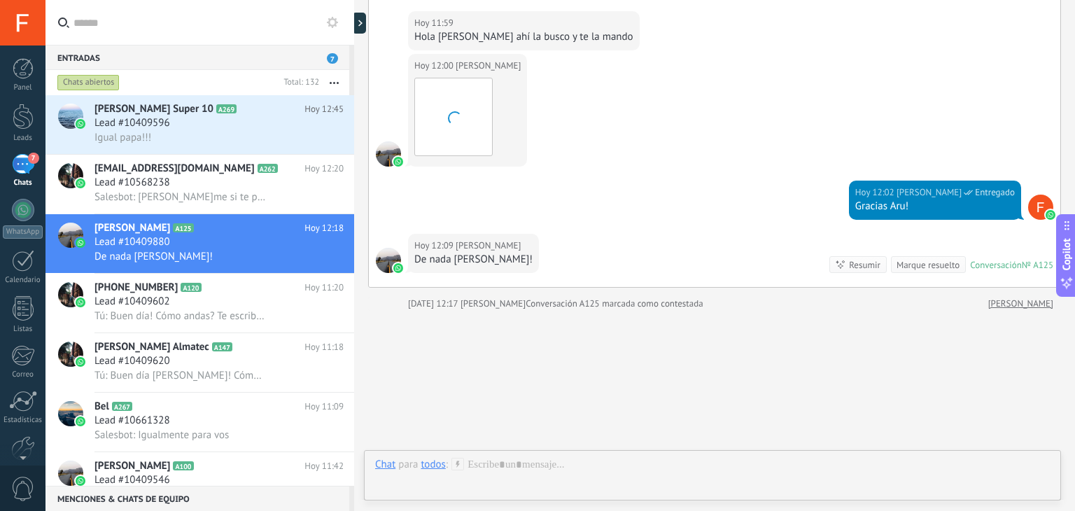
scroll to position [1817, 0]
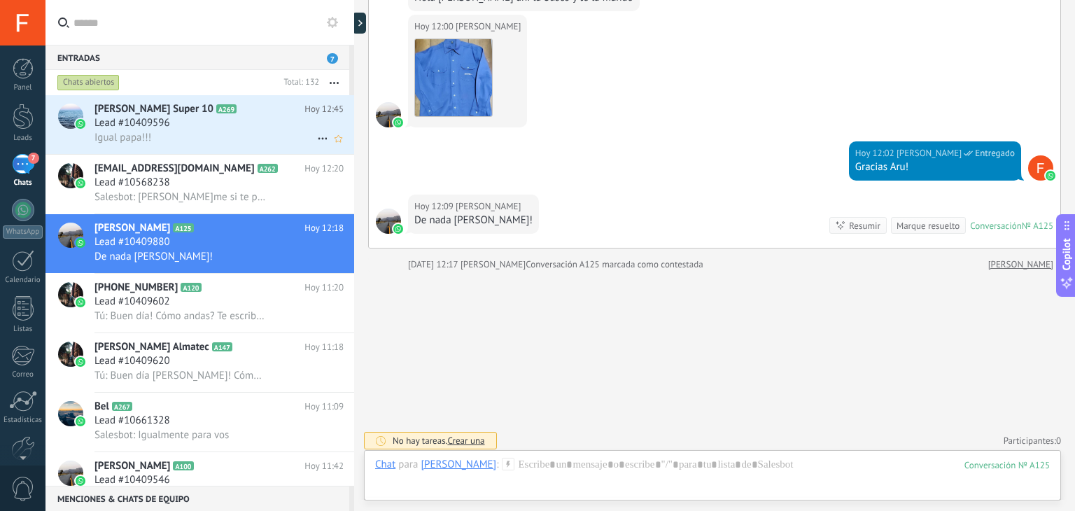
click at [254, 116] on div "[PERSON_NAME] Super 10 A269 [DATE] 12:45 Lead #10409596 Igual papa!!!" at bounding box center [224, 124] width 260 height 59
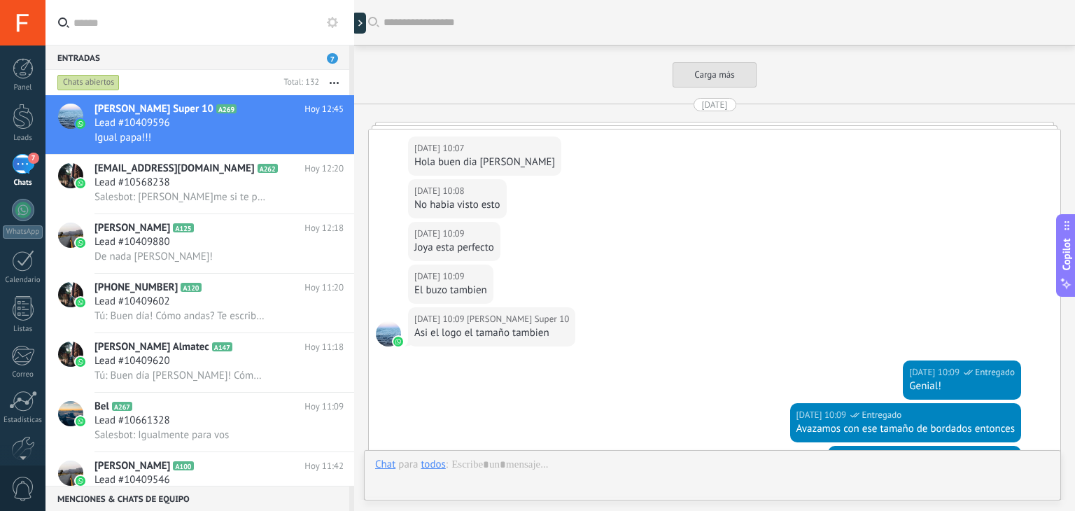
scroll to position [2594, 0]
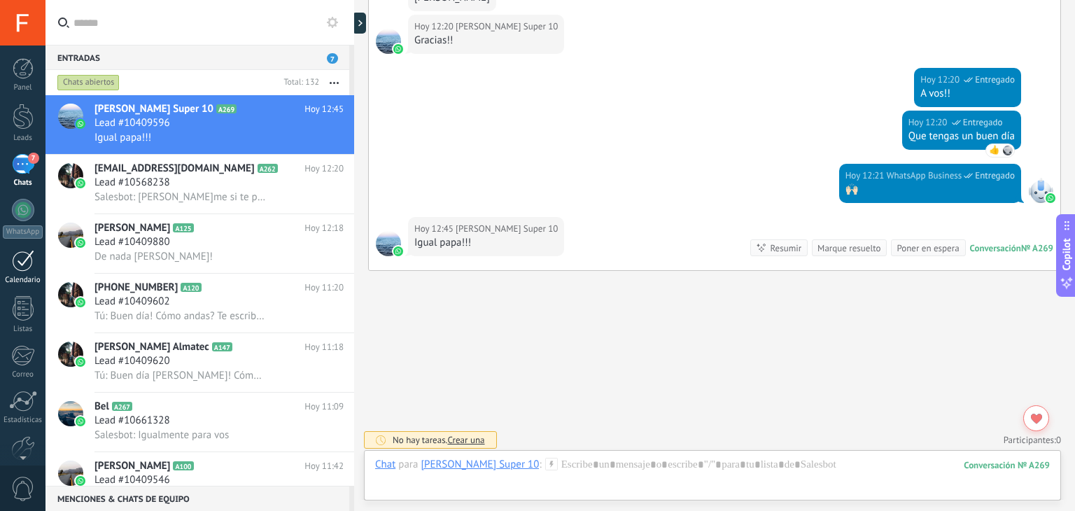
click at [10, 269] on link "1 Calendario" at bounding box center [22, 267] width 45 height 35
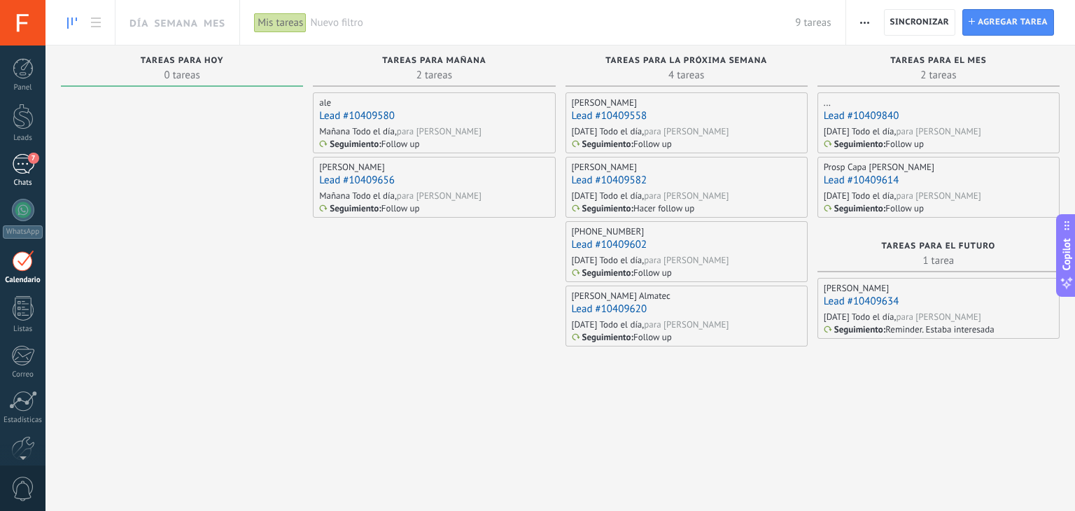
click at [43, 159] on link "7 Chats" at bounding box center [22, 171] width 45 height 34
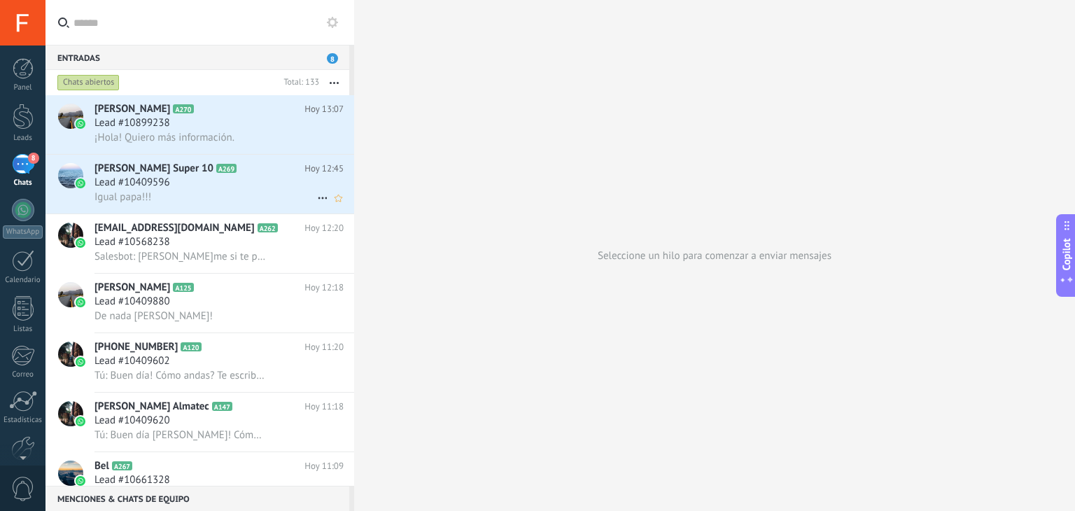
click at [250, 192] on div "Igual papa!!!" at bounding box center [218, 197] width 249 height 15
click at [316, 202] on icon at bounding box center [322, 198] width 17 height 17
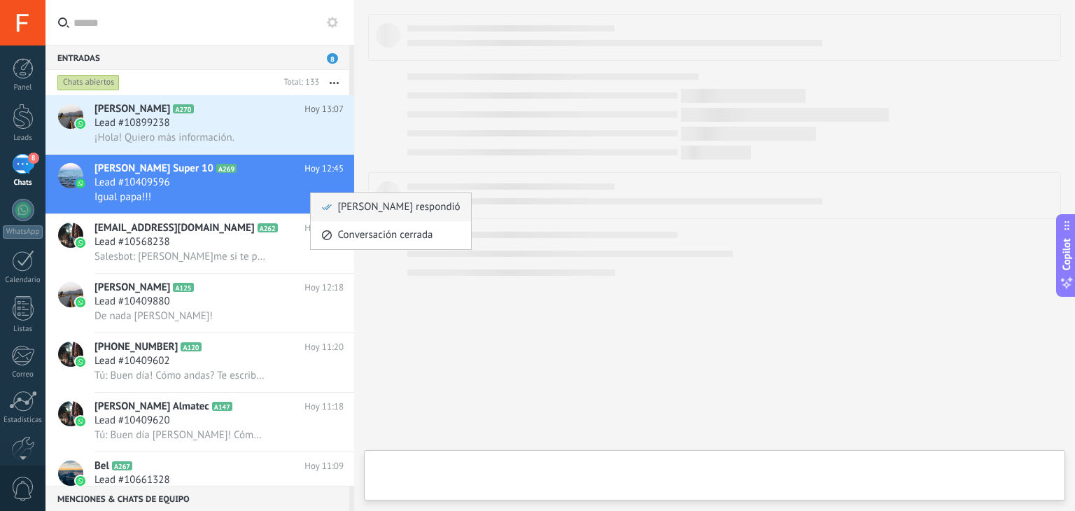
click at [329, 206] on icon at bounding box center [327, 207] width 10 height 10
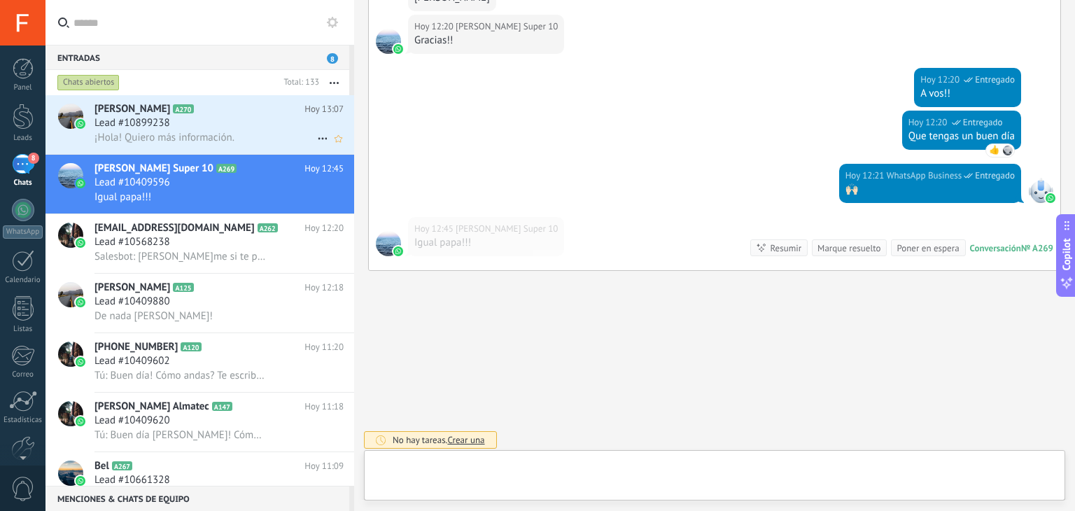
click at [270, 135] on div "¡Hola! Quiero más información." at bounding box center [218, 137] width 249 height 15
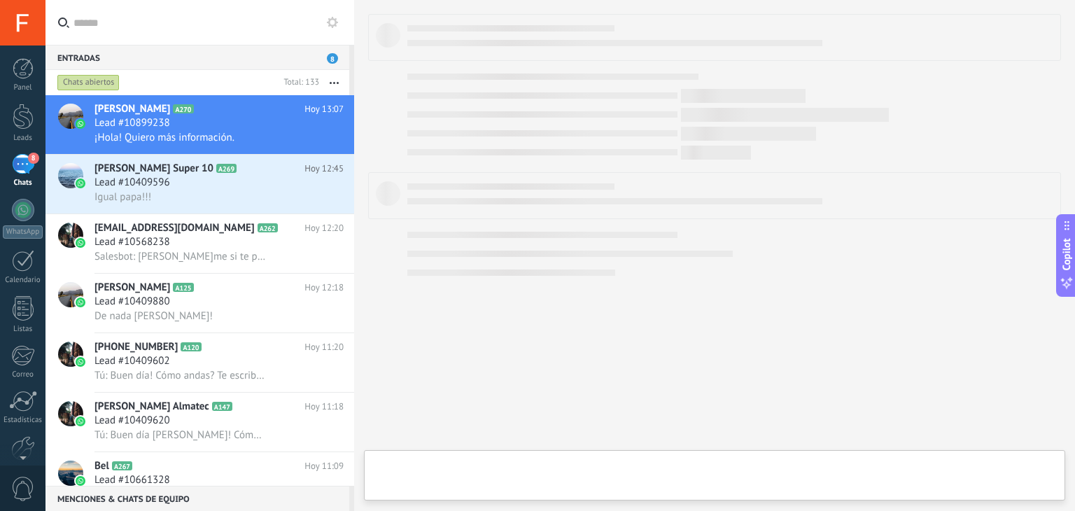
scroll to position [2580, 0]
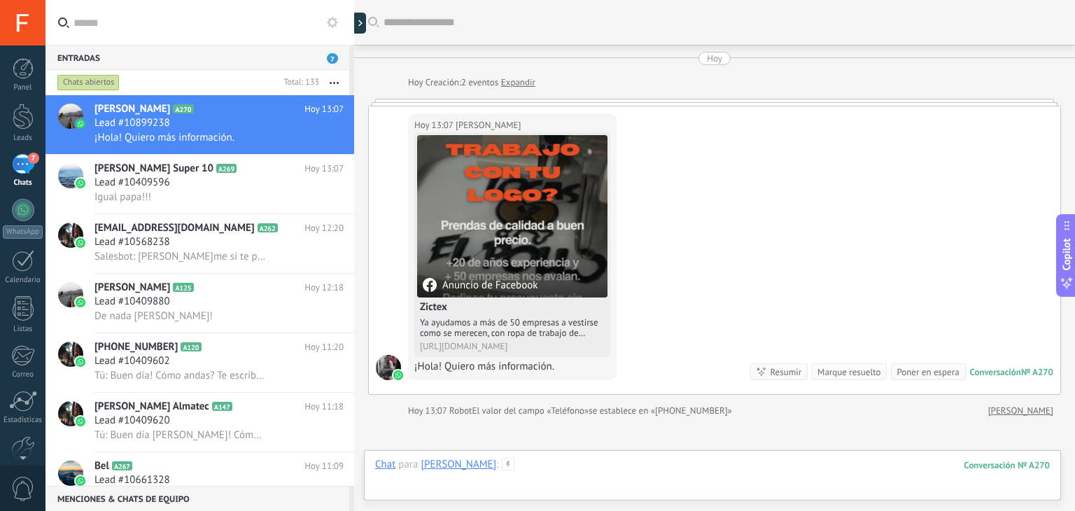
click at [723, 463] on div at bounding box center [712, 479] width 674 height 42
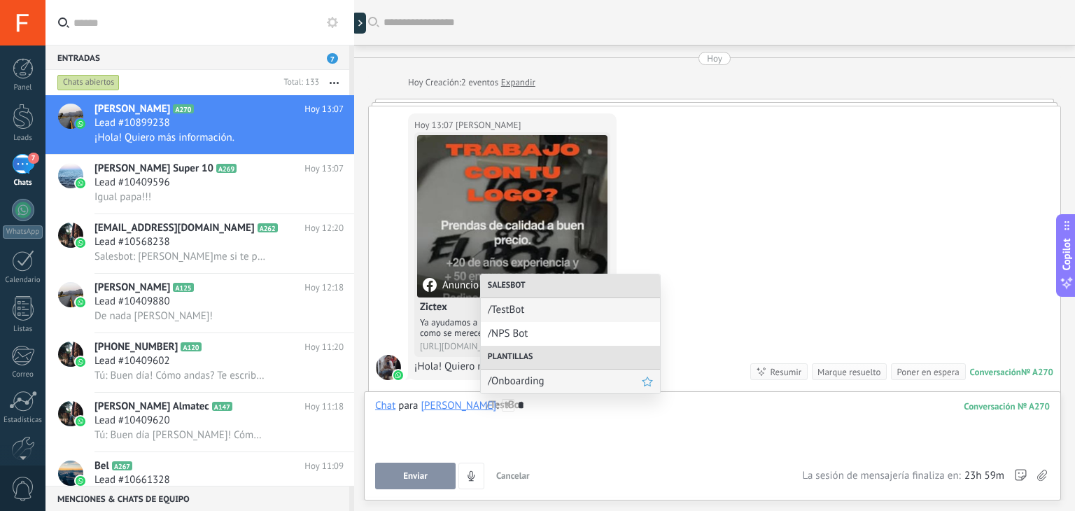
click at [565, 381] on span "/Onboarding" at bounding box center [565, 380] width 154 height 13
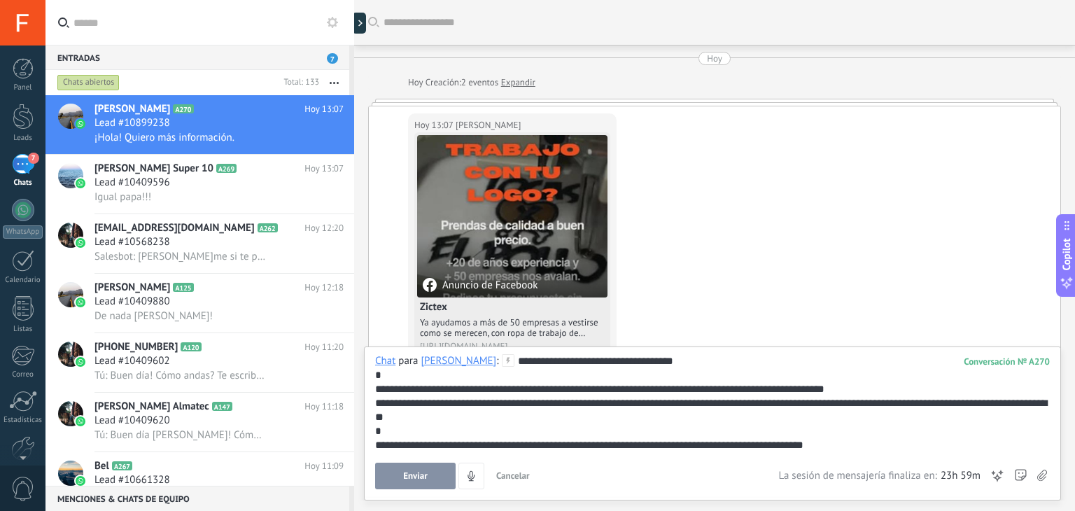
click at [411, 476] on span "Enviar" at bounding box center [415, 476] width 24 height 10
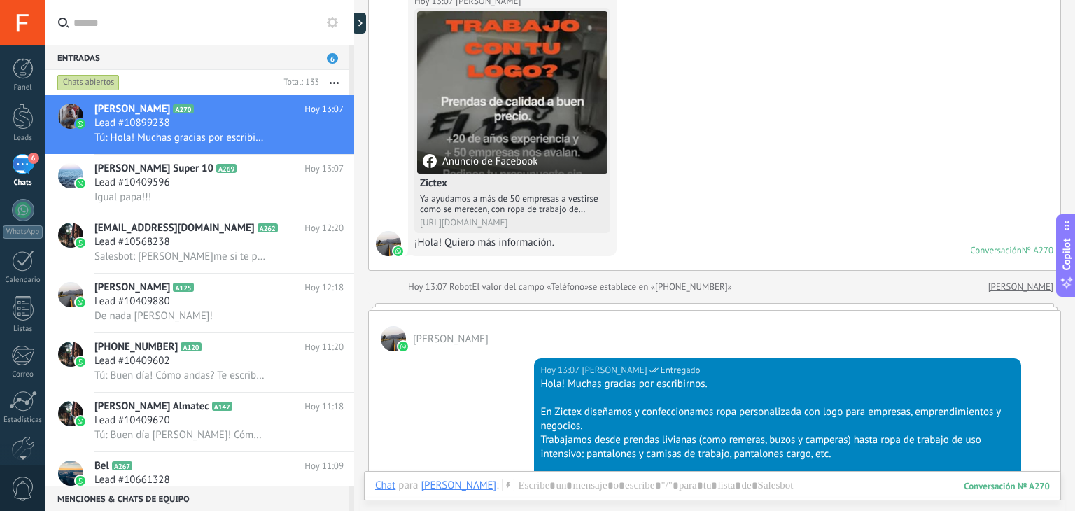
scroll to position [123, 0]
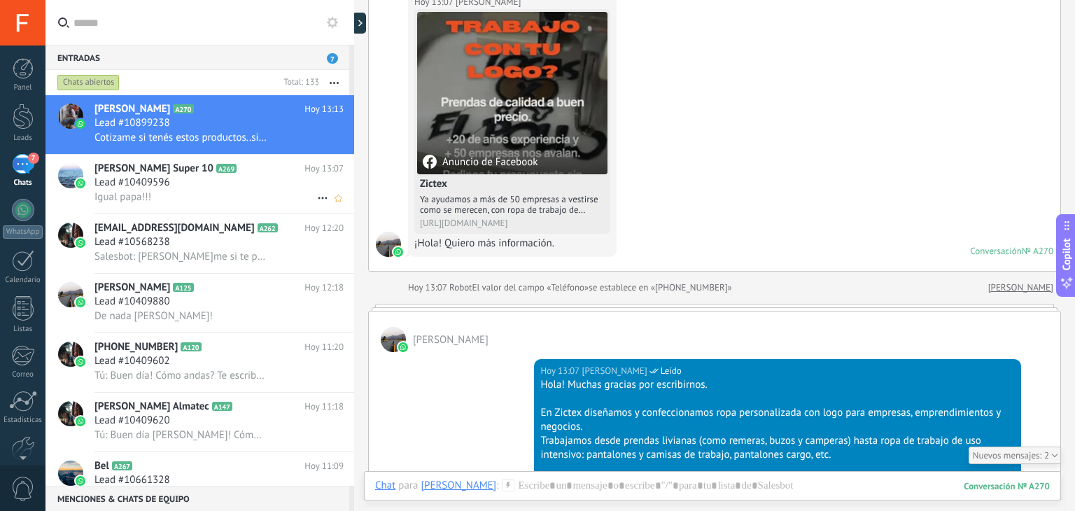
click at [259, 204] on div "Igual papa!!!" at bounding box center [218, 197] width 249 height 15
click at [196, 197] on div "Igual papa!!!" at bounding box center [218, 197] width 249 height 15
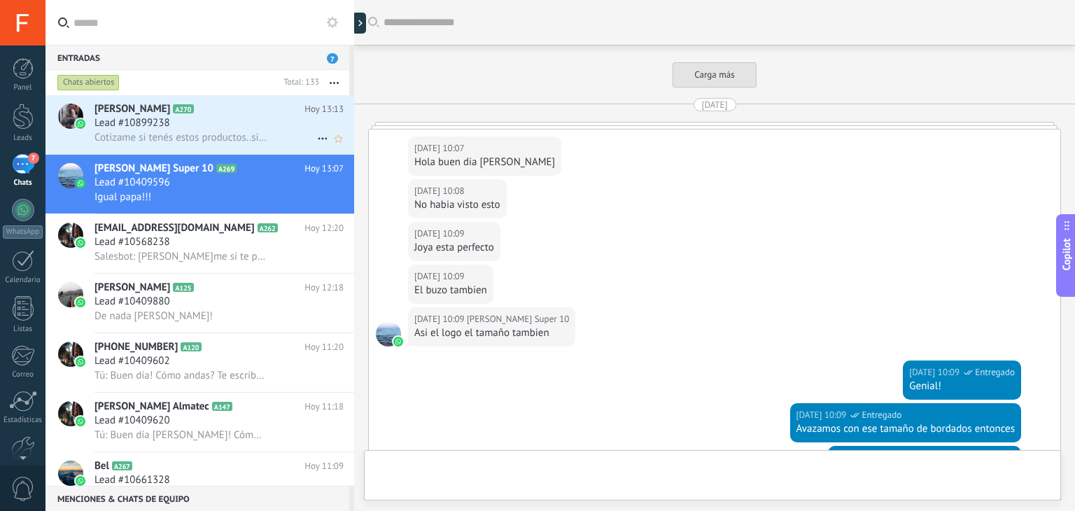
click at [224, 141] on span "Cotizame si tenés estos productos..sin logo" at bounding box center [180, 137] width 172 height 13
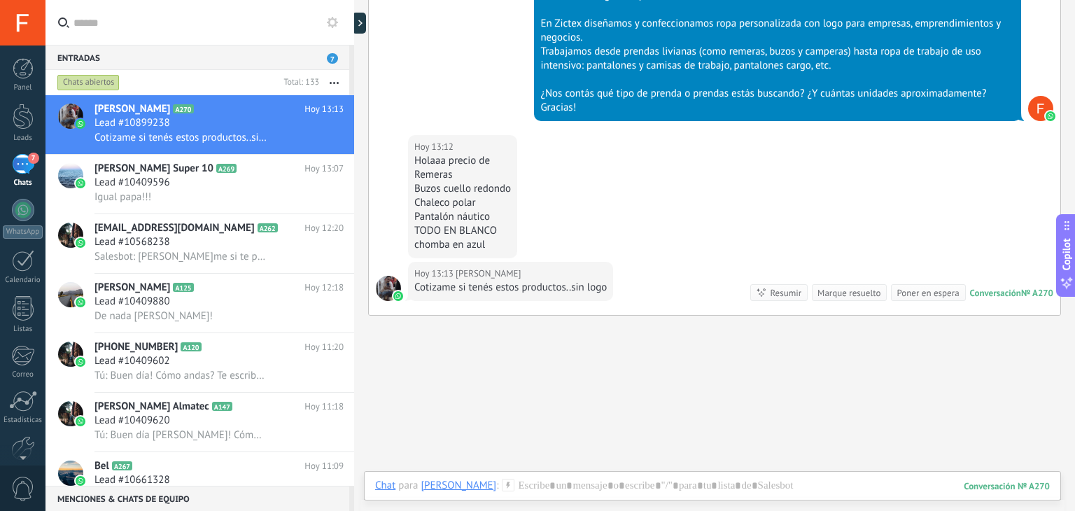
scroll to position [511, 0]
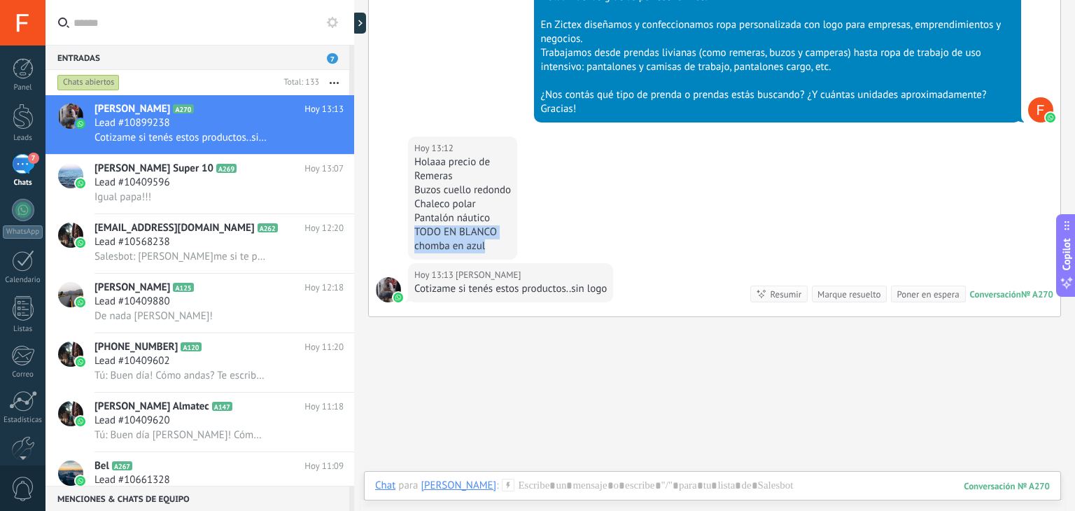
drag, startPoint x: 410, startPoint y: 229, endPoint x: 490, endPoint y: 257, distance: 84.8
click at [490, 257] on div "[DATE] 13:12 [PERSON_NAME] precio de Remeras Buzos cuello redondo Chaleco polar…" at bounding box center [462, 197] width 109 height 123
click at [570, 303] on div "[DATE] 13:13 [PERSON_NAME]me si tenés estos productos..sin logo Conversación № …" at bounding box center [714, 289] width 691 height 53
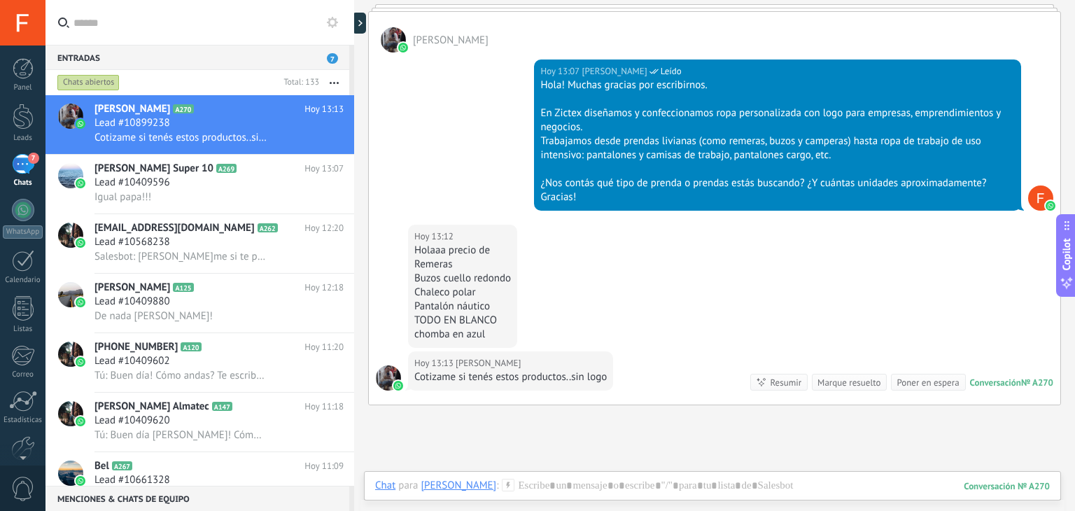
scroll to position [423, 0]
click at [531, 486] on div at bounding box center [712, 500] width 674 height 42
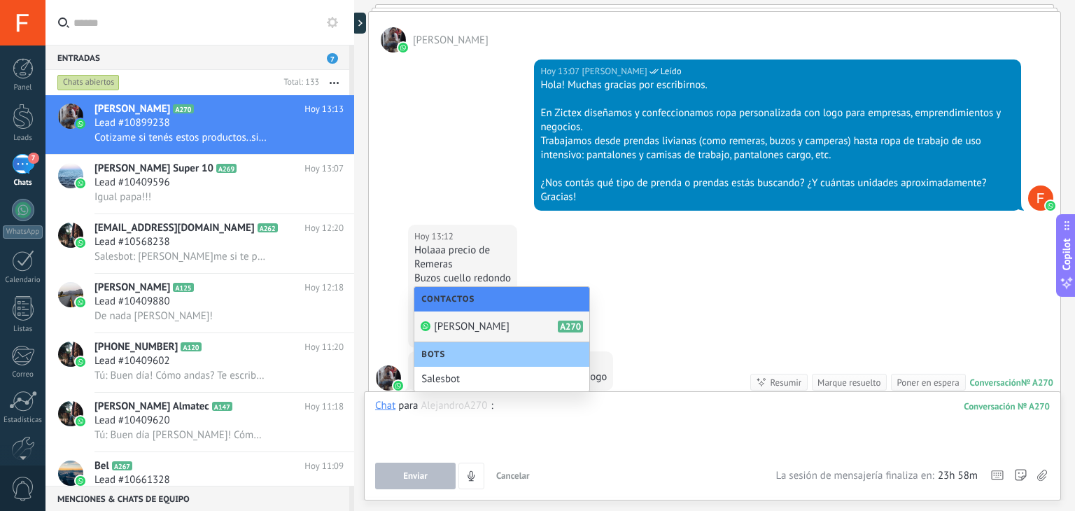
click at [702, 305] on div "[DATE] 13:12 [PERSON_NAME] precio de Remeras Buzos cuello redondo Chaleco polar…" at bounding box center [714, 288] width 691 height 127
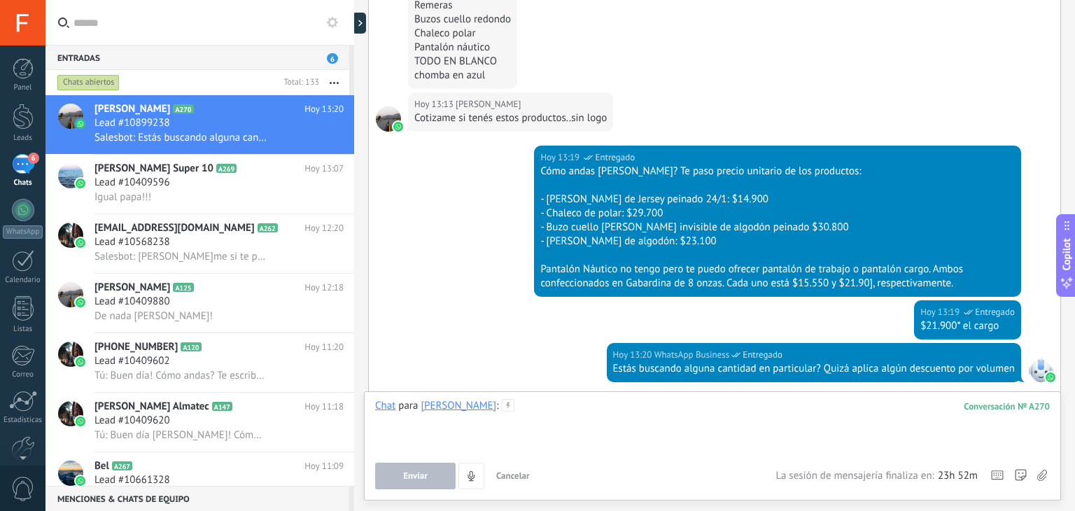
scroll to position [837, 0]
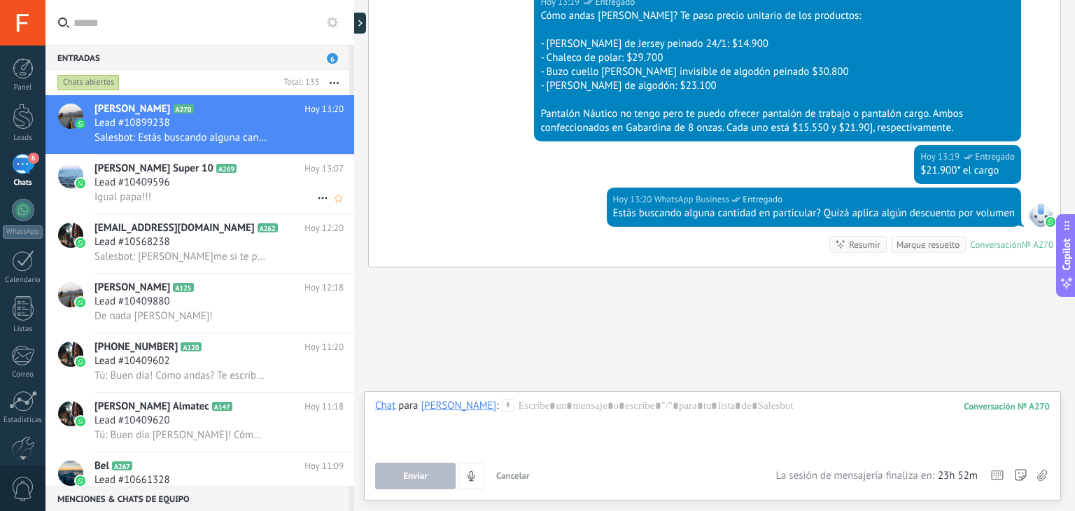
click at [136, 200] on span "Igual papa!!!" at bounding box center [122, 196] width 57 height 13
